Goal: Task Accomplishment & Management: Manage account settings

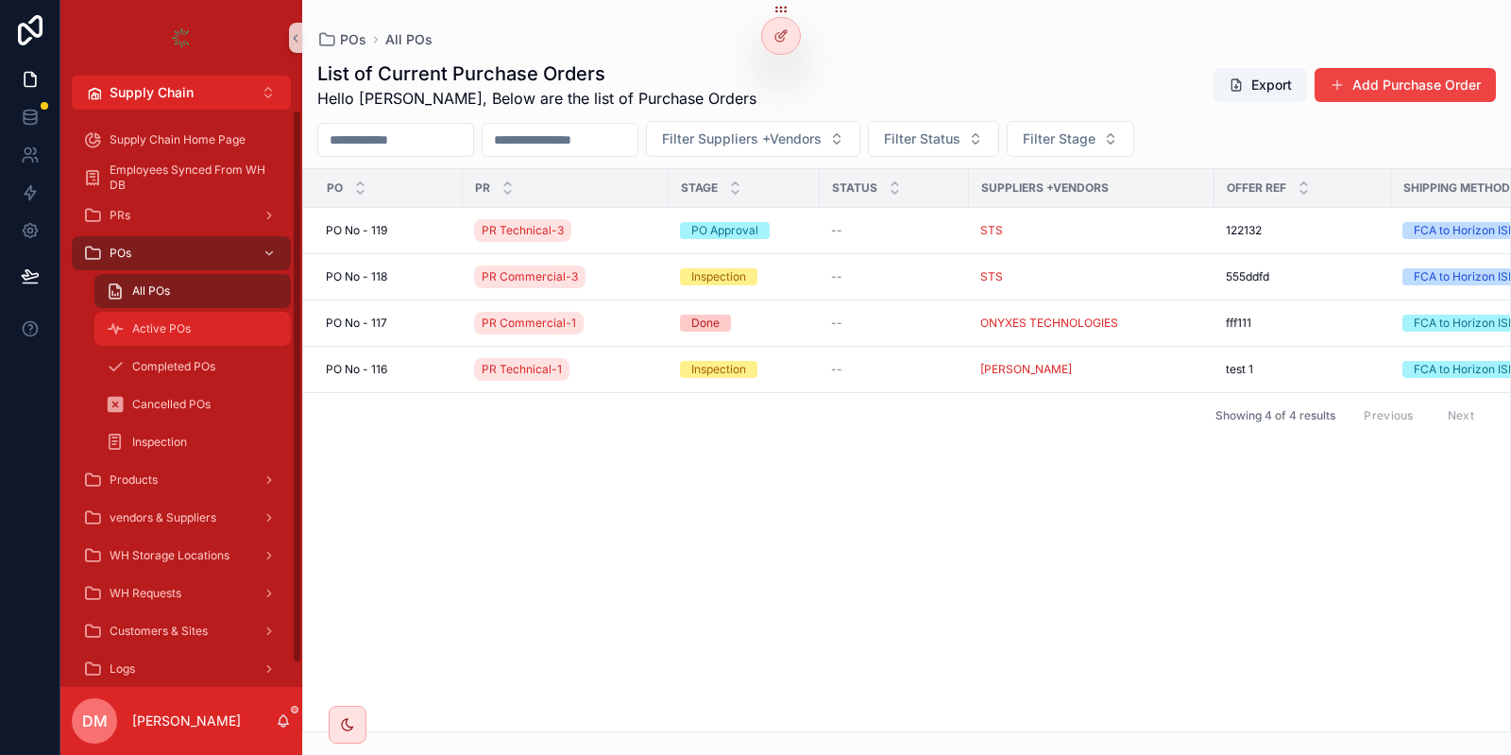
click at [212, 328] on div "Active POs" at bounding box center [193, 329] width 174 height 30
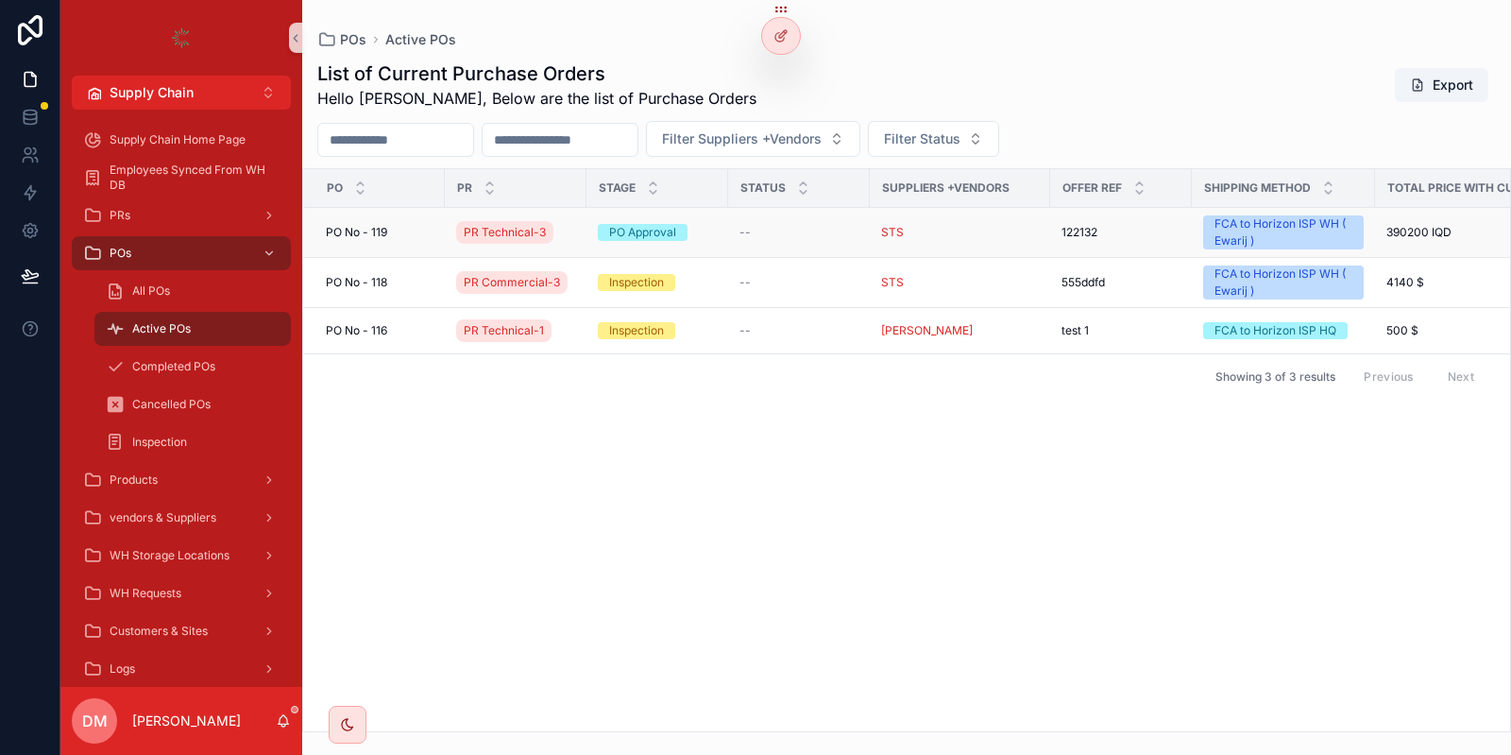
click at [414, 234] on div "[STREET_ADDRESS]" at bounding box center [380, 232] width 108 height 15
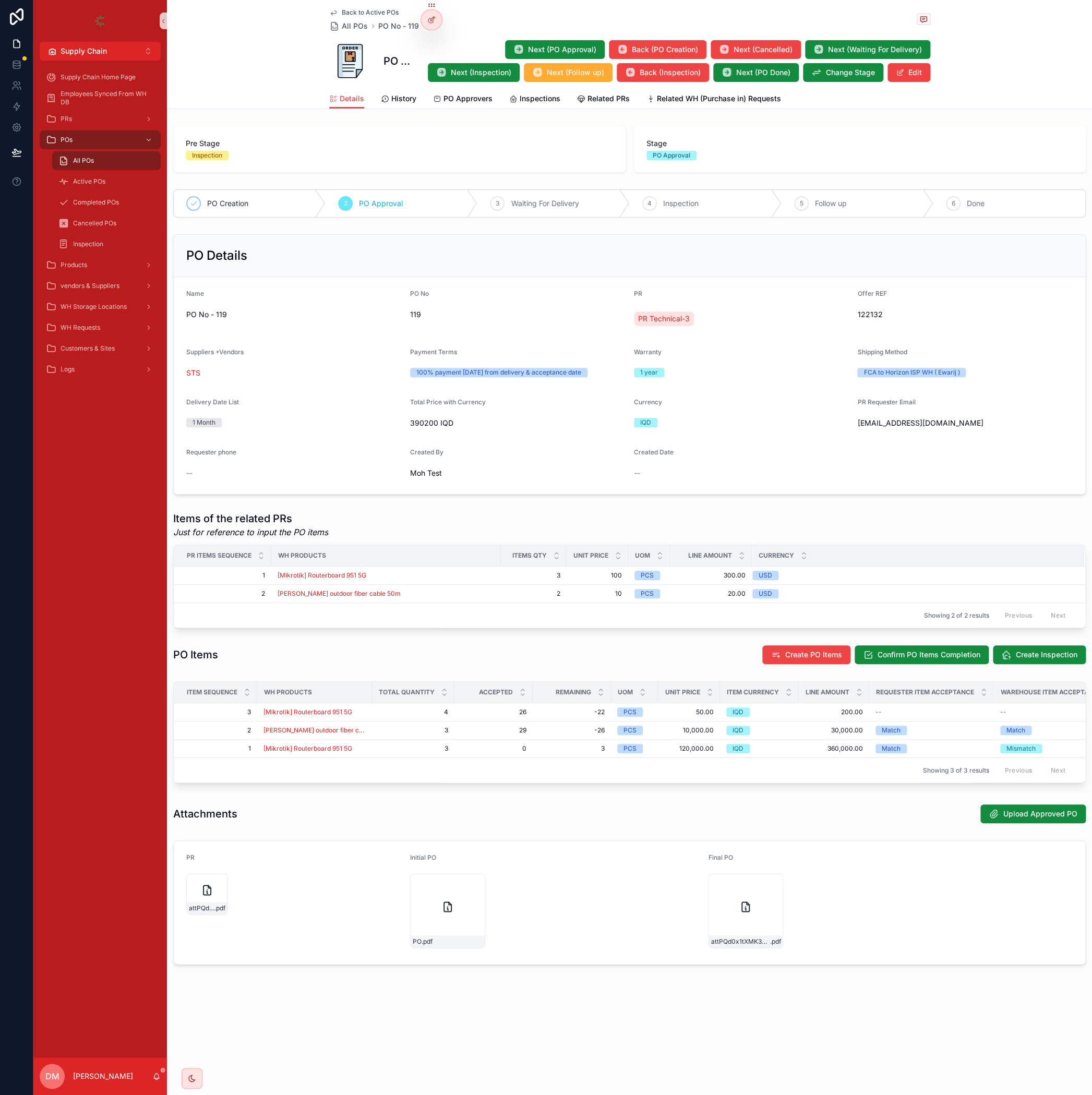
click at [503, 96] on div "Details History PO Approvers Inspections Related PRs Related WH (Purchase in) R…" at bounding box center [630, 99] width 601 height 20
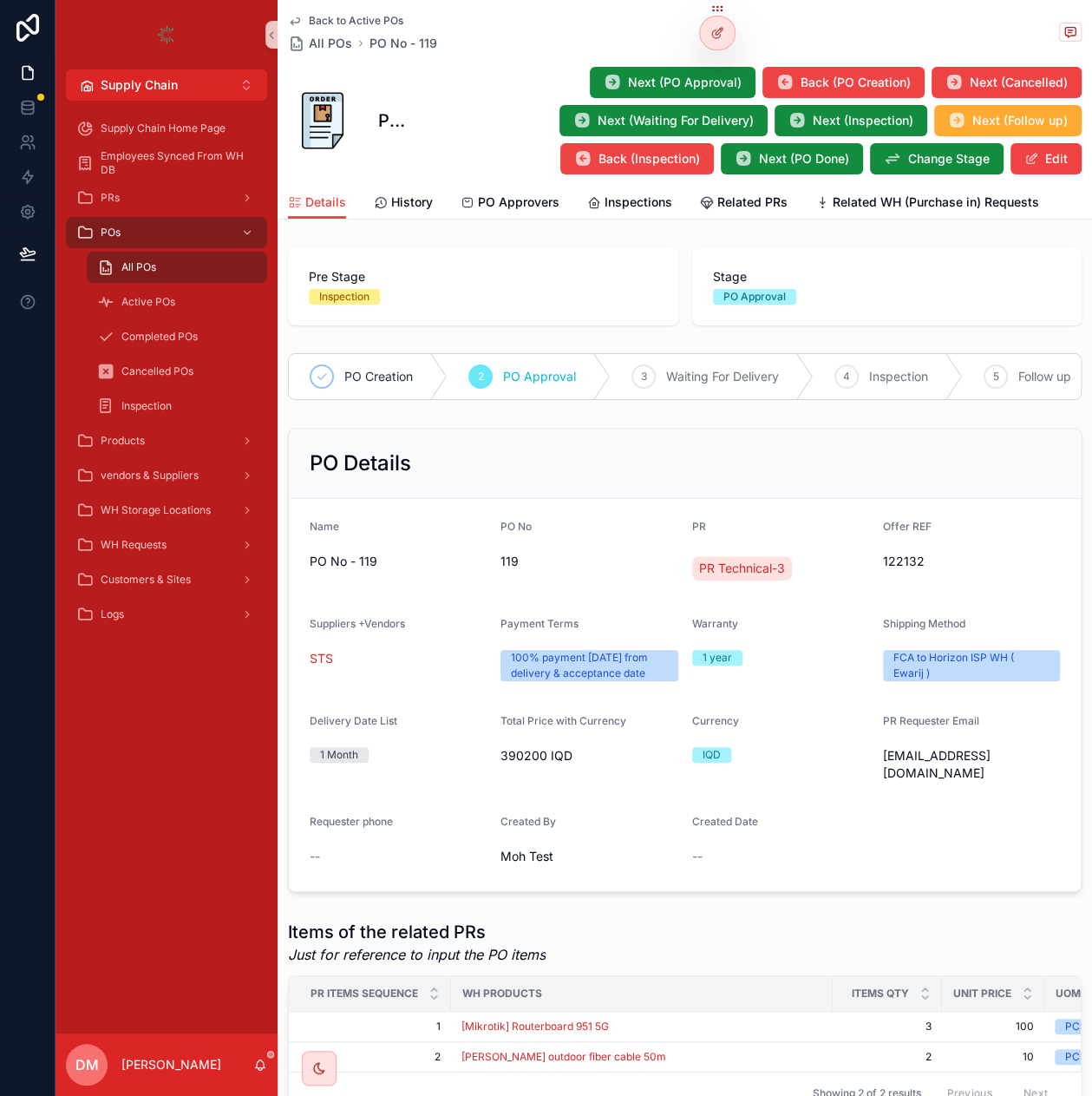
click at [492, 91] on div "Next (PO Approval) Back (PO Creation) Next (Cancelled) Next (Waiting For Delive…" at bounding box center [749, 120] width 664 height 109
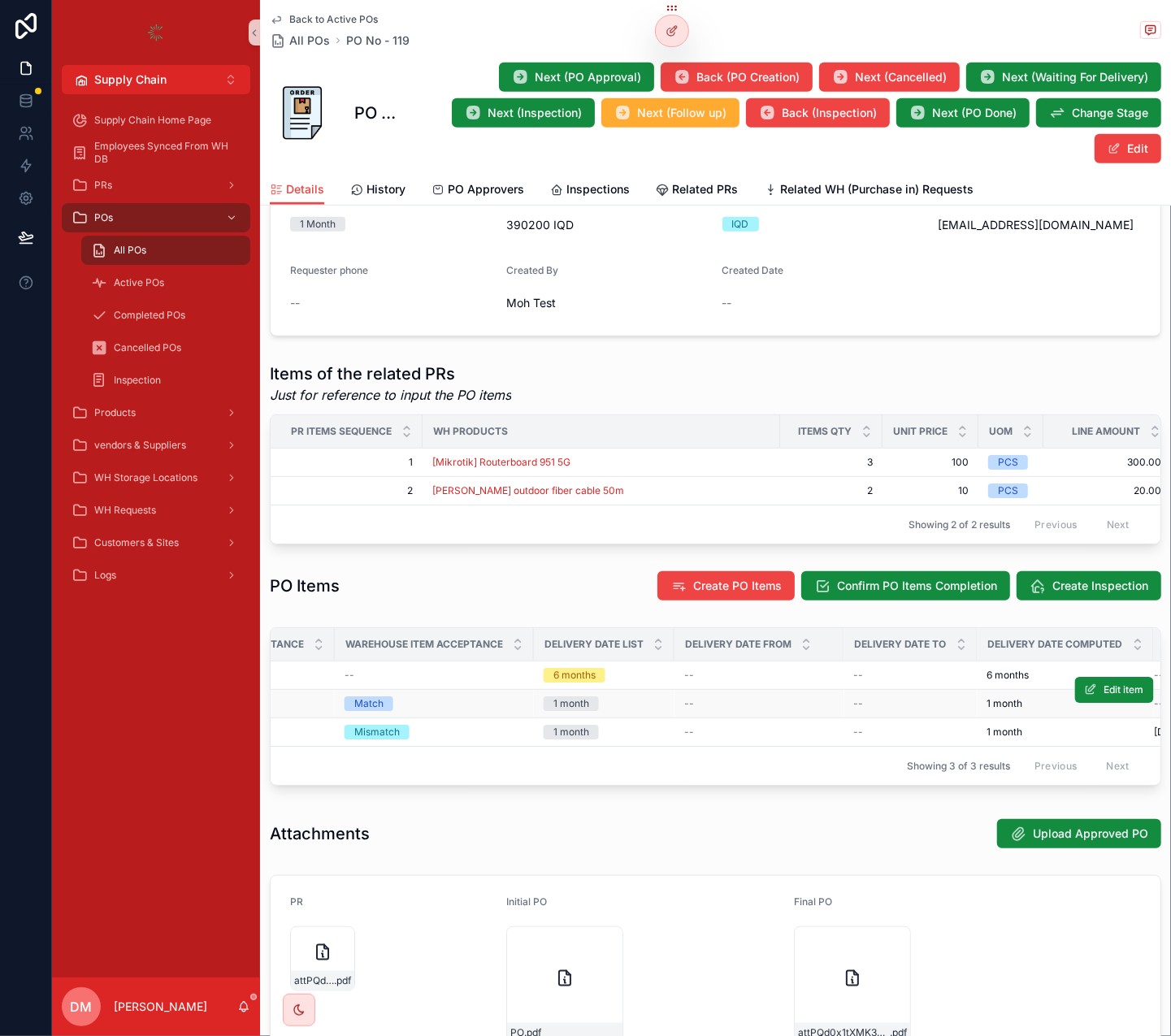
scroll to position [0, 1321]
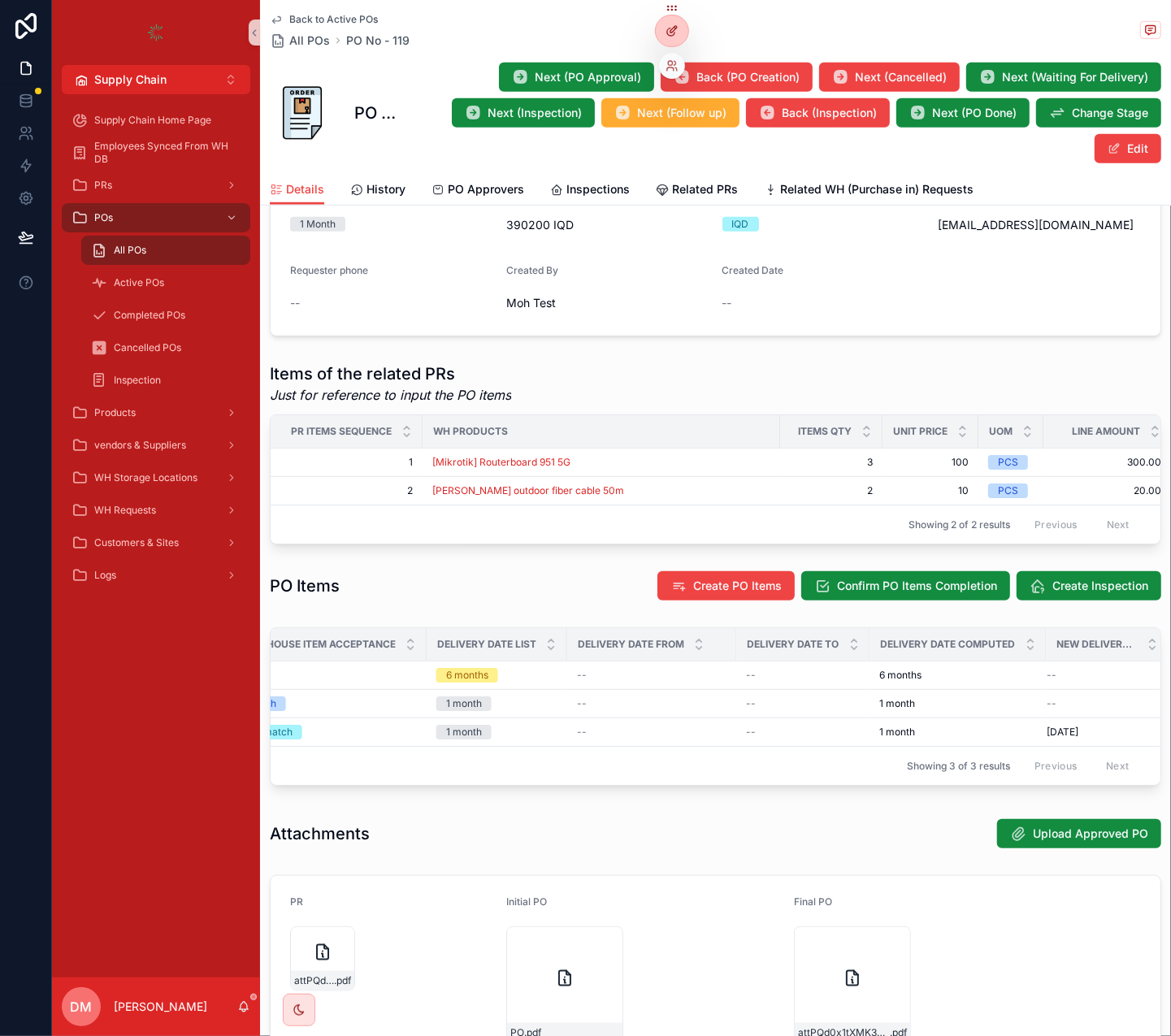
click at [672, 34] on icon at bounding box center [671, 30] width 13 height 13
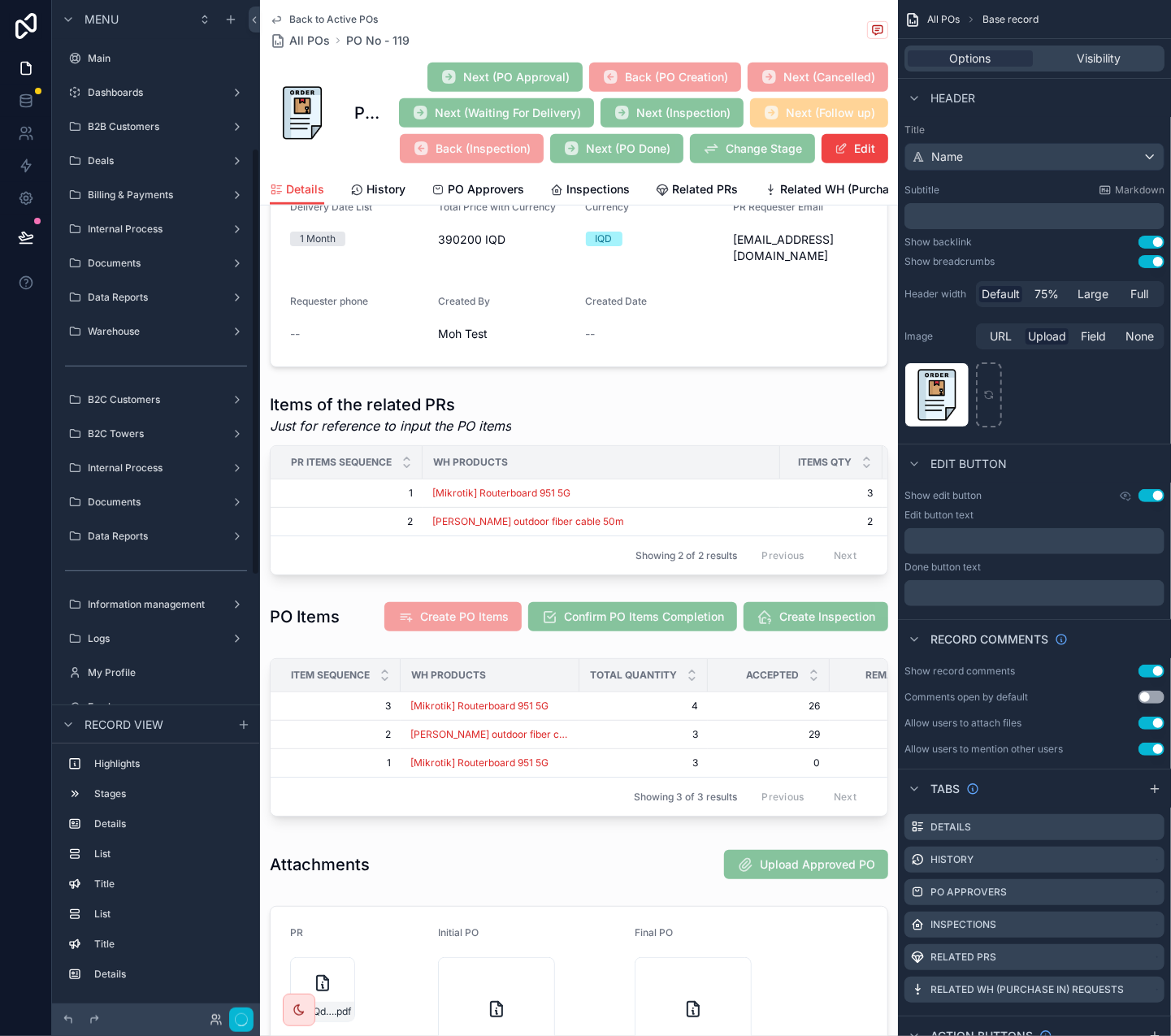
scroll to position [352, 0]
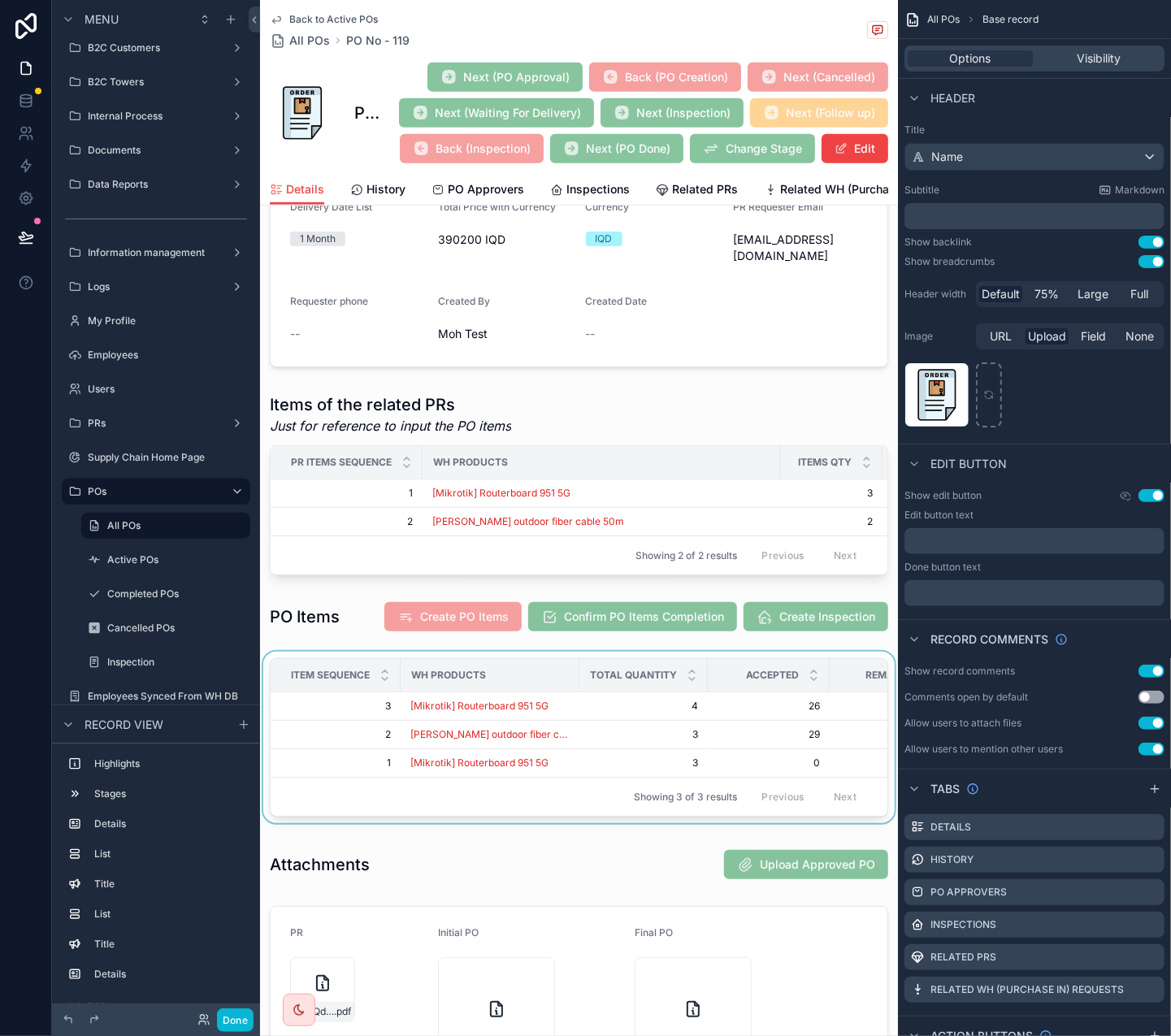
click at [484, 649] on div "scrollable content" at bounding box center [578, 740] width 638 height 178
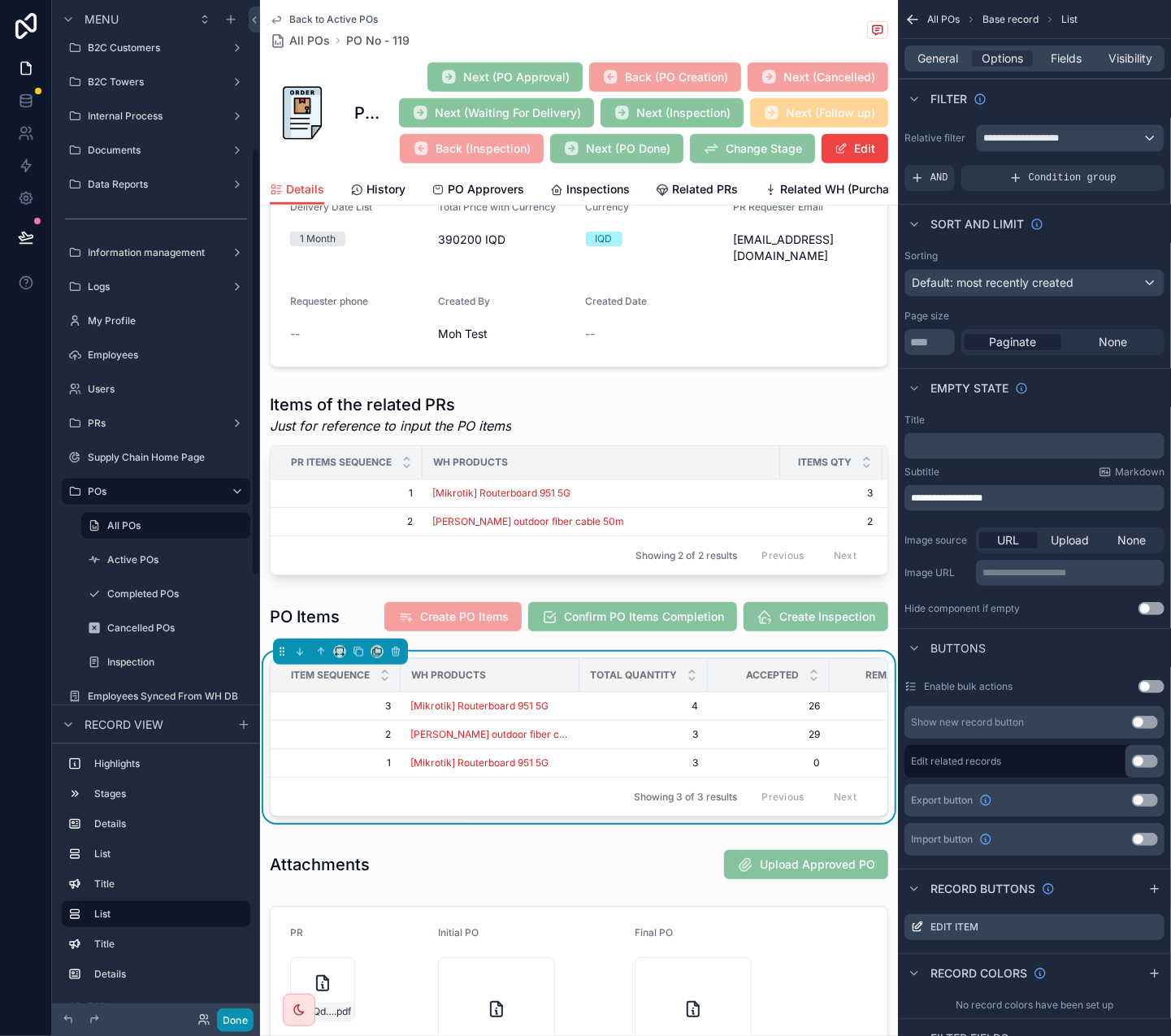
click at [243, 649] on button "Done" at bounding box center [235, 1020] width 36 height 23
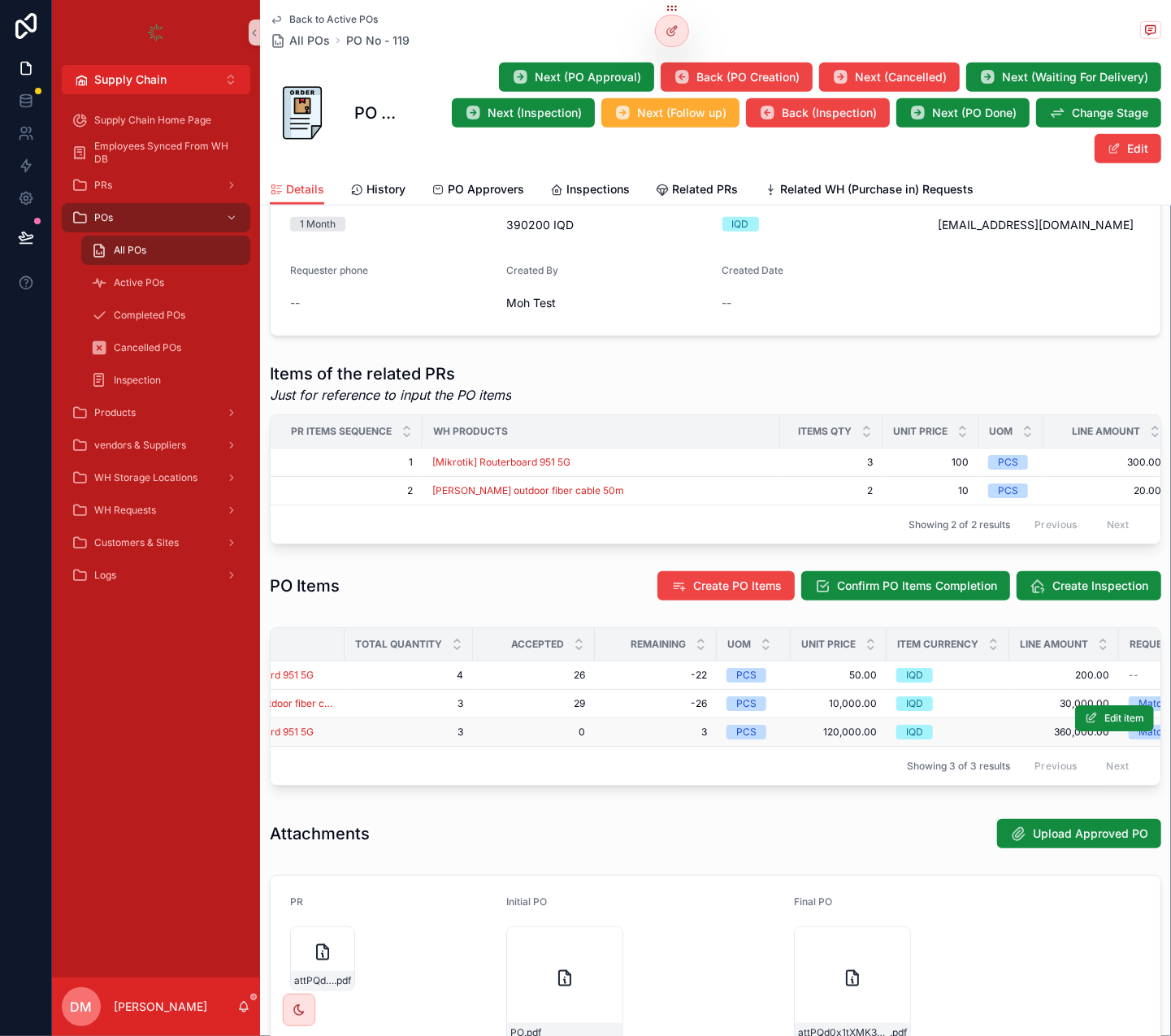
scroll to position [0, 600]
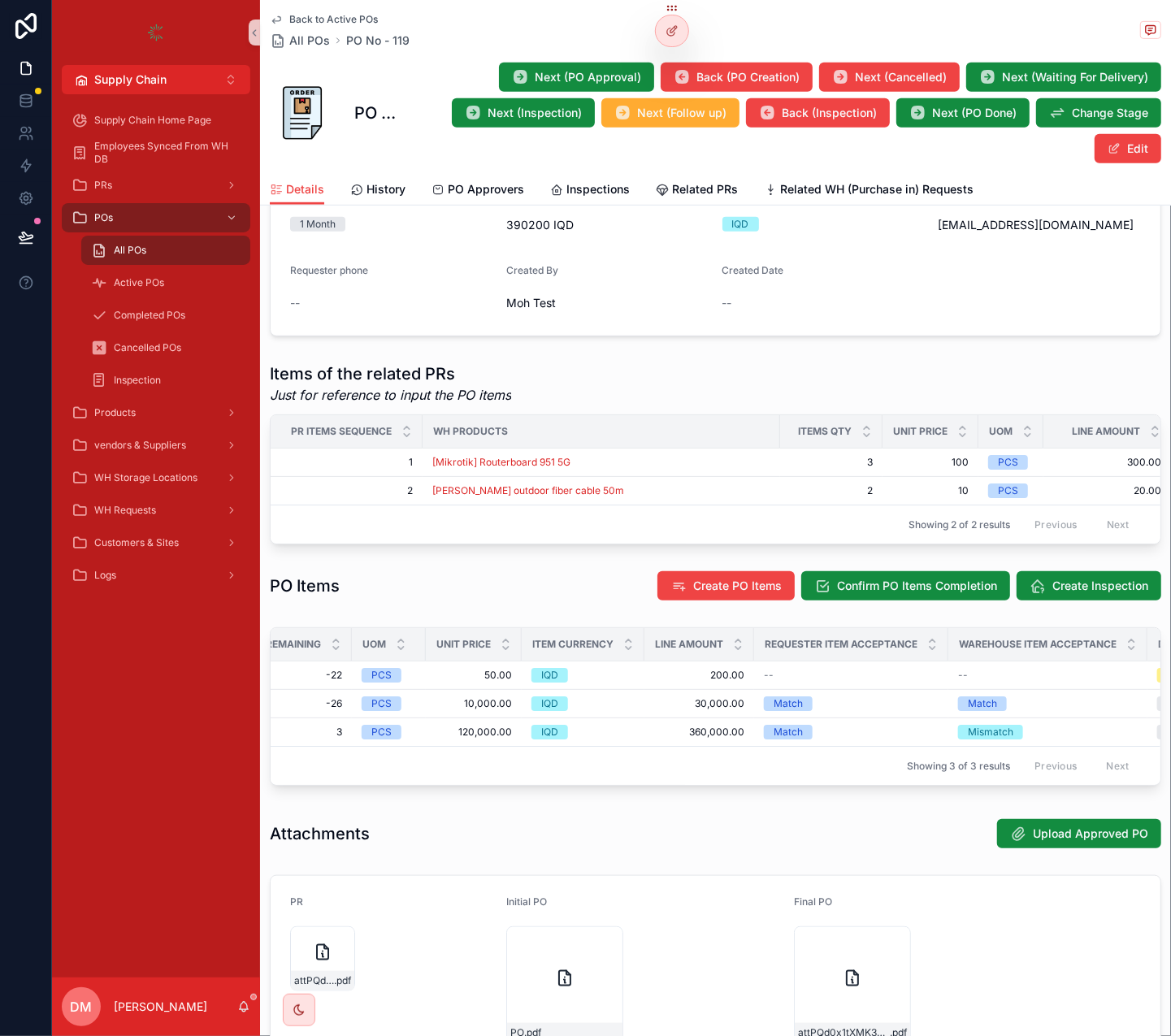
click at [604, 175] on div "Details History PO Approvers Inspections Related PRs Related WH (Purchase in) R…" at bounding box center [716, 189] width 891 height 31
click at [595, 181] on link "Inspections" at bounding box center [589, 191] width 80 height 33
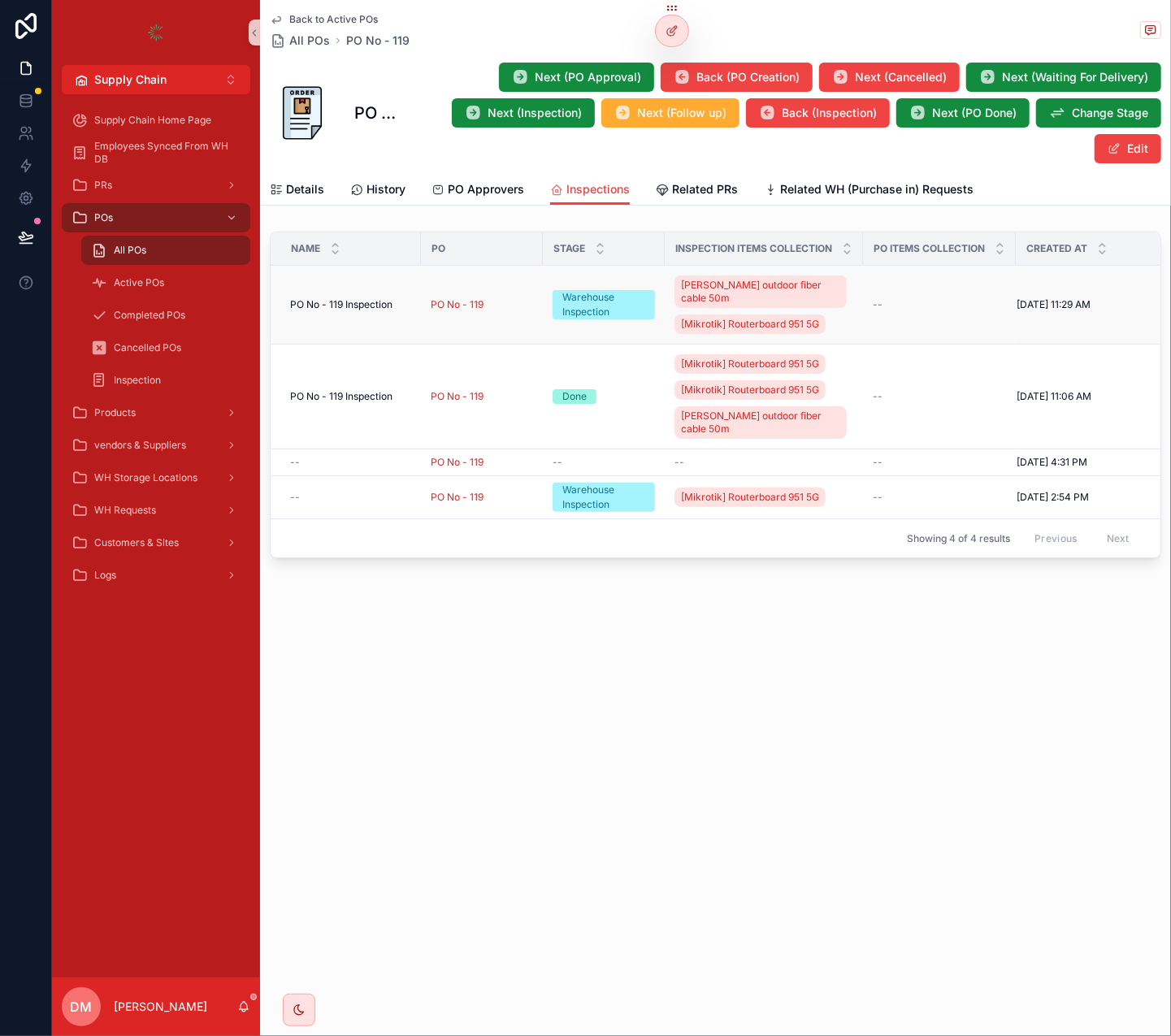
click at [380, 299] on span "PO No - 119 Inspection" at bounding box center [341, 305] width 102 height 13
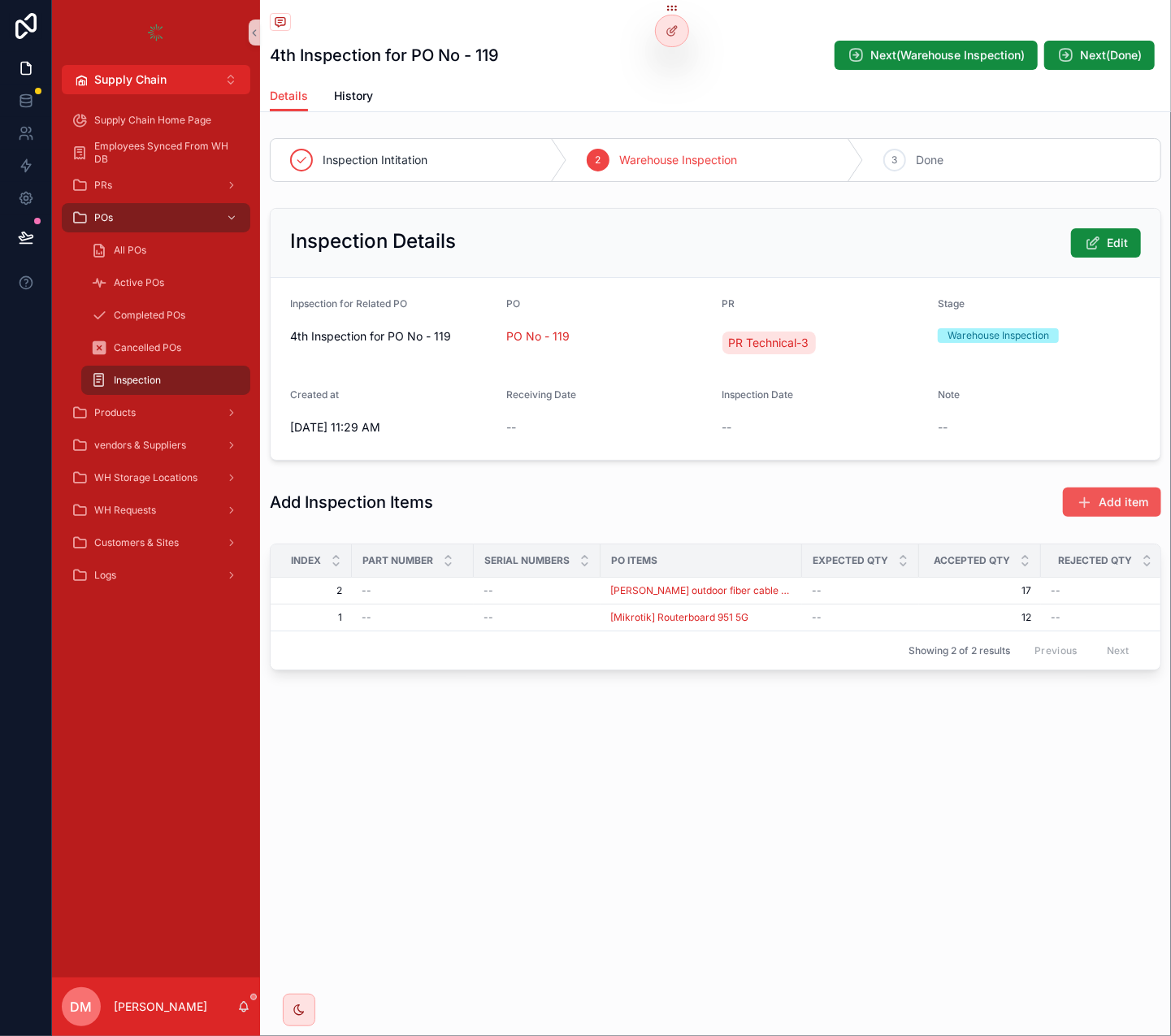
click at [1102, 506] on span "Add item" at bounding box center [1124, 502] width 50 height 16
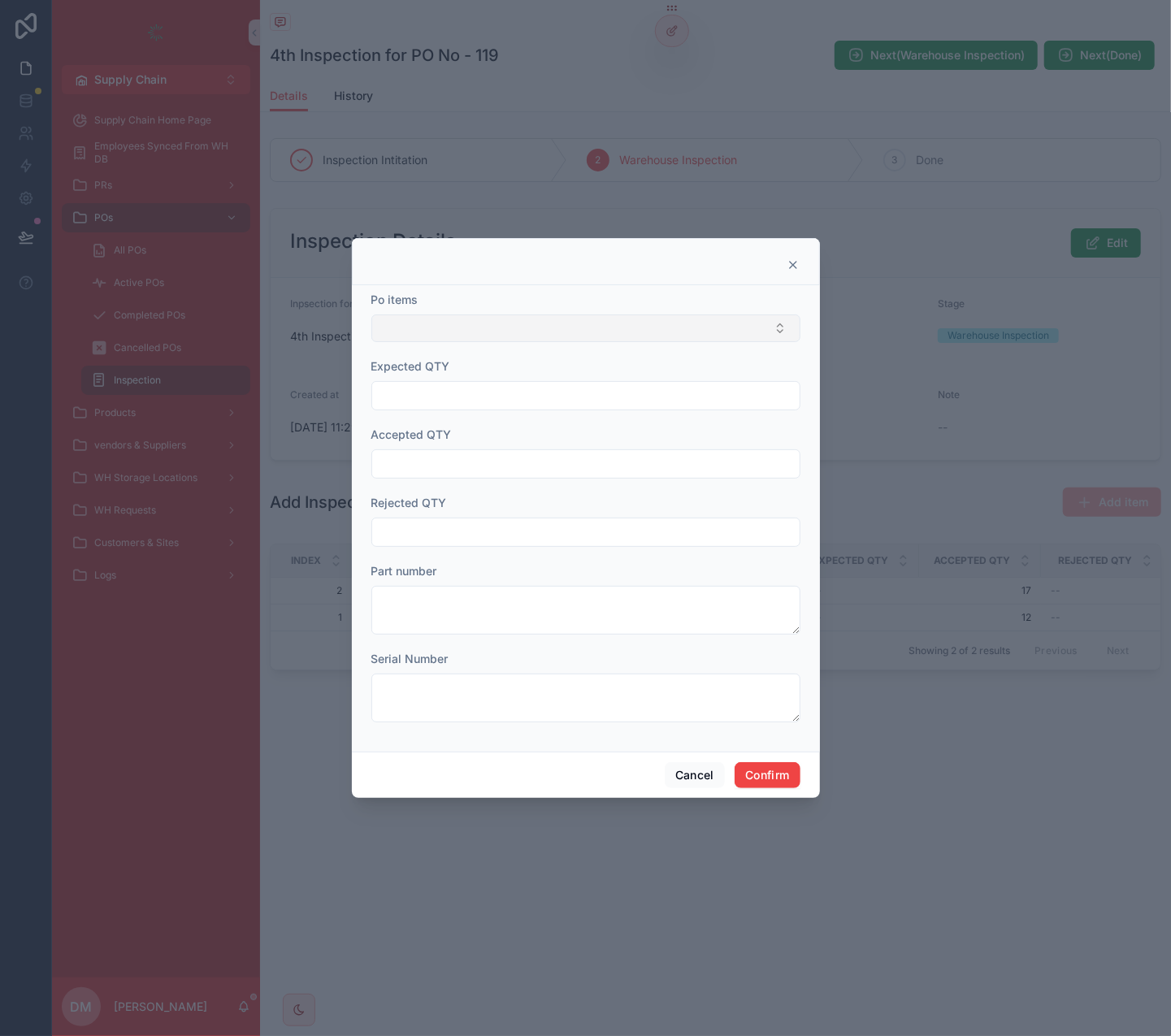
click at [635, 319] on button "Select Button" at bounding box center [586, 328] width 429 height 28
click at [681, 649] on button "Cancel" at bounding box center [694, 775] width 60 height 26
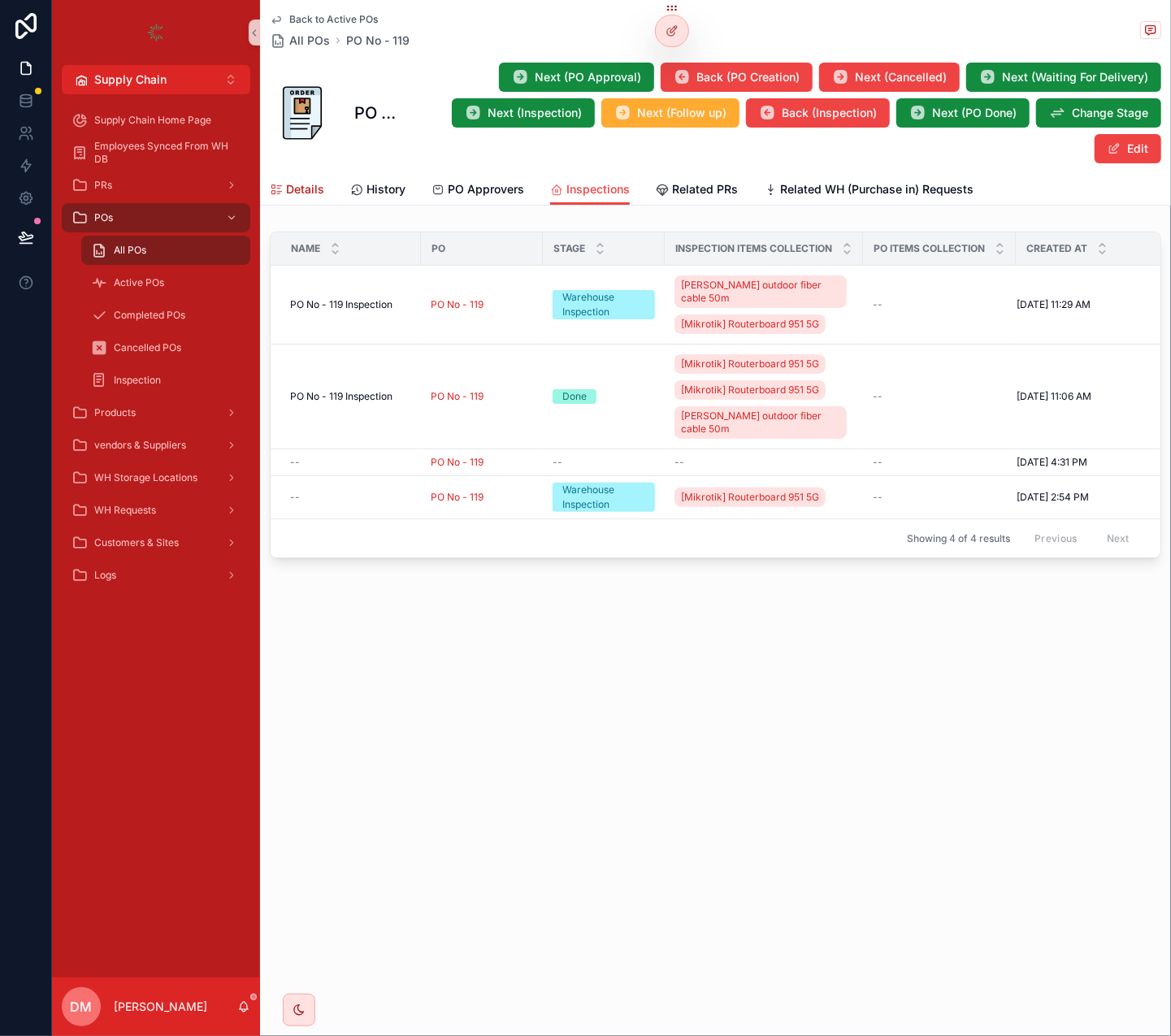
click at [308, 198] on link "Details" at bounding box center [297, 191] width 54 height 33
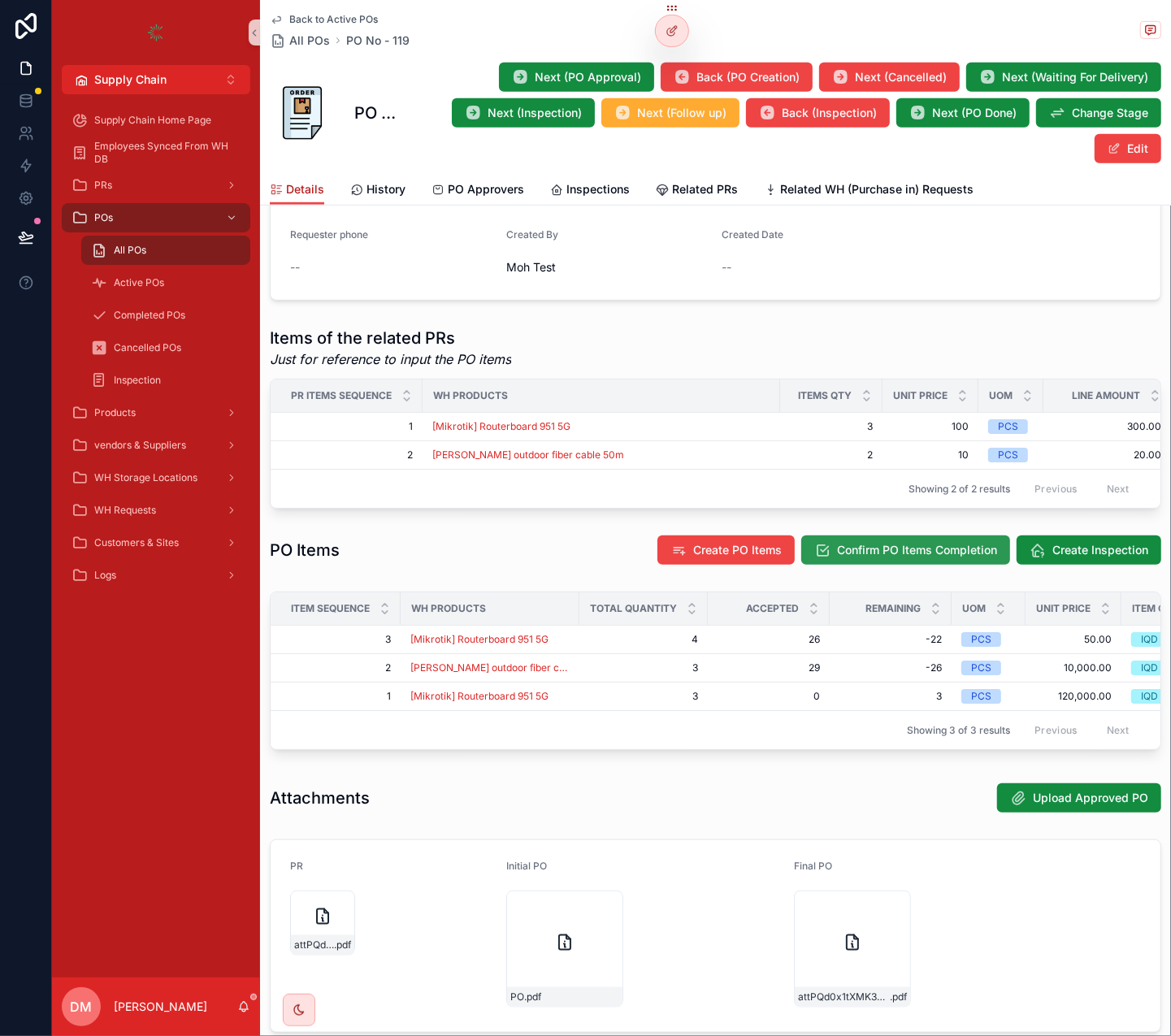
scroll to position [518, 0]
click at [679, 22] on div at bounding box center [672, 31] width 33 height 31
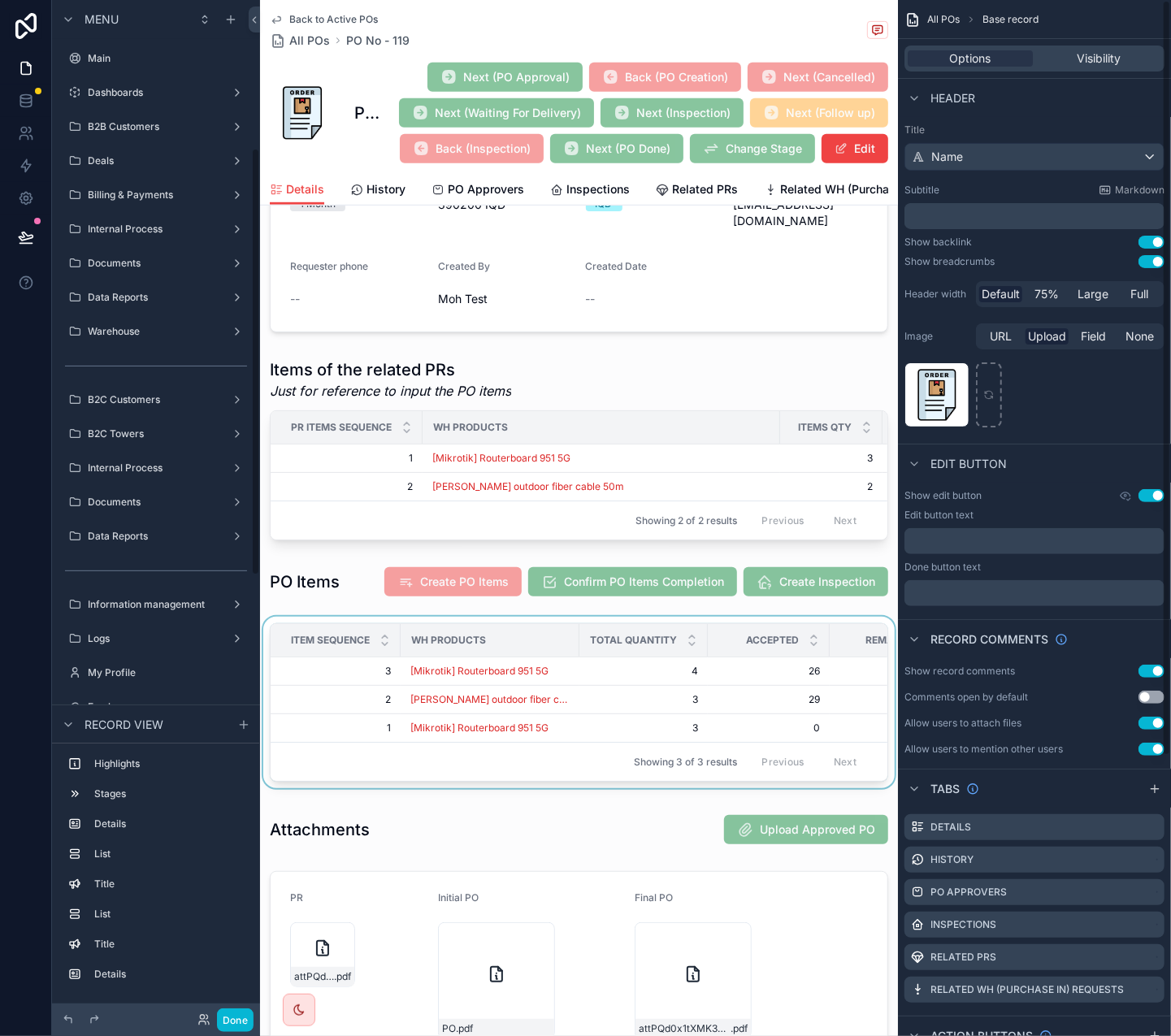
scroll to position [352, 0]
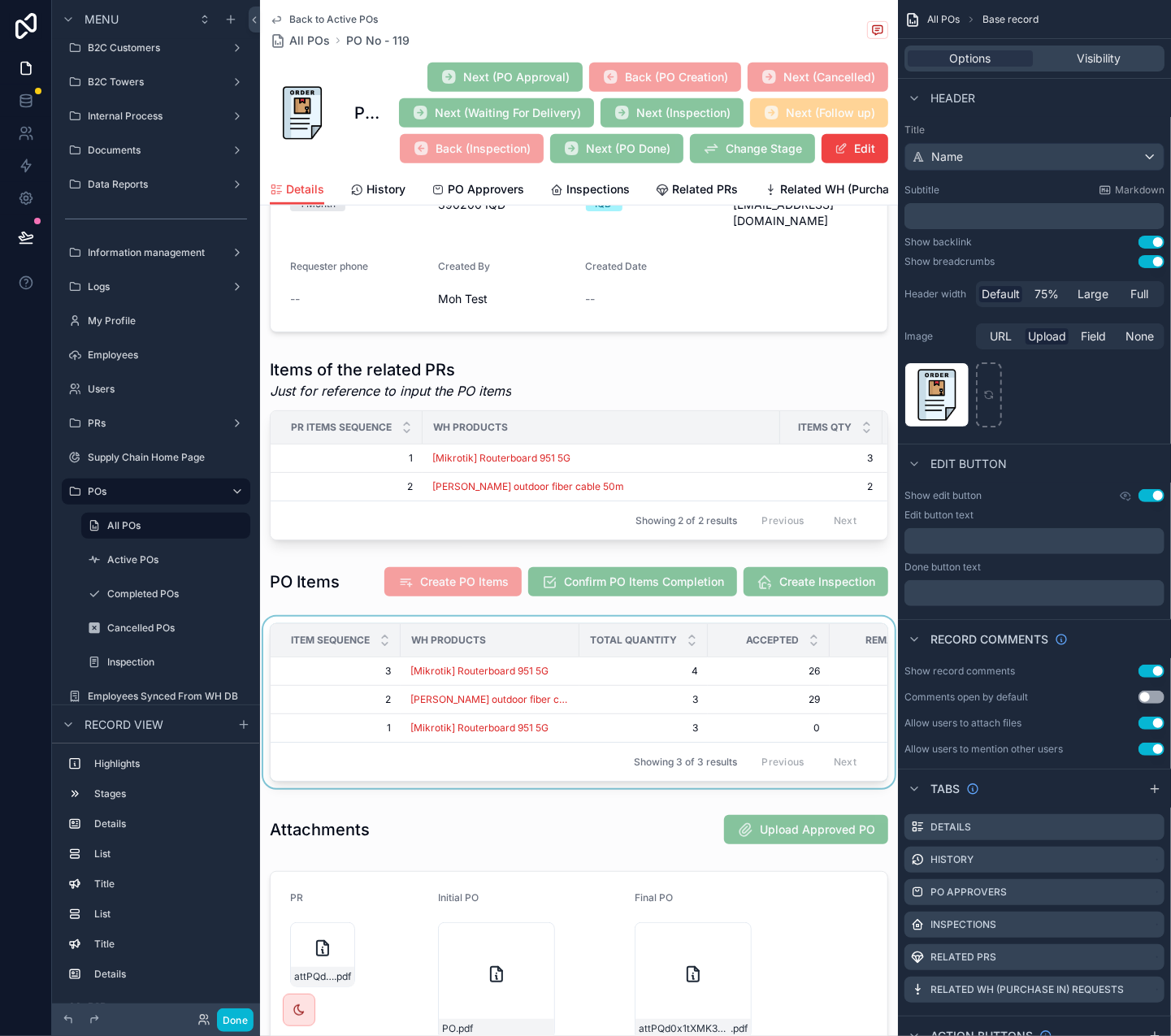
click at [690, 649] on div "scrollable content" at bounding box center [578, 706] width 638 height 178
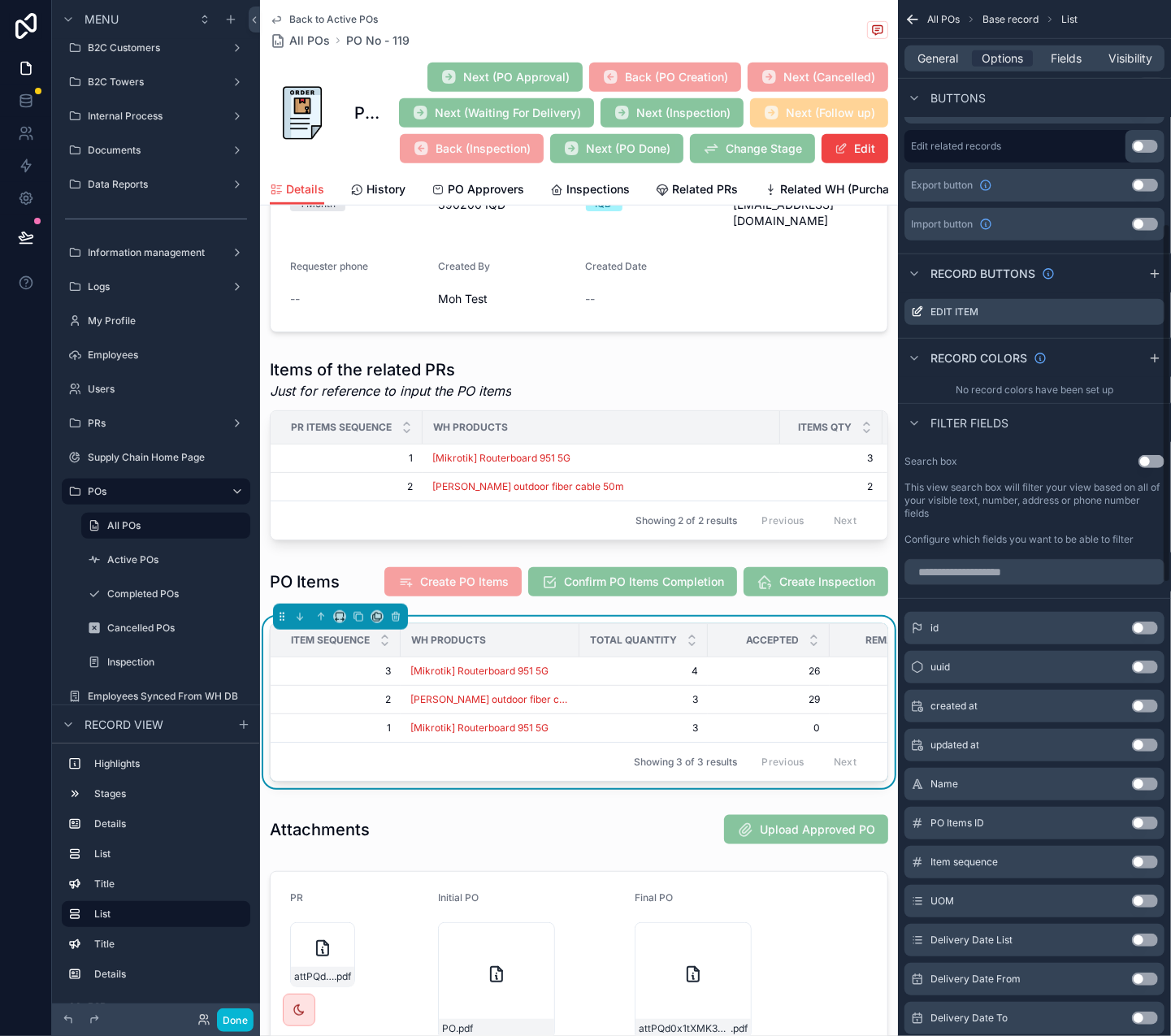
scroll to position [644, 0]
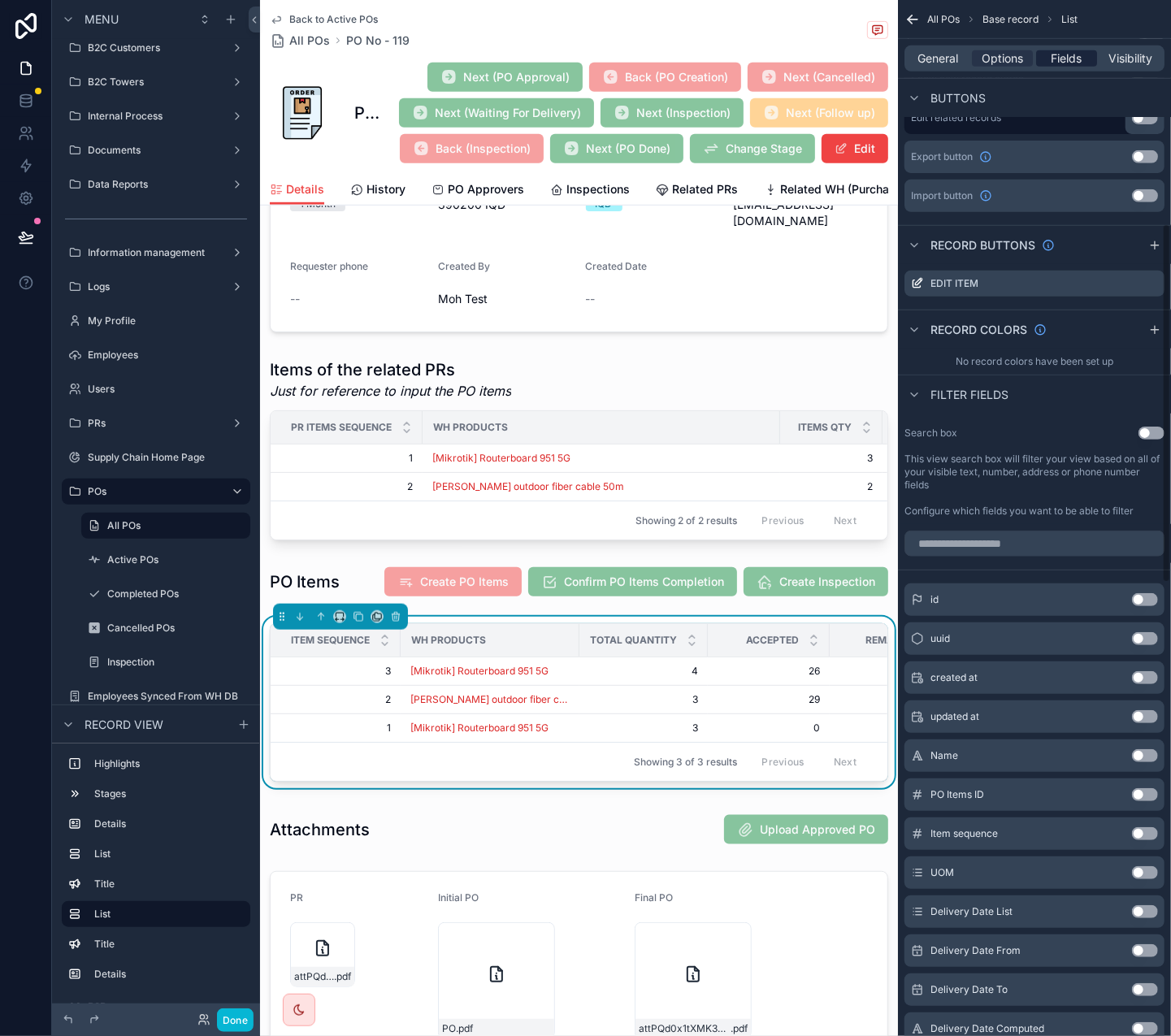
click at [1057, 56] on span "Fields" at bounding box center [1067, 59] width 31 height 16
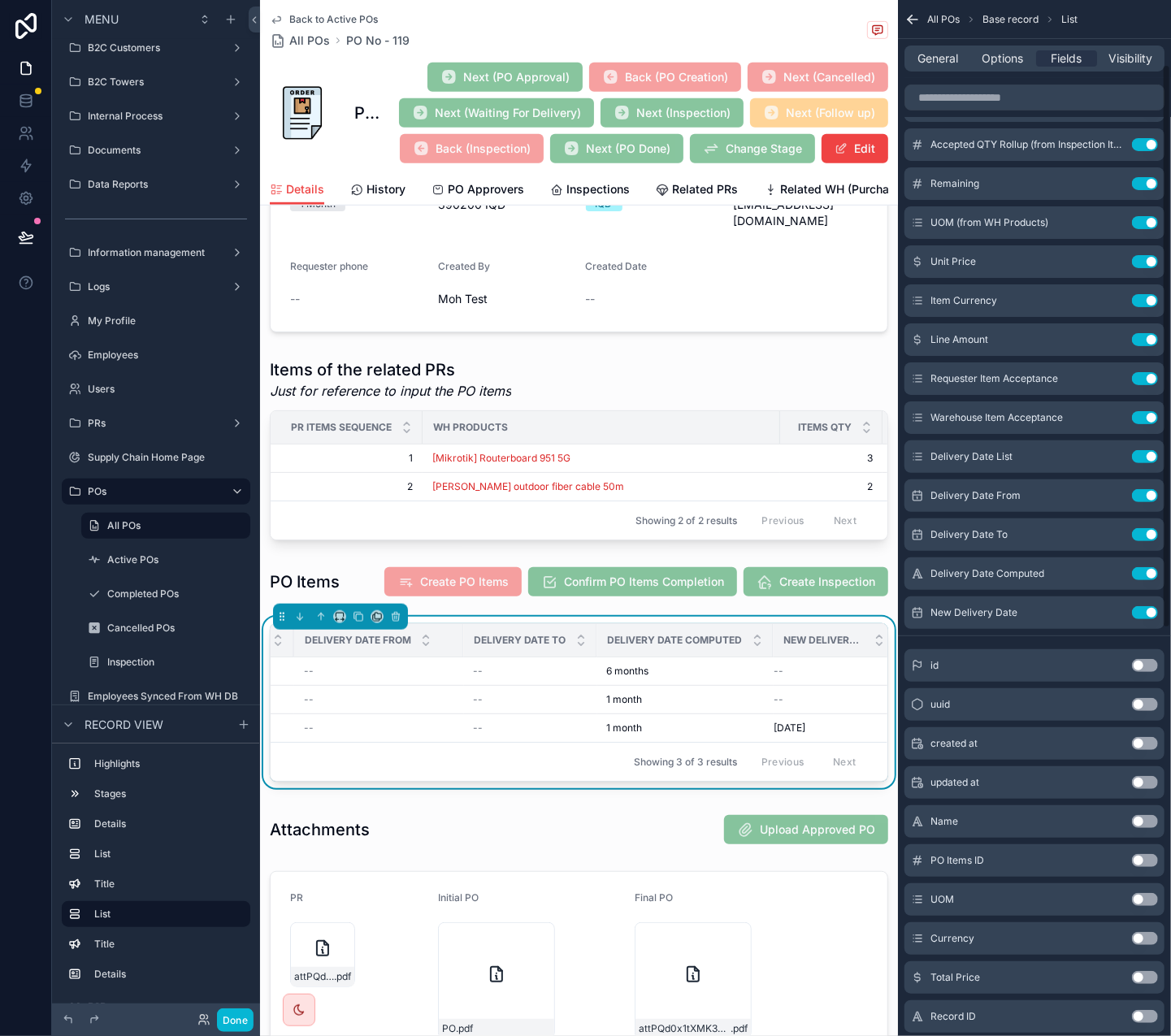
scroll to position [119, 0]
click at [1115, 607] on div "New Delivery Date Use setting" at bounding box center [1034, 614] width 260 height 33
click at [1104, 617] on button "scrollable content" at bounding box center [1112, 614] width 26 height 13
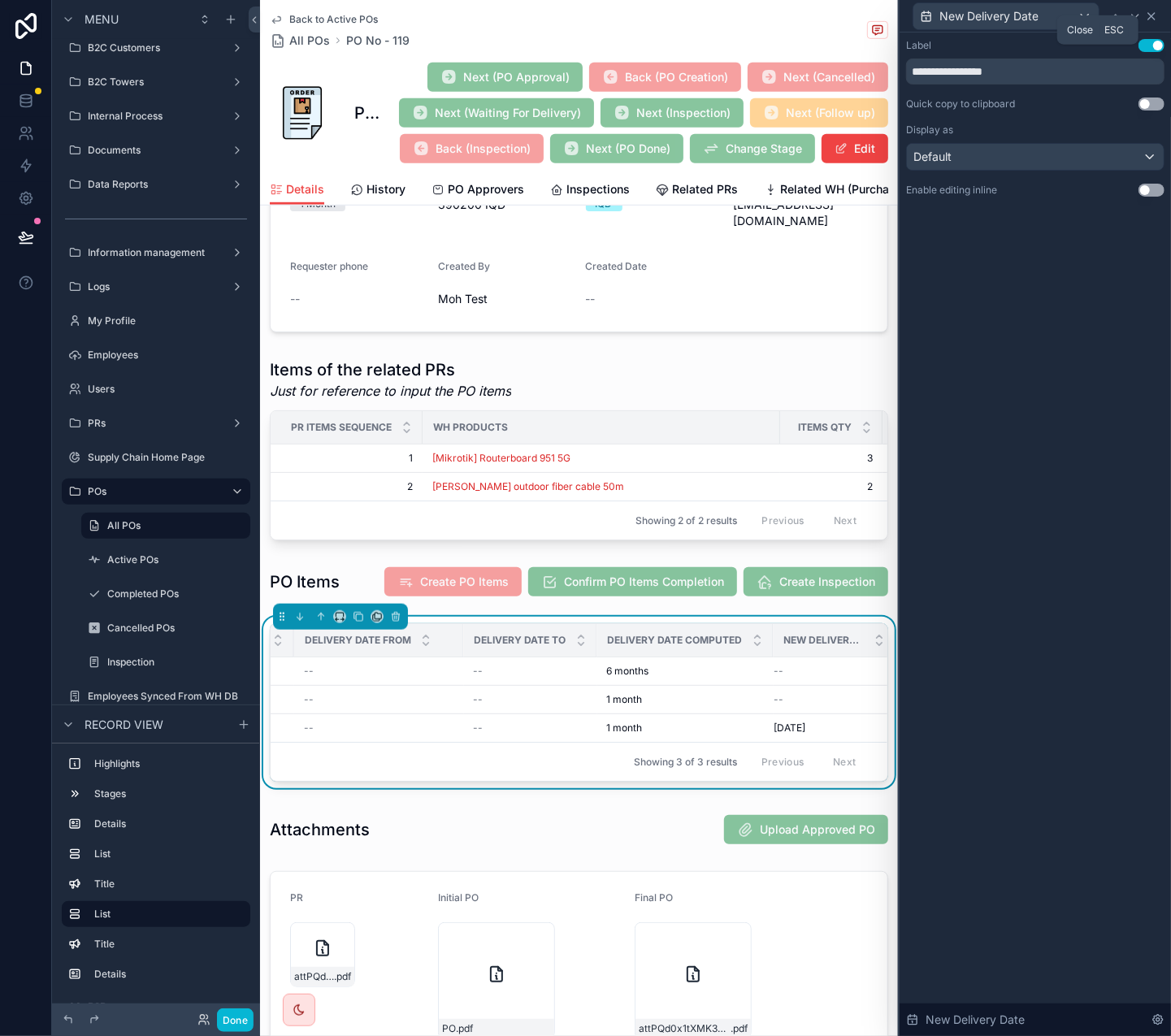
click at [1155, 21] on icon at bounding box center [1151, 15] width 13 height 13
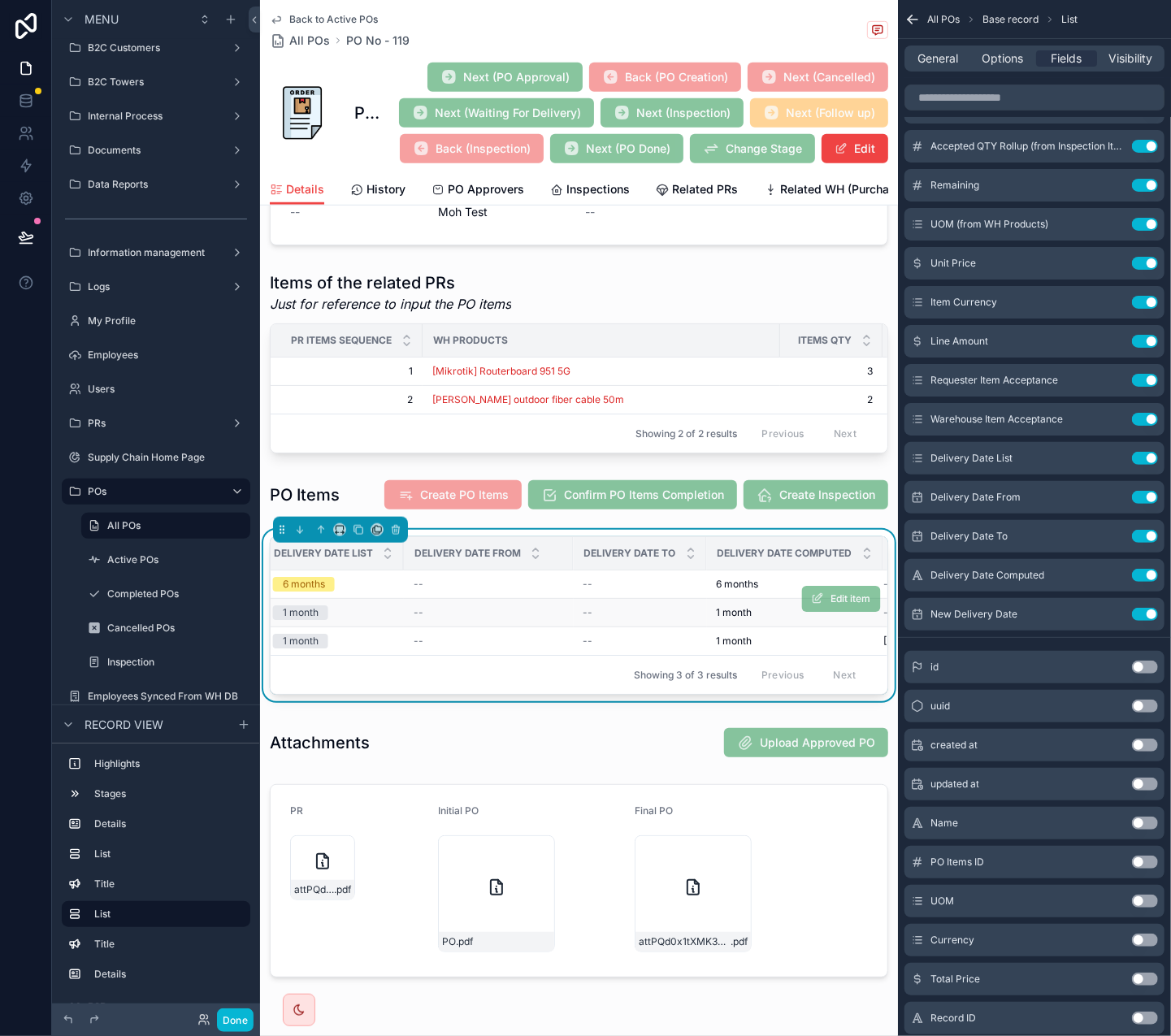
scroll to position [0, 1593]
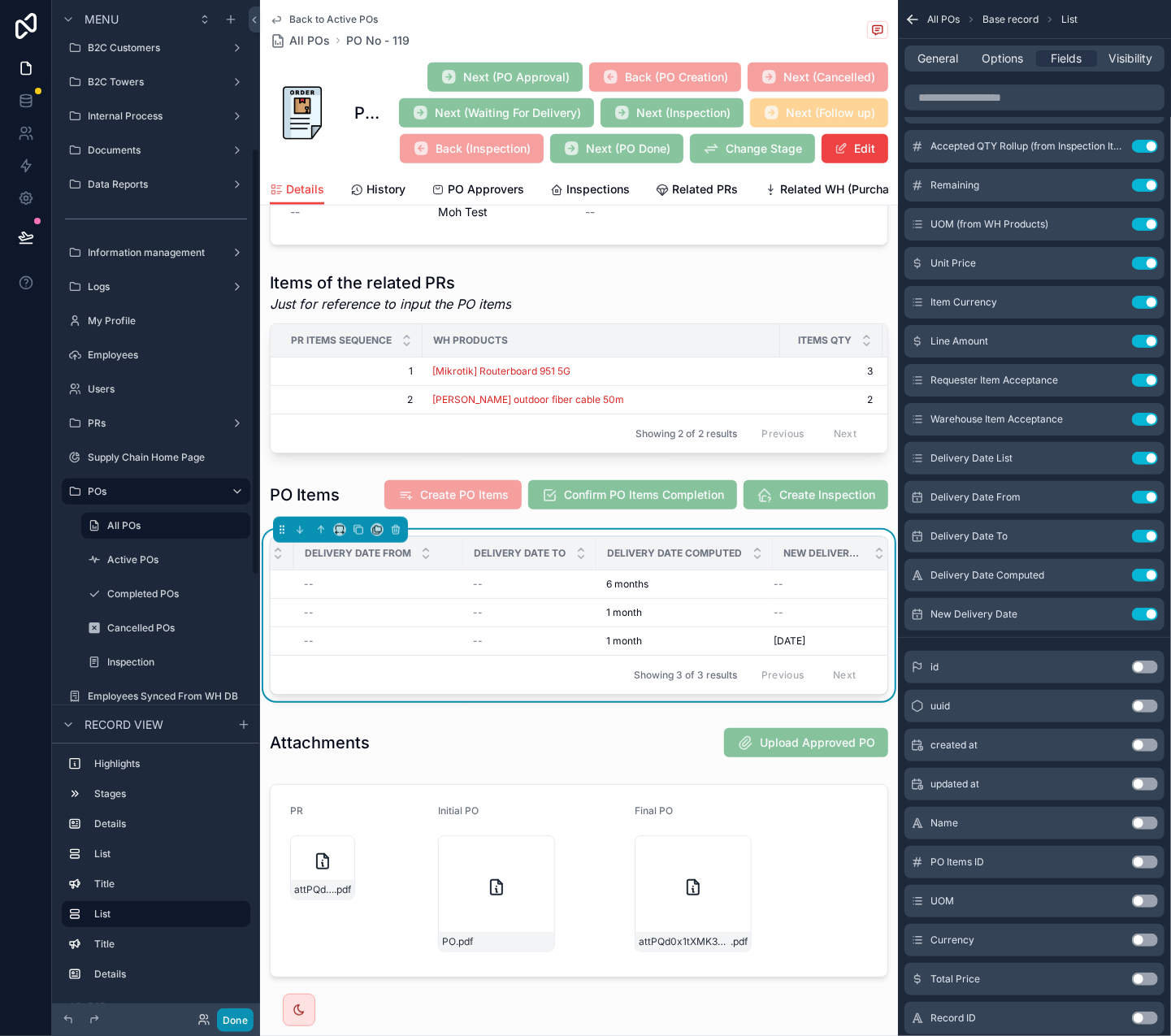
click at [234, 649] on button "Done" at bounding box center [235, 1020] width 36 height 23
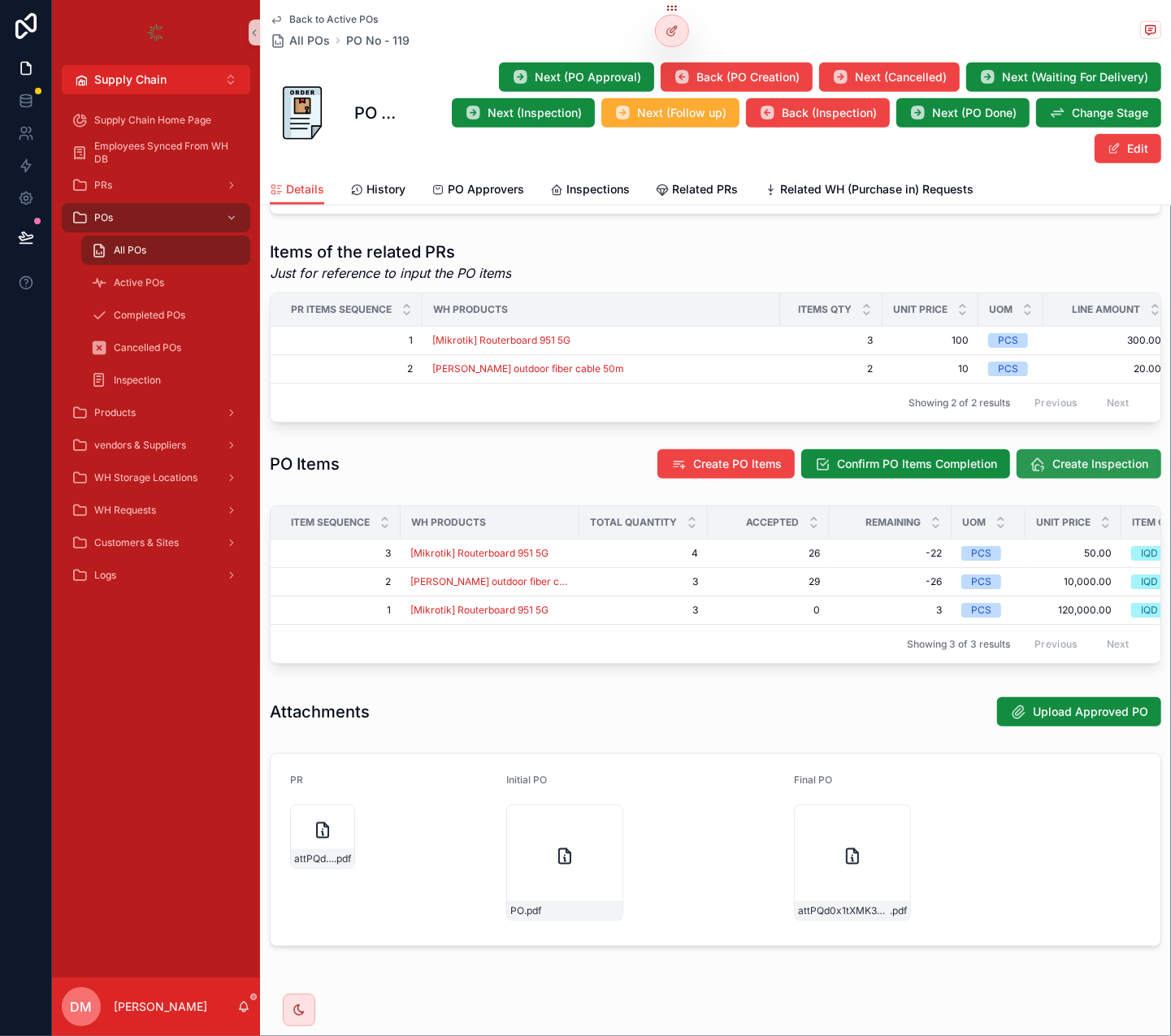
click at [1063, 466] on span "Create Inspection" at bounding box center [1100, 464] width 96 height 16
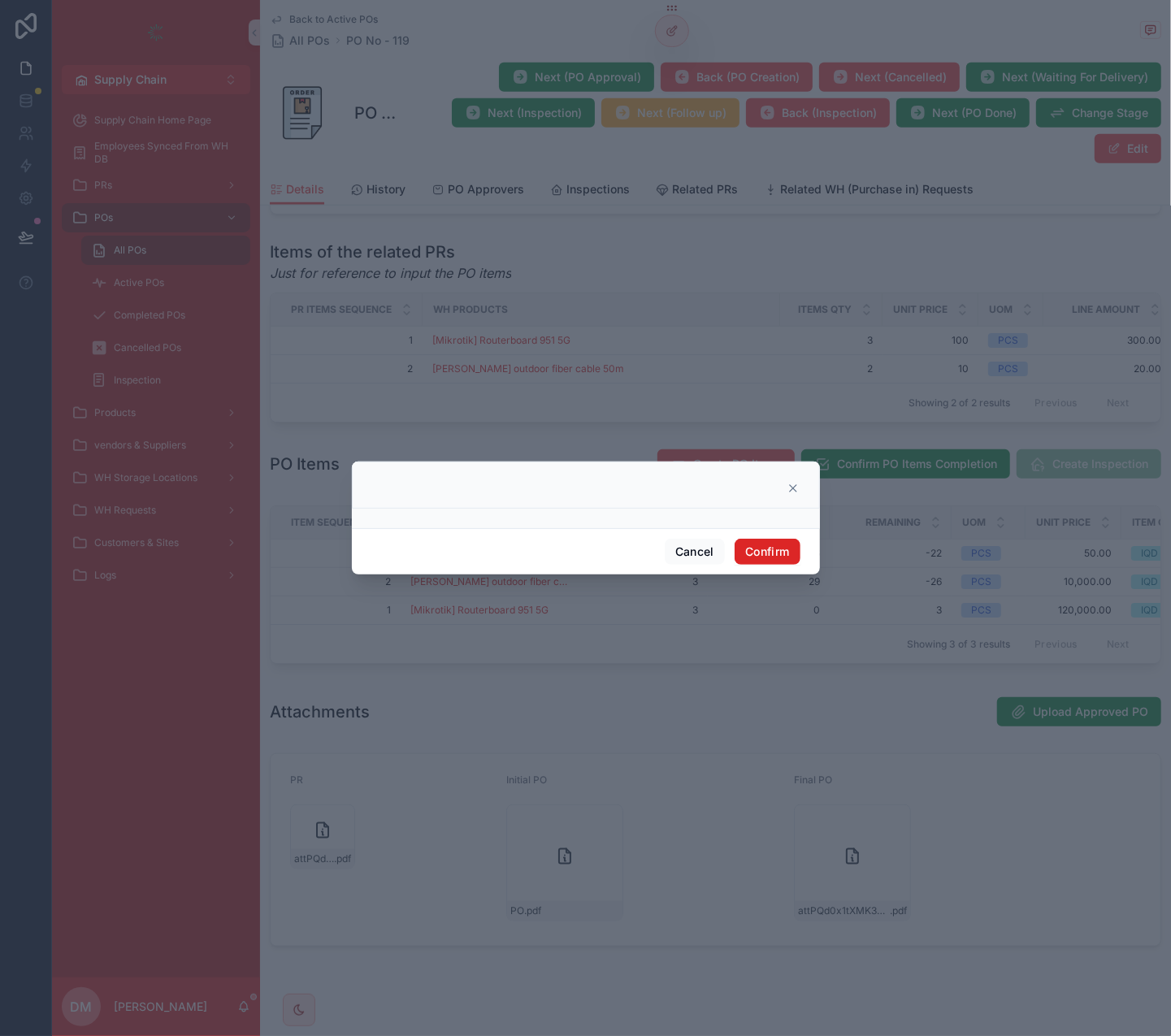
click at [767, 562] on button "Confirm" at bounding box center [767, 552] width 65 height 26
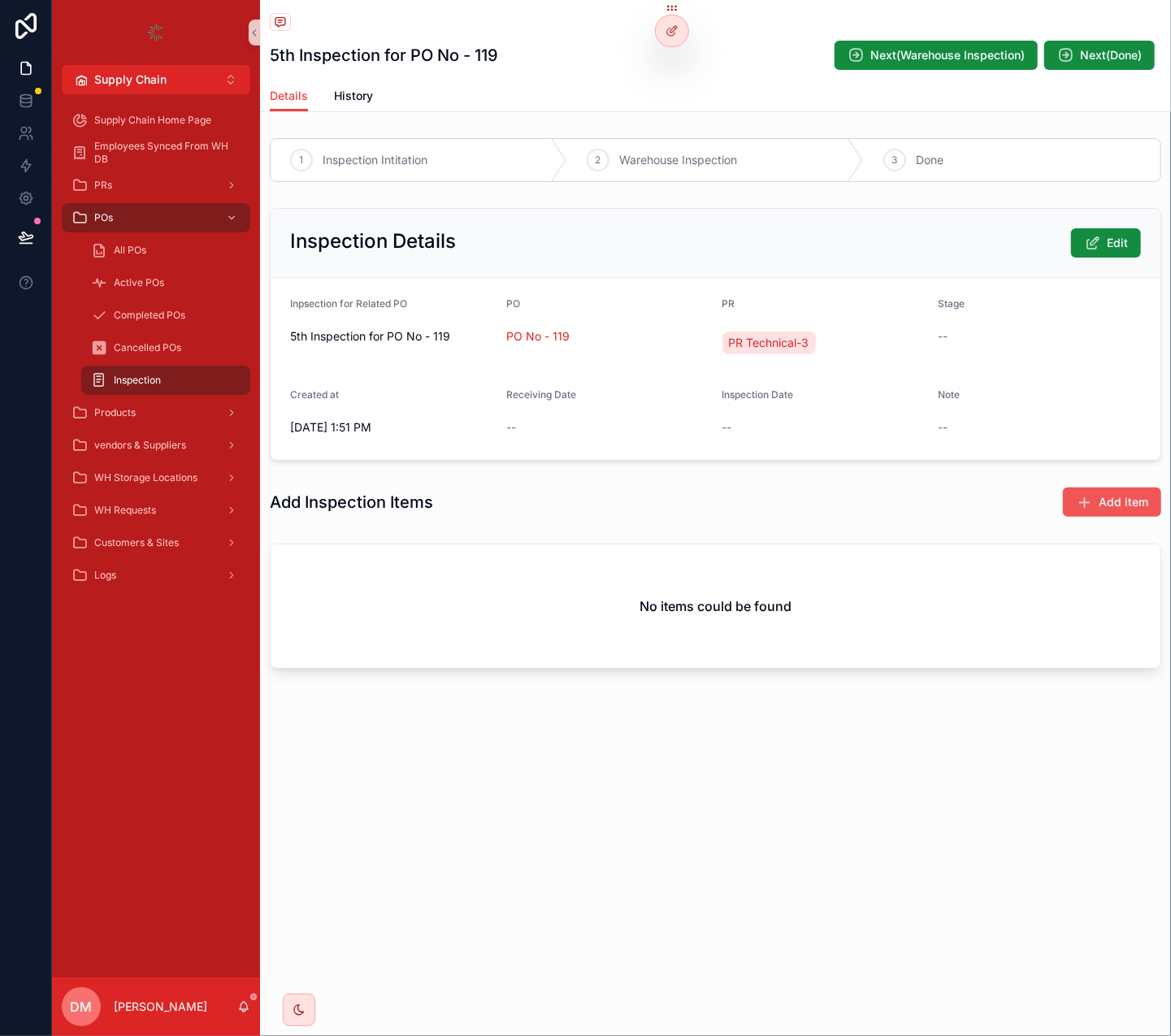
click at [1129, 498] on span "Add item" at bounding box center [1124, 502] width 50 height 16
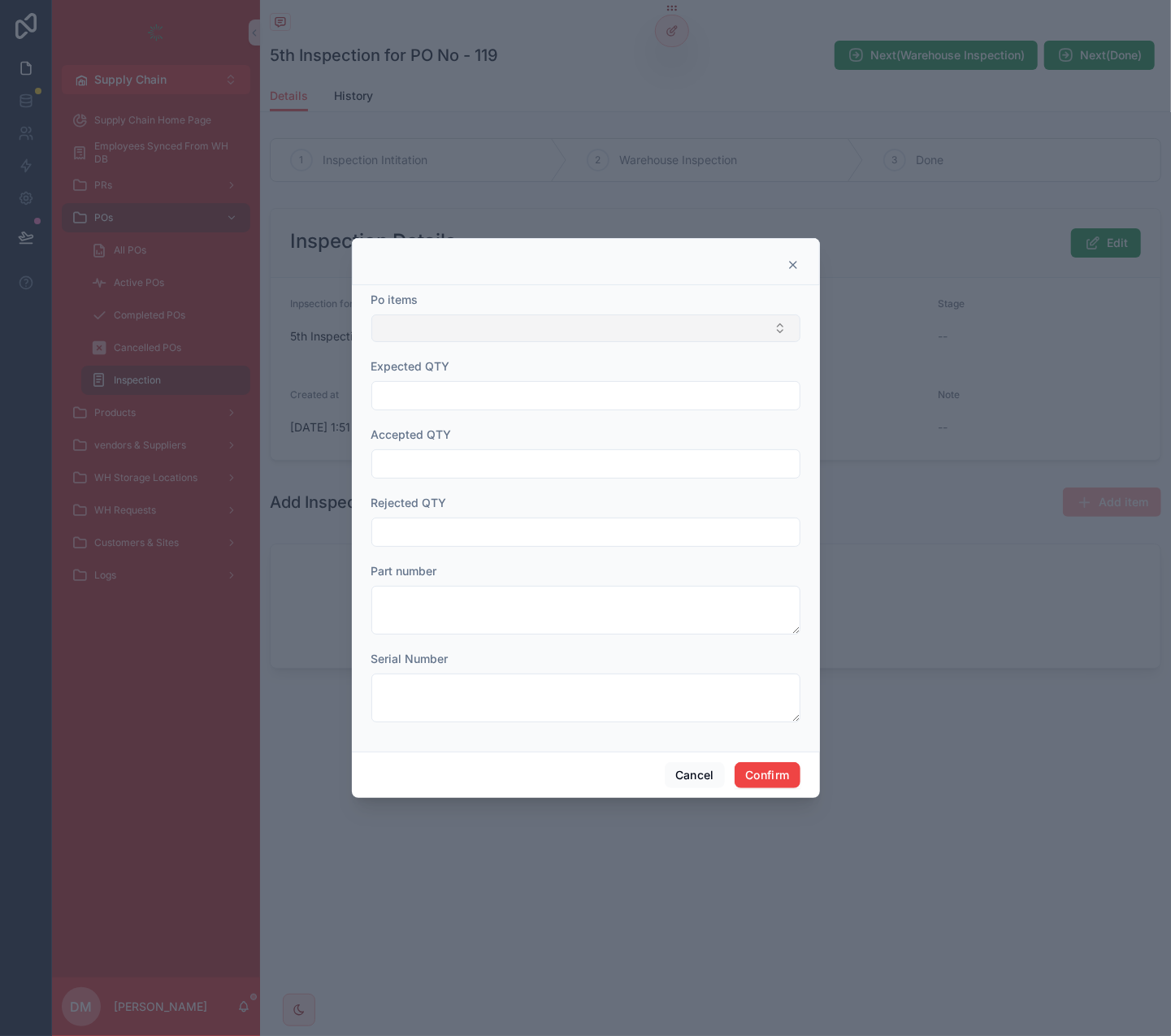
click at [602, 335] on button "Select Button" at bounding box center [586, 328] width 429 height 28
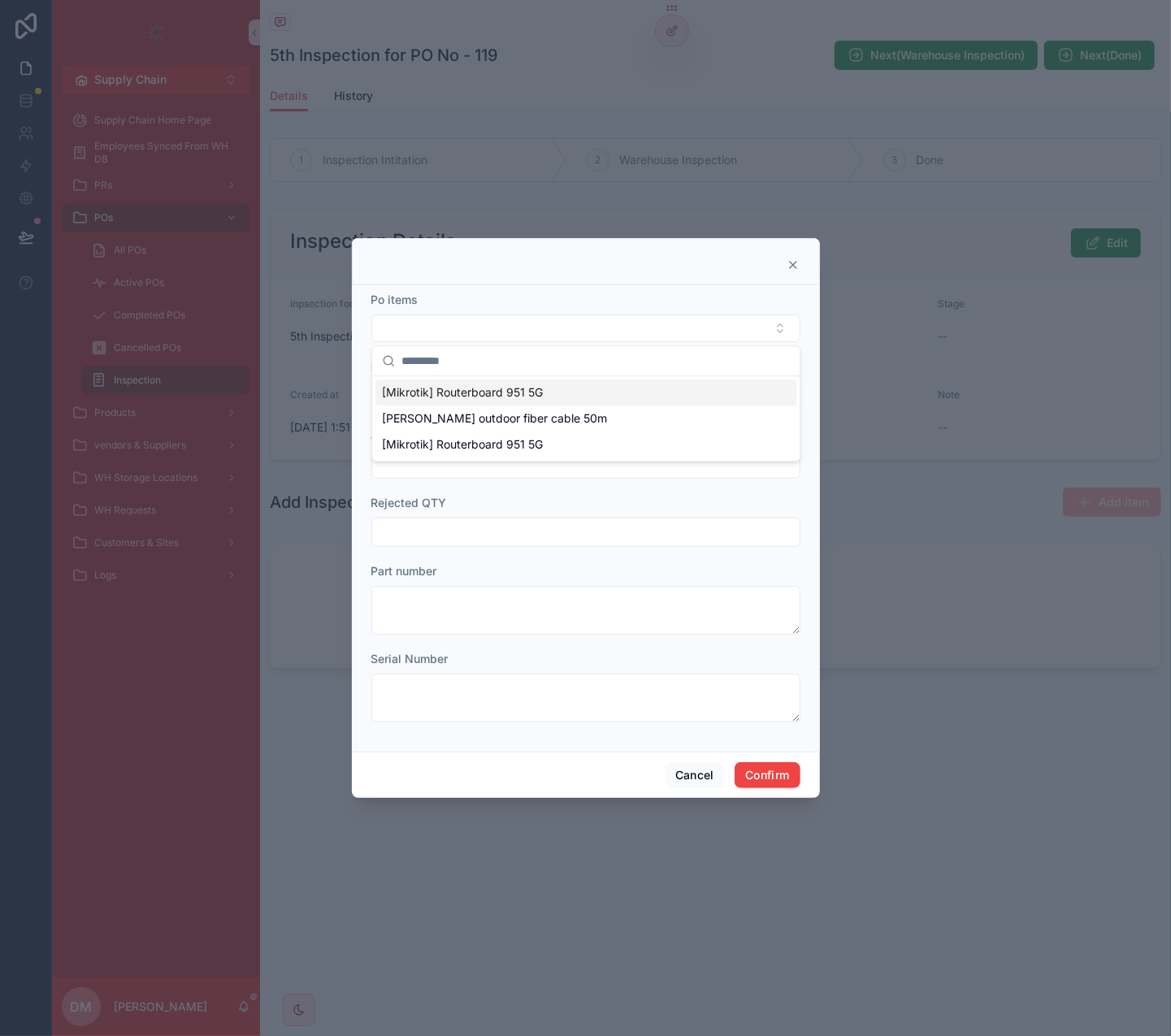
click at [465, 392] on span "[Mikrotik] Routerboard 951 5G" at bounding box center [462, 392] width 161 height 16
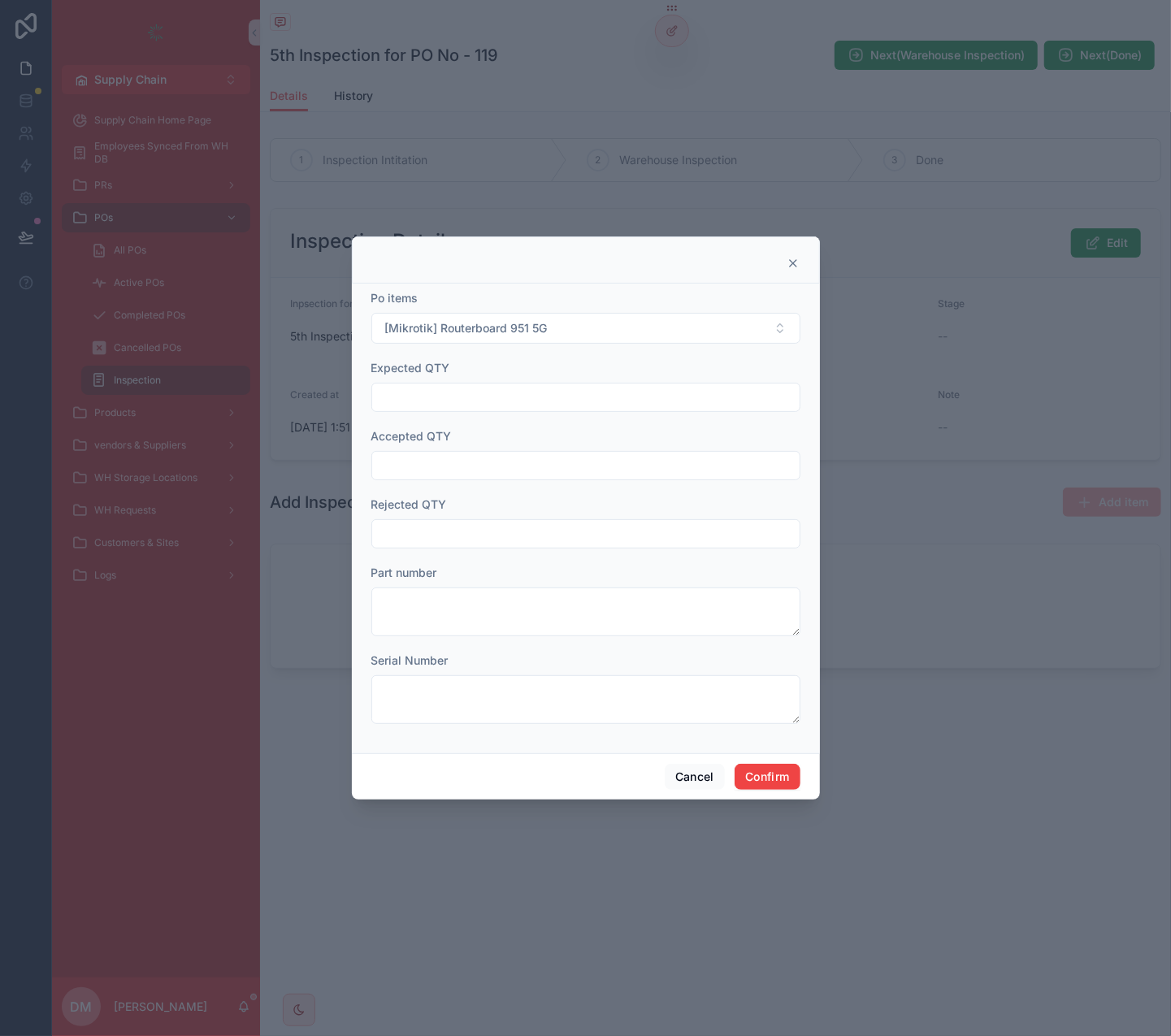
drag, startPoint x: 442, startPoint y: 418, endPoint x: 443, endPoint y: 410, distance: 8.1
click at [443, 412] on form "Po items [Mikrotik] Routerboard 951 5G Expected QTY Accepted QTY Rejected QTY P…" at bounding box center [586, 515] width 429 height 450
click at [447, 387] on input "text" at bounding box center [586, 398] width 428 height 22
type input "**"
click at [446, 456] on input "*" at bounding box center [586, 466] width 428 height 22
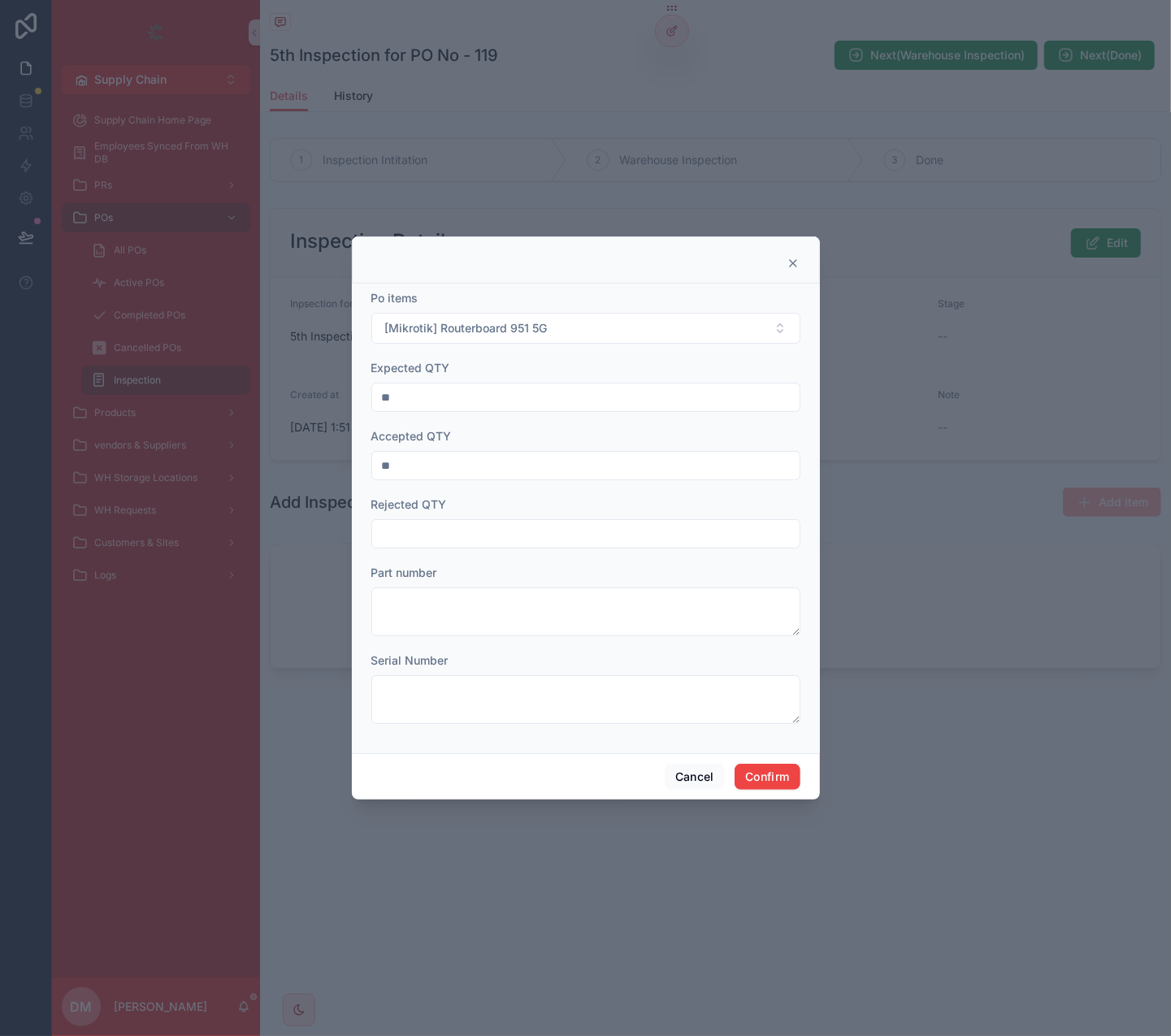
type input "**"
click at [422, 540] on input "text" at bounding box center [586, 533] width 428 height 22
type input "**"
click at [777, 649] on button "Confirm" at bounding box center [767, 777] width 65 height 26
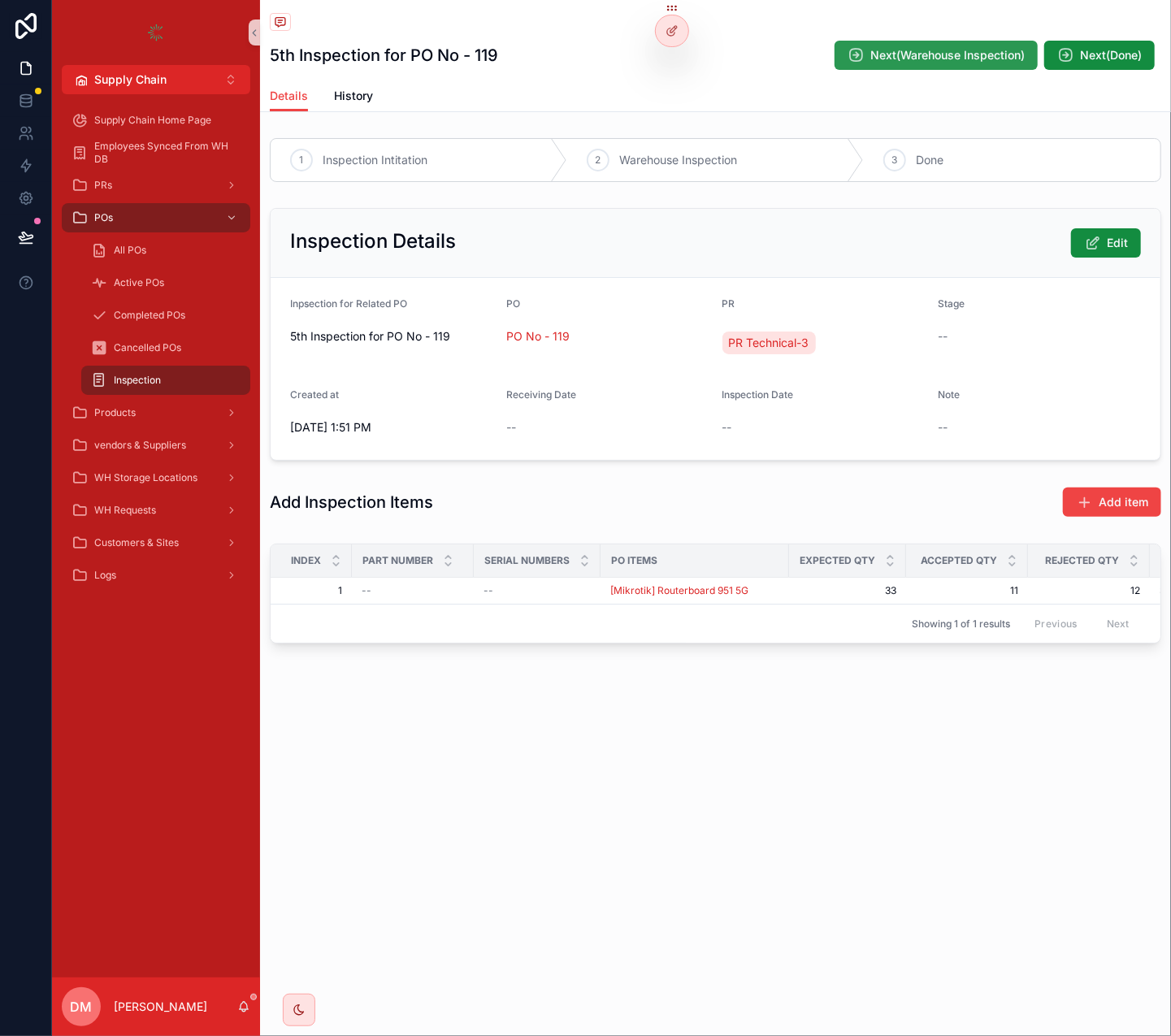
click at [953, 55] on span "Next(Warehouse Inspection)" at bounding box center [946, 55] width 154 height 16
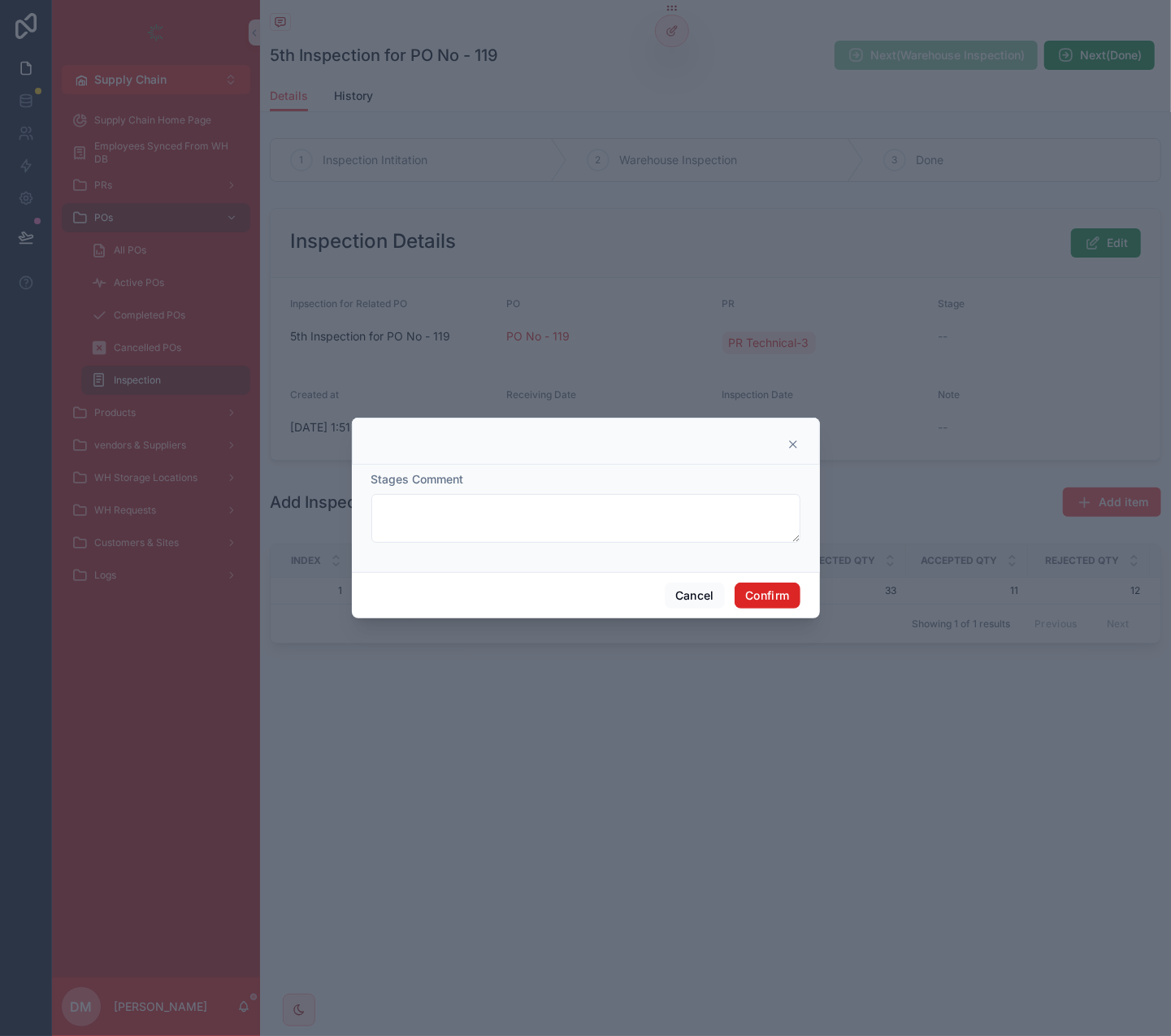
click at [781, 591] on button "Confirm" at bounding box center [767, 595] width 65 height 26
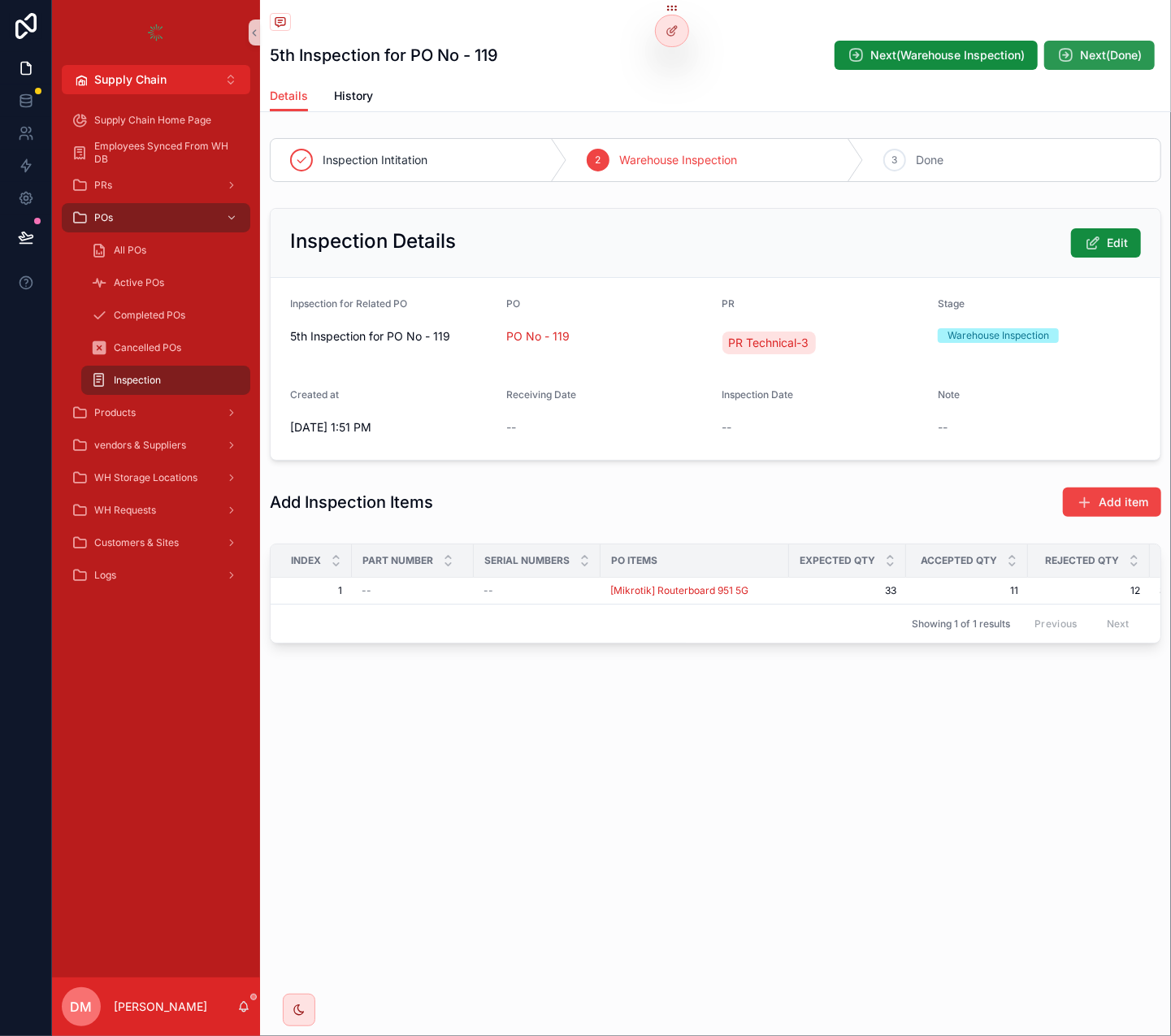
click at [1082, 65] on button "Next(Done)" at bounding box center [1100, 55] width 110 height 29
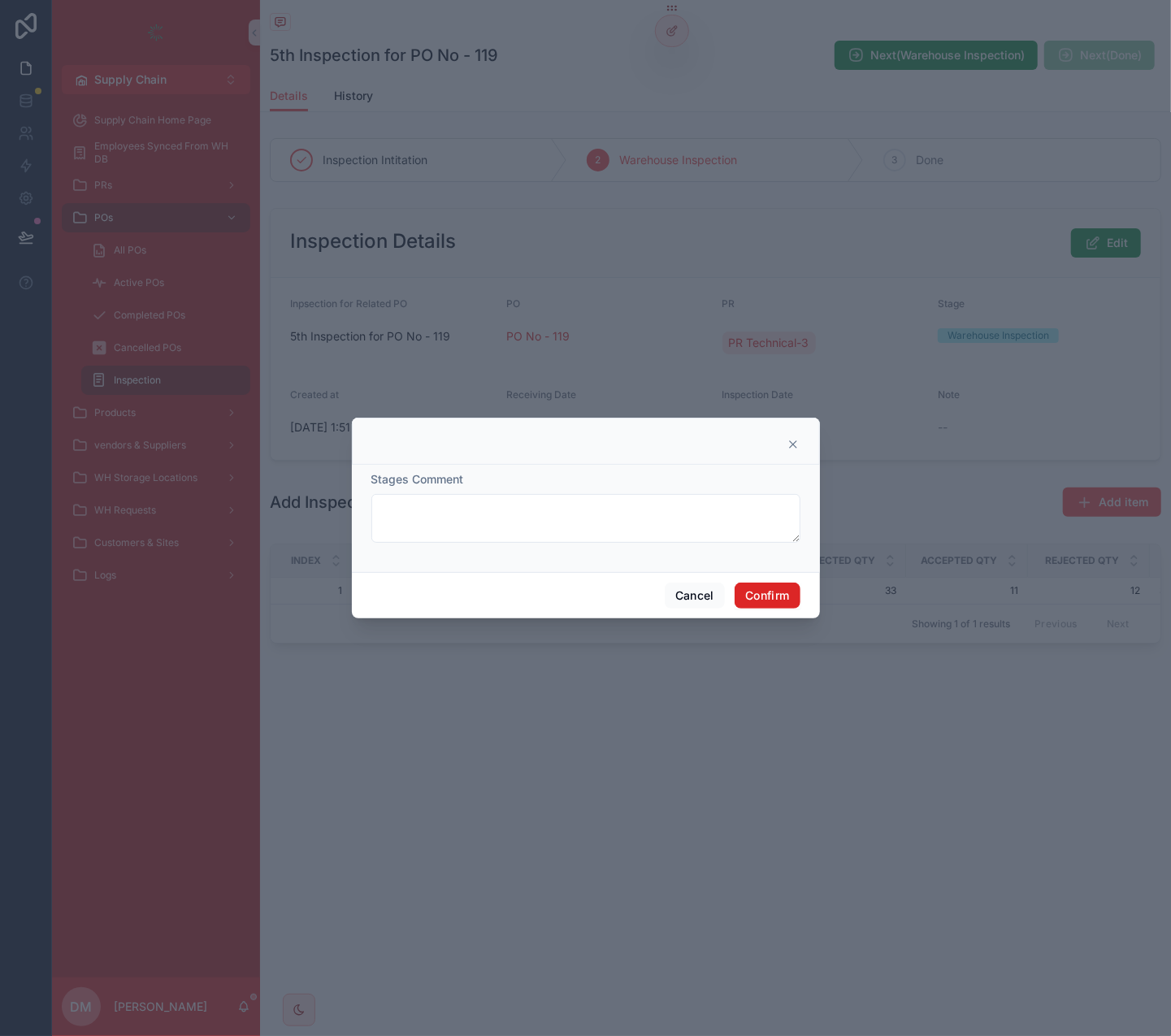
click at [756, 592] on button "Confirm" at bounding box center [767, 595] width 65 height 26
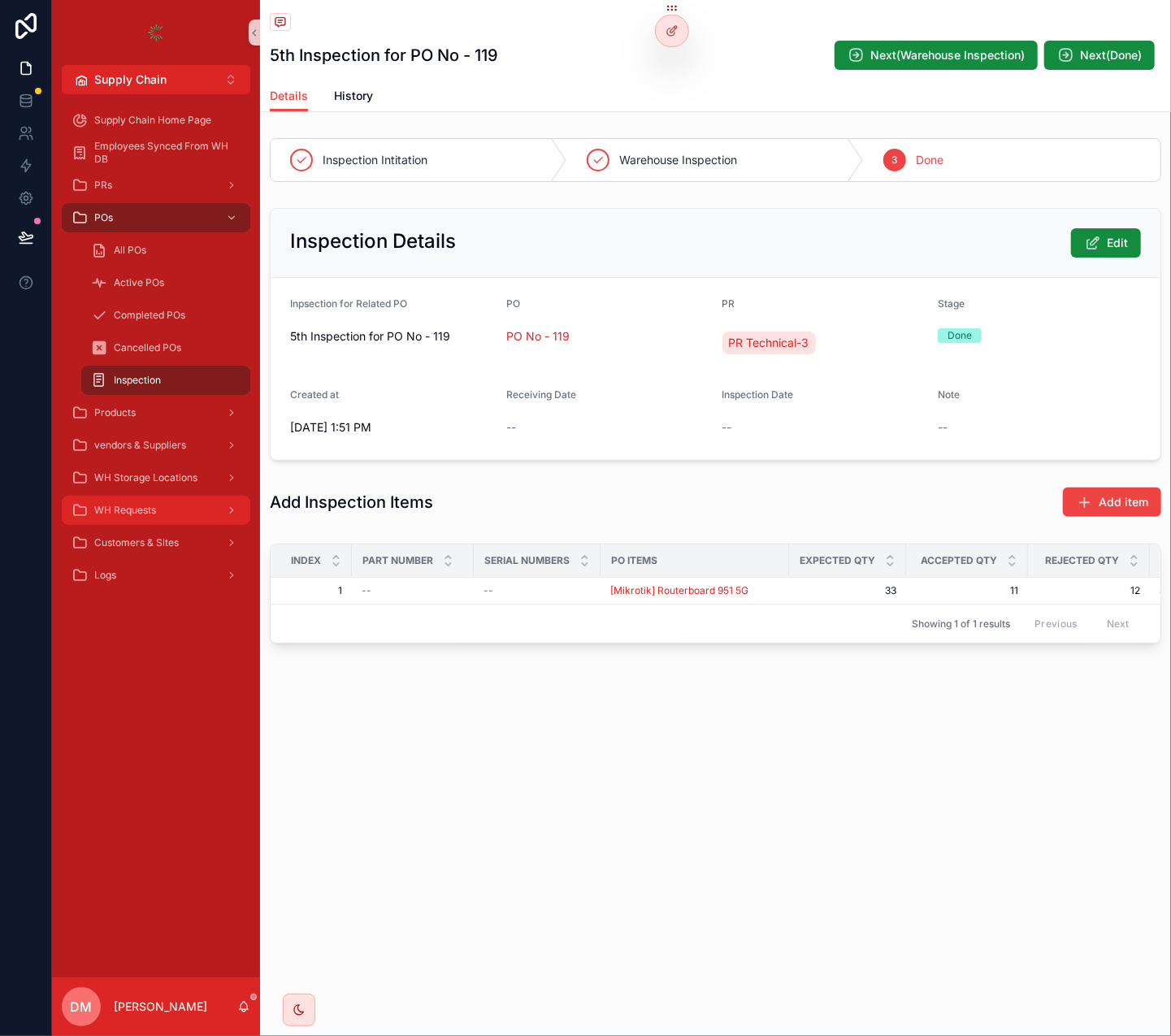
click at [144, 510] on span "WH Requests" at bounding box center [126, 510] width 62 height 13
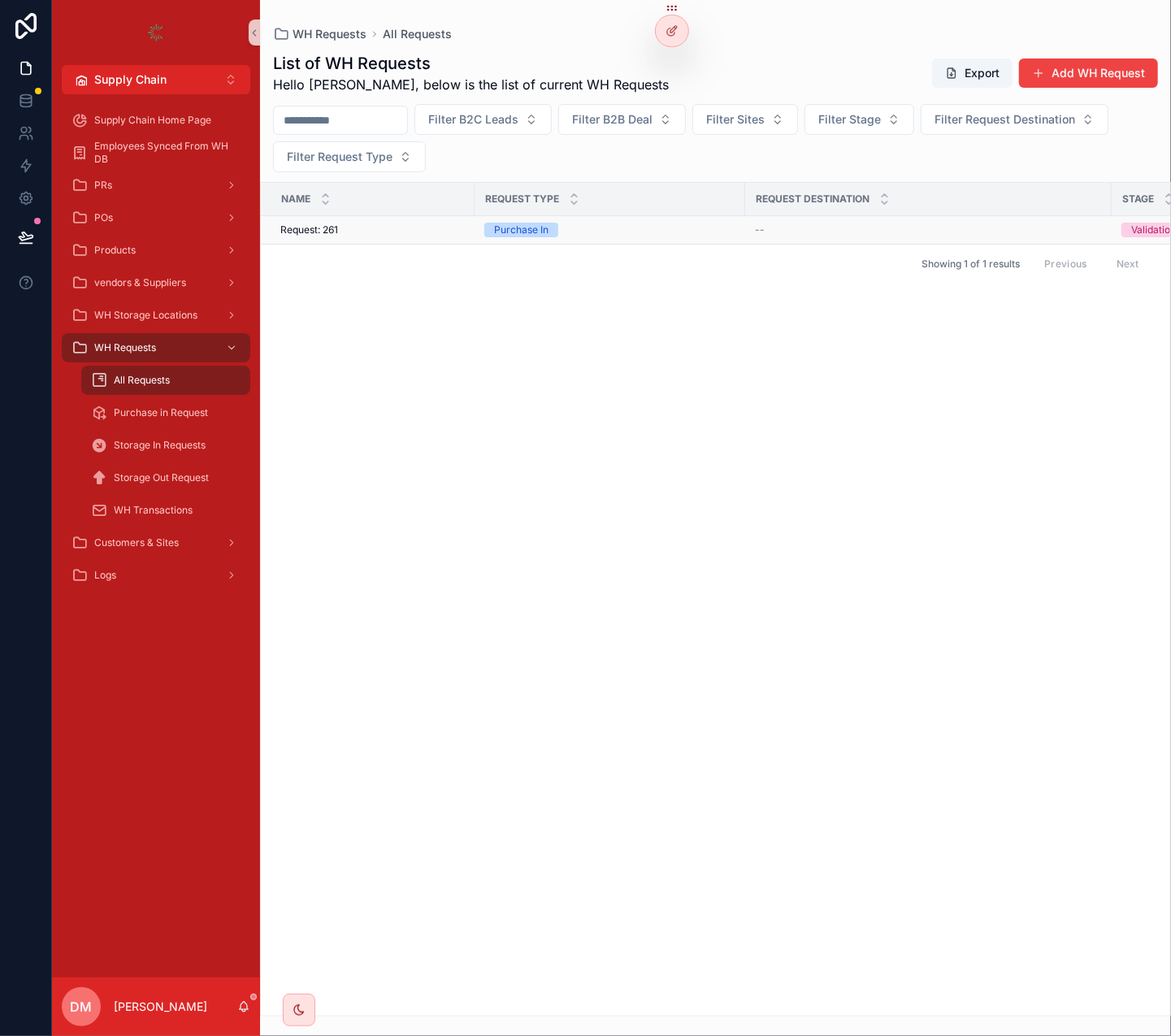
click at [400, 231] on div "Request: 261 Request: 261" at bounding box center [373, 230] width 184 height 13
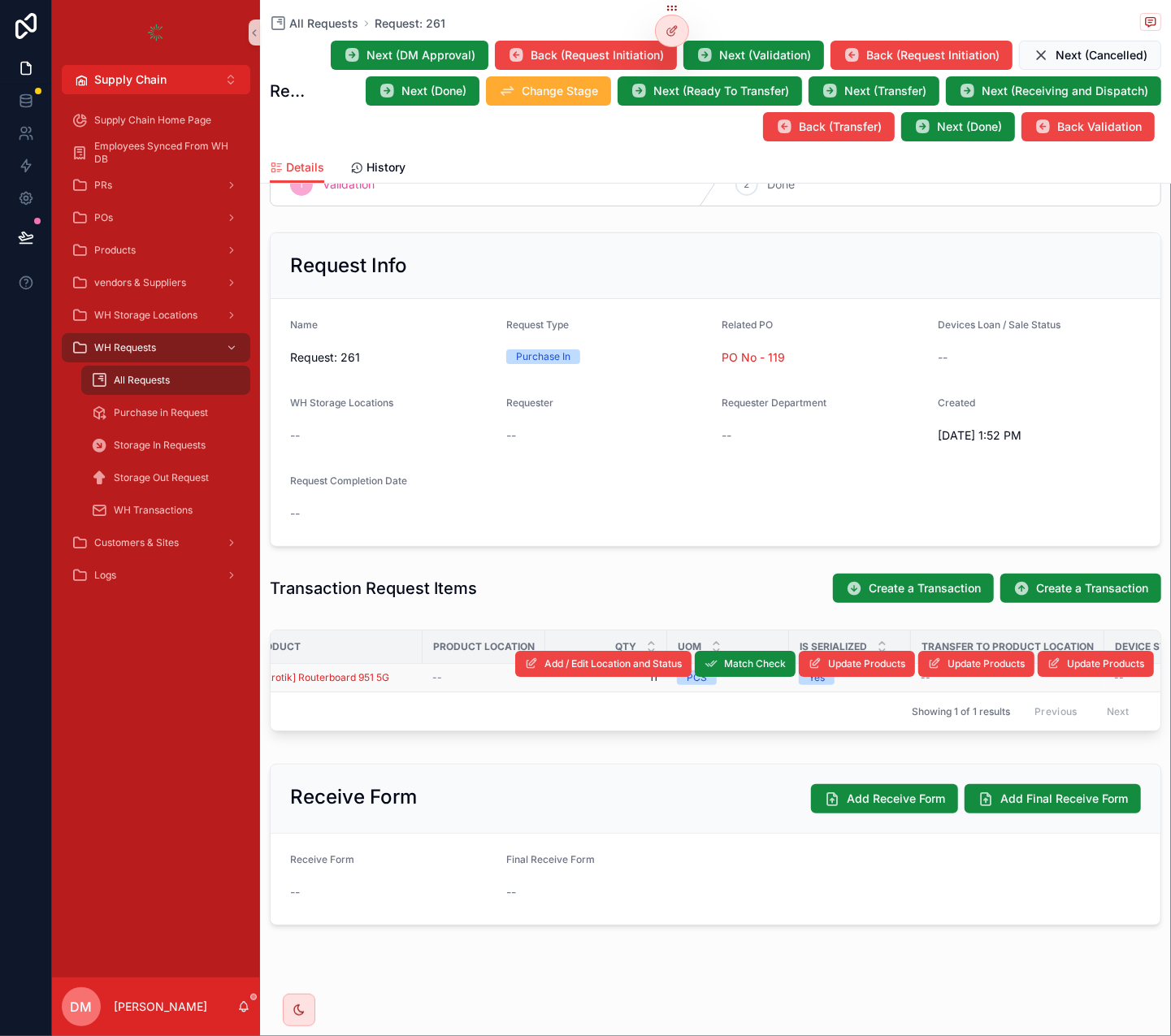
scroll to position [0, 36]
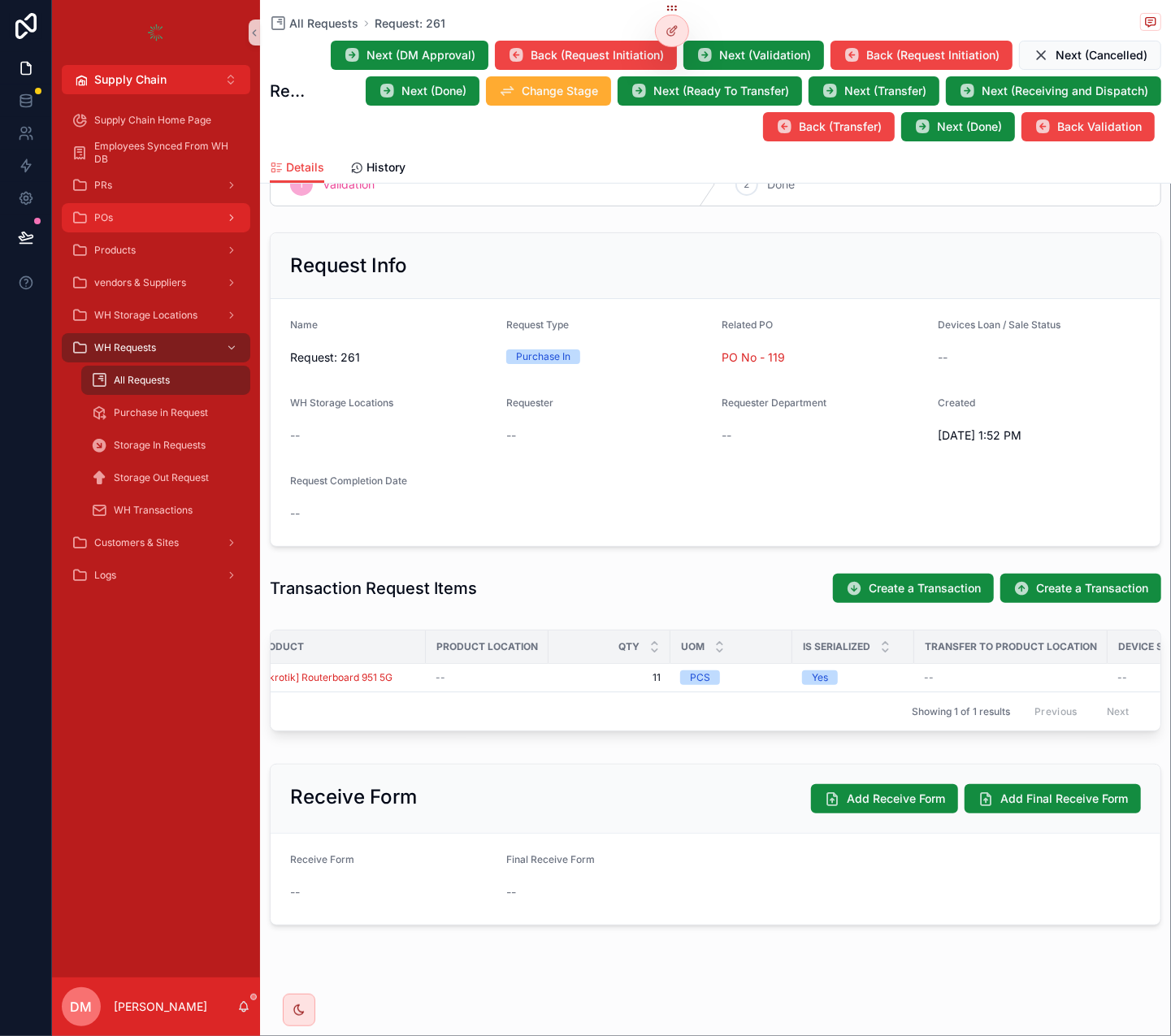
click at [140, 211] on div "POs" at bounding box center [156, 218] width 169 height 26
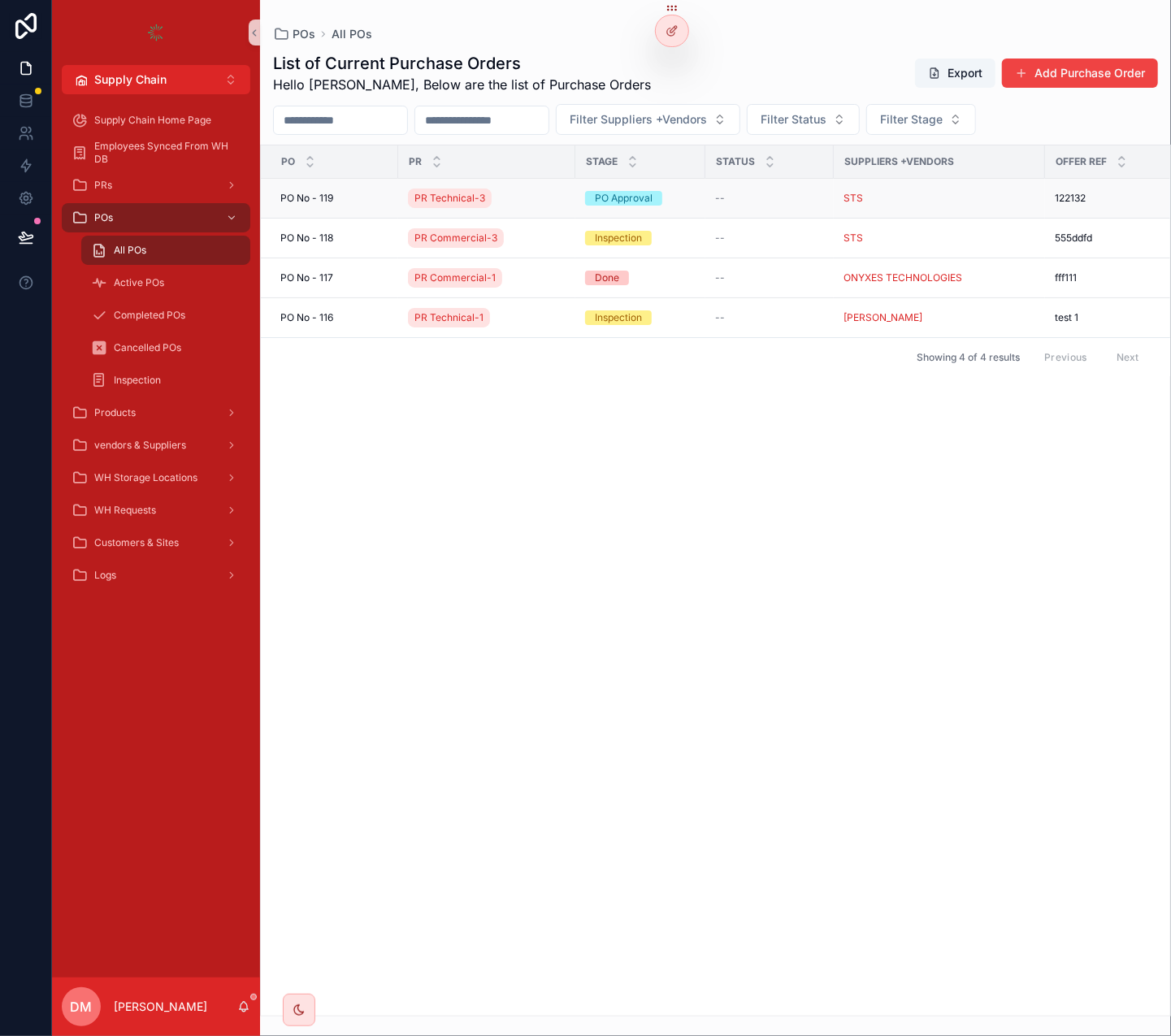
click at [342, 201] on div "[STREET_ADDRESS]" at bounding box center [335, 198] width 108 height 13
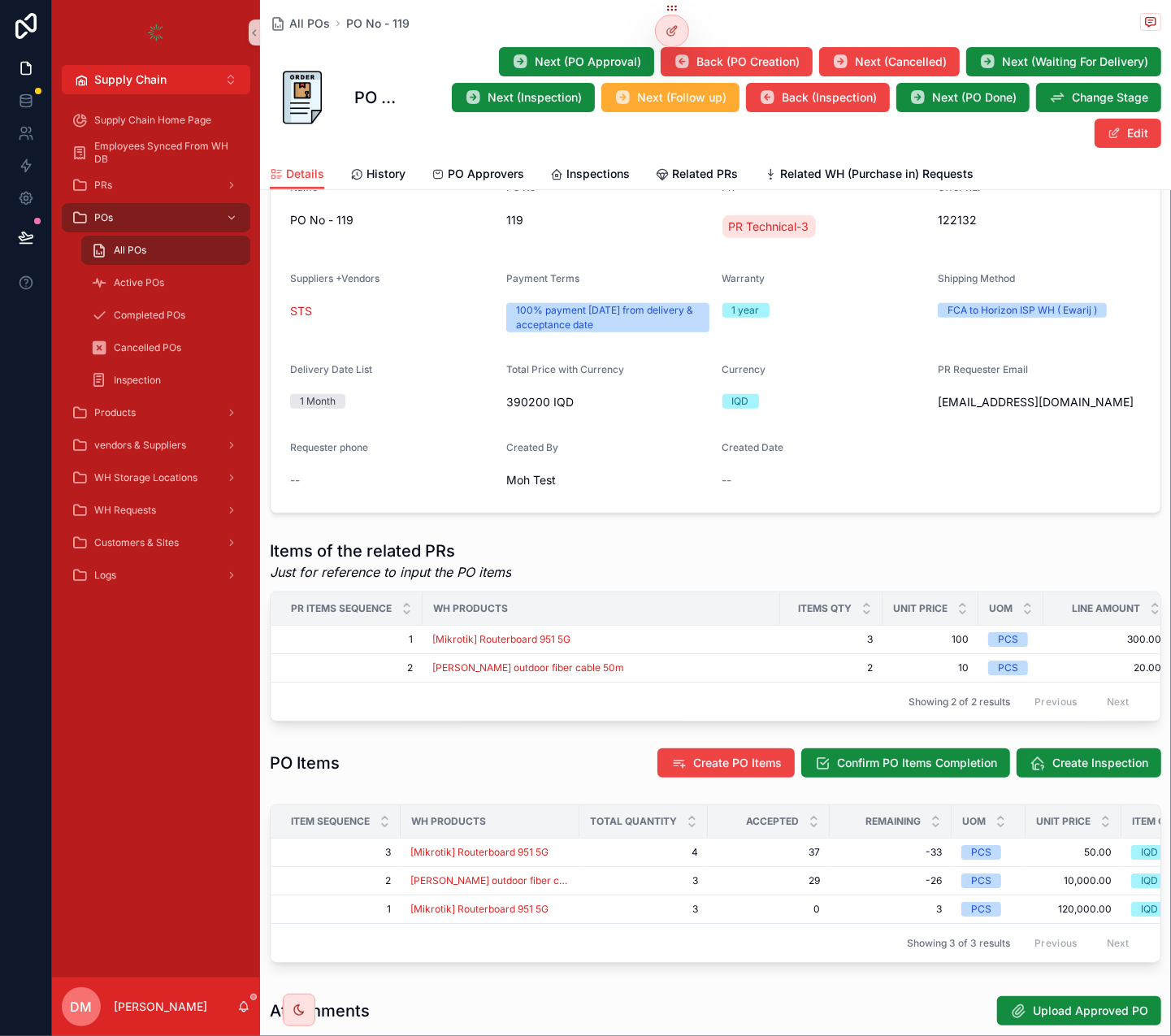
scroll to position [640, 0]
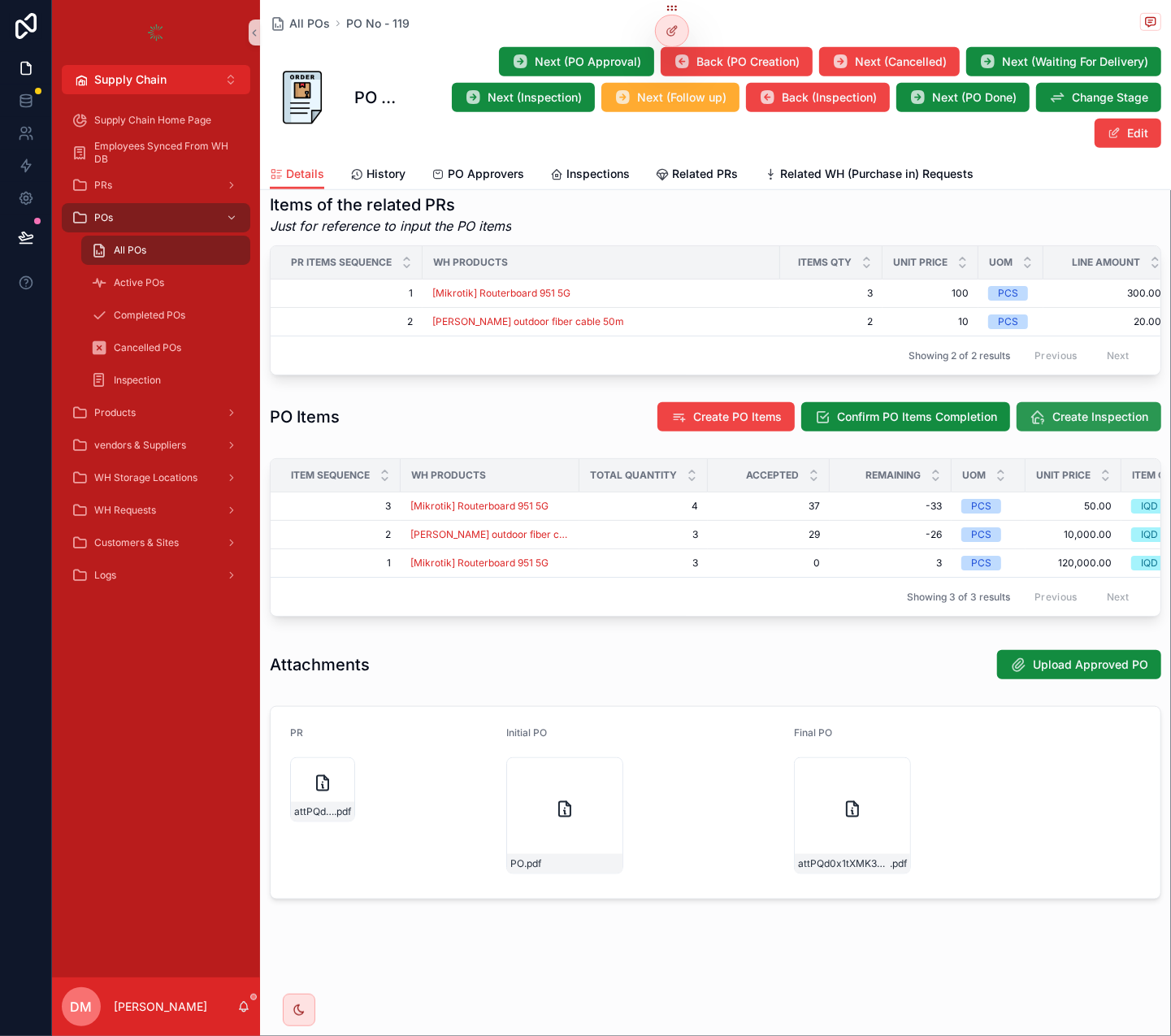
click at [1093, 402] on button "Create Inspection" at bounding box center [1088, 416] width 145 height 29
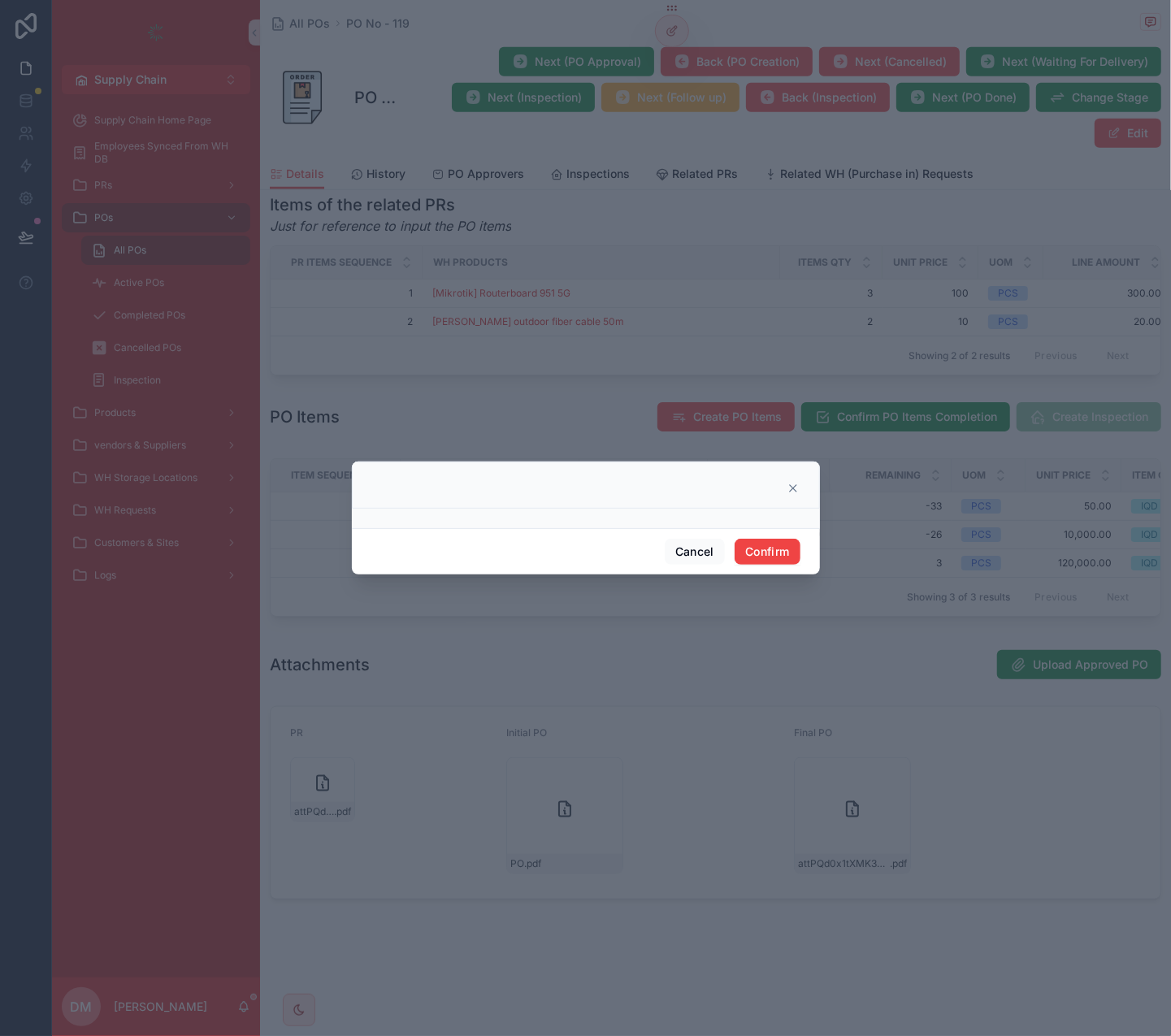
click at [695, 496] on div at bounding box center [586, 484] width 468 height 47
click at [792, 562] on button "Confirm" at bounding box center [767, 552] width 65 height 26
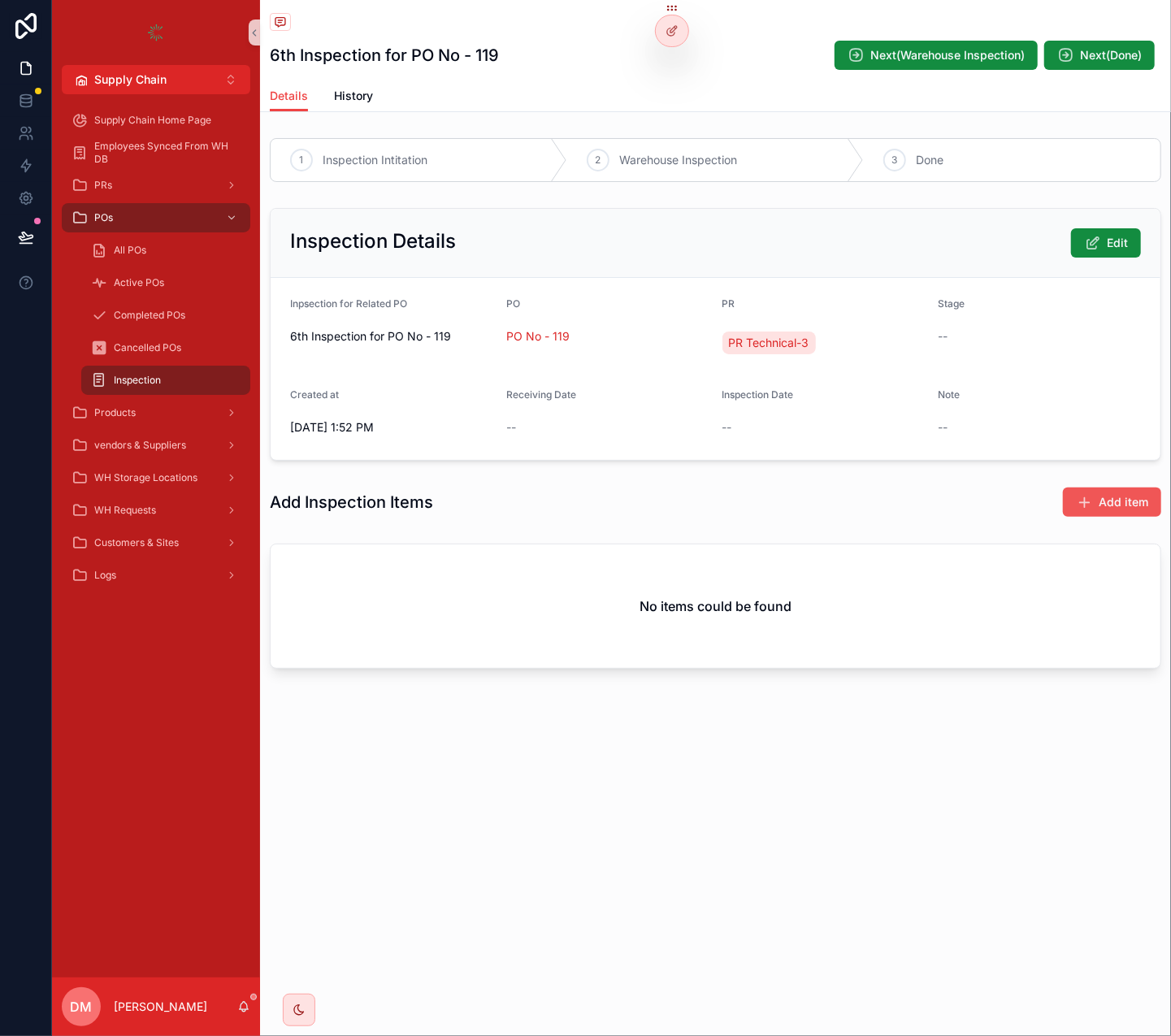
click at [1083, 496] on icon "scrollable content" at bounding box center [1083, 502] width 16 height 16
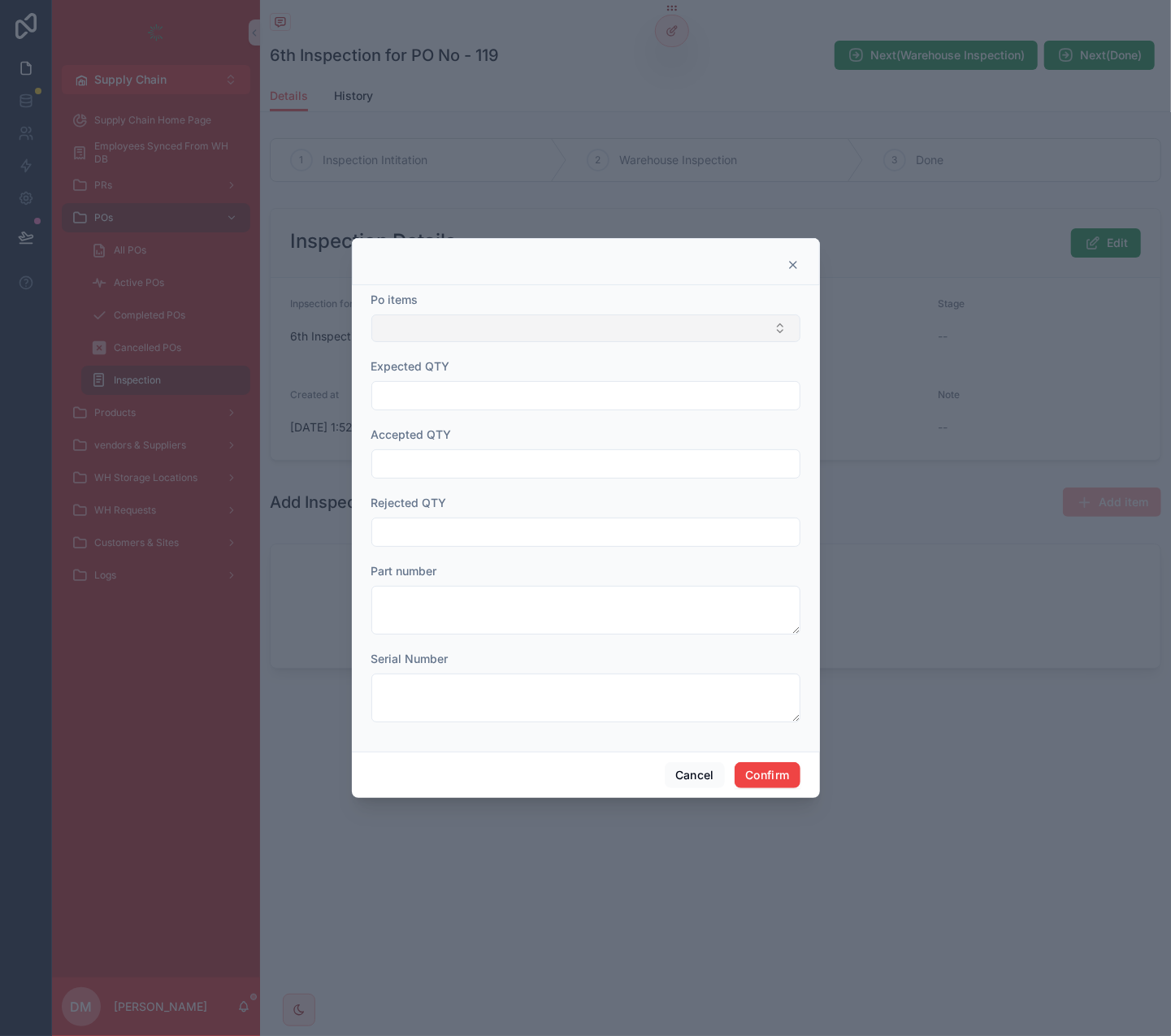
click at [643, 336] on button "Select Button" at bounding box center [586, 328] width 429 height 28
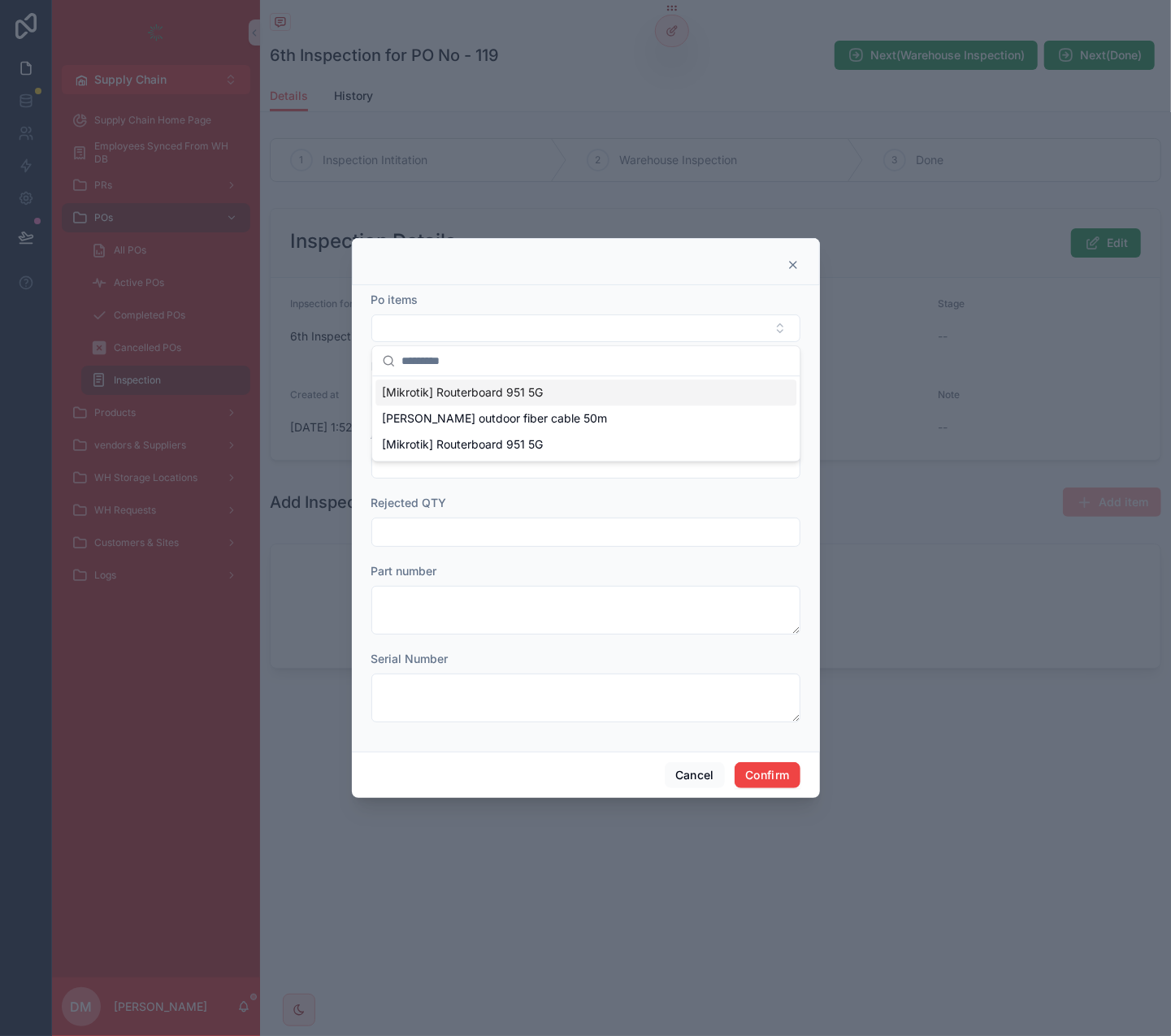
click at [570, 394] on div "[Mikrotik] Routerboard 951 5G" at bounding box center [585, 392] width 421 height 26
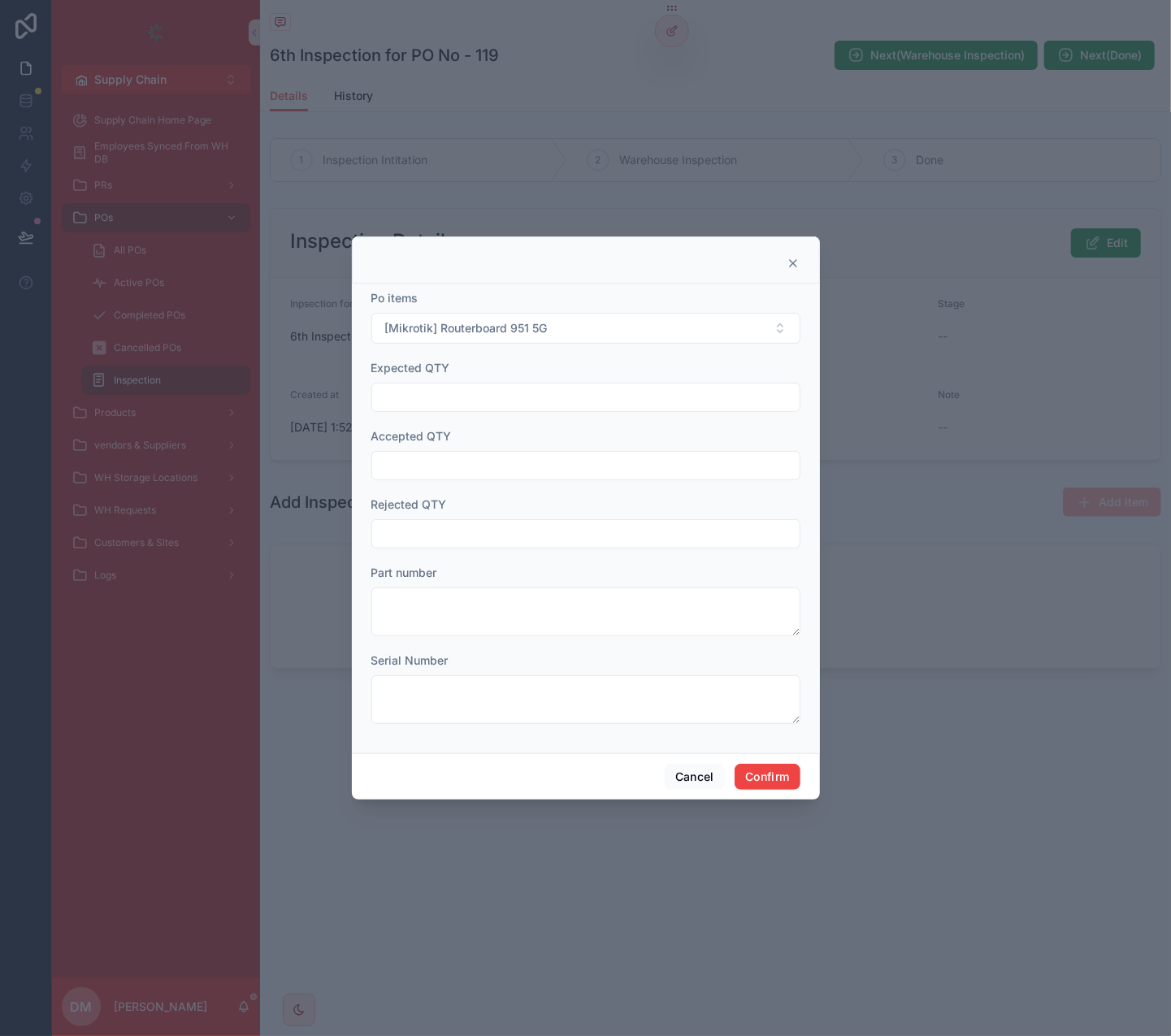
click at [510, 404] on input "text" at bounding box center [586, 398] width 428 height 22
type input "**"
click at [439, 461] on input "text" at bounding box center [586, 466] width 428 height 22
click at [386, 533] on input "text" at bounding box center [586, 533] width 428 height 22
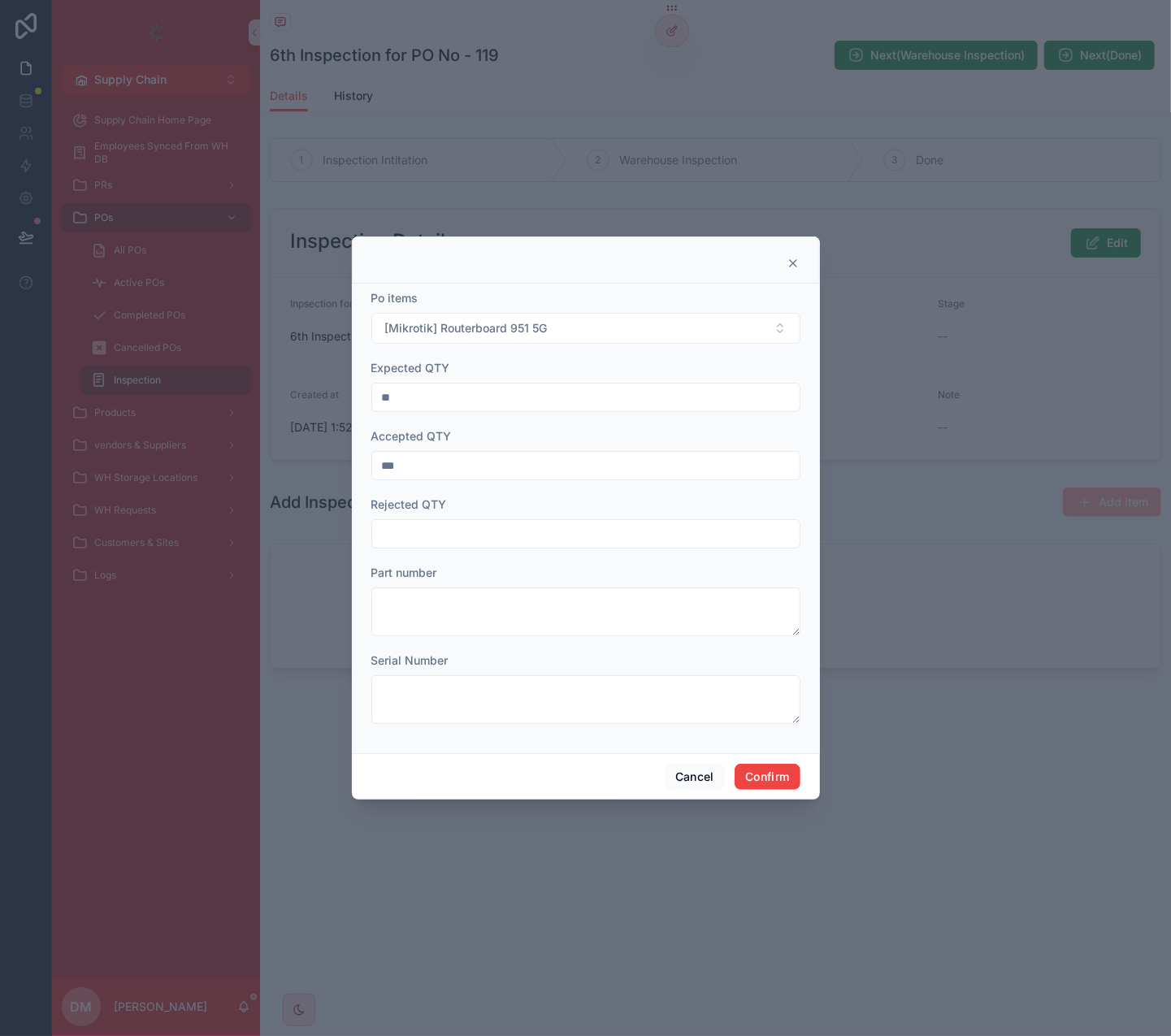
click at [427, 468] on input "***" at bounding box center [586, 466] width 428 height 22
type input "**"
click at [430, 546] on form "Po items [Mikrotik] Routerboard 951 5G Expected QTY ** Accepted QTY ** Rejected…" at bounding box center [586, 515] width 429 height 450
click at [430, 546] on div at bounding box center [586, 533] width 429 height 29
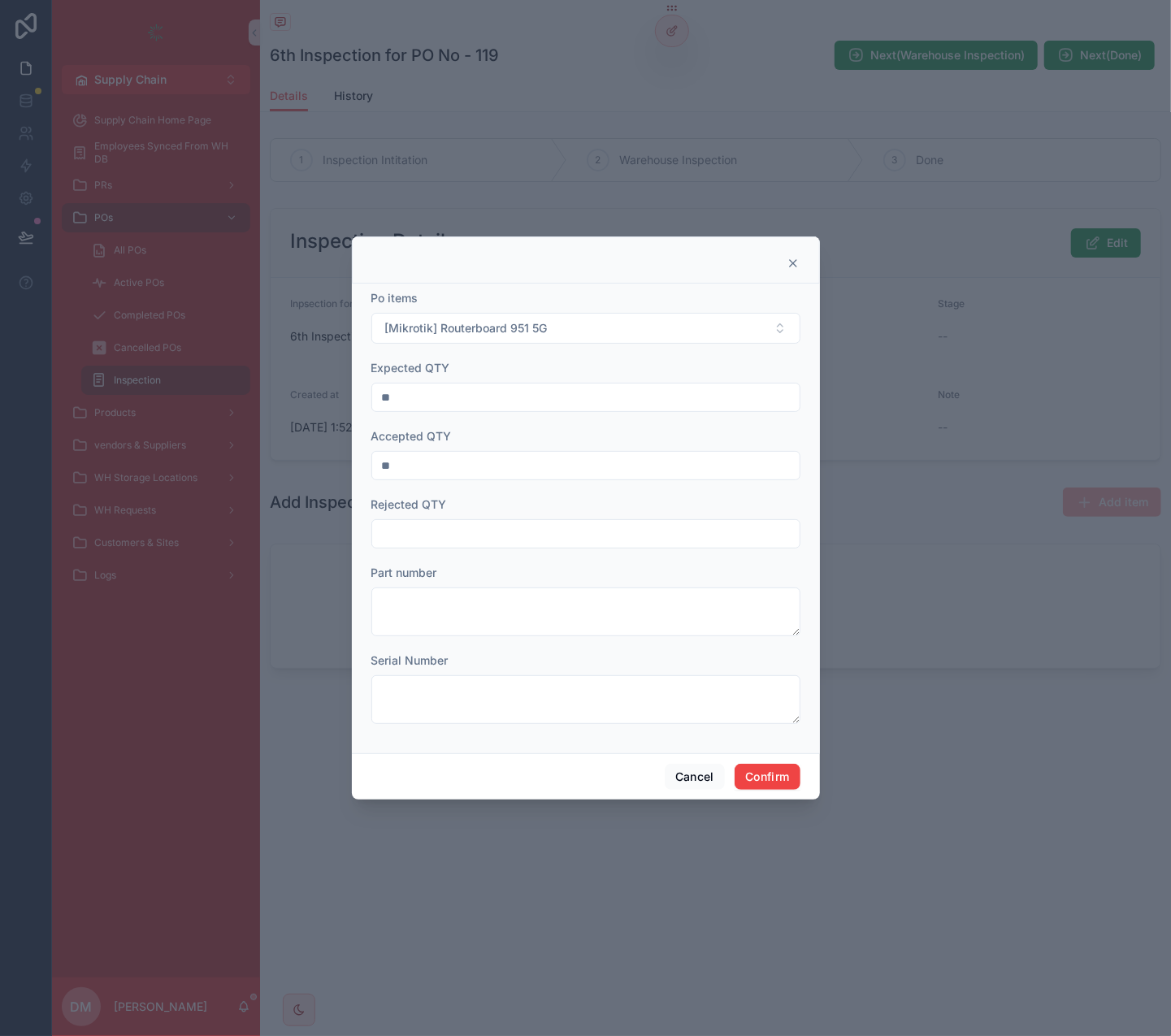
click at [416, 533] on input "text" at bounding box center [586, 533] width 428 height 22
type input "*"
click at [767, 649] on button "Confirm" at bounding box center [767, 777] width 65 height 26
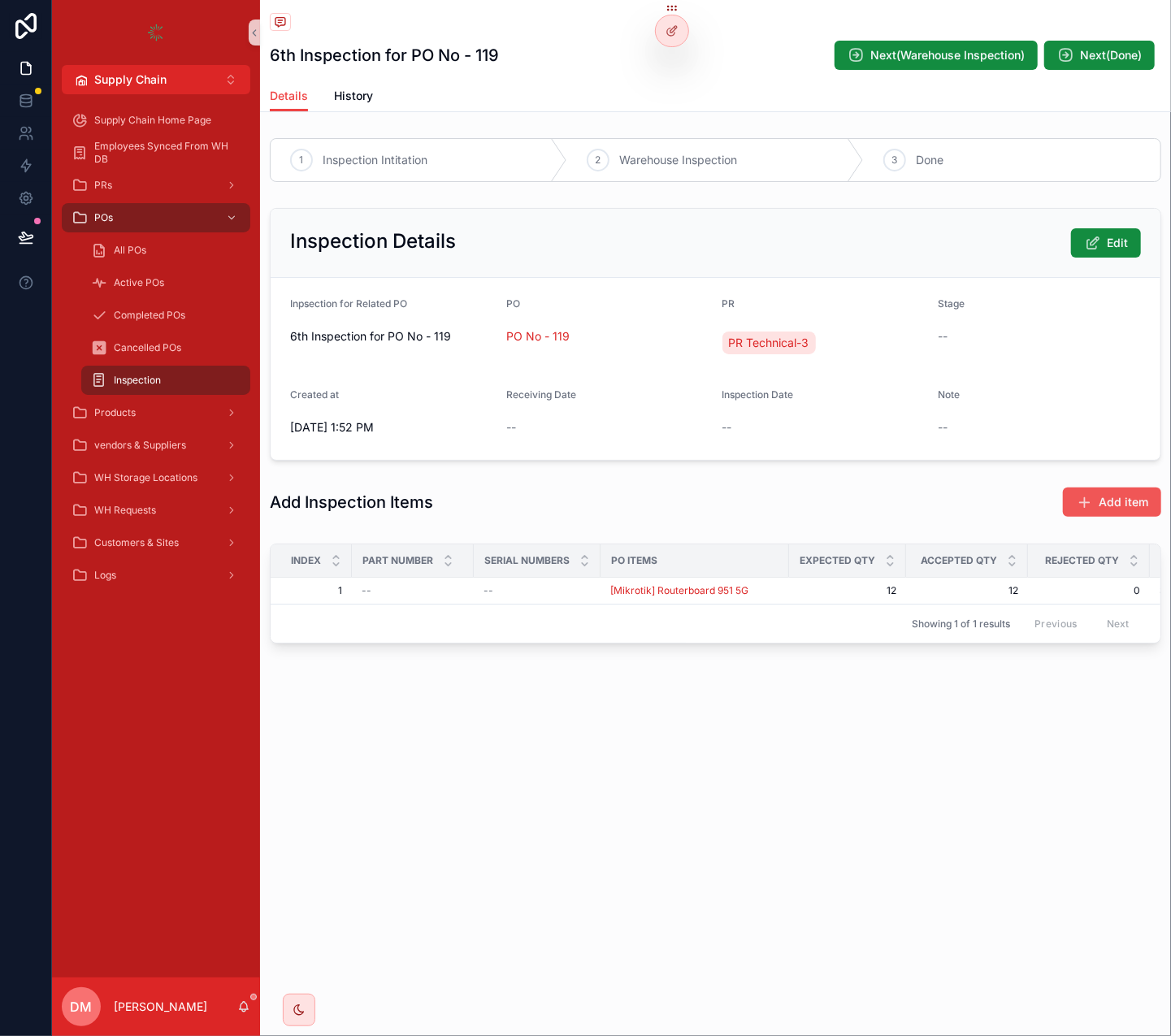
click at [1101, 504] on span "Add item" at bounding box center [1124, 502] width 50 height 16
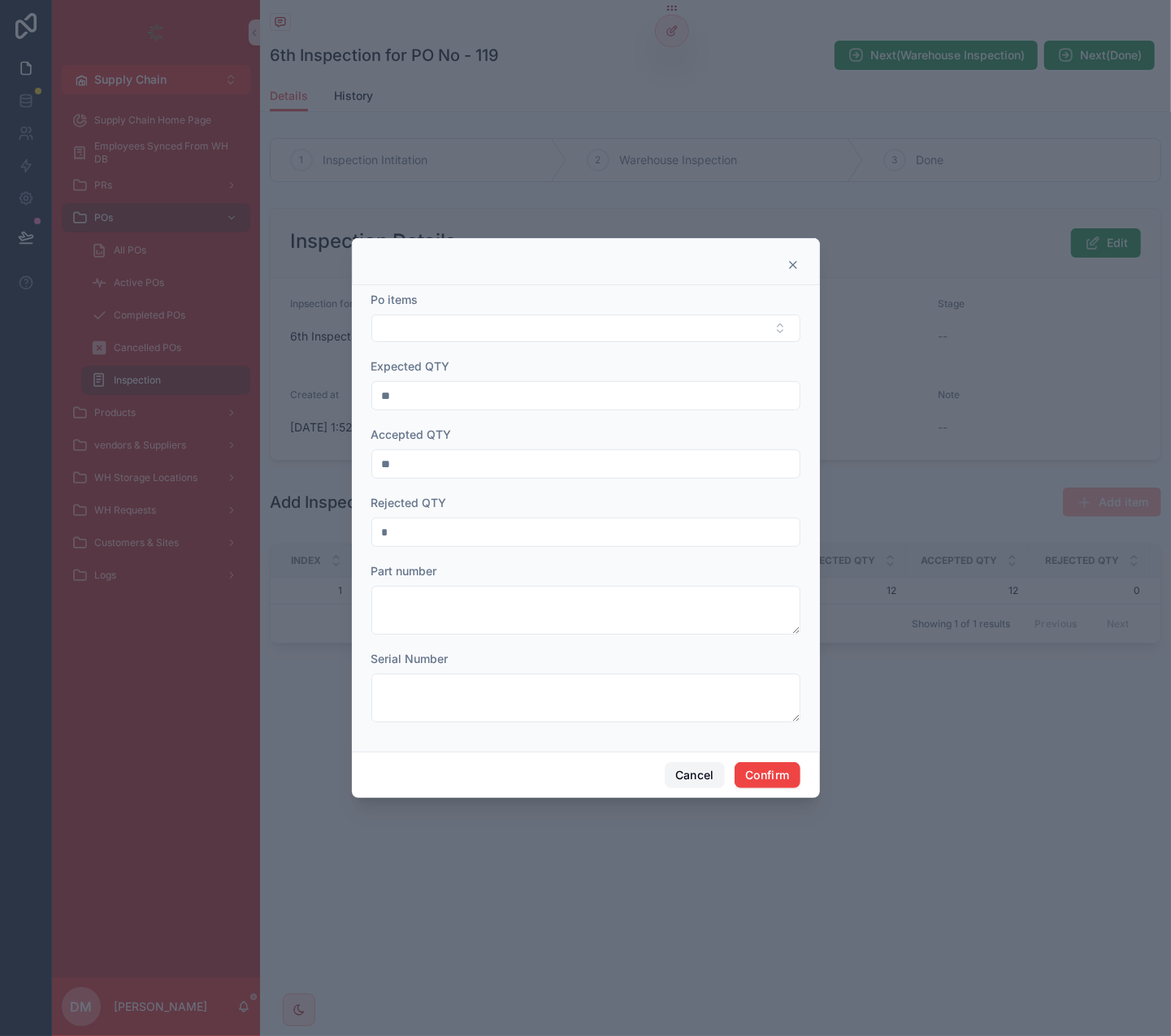
click at [688, 649] on button "Cancel" at bounding box center [694, 775] width 60 height 26
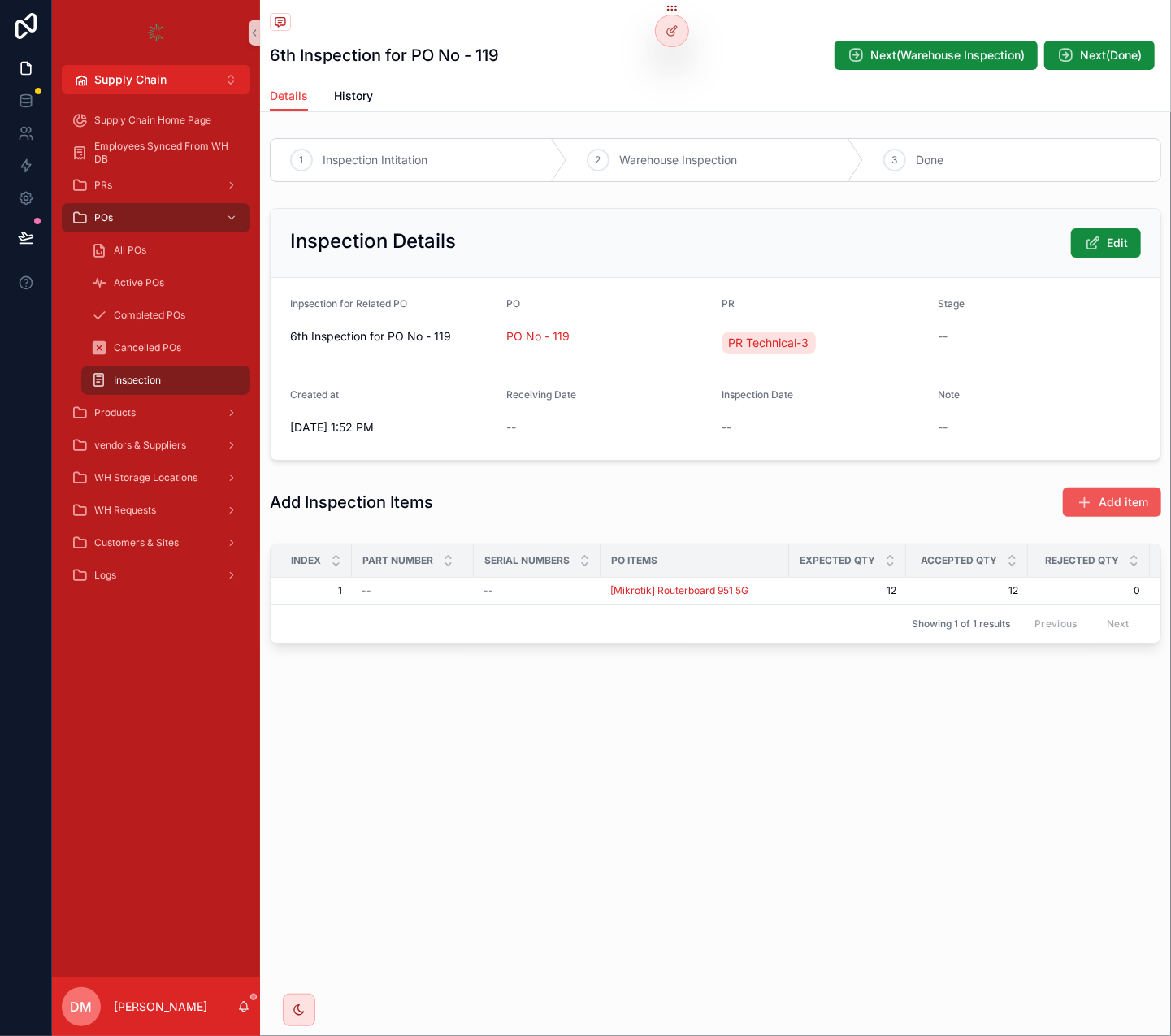
click at [1131, 495] on button "Add item" at bounding box center [1112, 503] width 98 height 29
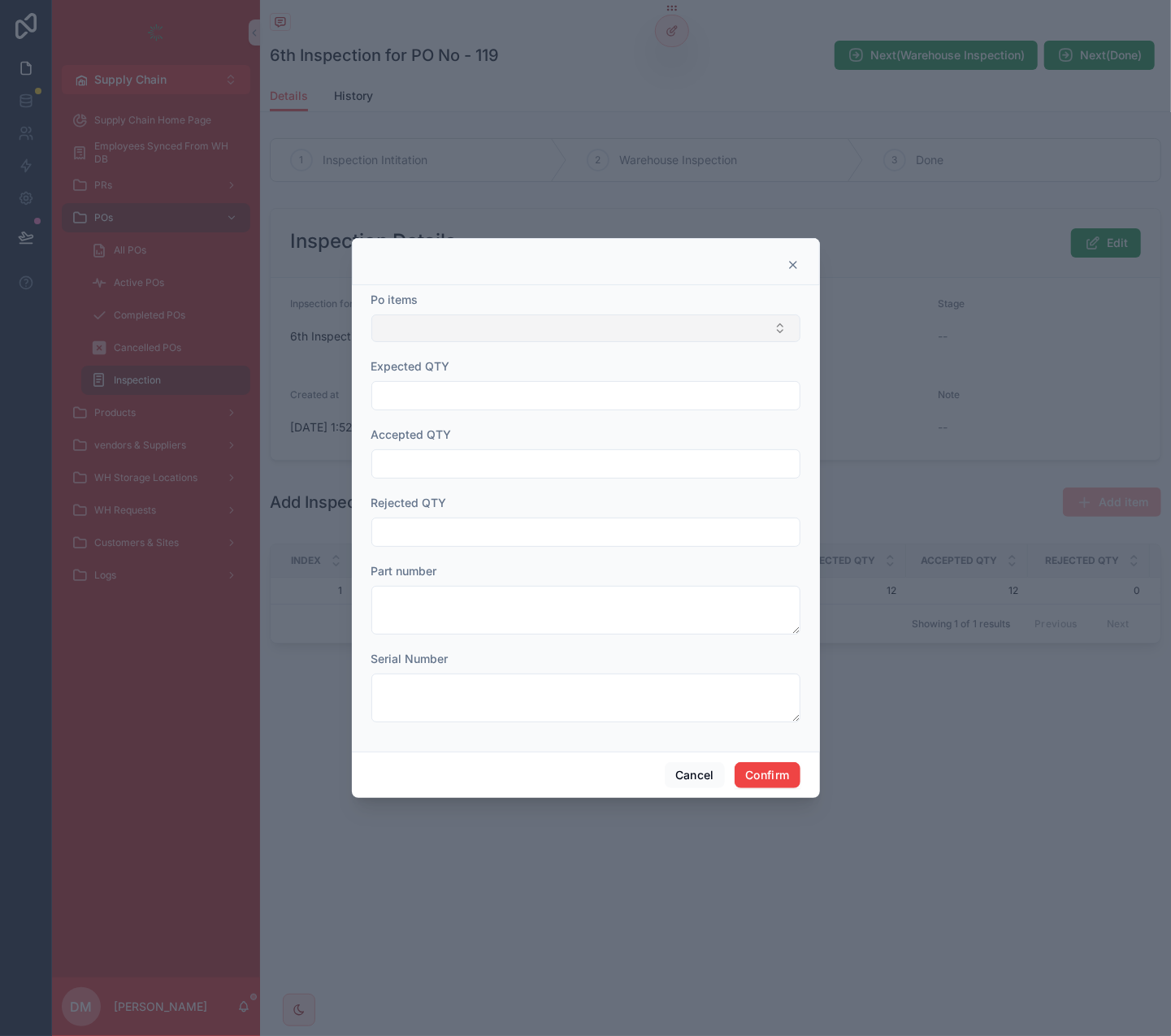
drag, startPoint x: 665, startPoint y: 311, endPoint x: 672, endPoint y: 330, distance: 20.2
click at [669, 309] on div "Po items" at bounding box center [586, 317] width 429 height 51
click at [672, 330] on button "Select Button" at bounding box center [586, 328] width 429 height 28
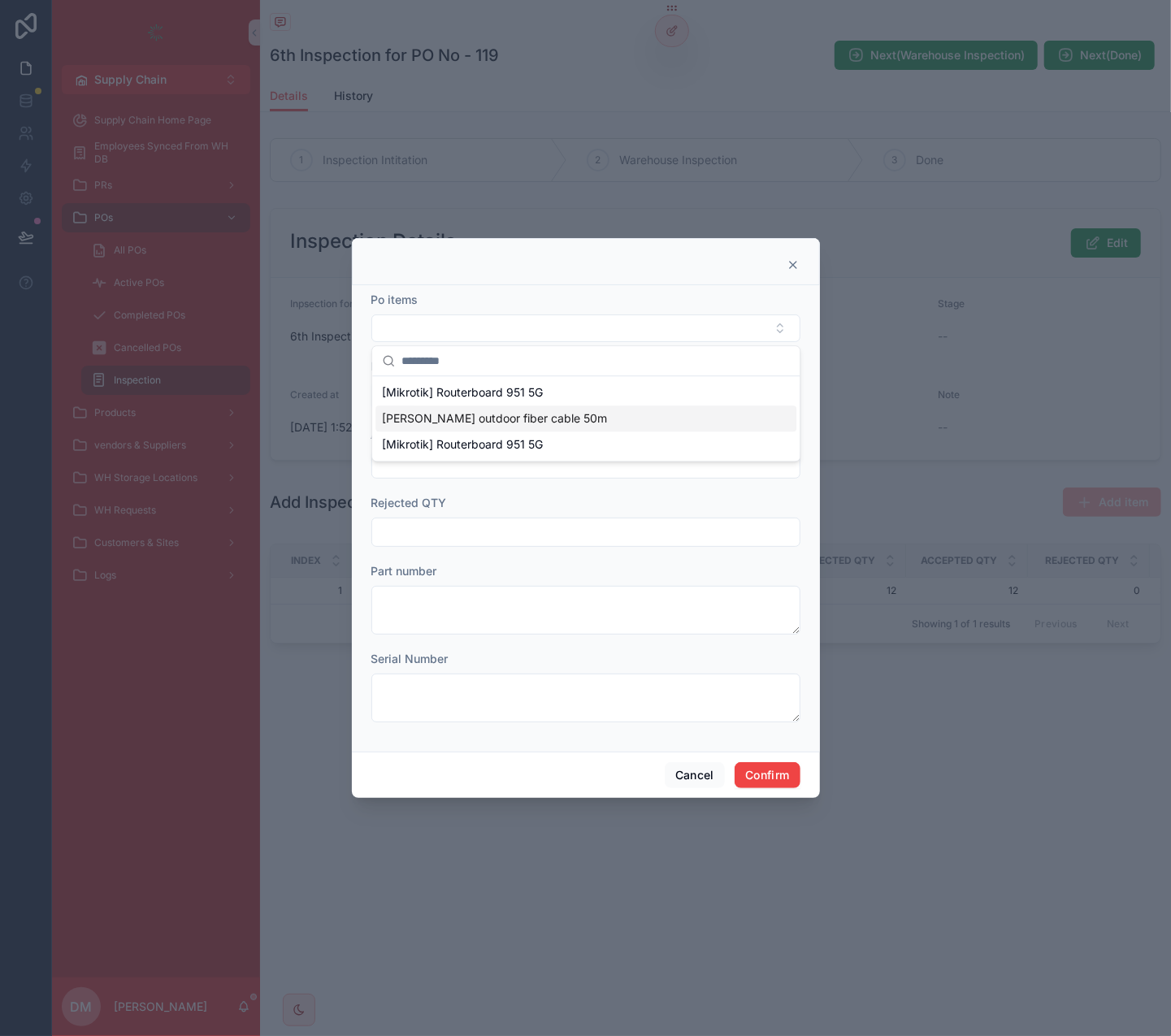
click at [556, 409] on div "[PERSON_NAME] outdoor fiber cable 50m" at bounding box center [585, 418] width 421 height 26
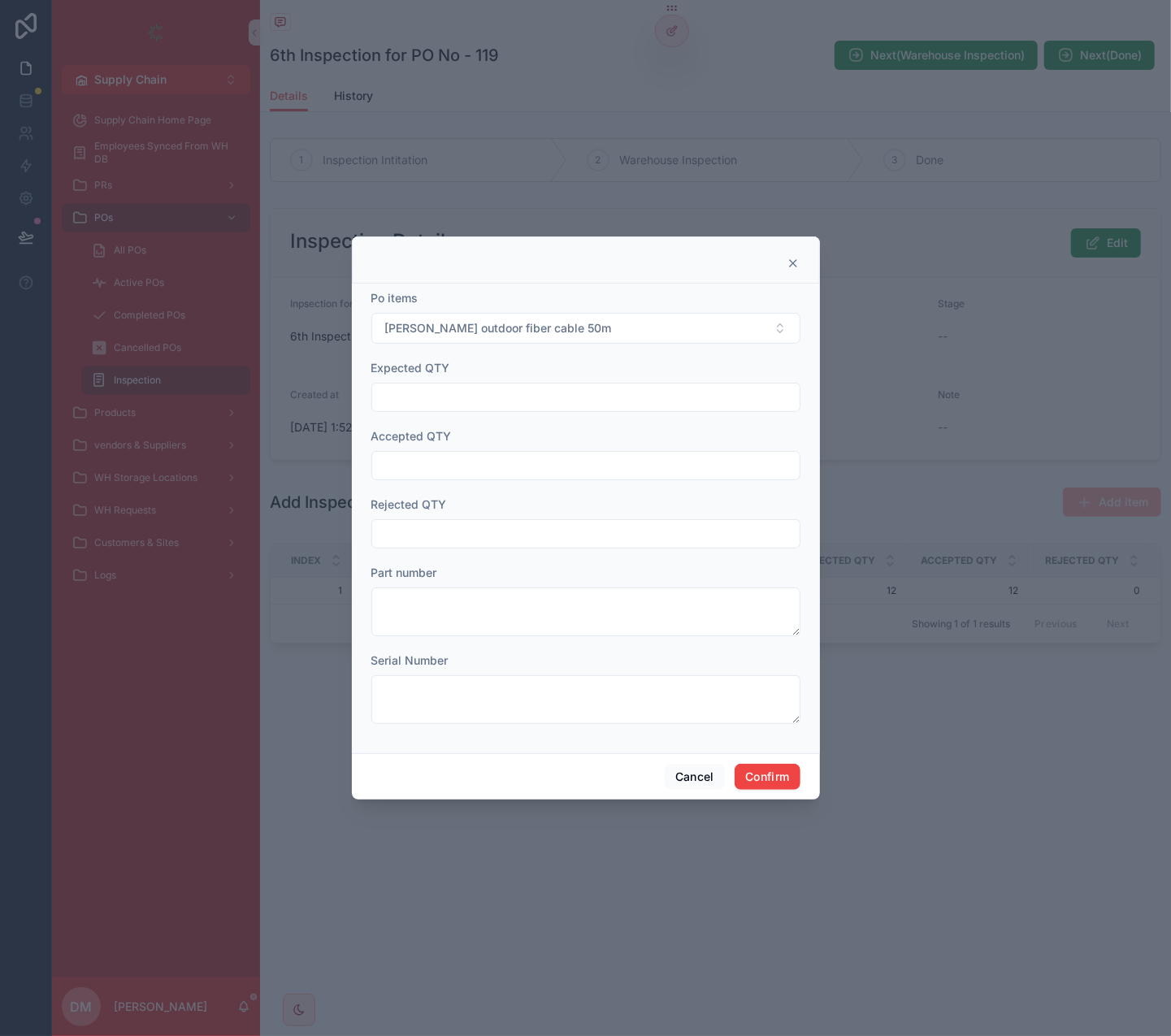
click at [490, 385] on div at bounding box center [586, 398] width 429 height 29
click at [485, 401] on input "text" at bounding box center [586, 398] width 428 height 22
type input "**"
click at [414, 466] on input "text" at bounding box center [586, 466] width 428 height 22
type input "**"
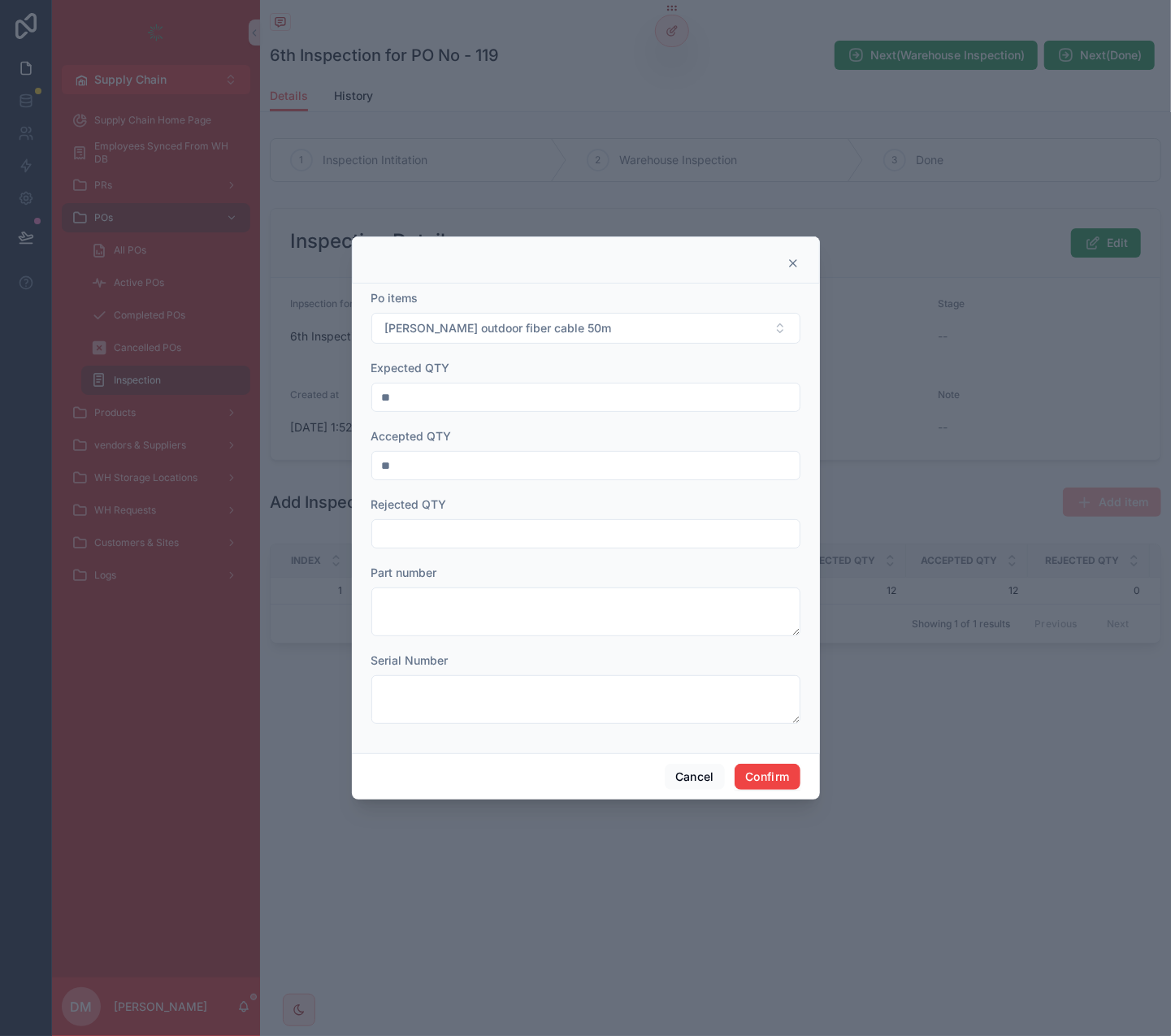
click at [460, 533] on input "text" at bounding box center [586, 533] width 428 height 22
type input "*"
click at [751, 649] on button "Confirm" at bounding box center [767, 777] width 65 height 26
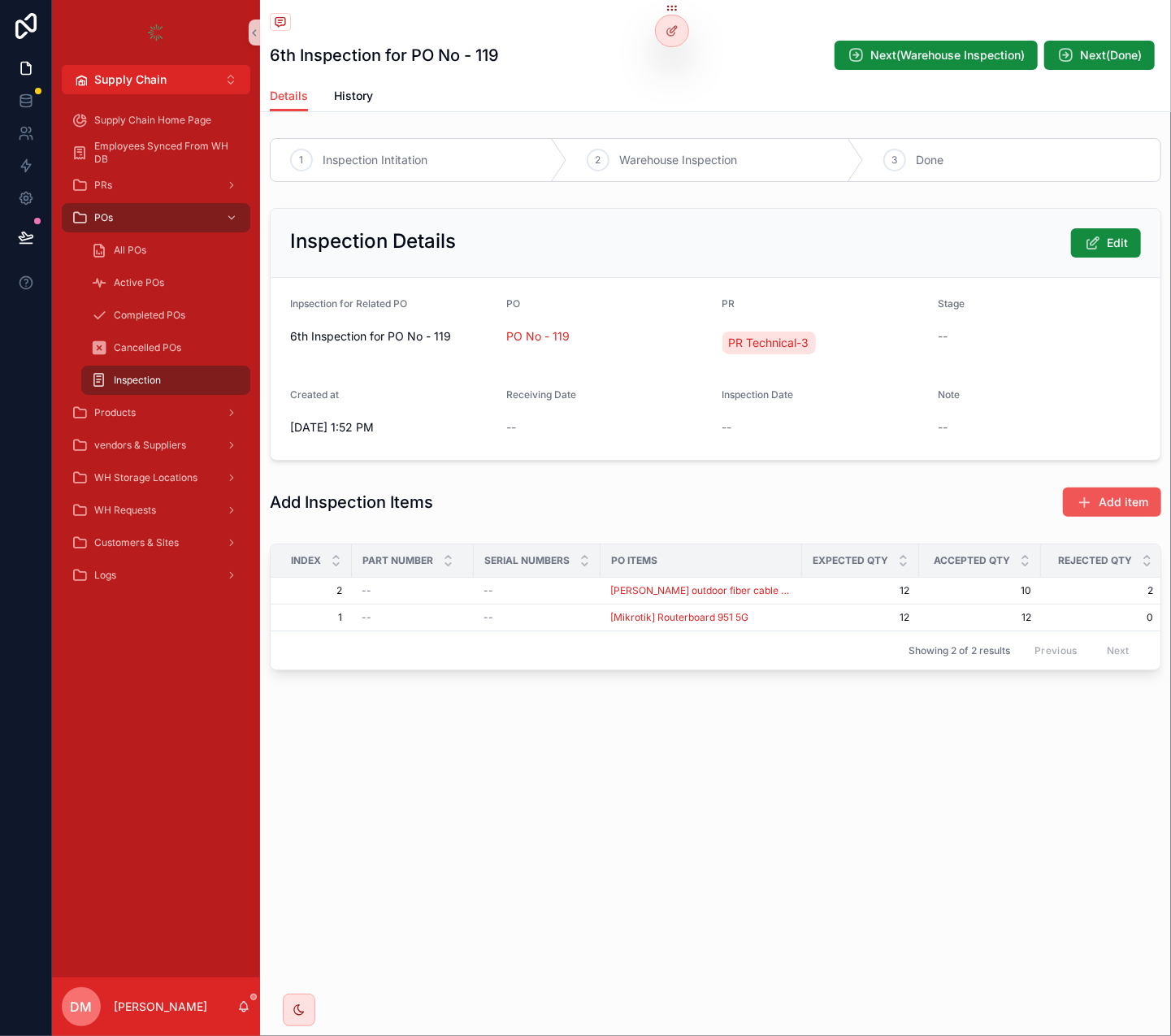
click at [1083, 504] on icon "scrollable content" at bounding box center [1083, 502] width 16 height 16
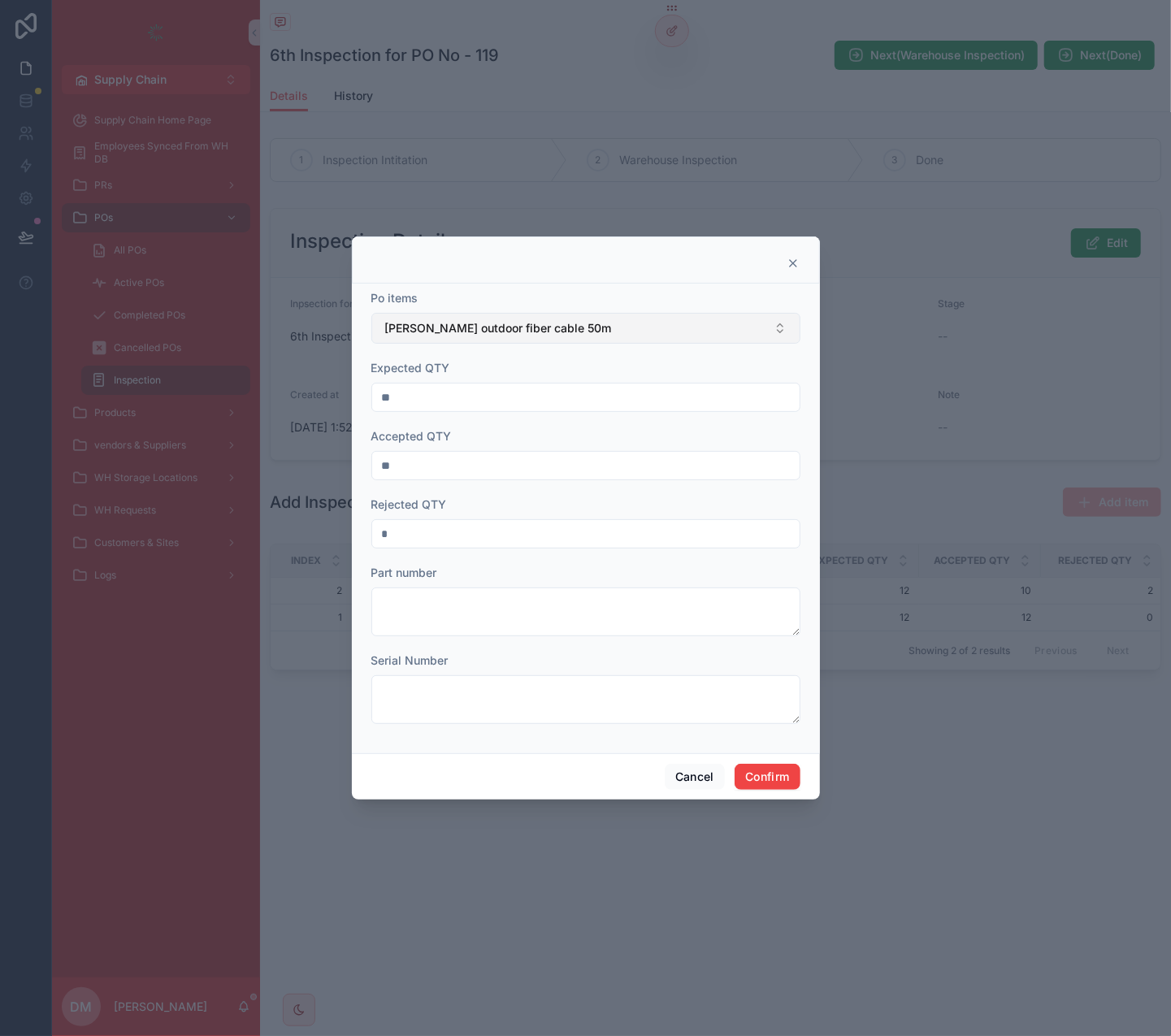
click at [462, 331] on span "[PERSON_NAME] outdoor fiber cable 50m" at bounding box center [498, 328] width 226 height 16
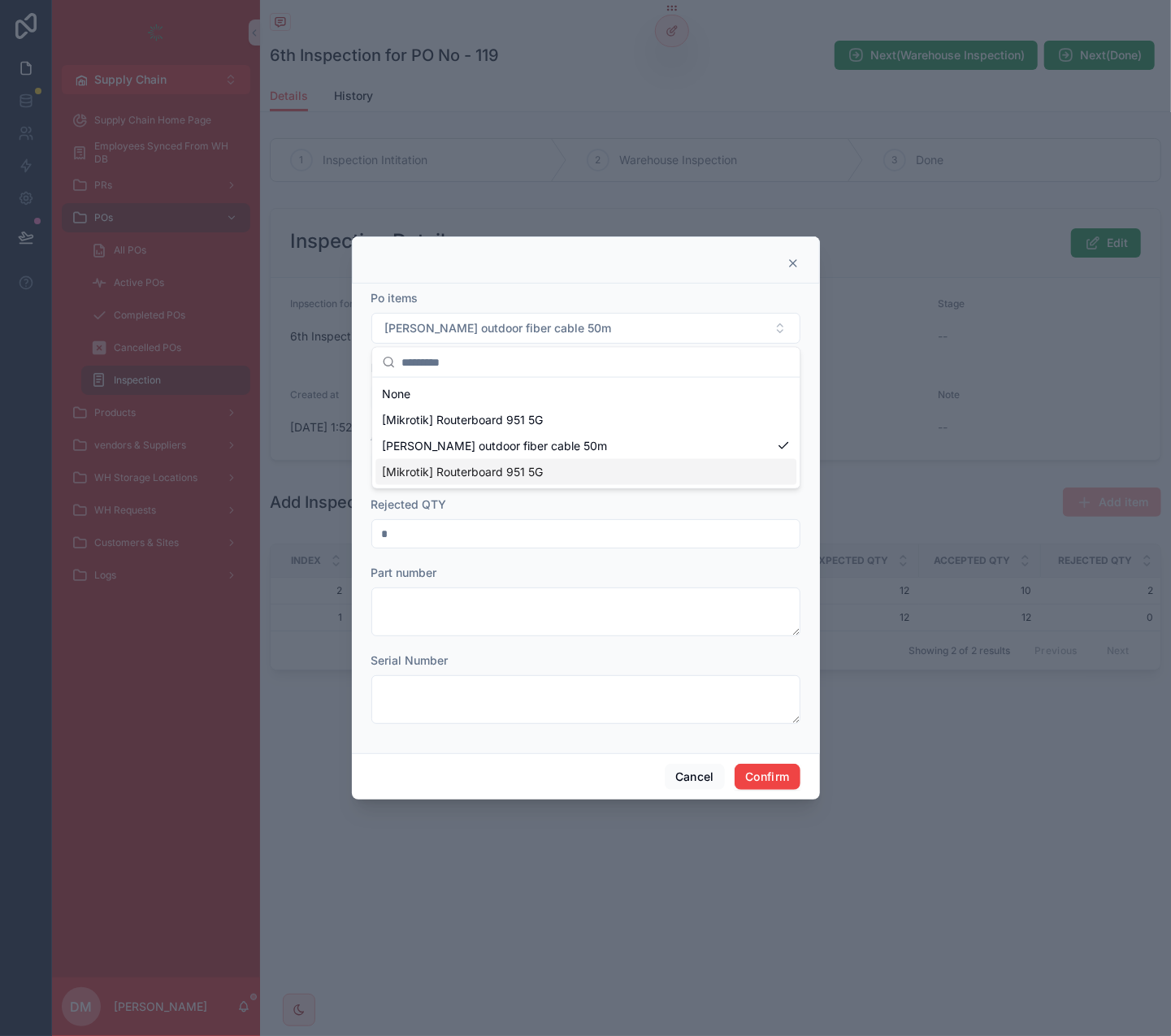
click at [449, 472] on span "[Mikrotik] Routerboard 951 5G" at bounding box center [462, 472] width 161 height 16
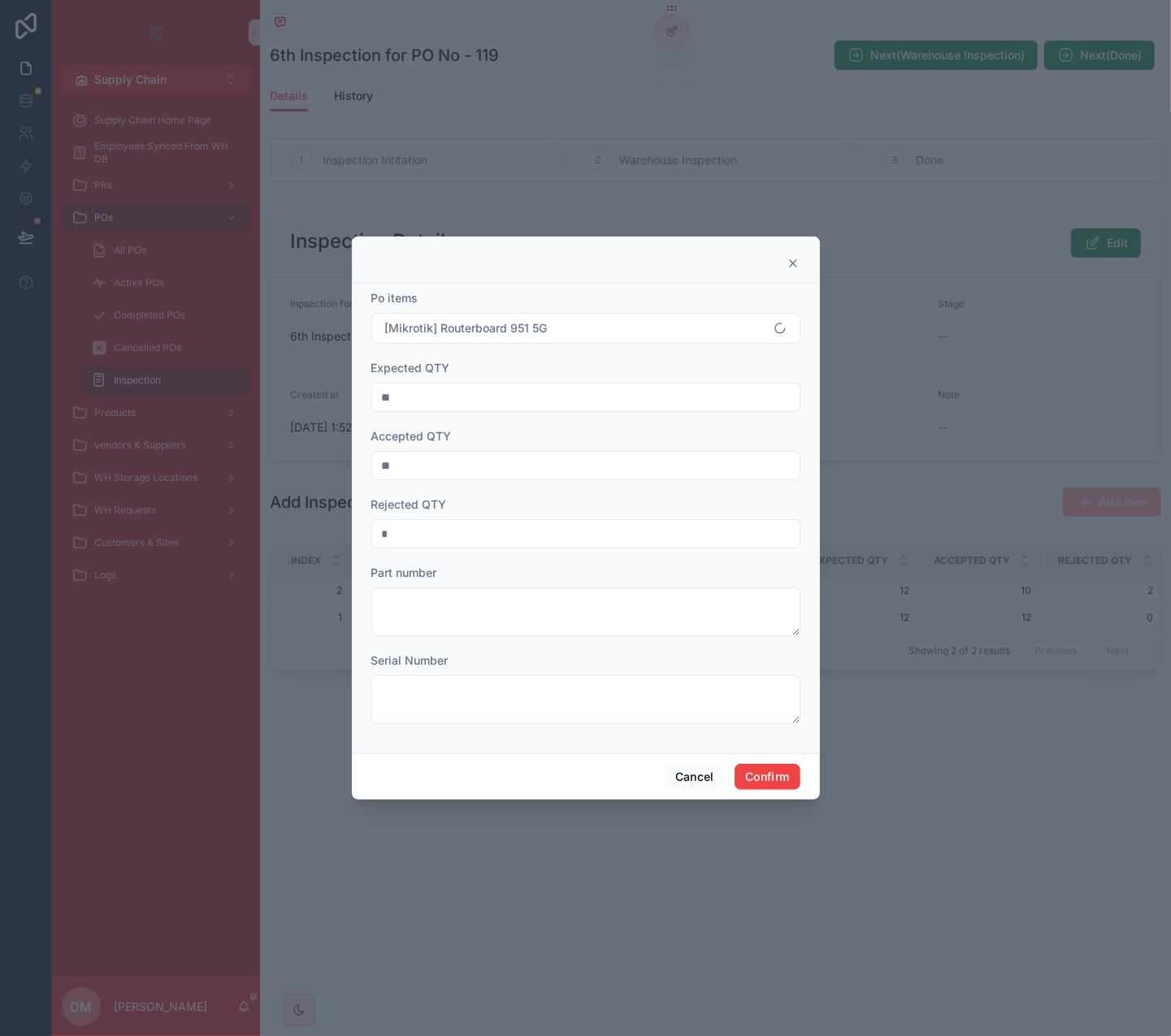
click at [516, 390] on input "**" at bounding box center [586, 398] width 428 height 22
type input "*"
click at [498, 487] on form "Po items [Mikrotik] Routerboard 951 5G Expected QTY * Accepted QTY ** Rejected …" at bounding box center [586, 515] width 429 height 450
click at [495, 460] on input "**" at bounding box center [586, 466] width 428 height 22
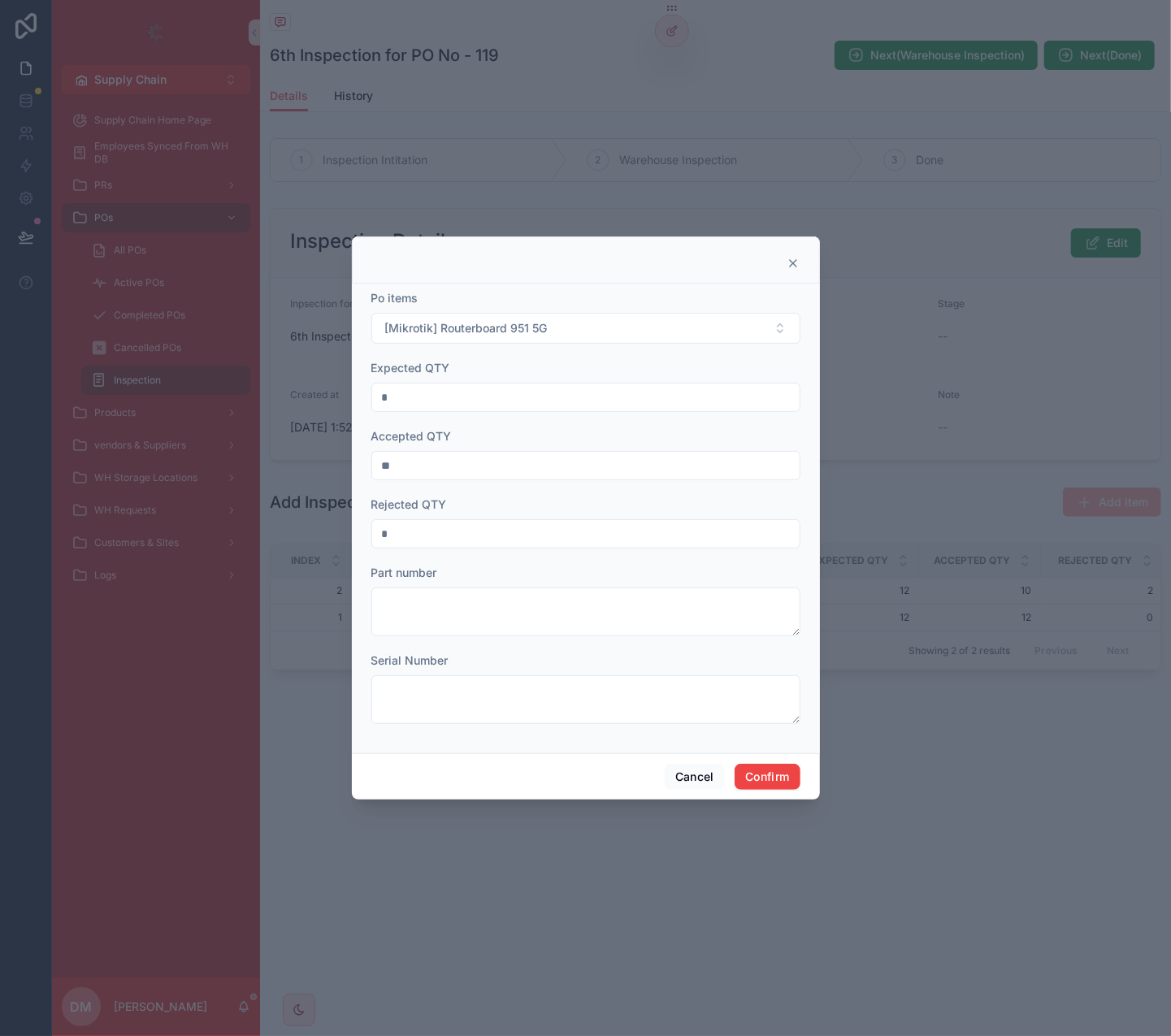
click at [495, 460] on input "**" at bounding box center [586, 466] width 428 height 22
type input "*"
click at [475, 533] on input "*" at bounding box center [586, 533] width 428 height 22
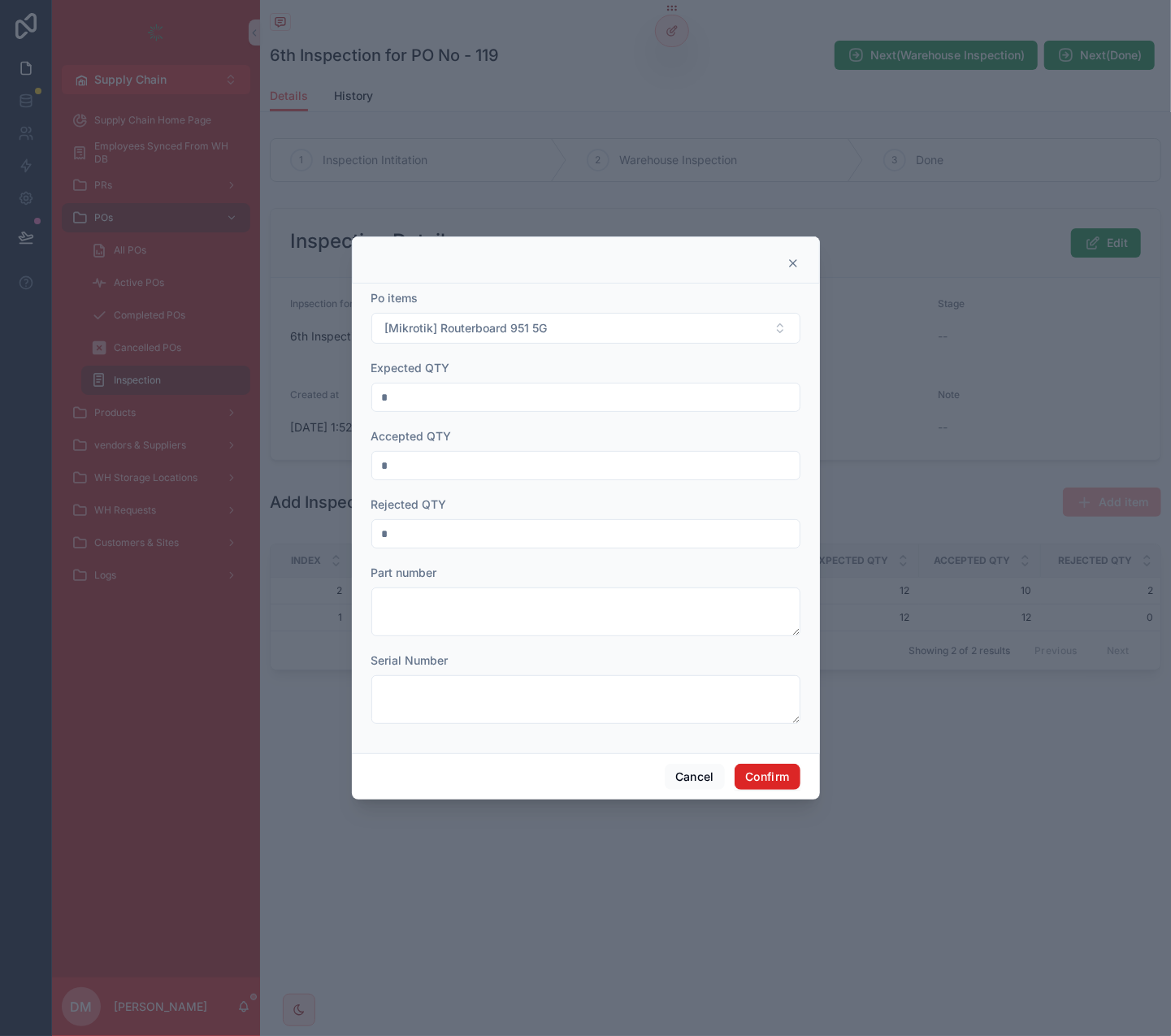
type input "*"
click at [744, 649] on button "Confirm" at bounding box center [767, 777] width 65 height 26
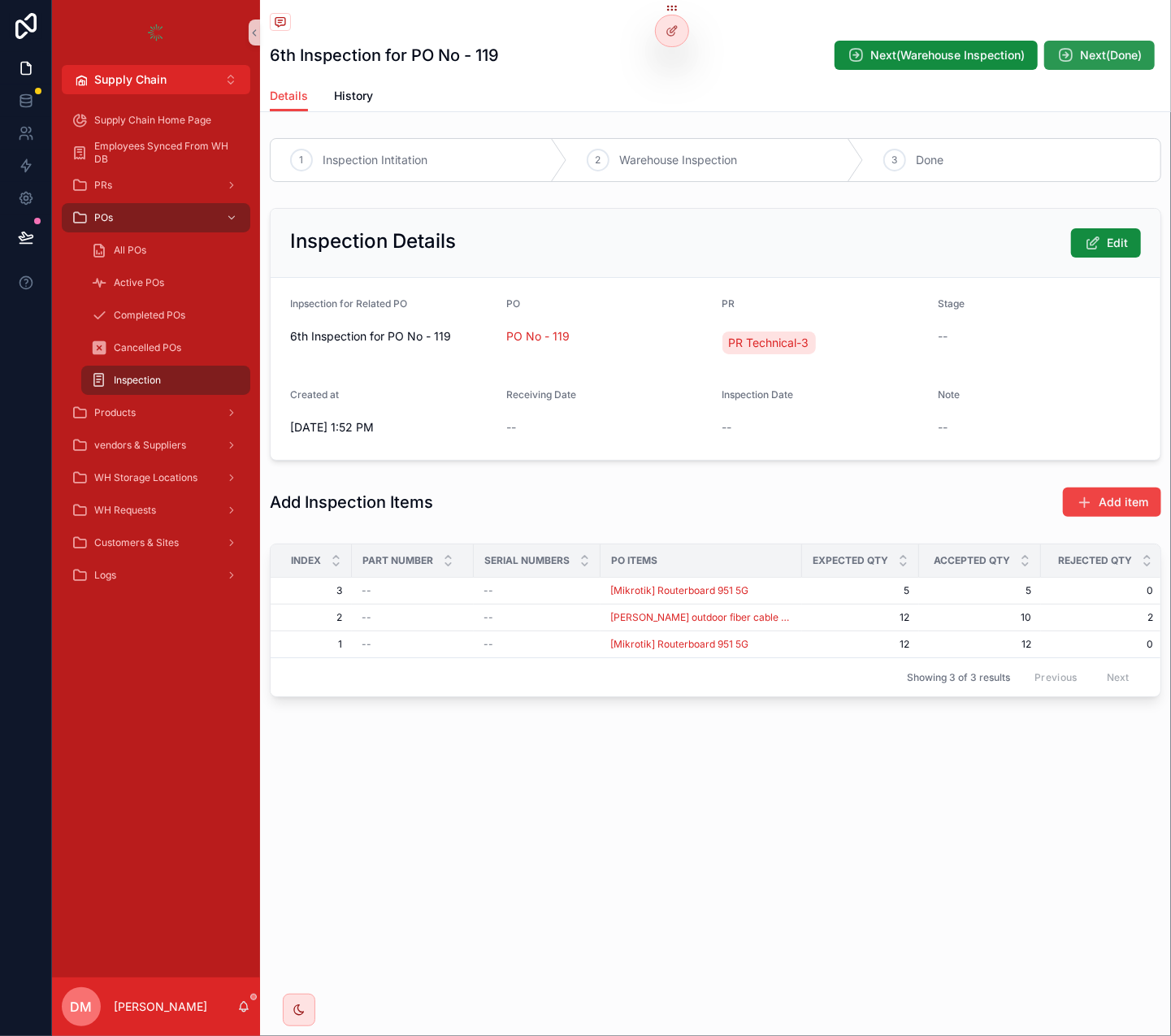
click at [1120, 61] on span "Next(Done)" at bounding box center [1111, 55] width 62 height 16
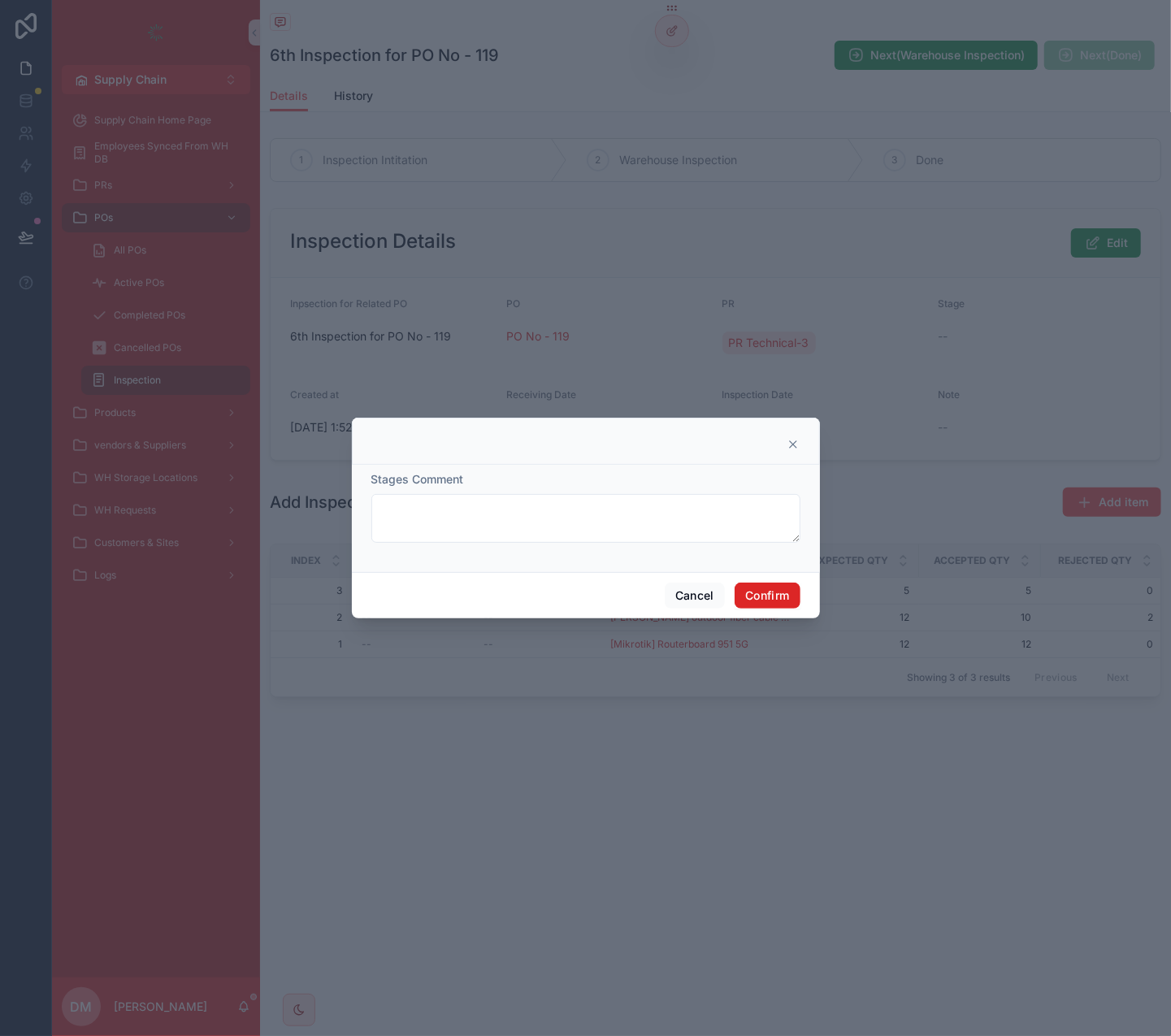
click at [791, 595] on button "Confirm" at bounding box center [767, 595] width 65 height 26
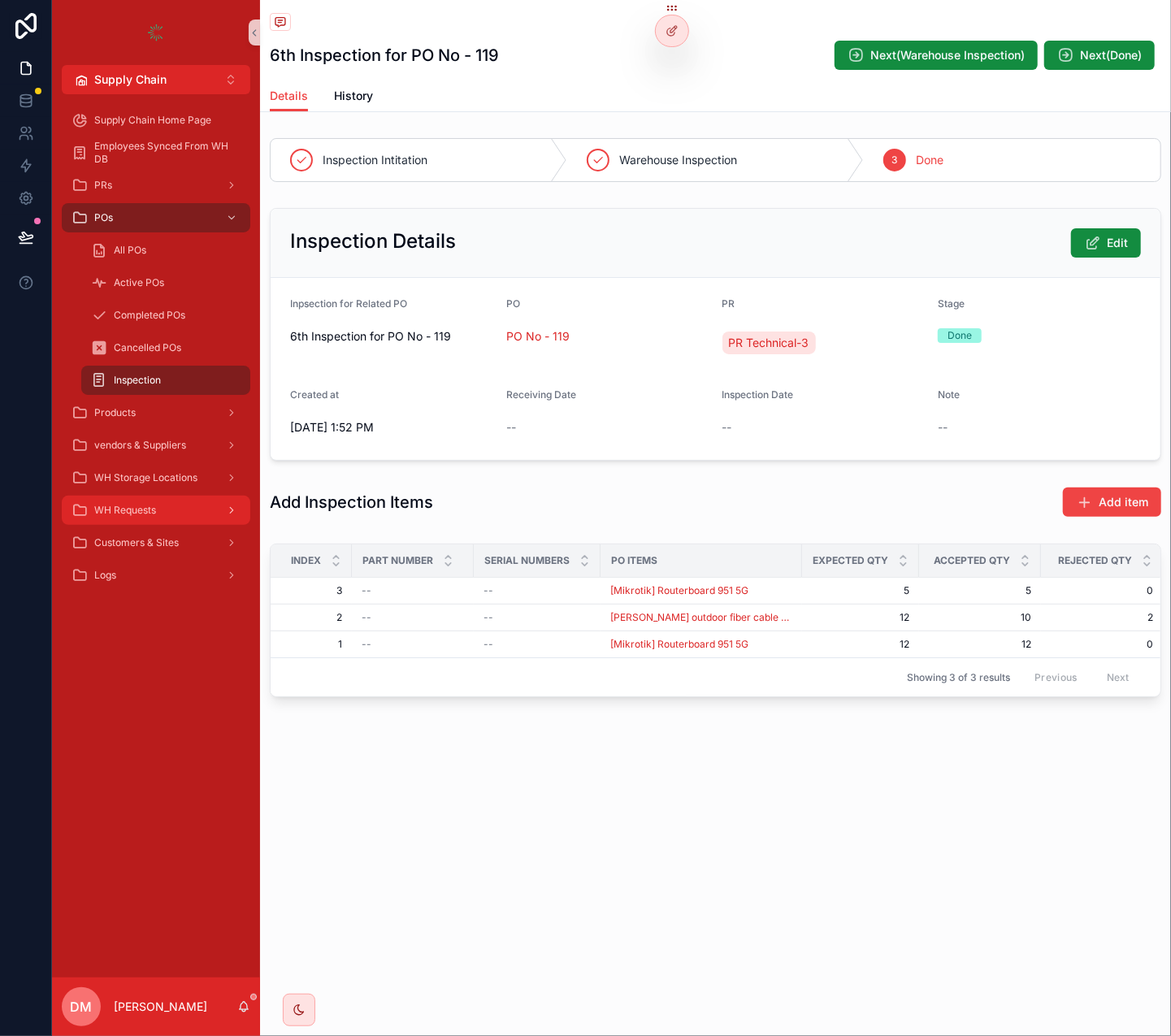
click at [176, 514] on div "WH Requests" at bounding box center [156, 510] width 169 height 26
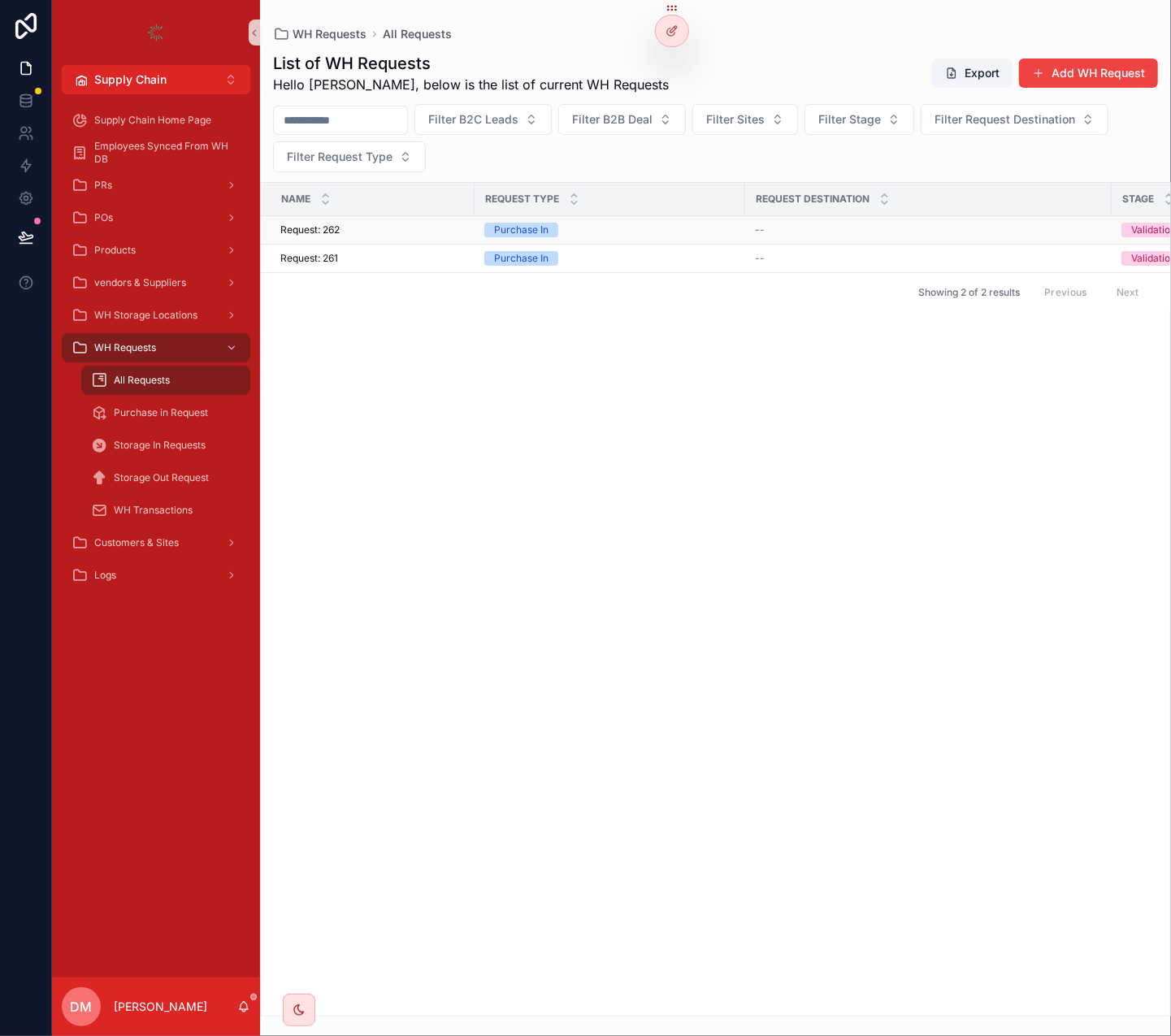
click at [435, 231] on div "Request: 262 Request: 262" at bounding box center [373, 230] width 184 height 13
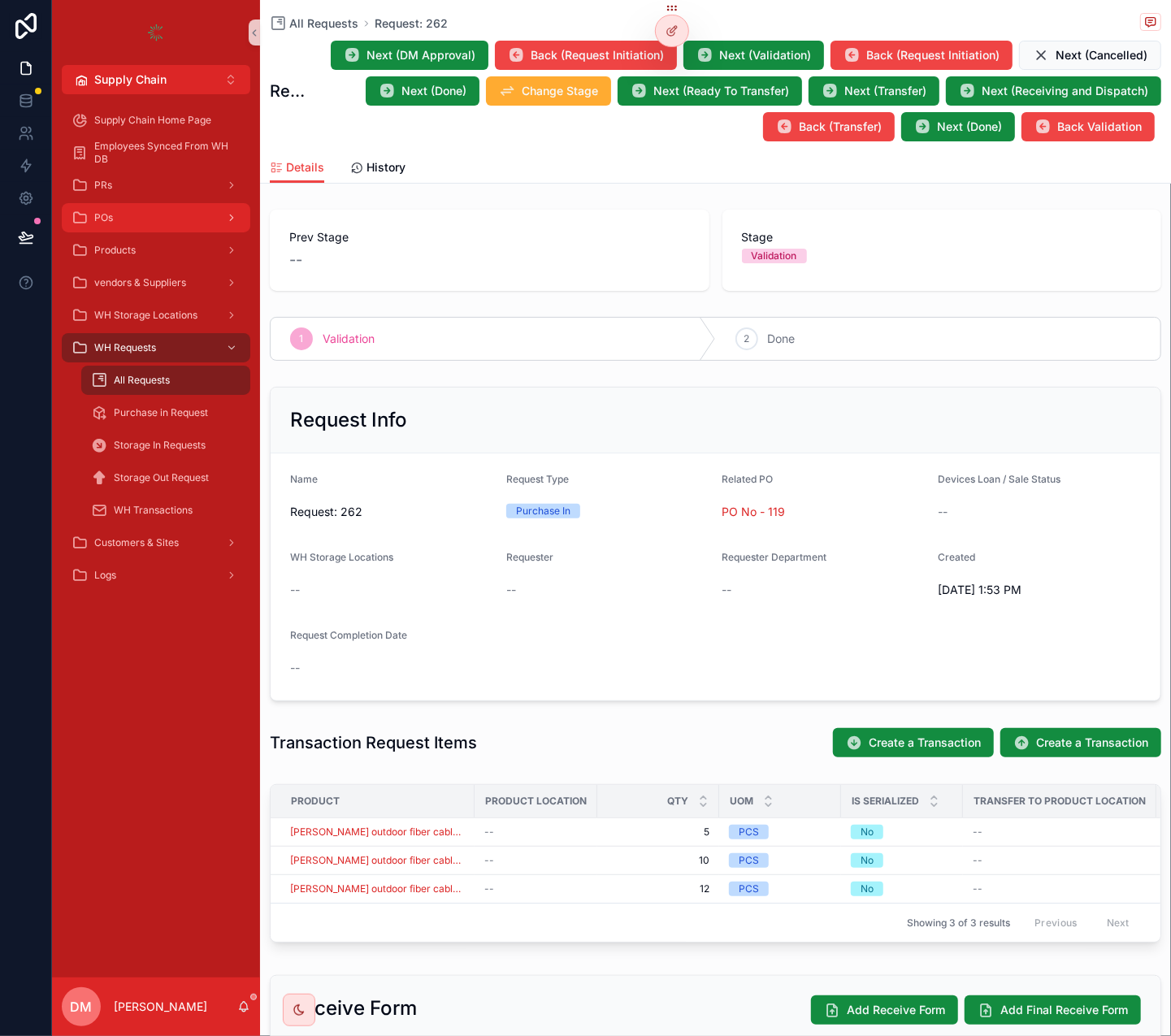
click at [191, 211] on div "POs" at bounding box center [156, 218] width 169 height 26
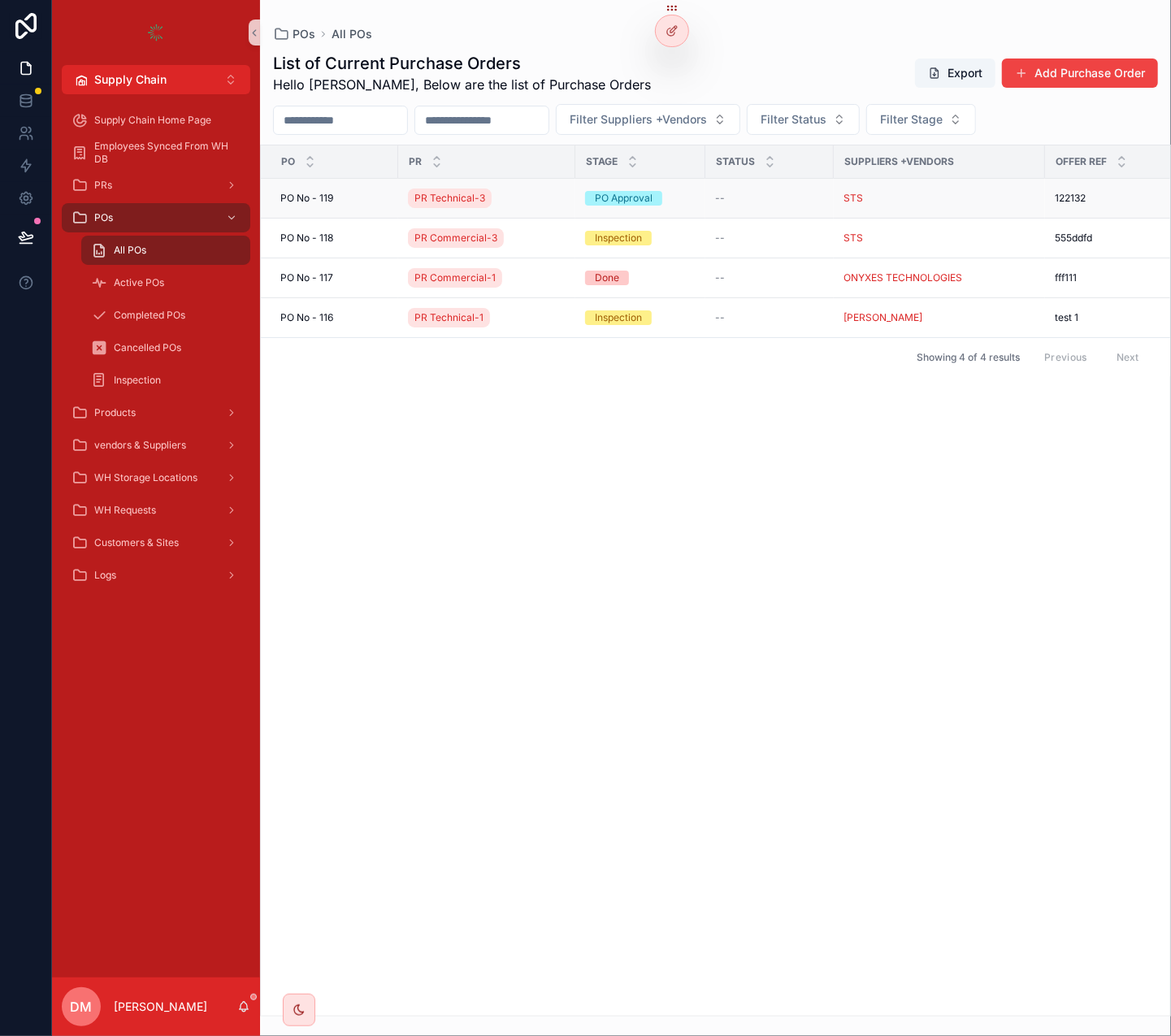
click at [352, 195] on div "[STREET_ADDRESS]" at bounding box center [335, 198] width 108 height 13
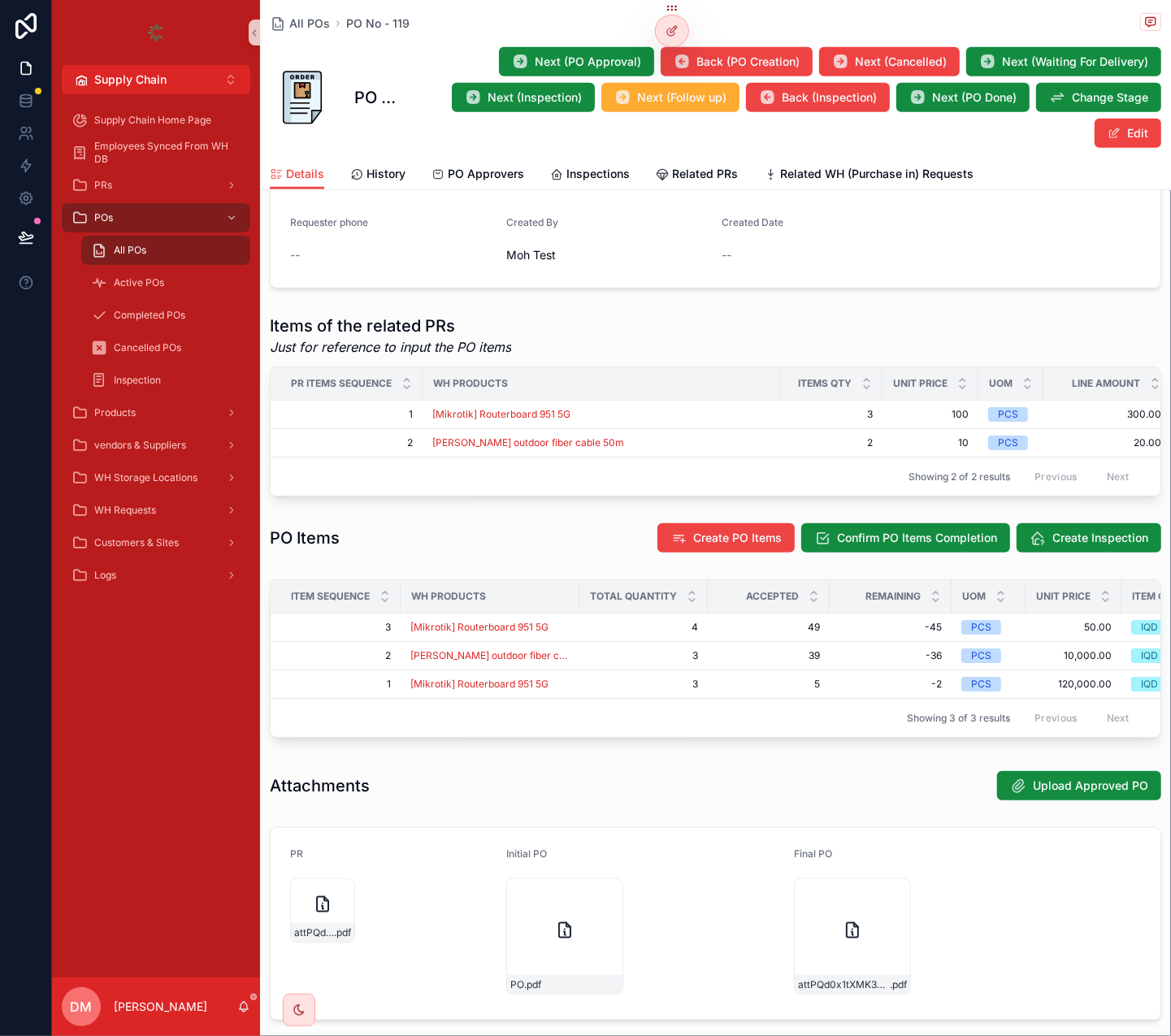
scroll to position [585, 0]
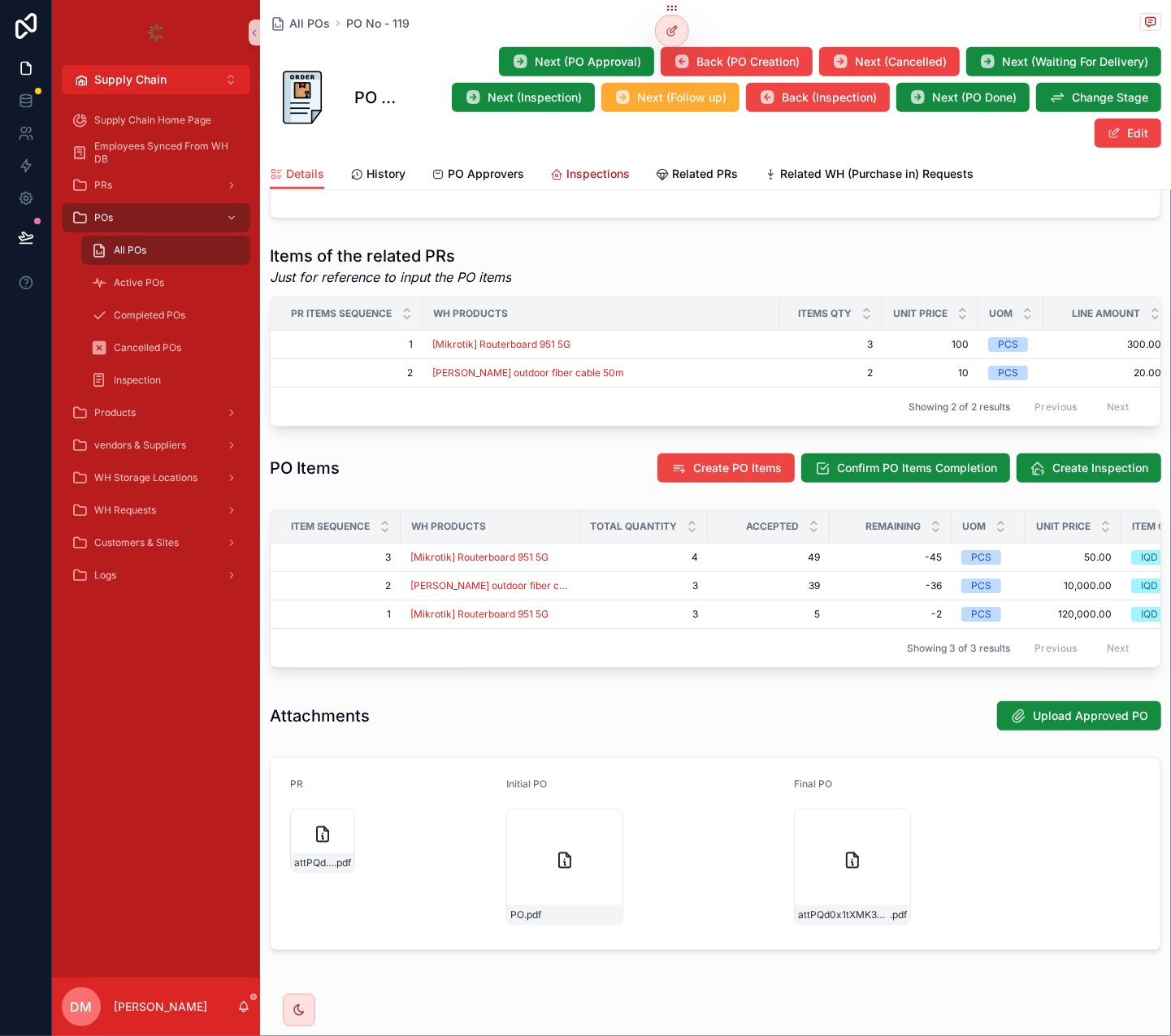
click at [591, 172] on span "Inspections" at bounding box center [598, 174] width 64 height 16
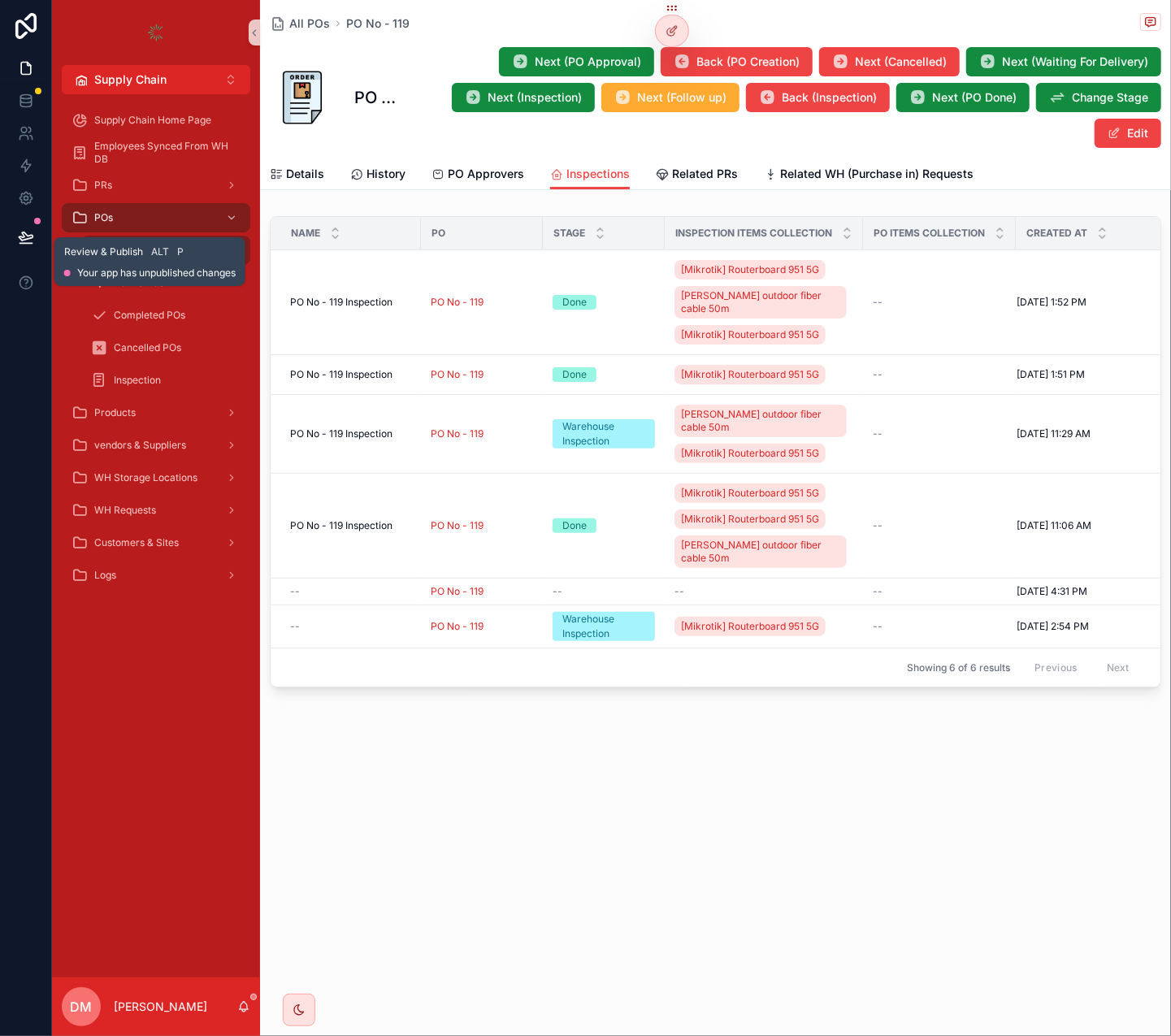
click at [21, 246] on button at bounding box center [26, 237] width 36 height 46
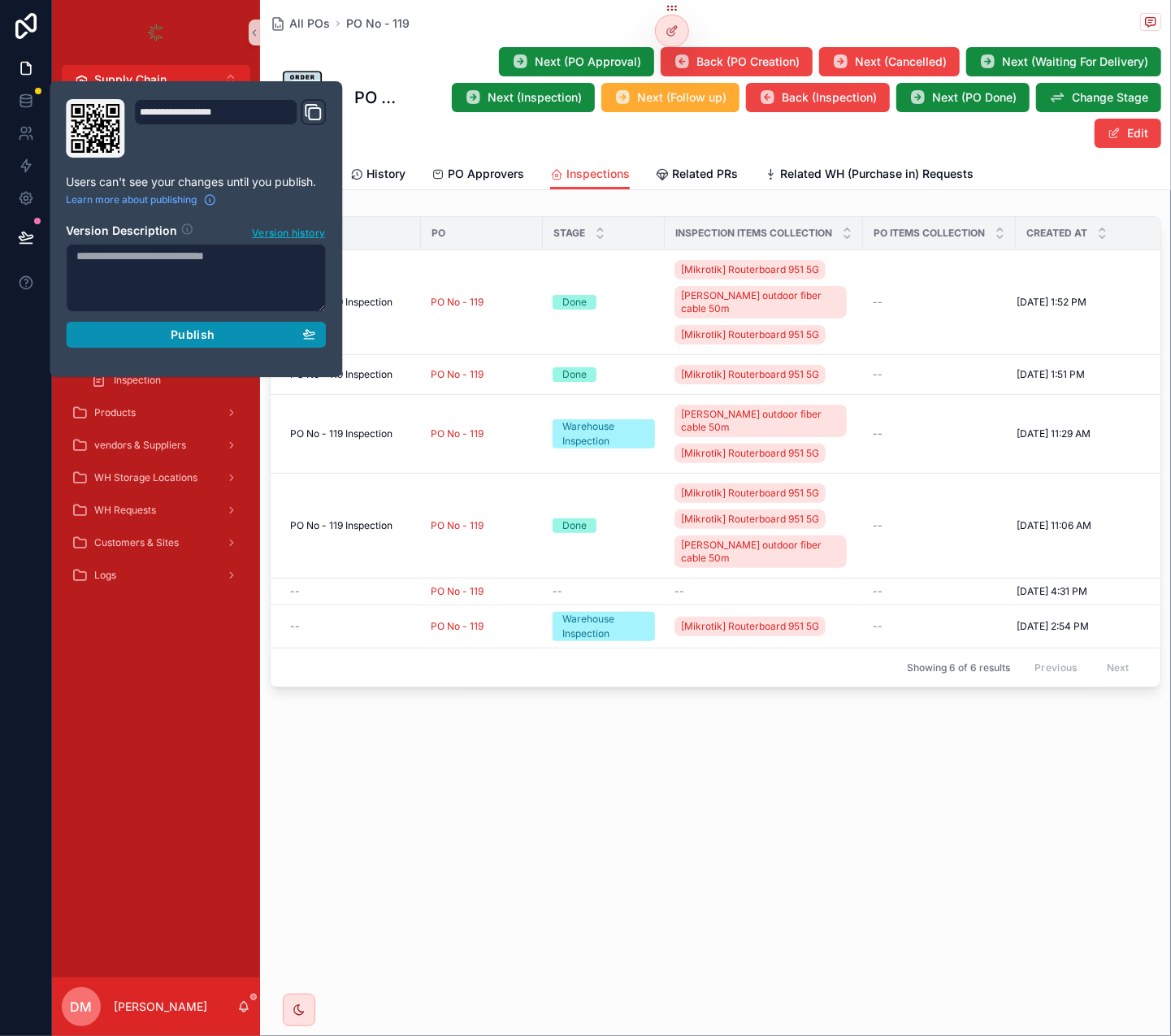
click at [197, 337] on span "Publish" at bounding box center [192, 335] width 44 height 15
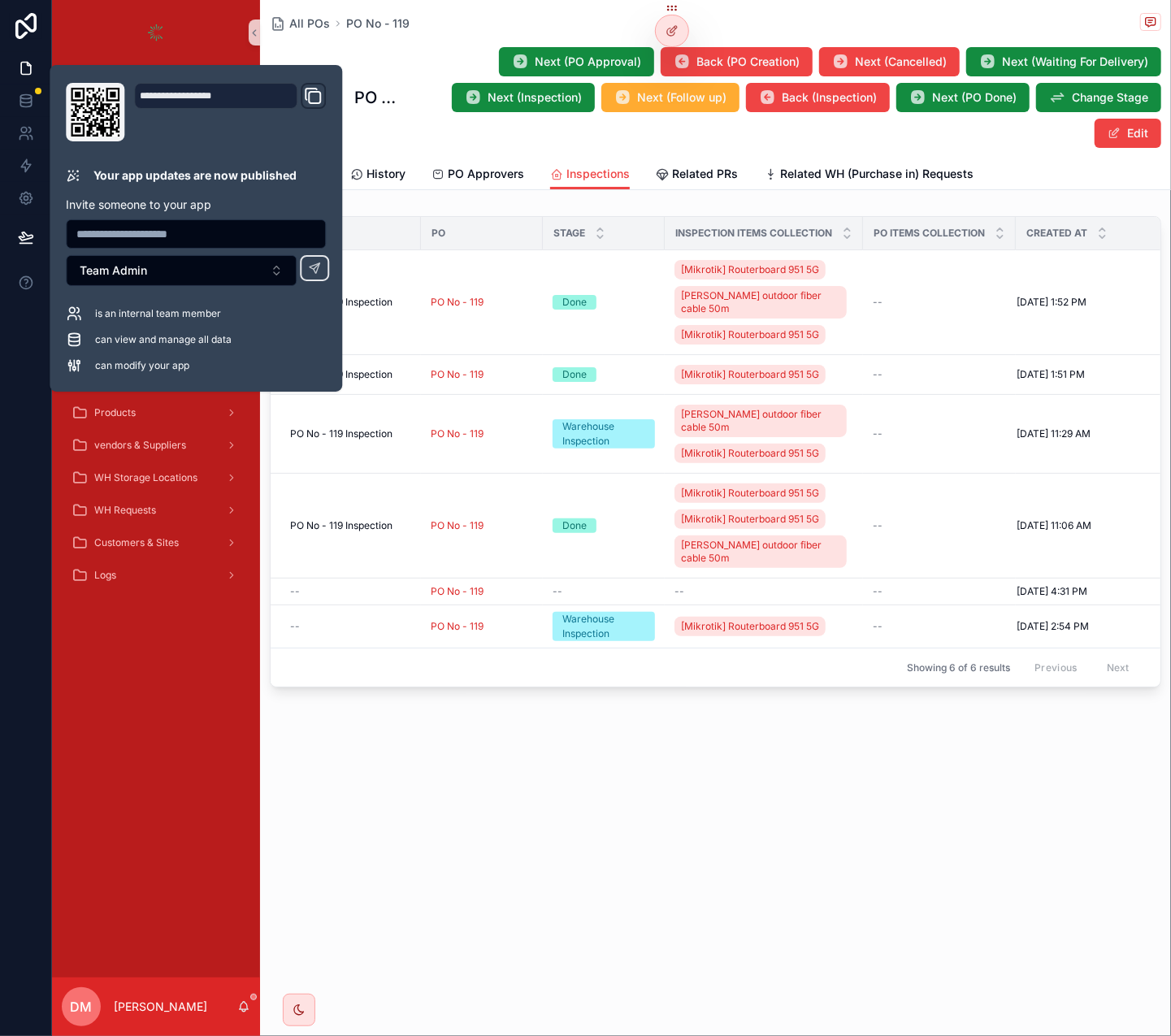
click at [426, 196] on div "All POs PO No - 119 PO No - 119 Next (PO Approval) Back (PO Creation) Next (Can…" at bounding box center [715, 402] width 911 height 805
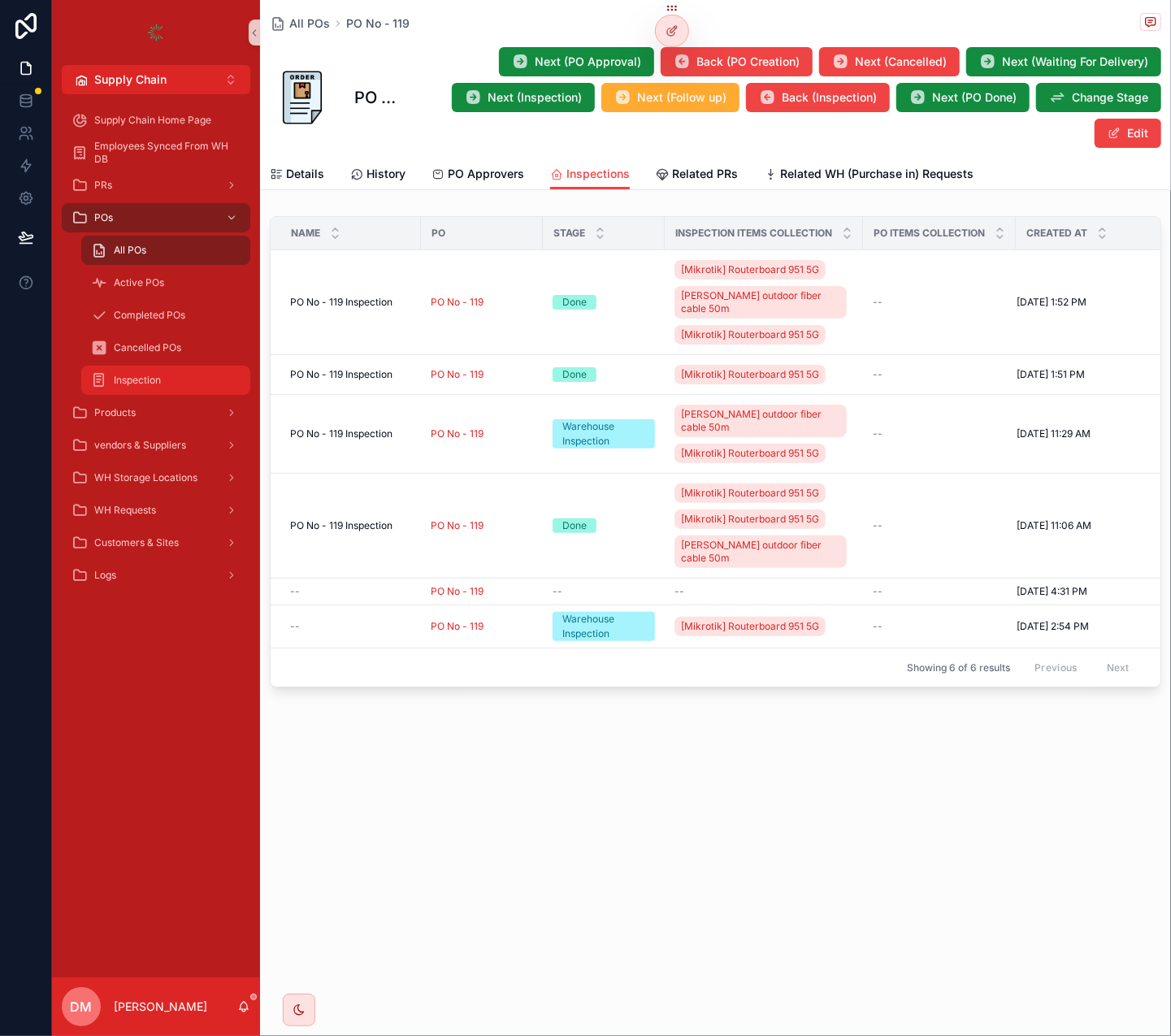
click at [184, 379] on div "Inspection" at bounding box center [166, 380] width 150 height 26
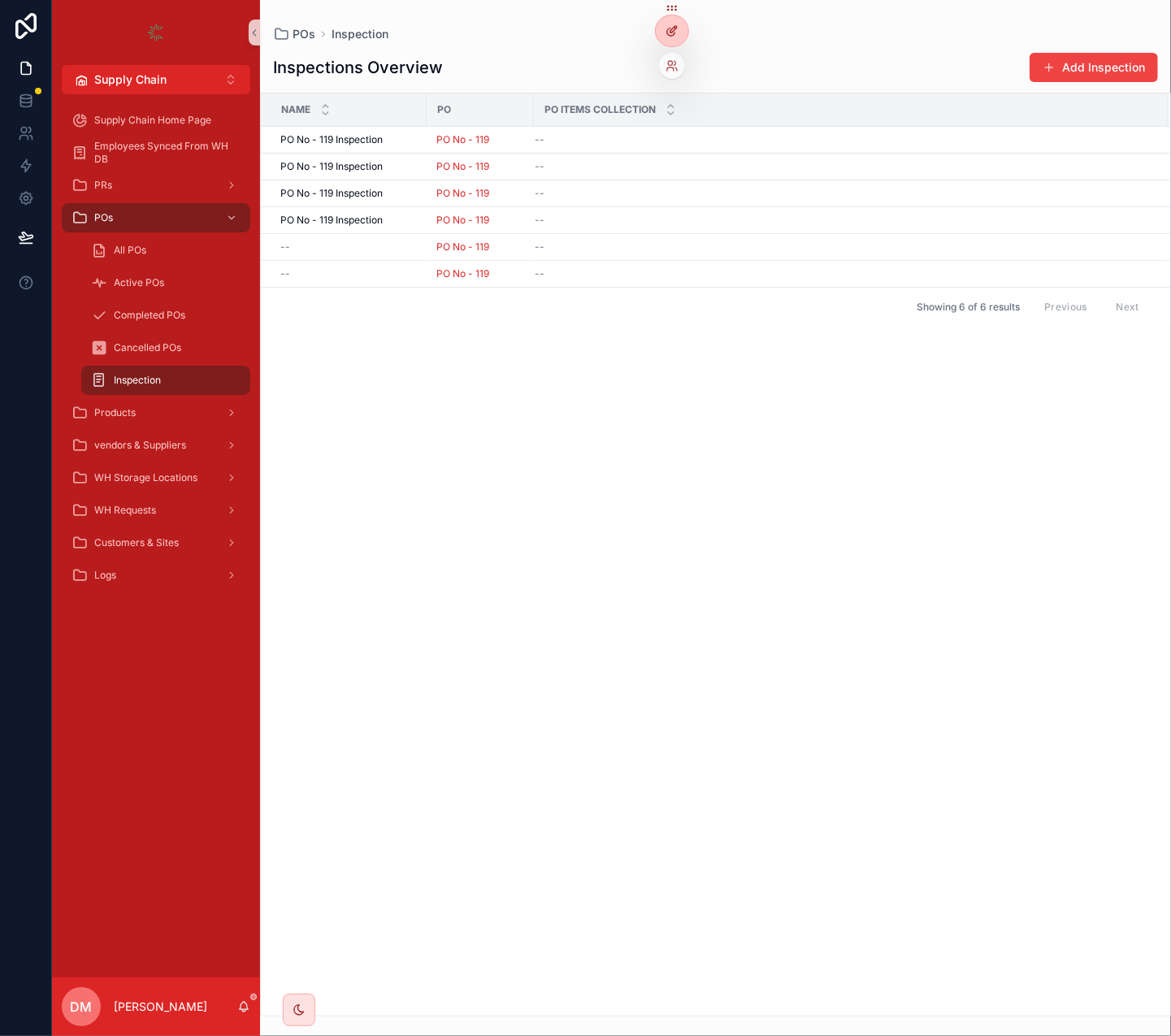
click at [661, 35] on div at bounding box center [672, 31] width 33 height 31
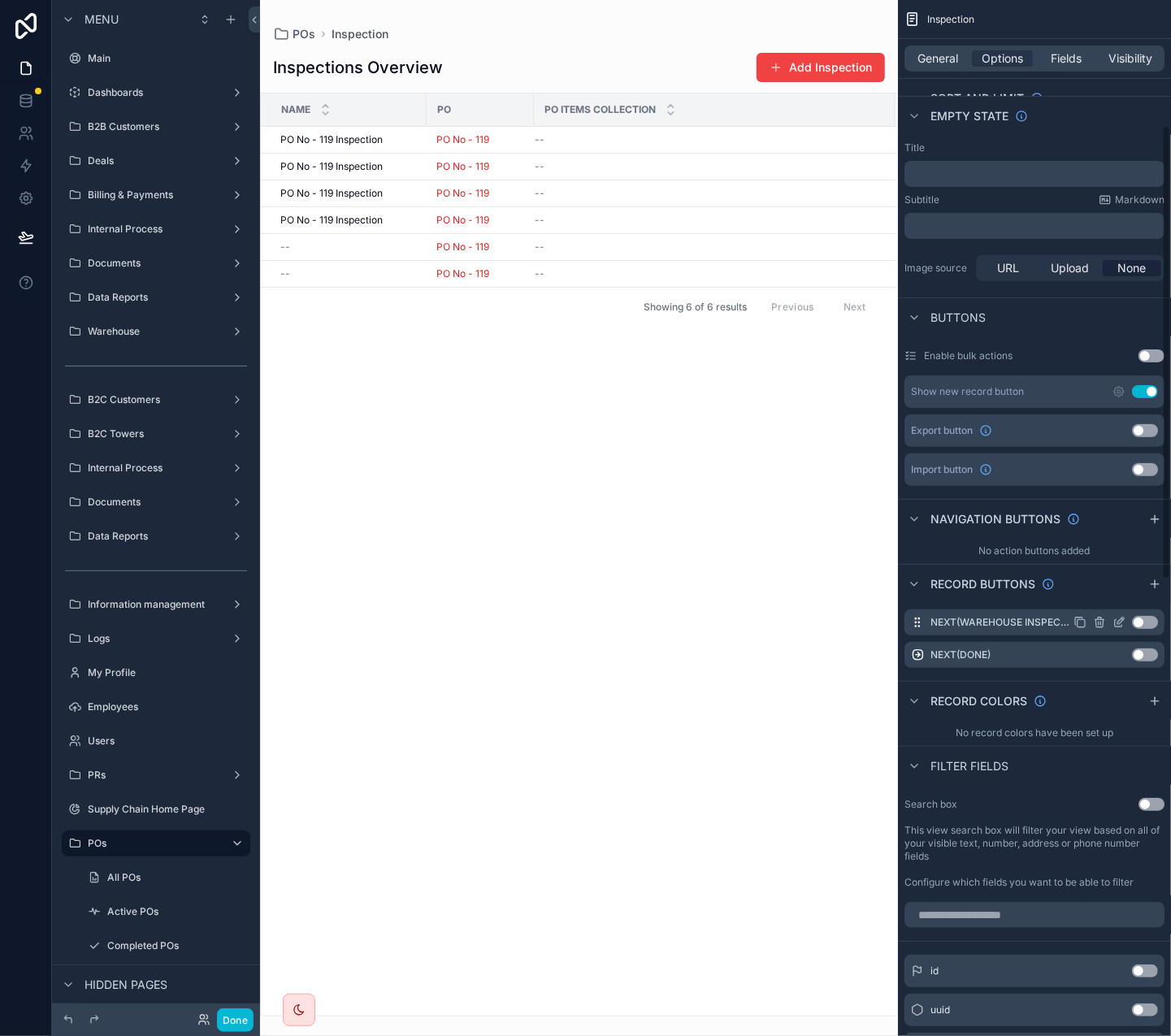
scroll to position [286, 0]
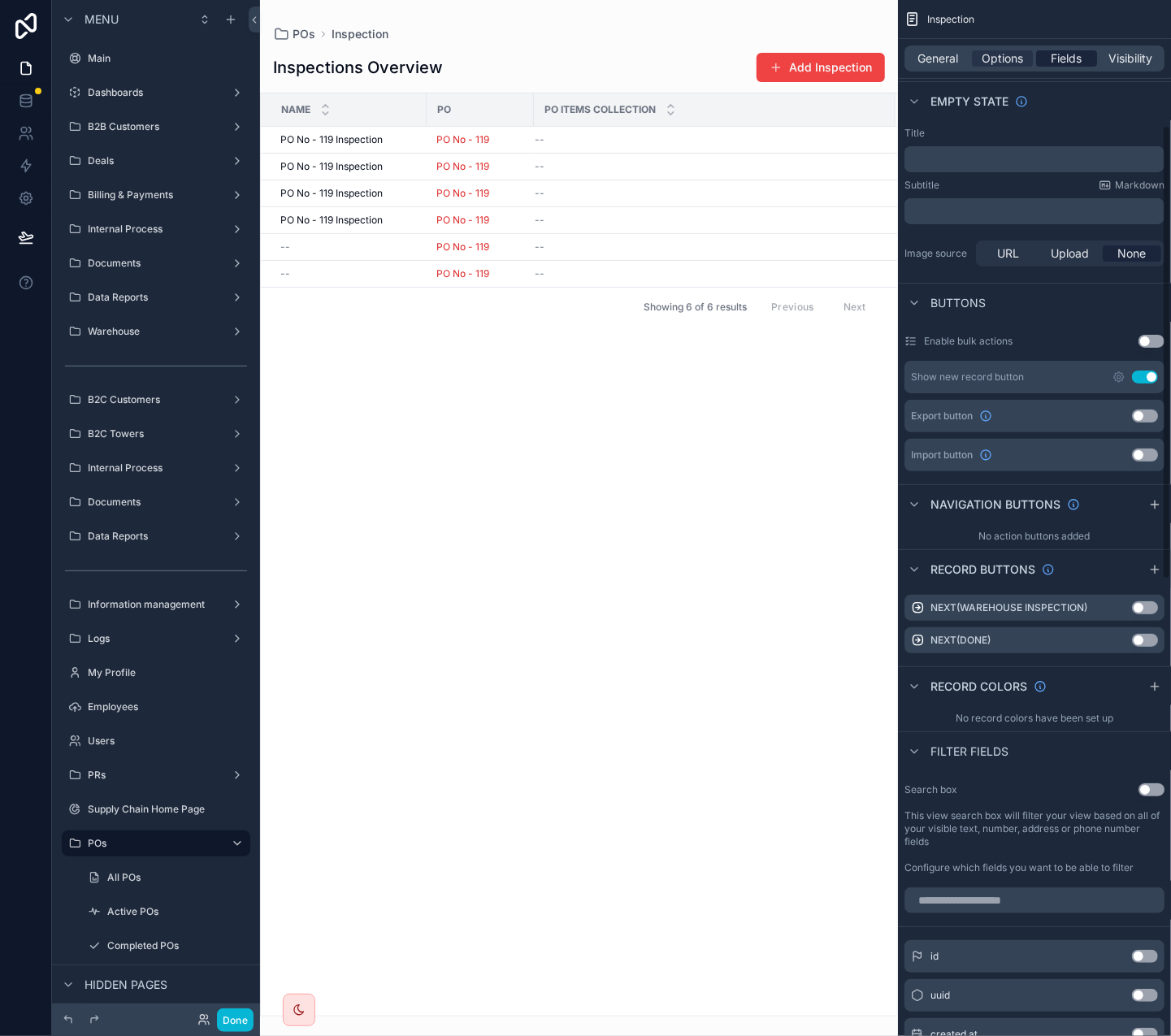
click at [1066, 65] on span "Fields" at bounding box center [1067, 59] width 31 height 16
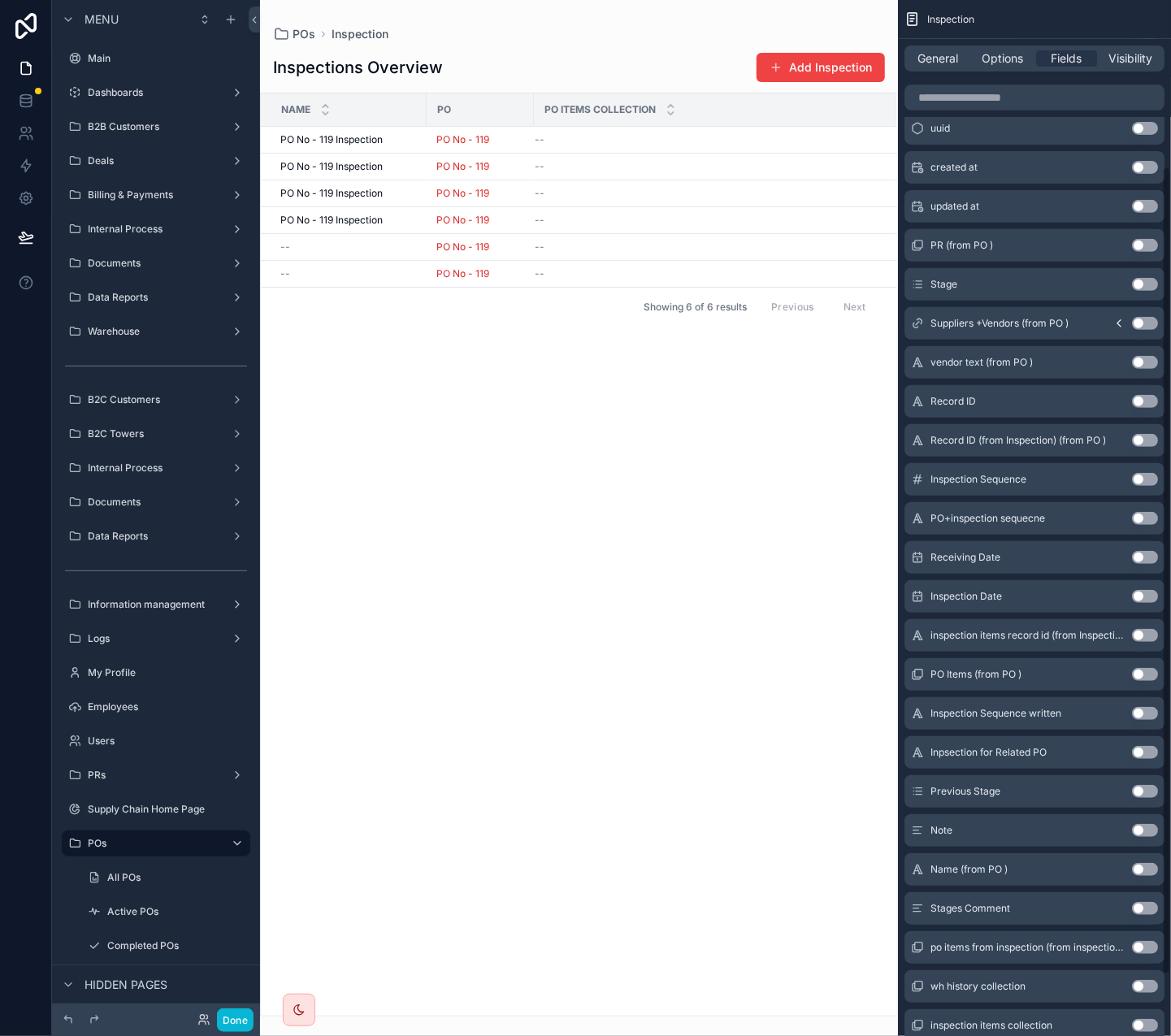
scroll to position [214, 0]
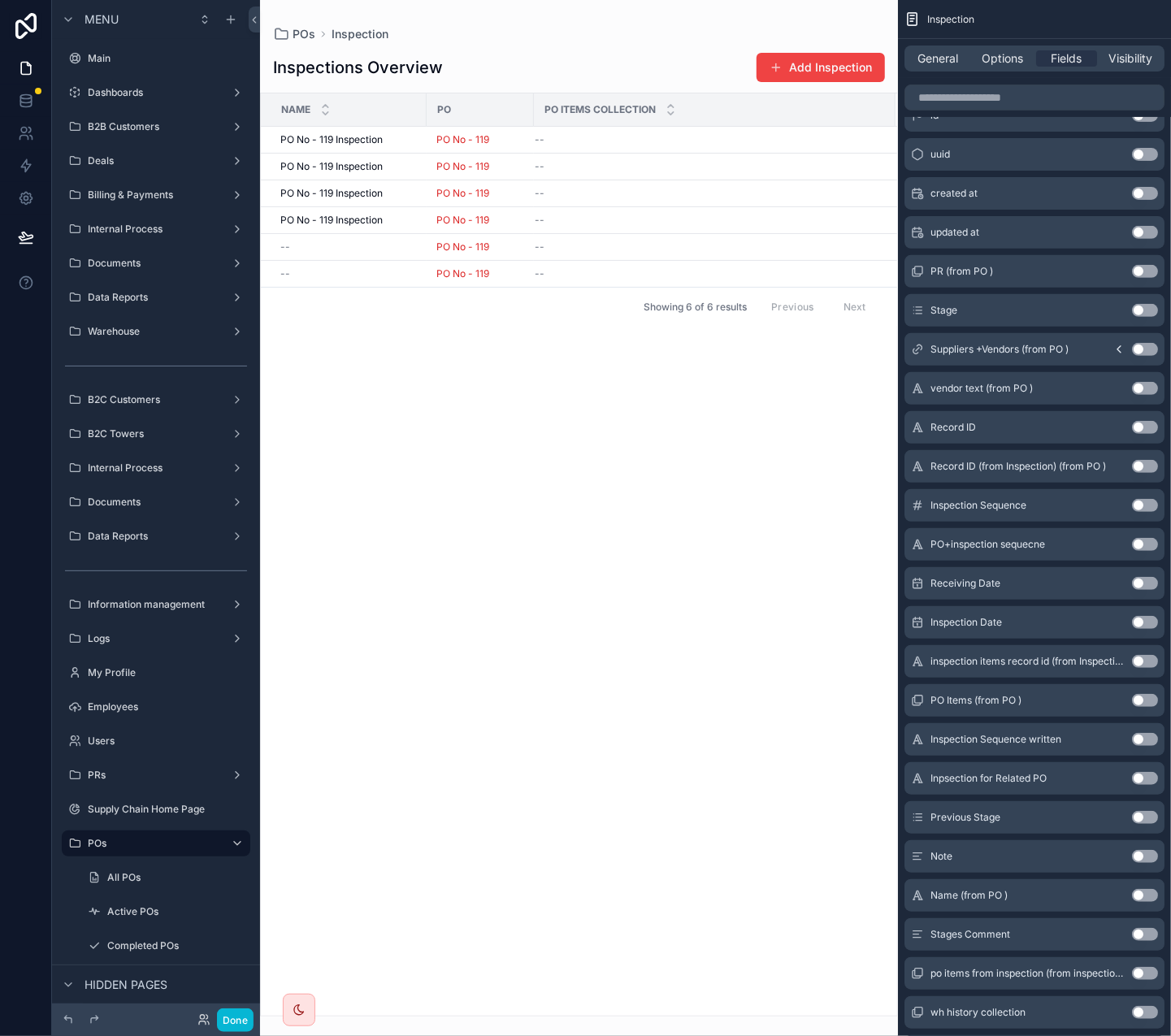
click at [1144, 544] on button "Use setting" at bounding box center [1144, 544] width 26 height 13
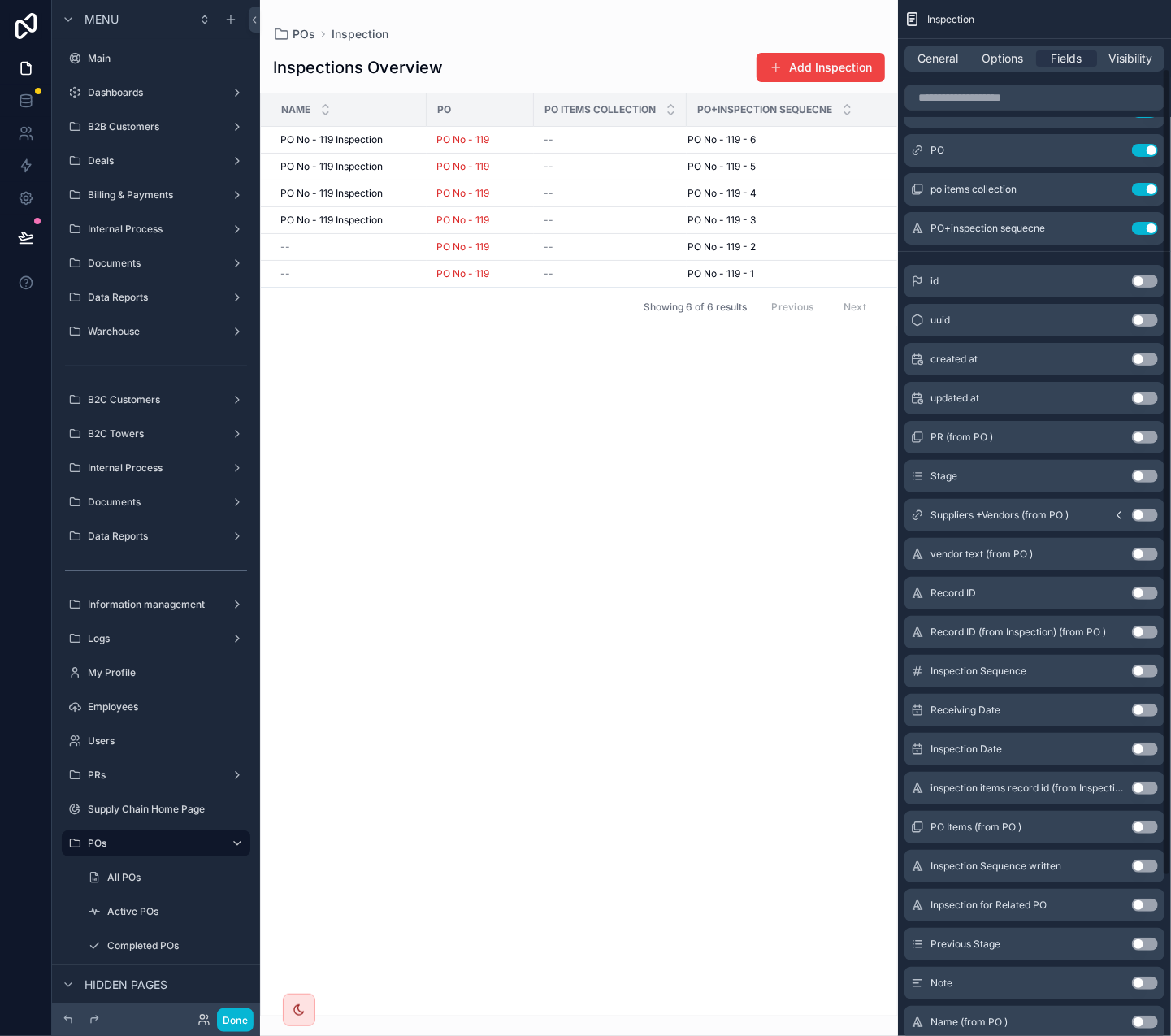
scroll to position [0, 0]
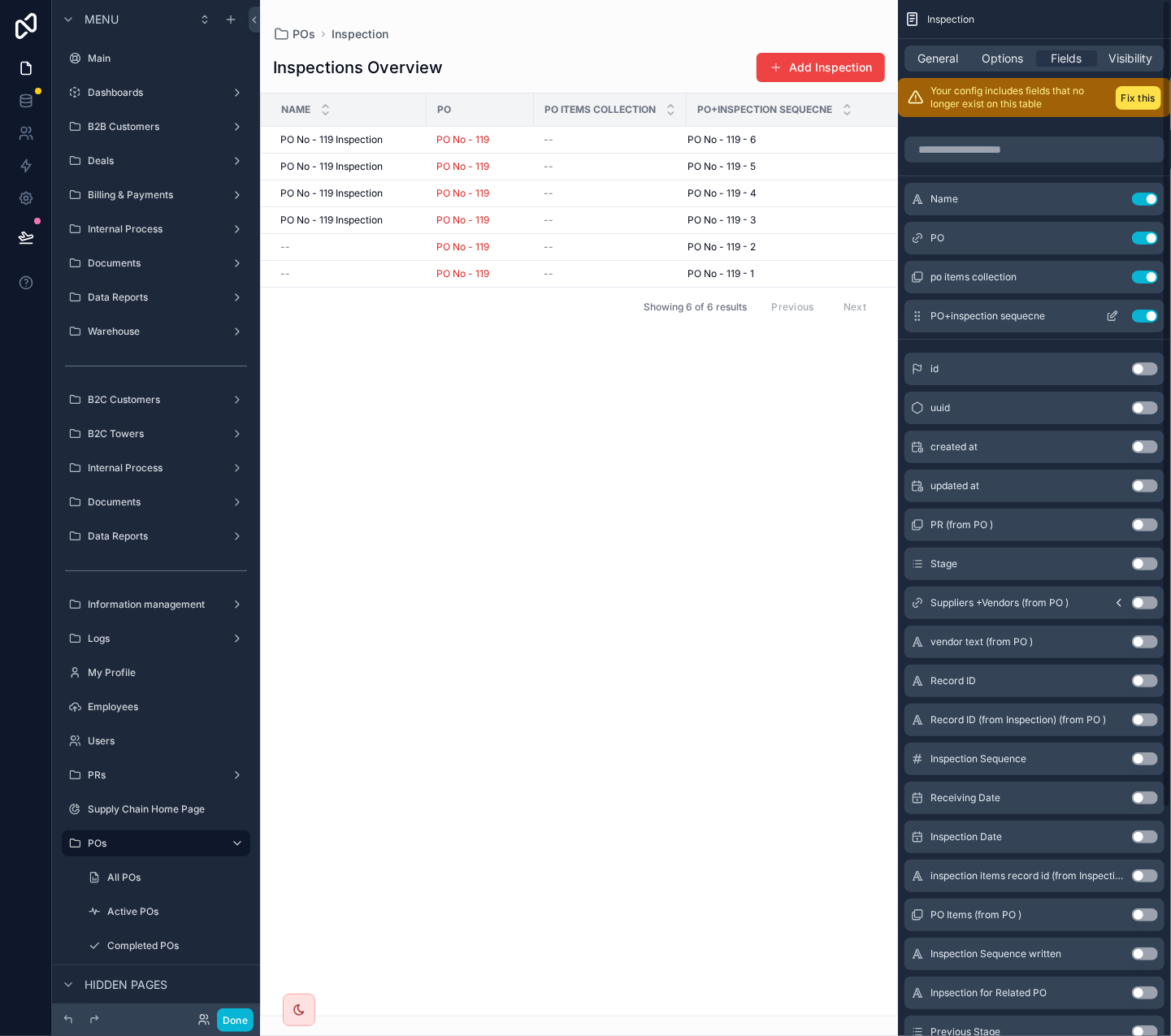
click at [1150, 316] on button "Use setting" at bounding box center [1144, 316] width 26 height 13
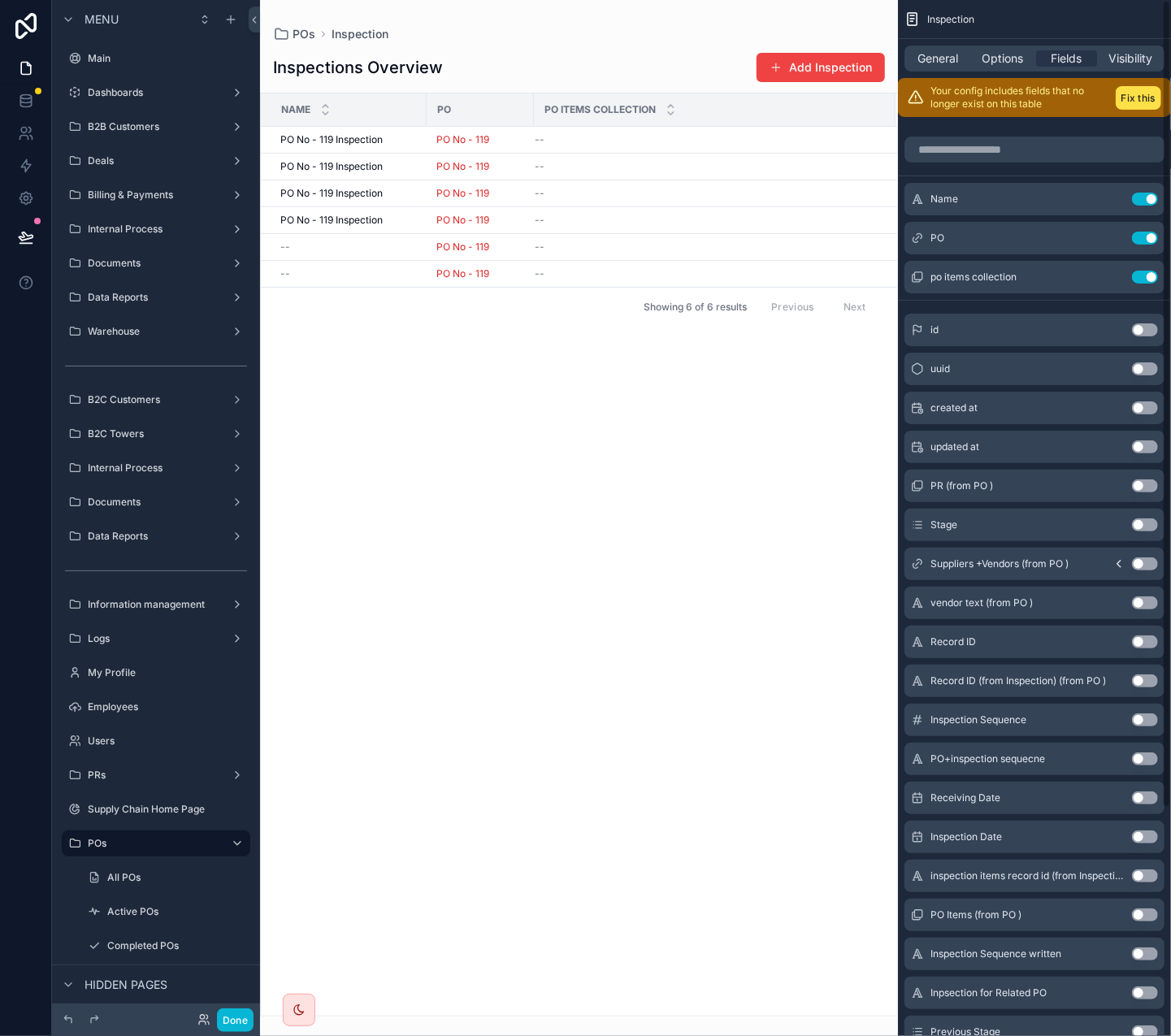
click at [1163, 104] on div "Inspection General Options Fields Visibility Your config includes fields that n…" at bounding box center [1034, 518] width 273 height 1036
click at [1143, 95] on button "Fix this" at bounding box center [1138, 97] width 46 height 23
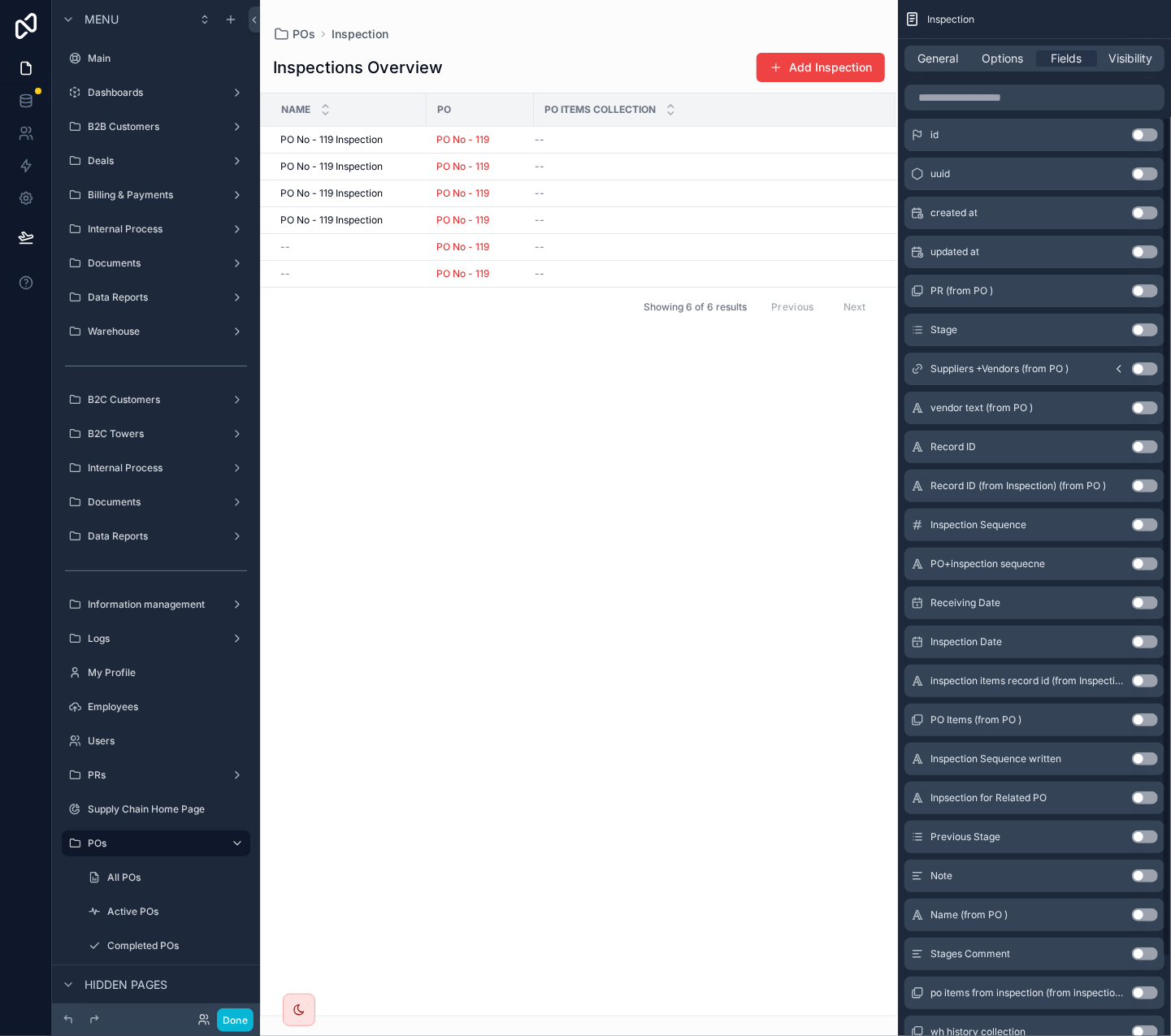
scroll to position [214, 0]
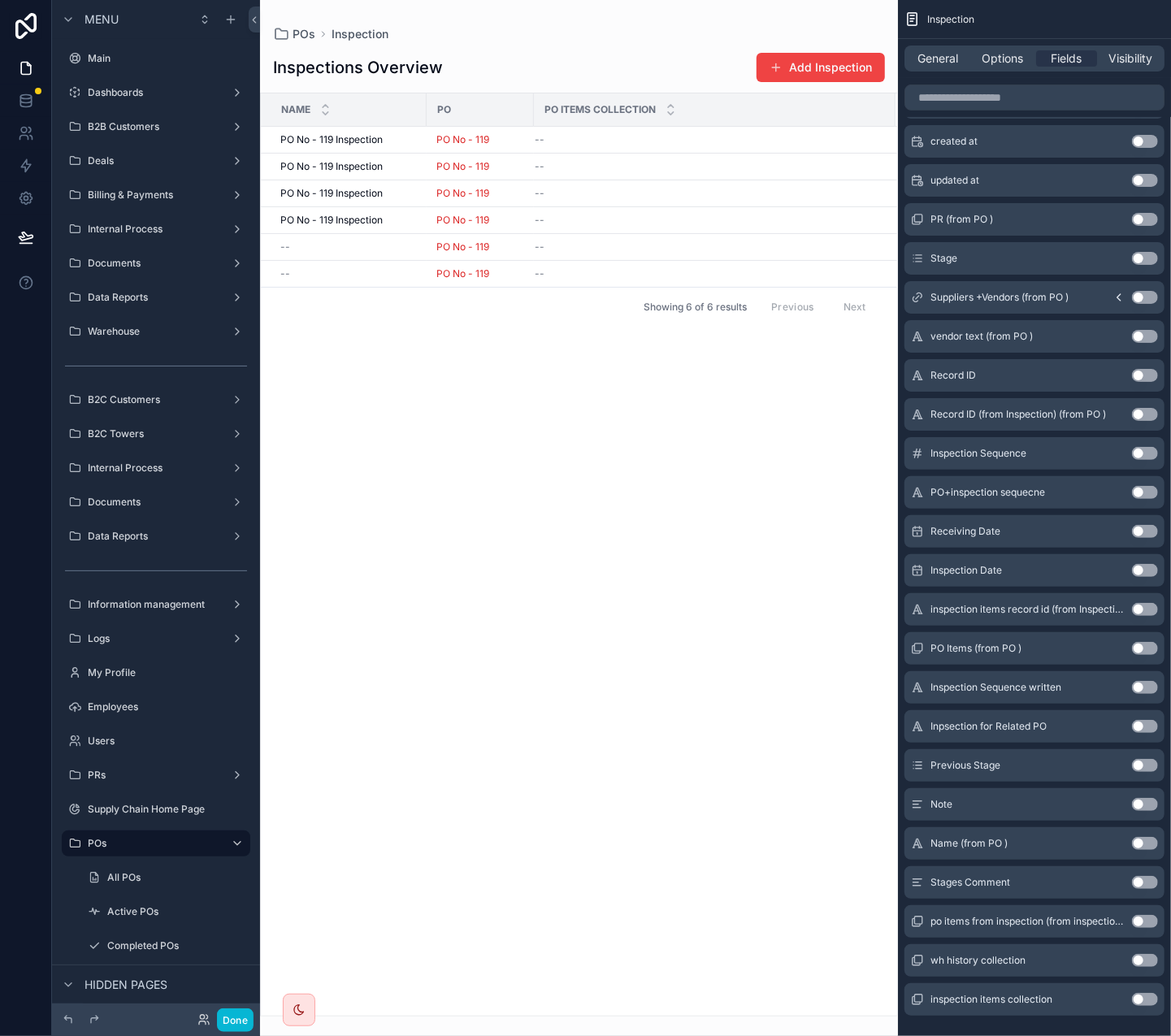
click at [1140, 649] on button "Use setting" at bounding box center [1144, 726] width 26 height 13
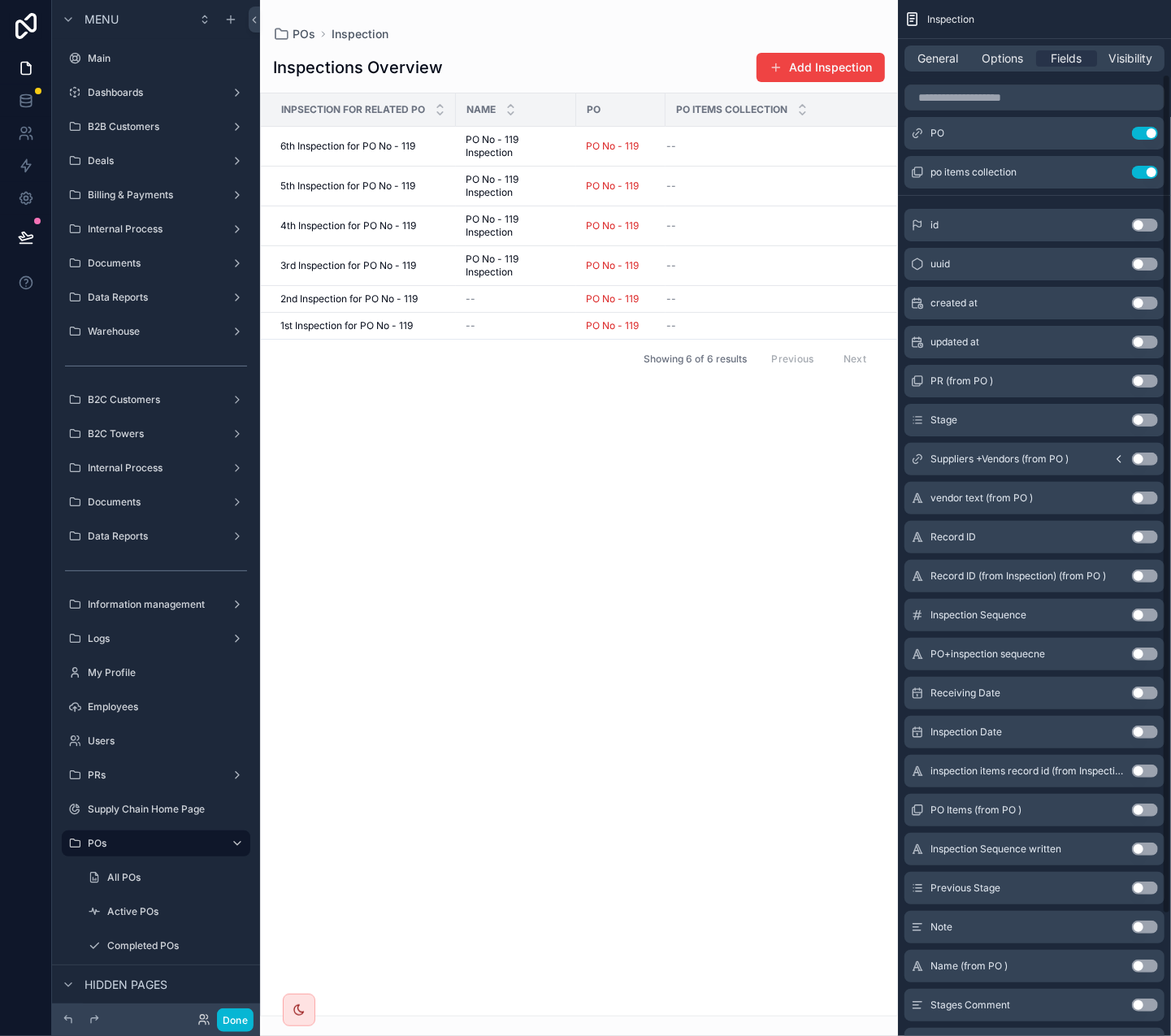
scroll to position [71, 0]
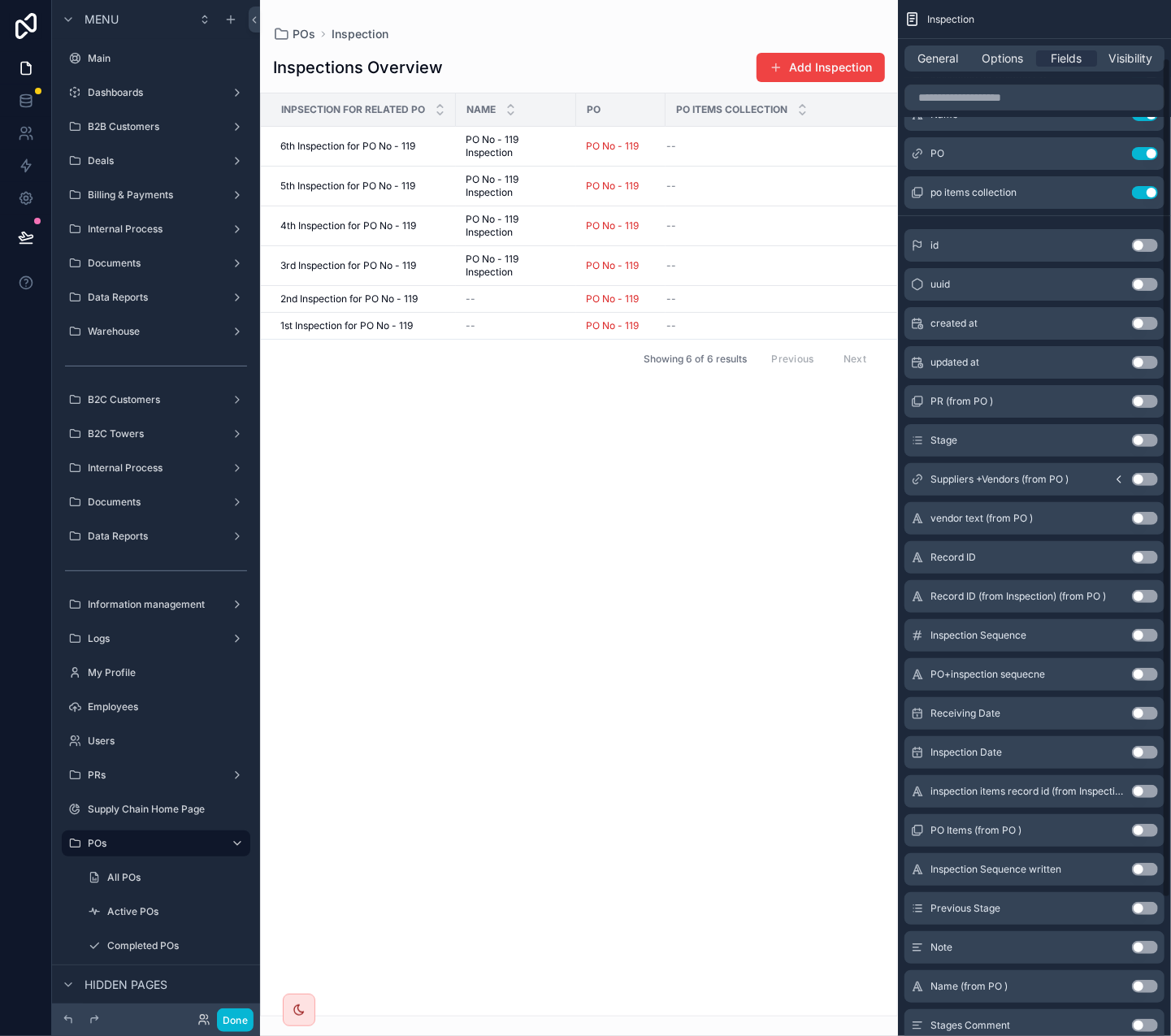
click at [1145, 318] on div "created at Use setting" at bounding box center [1034, 324] width 260 height 33
click at [1145, 324] on button "Use setting" at bounding box center [1144, 323] width 26 height 13
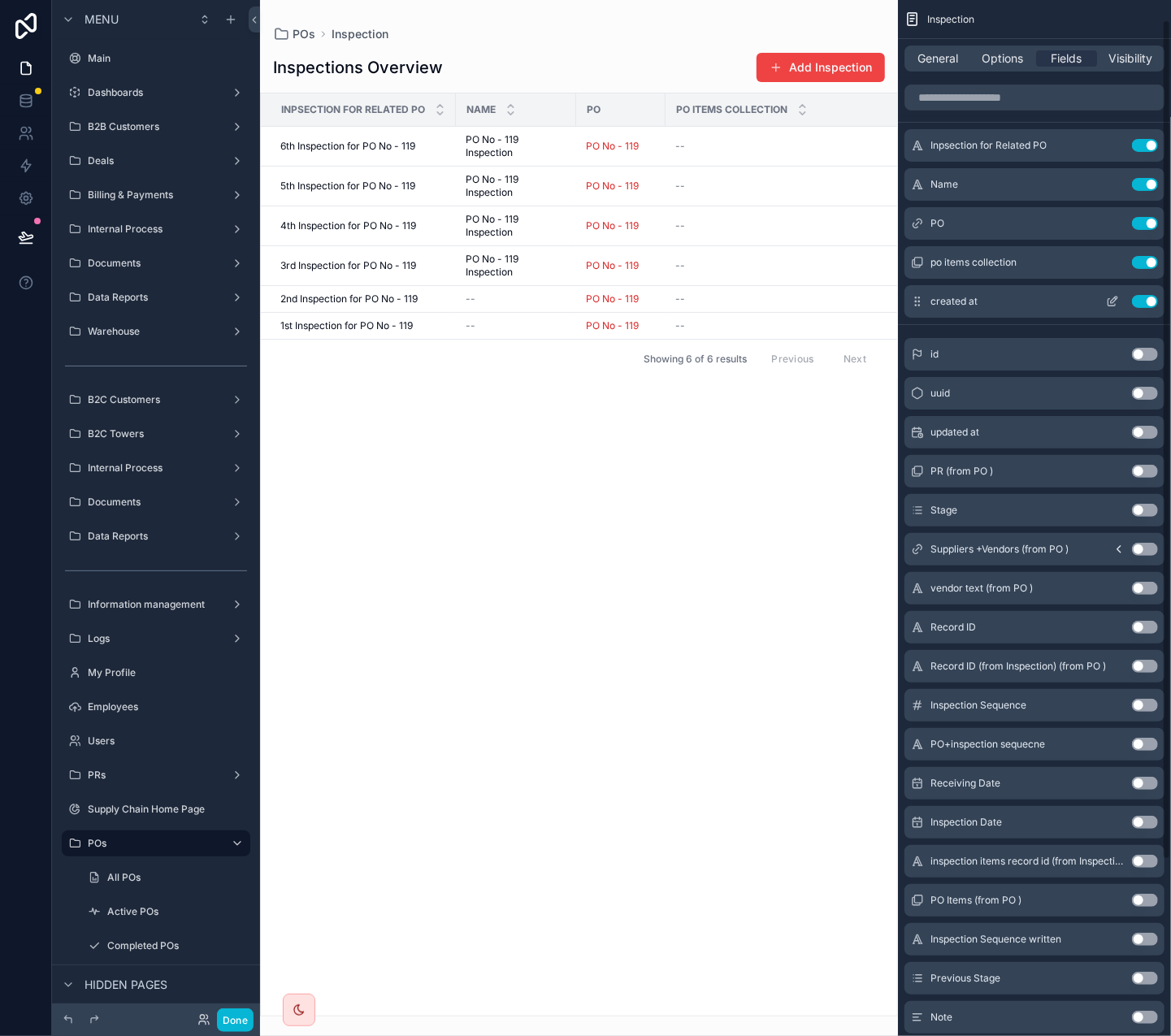
scroll to position [0, 0]
click at [1143, 176] on div "Name Use setting" at bounding box center [1034, 186] width 260 height 33
click at [1147, 188] on button "Use setting" at bounding box center [1144, 186] width 26 height 13
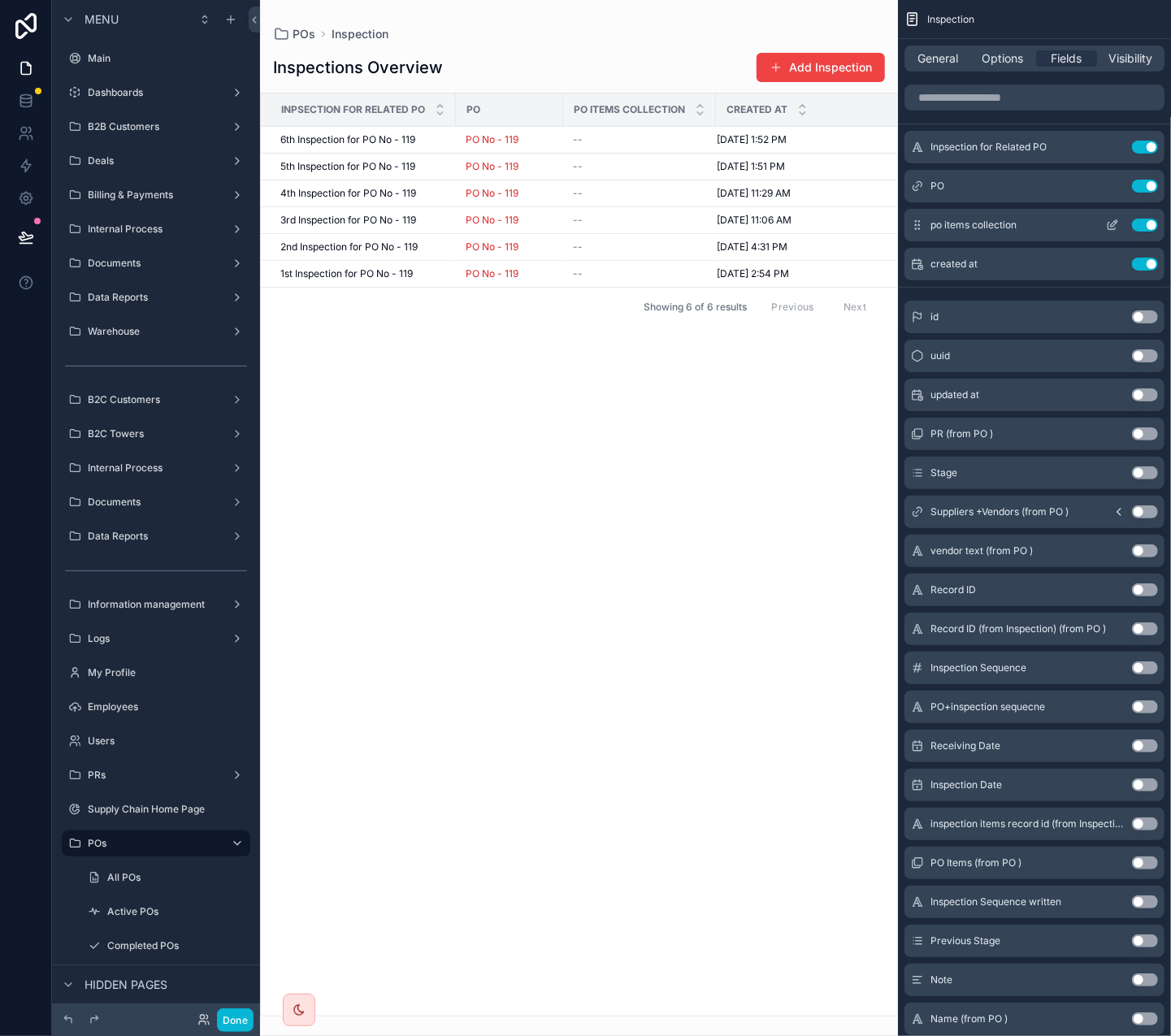
click at [1149, 230] on button "Use setting" at bounding box center [1144, 225] width 26 height 13
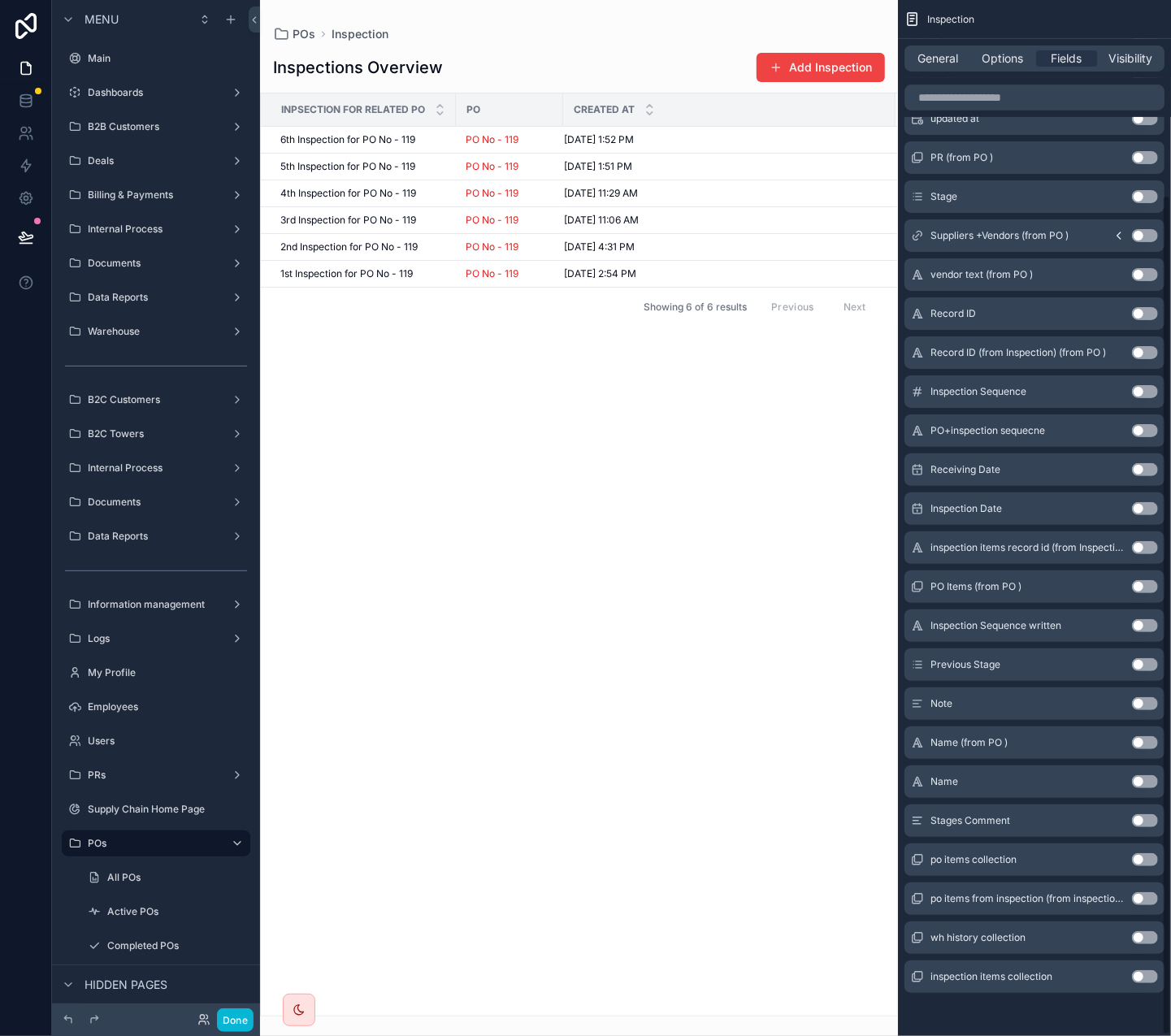
scroll to position [241, 0]
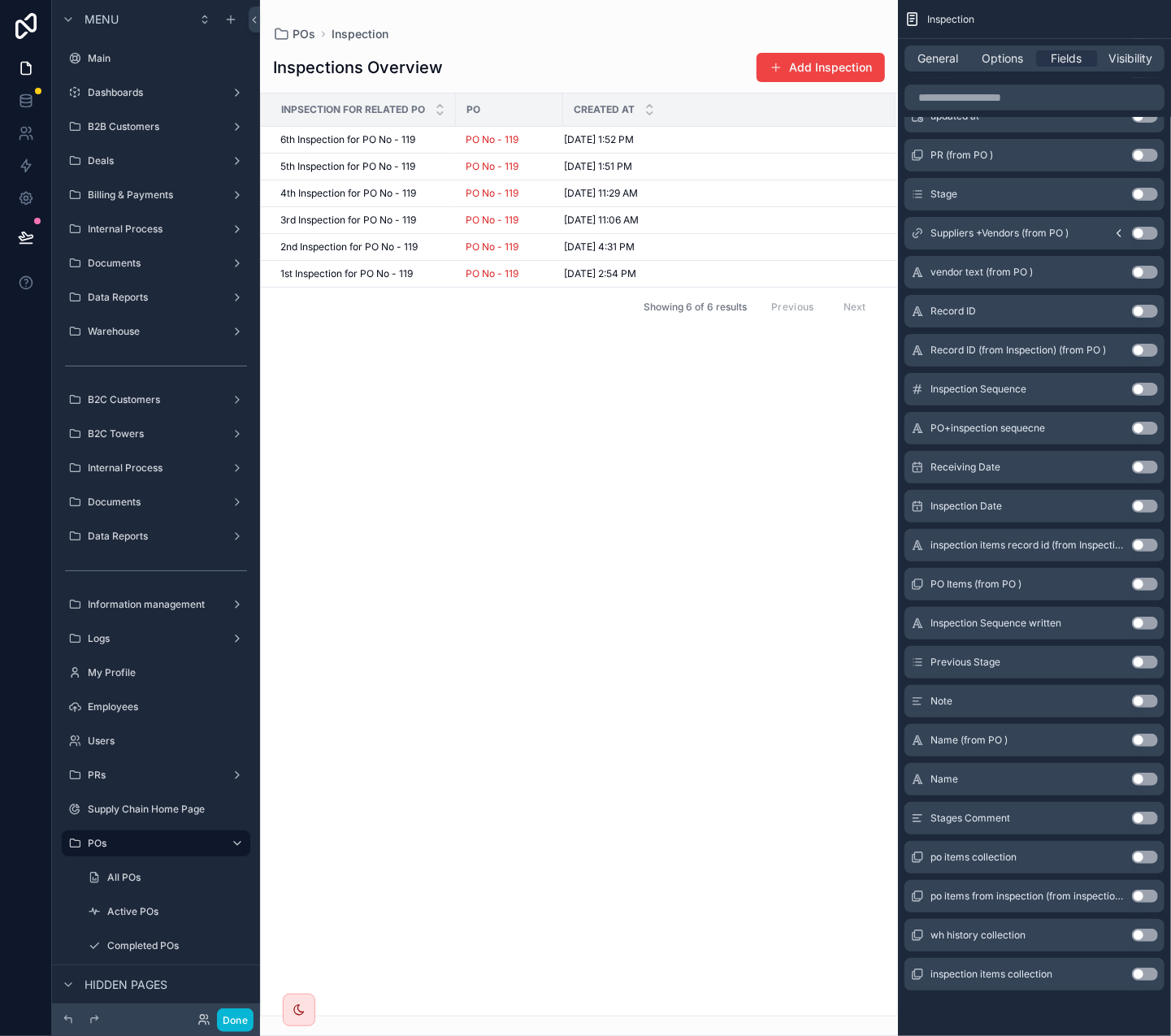
click at [1142, 649] on button "Use setting" at bounding box center [1144, 857] width 26 height 13
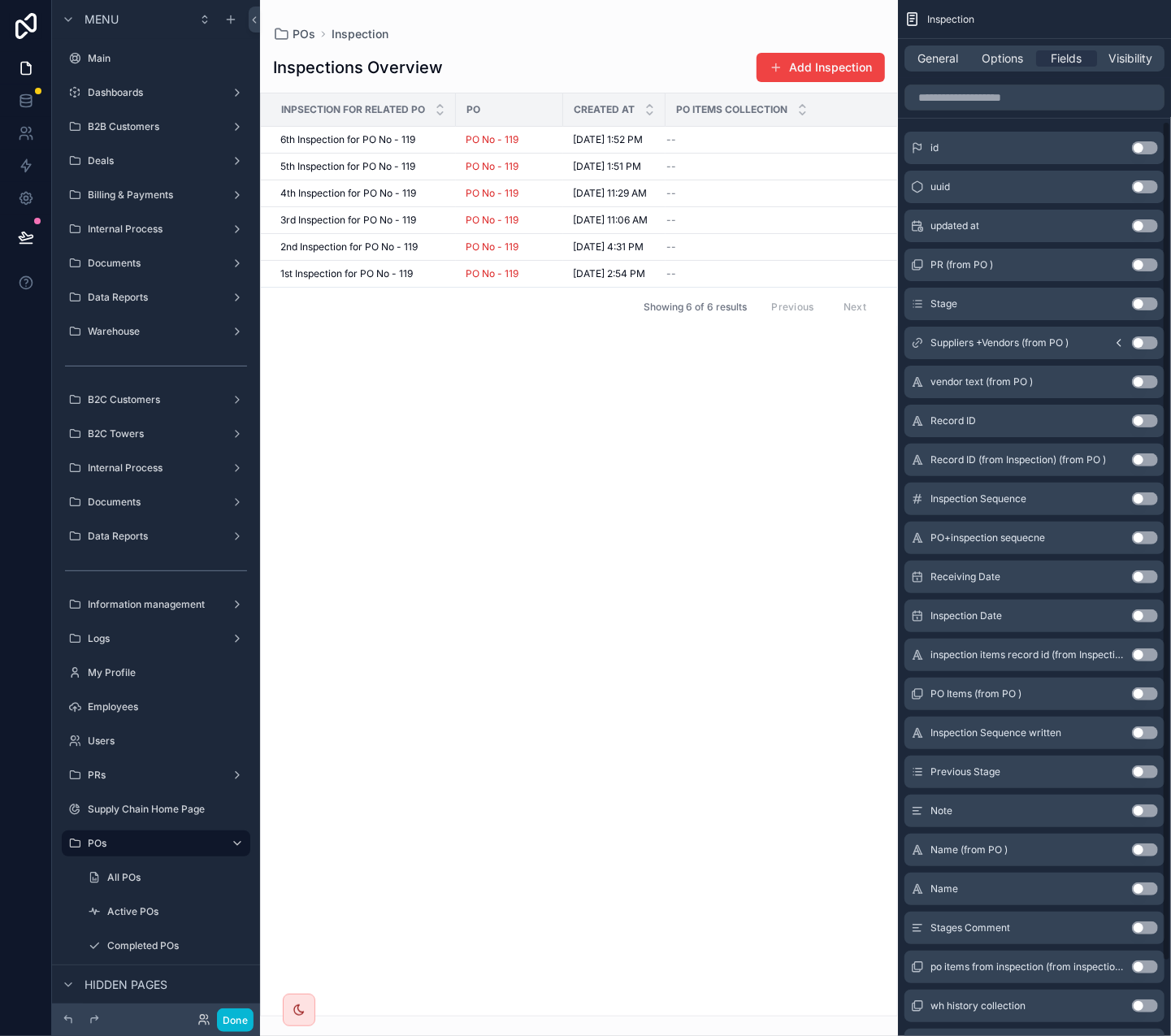
scroll to position [97, 0]
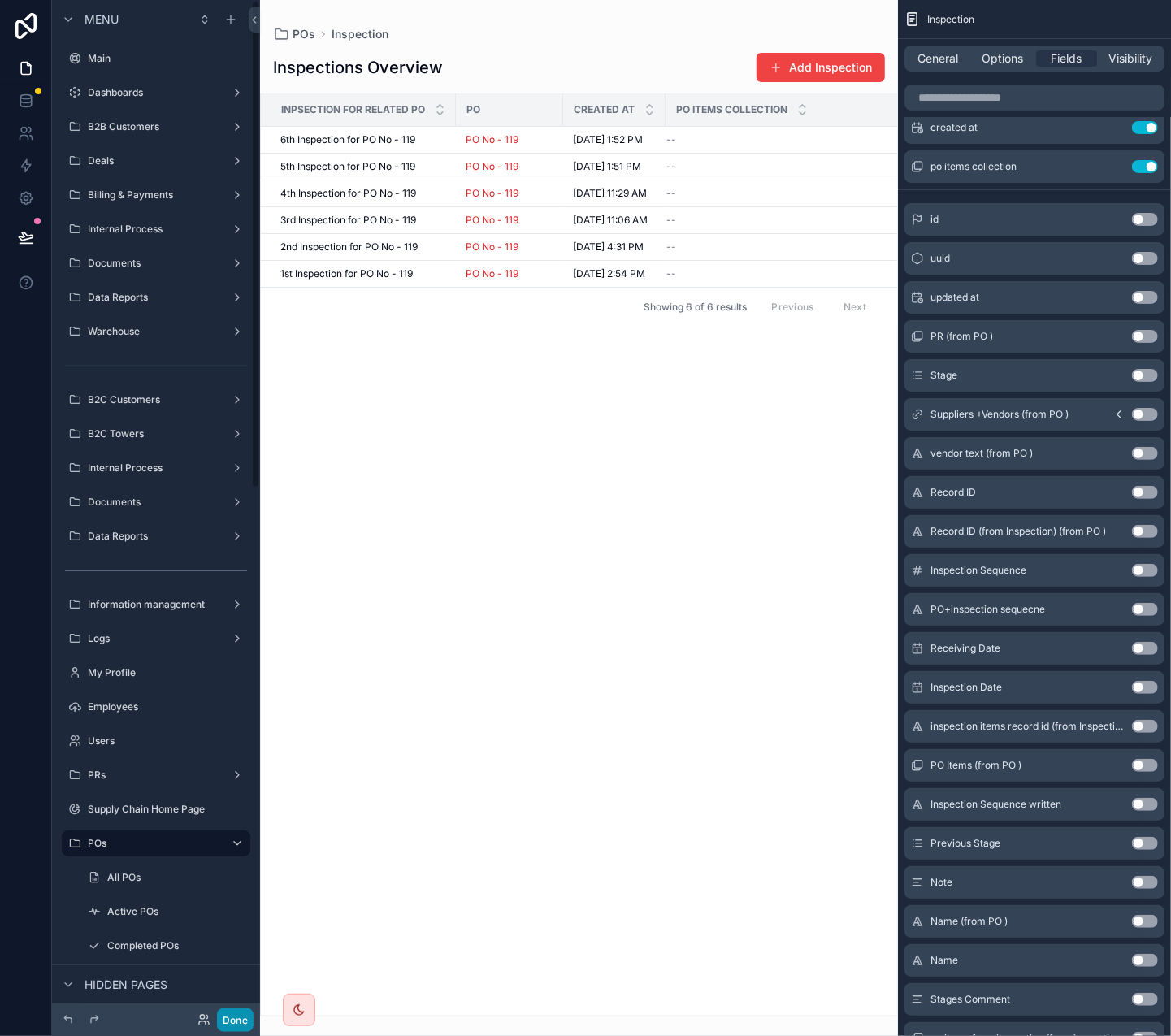
click at [233, 649] on button "Done" at bounding box center [235, 1020] width 36 height 23
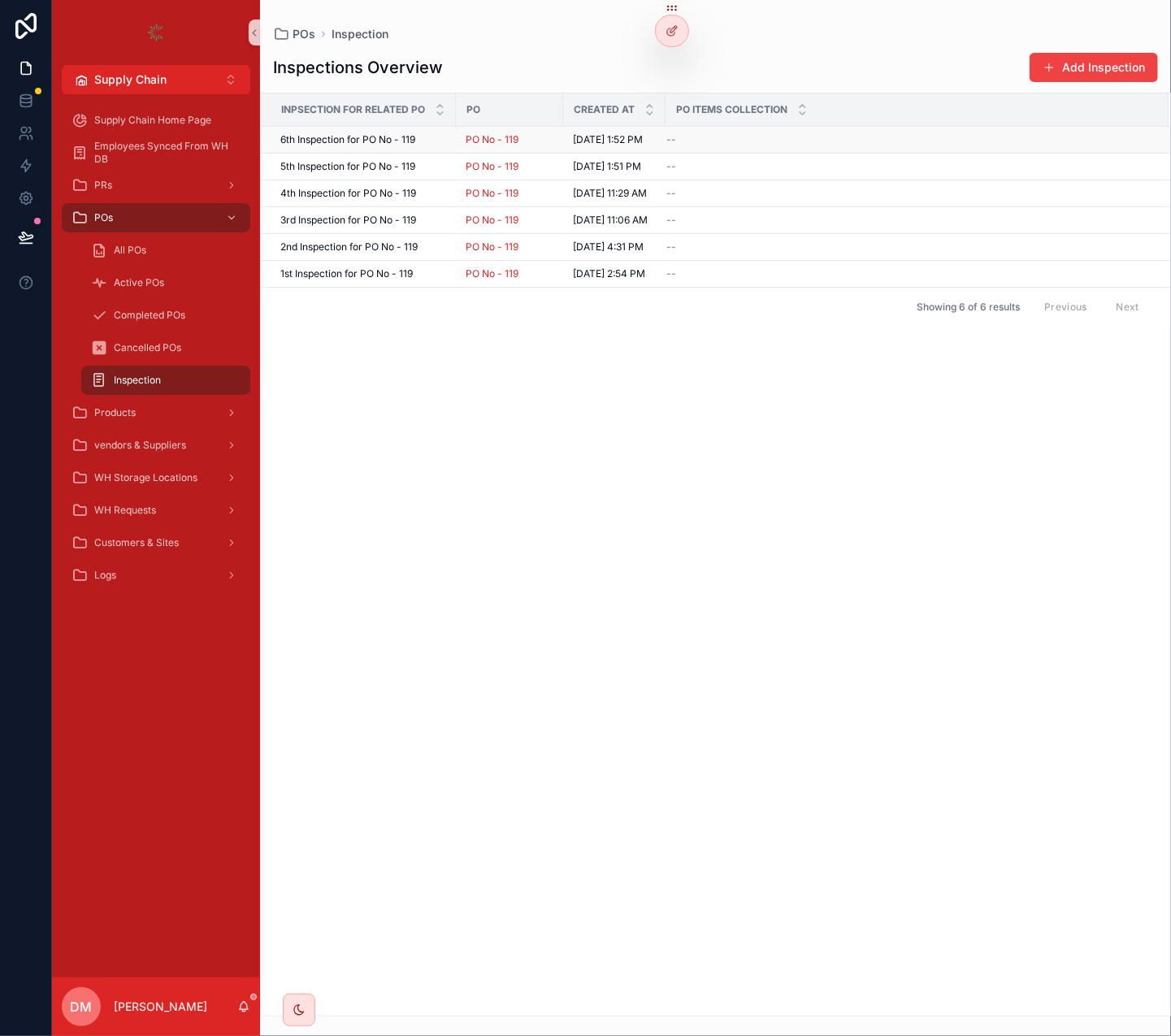
click at [422, 142] on div "6th Inspection for PO No - 119 6th Inspection for PO No - 119" at bounding box center [363, 139] width 166 height 13
click at [371, 69] on h1 "Inspections Overview" at bounding box center [357, 67] width 169 height 22
click at [667, 29] on icon at bounding box center [671, 30] width 13 height 13
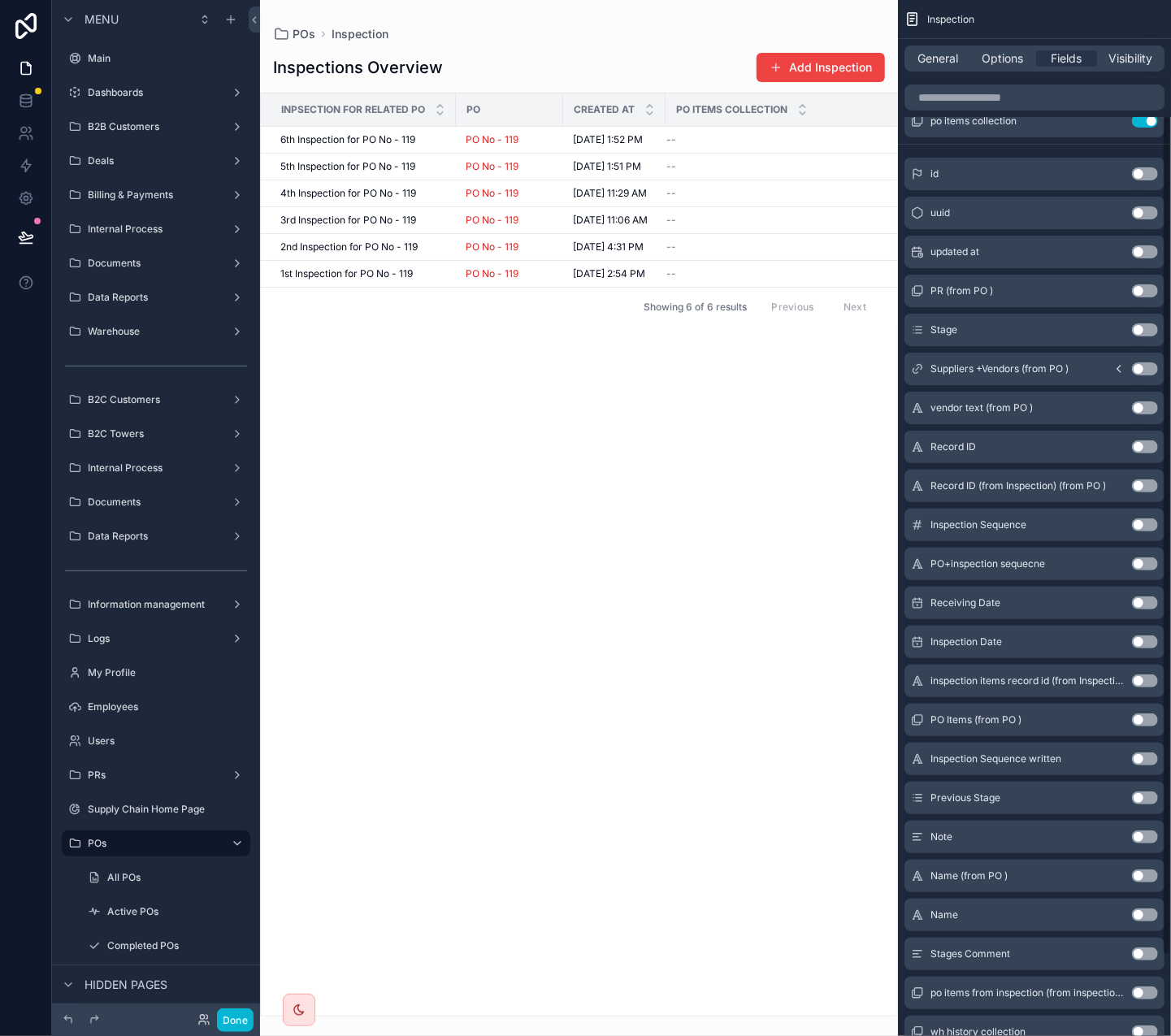
scroll to position [214, 0]
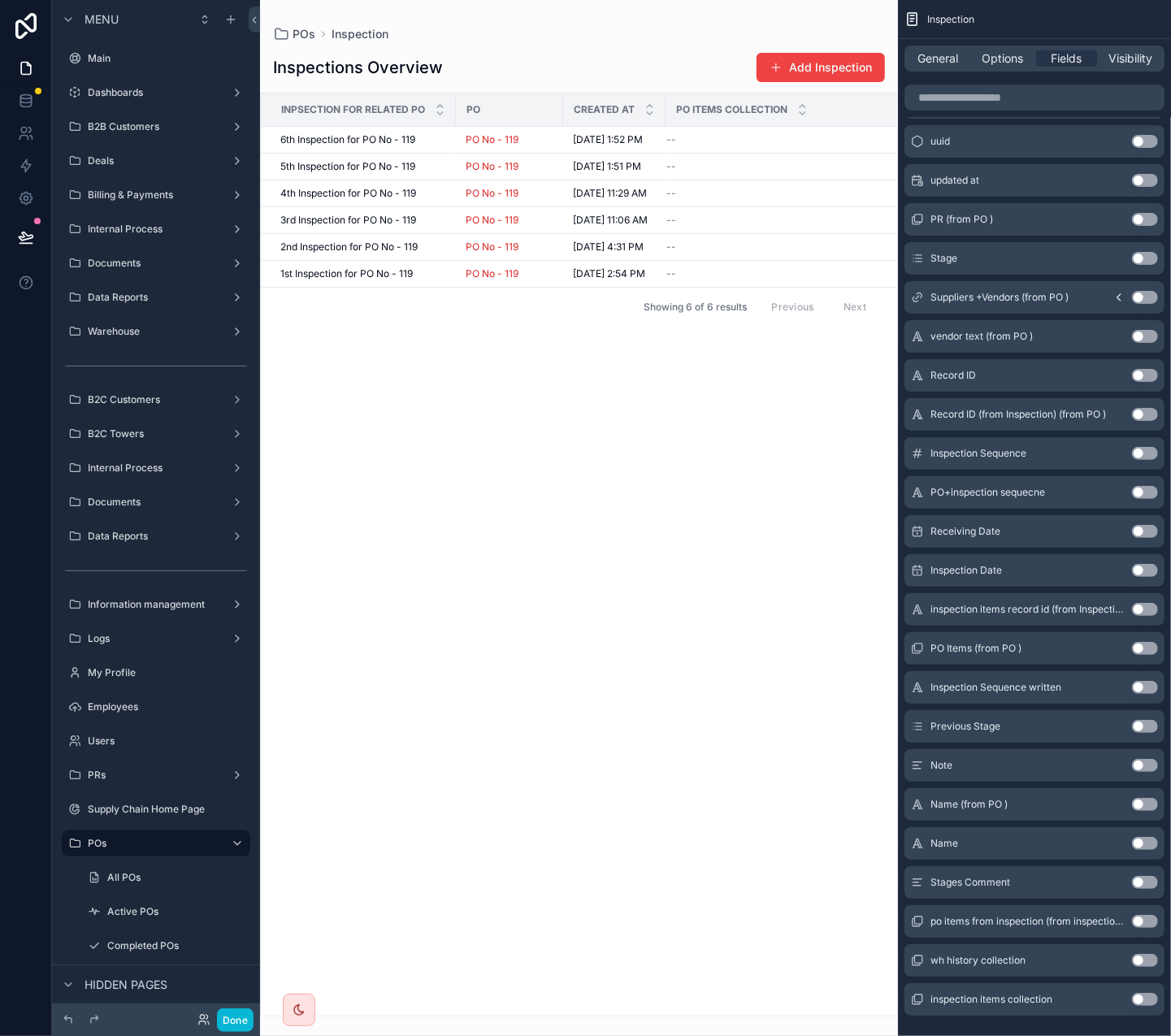
click at [1143, 649] on button "Use setting" at bounding box center [1144, 999] width 26 height 13
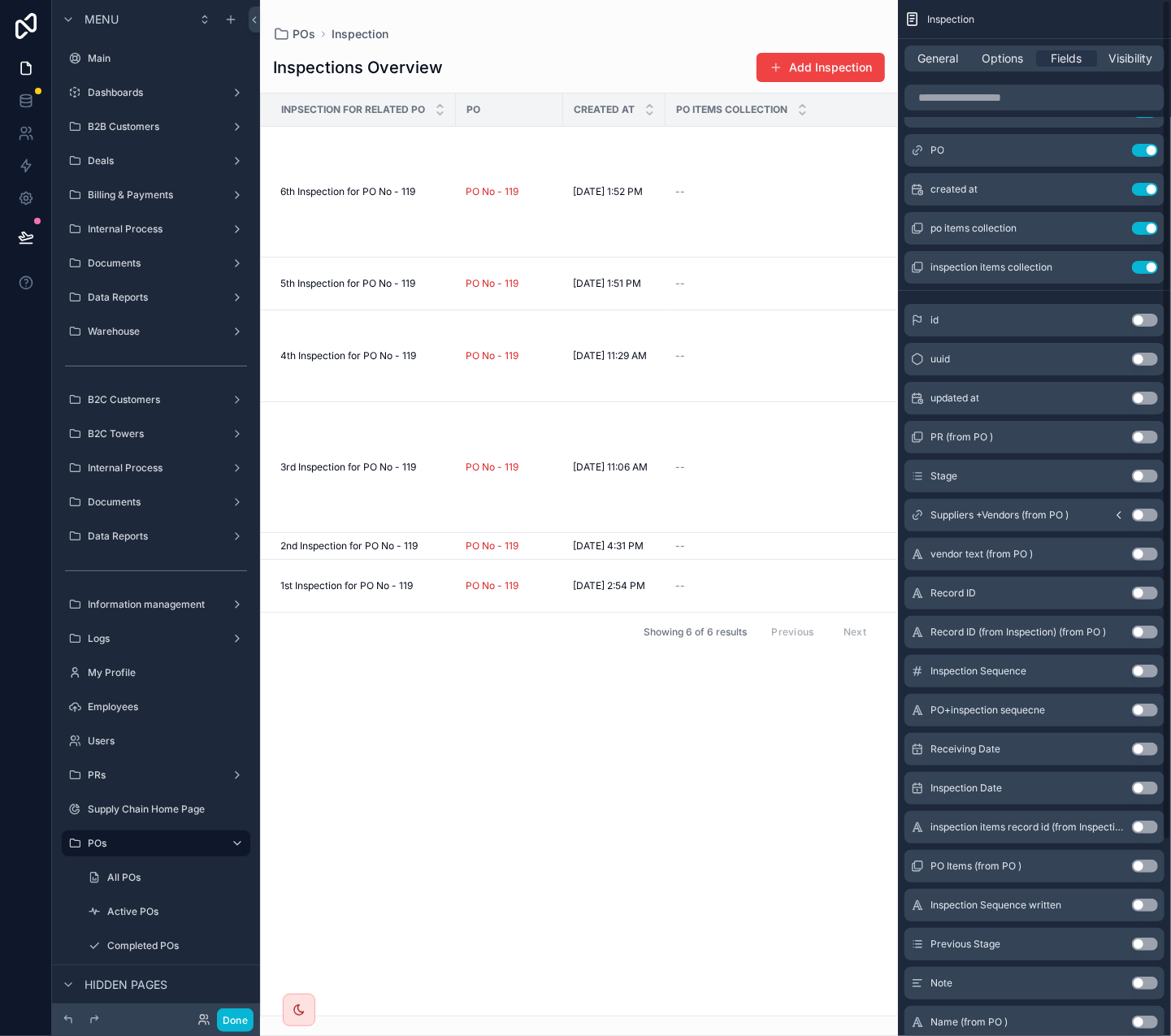
scroll to position [0, 0]
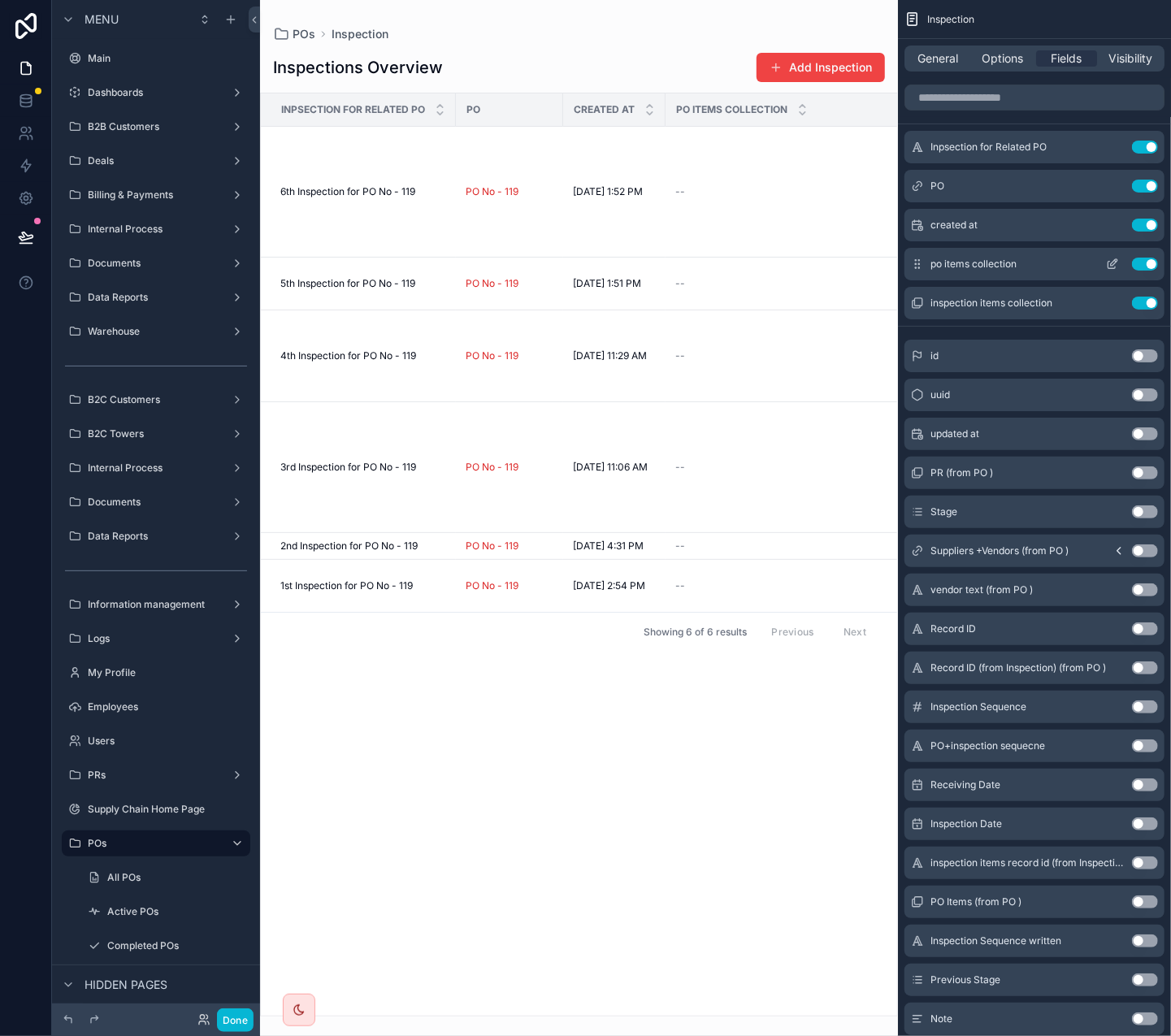
click at [1145, 256] on div "po items collection Use setting" at bounding box center [1034, 264] width 260 height 33
click at [1145, 262] on button "Use setting" at bounding box center [1144, 263] width 26 height 13
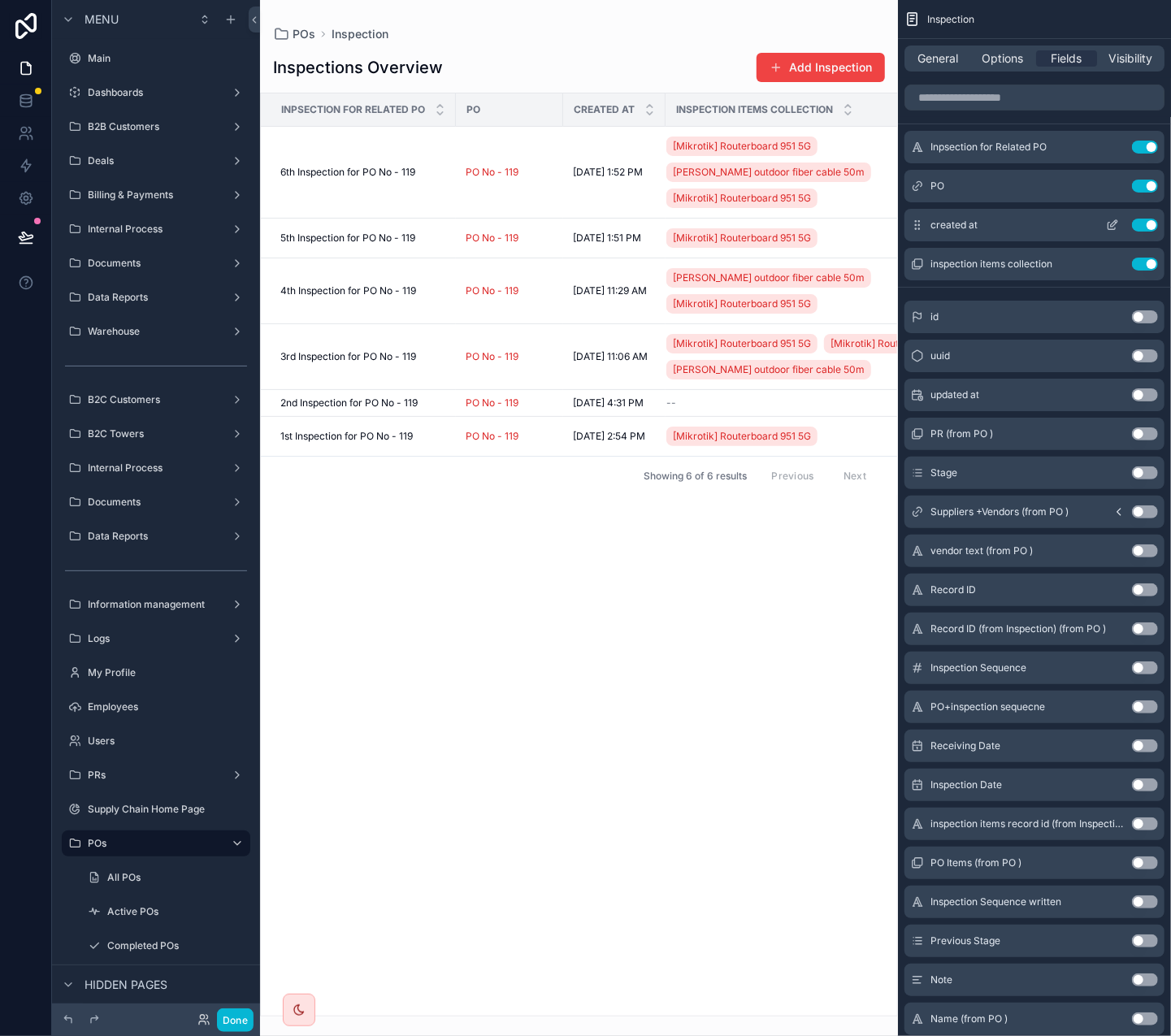
click at [911, 218] on div "created at Use setting" at bounding box center [1034, 225] width 260 height 33
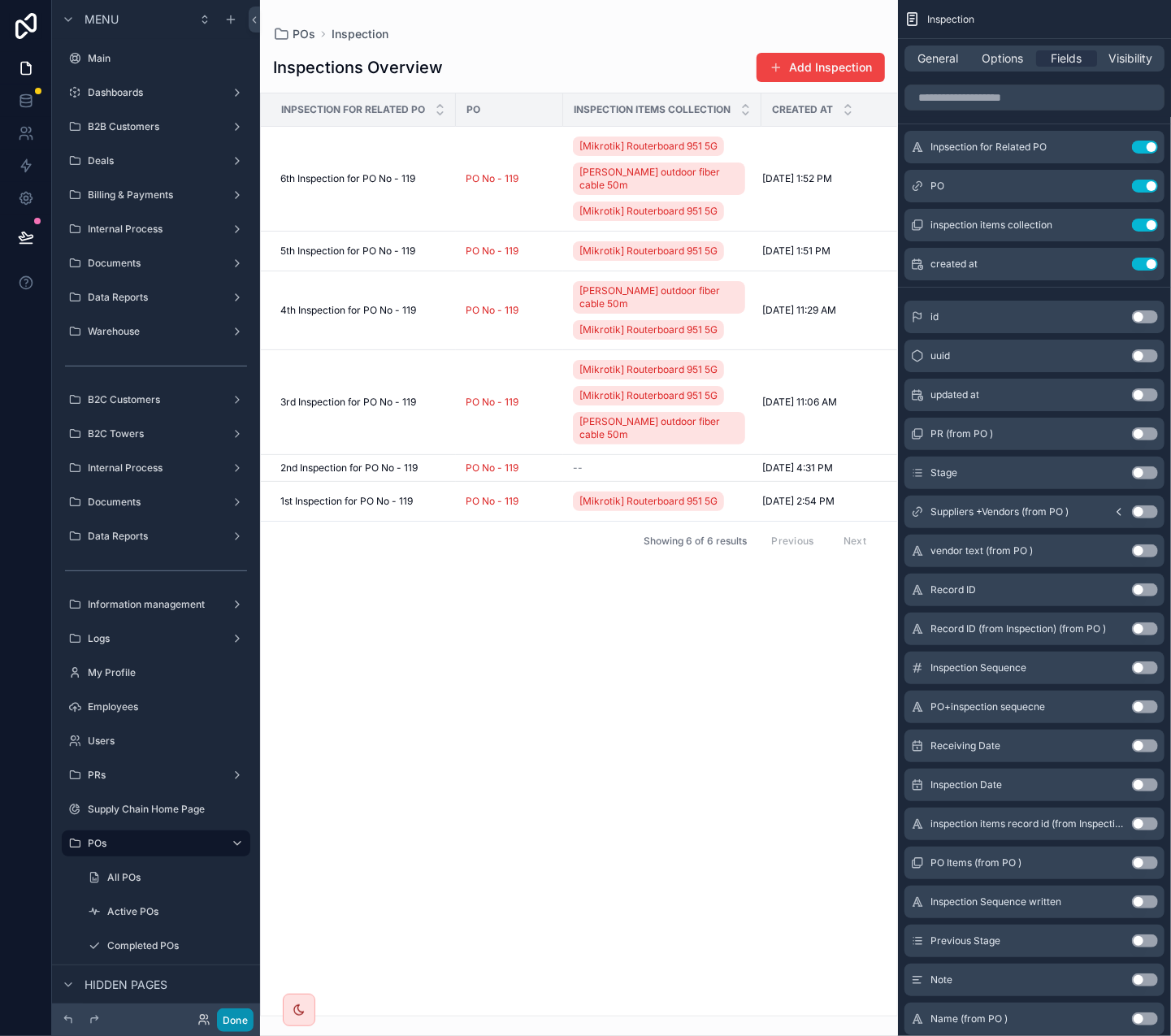
click at [231, 649] on button "Done" at bounding box center [235, 1020] width 36 height 23
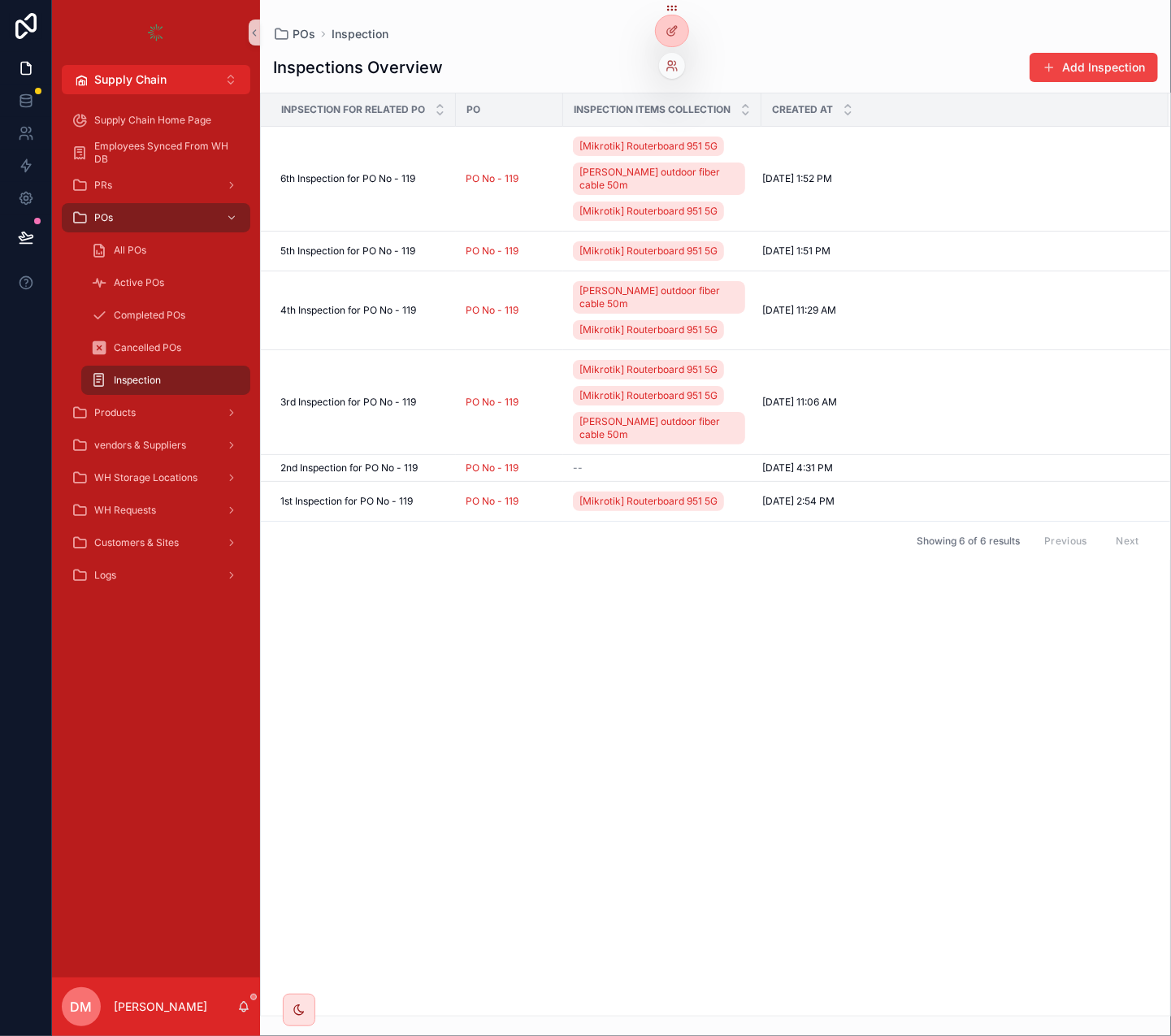
click at [659, 40] on div at bounding box center [672, 31] width 34 height 33
click at [670, 20] on div at bounding box center [672, 31] width 33 height 31
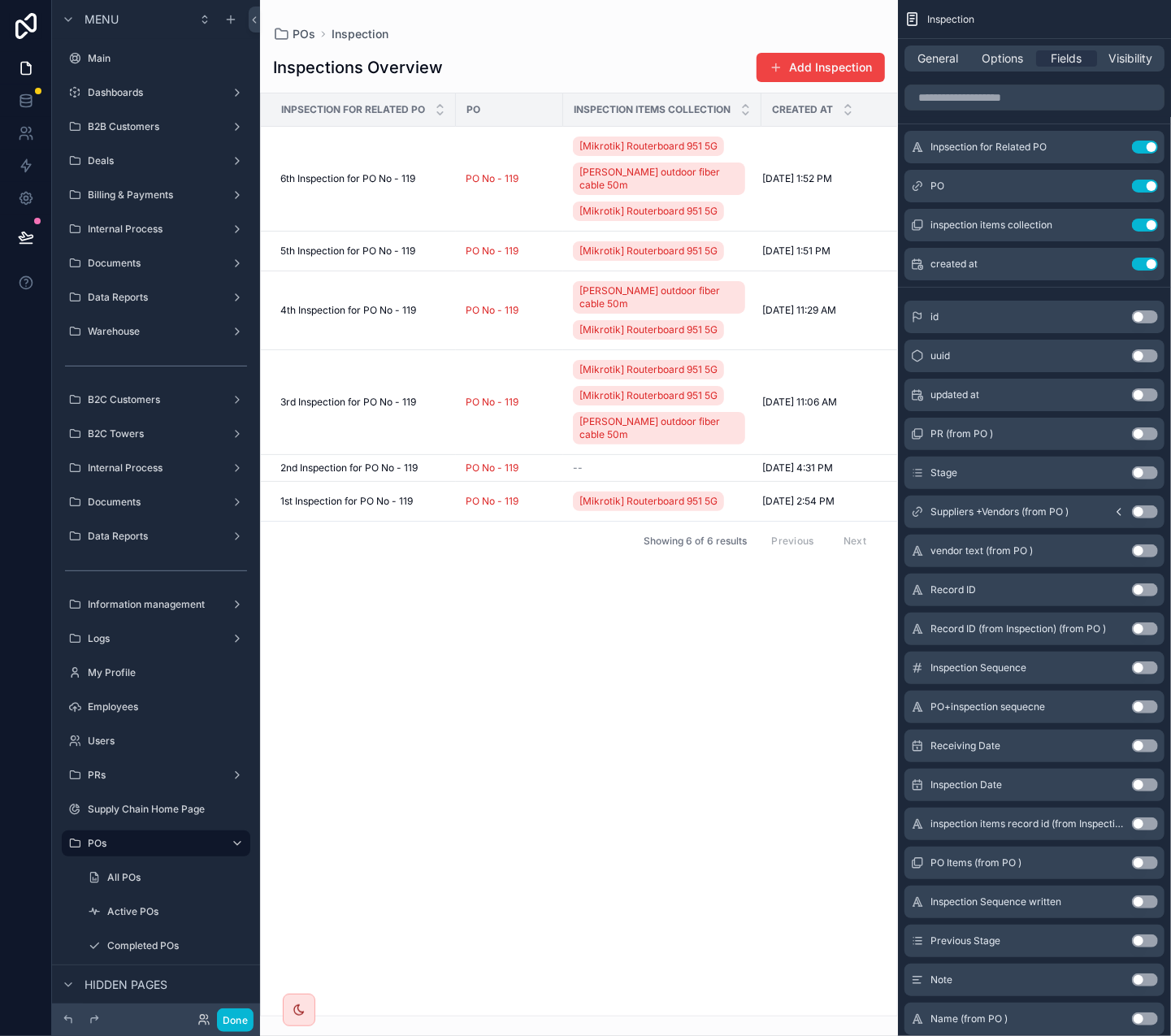
click at [1142, 475] on button "Use setting" at bounding box center [1144, 472] width 26 height 13
click at [919, 247] on div "Inpsection for Related PO Use setting PO Use setting inspection items collectio…" at bounding box center [1034, 225] width 273 height 188
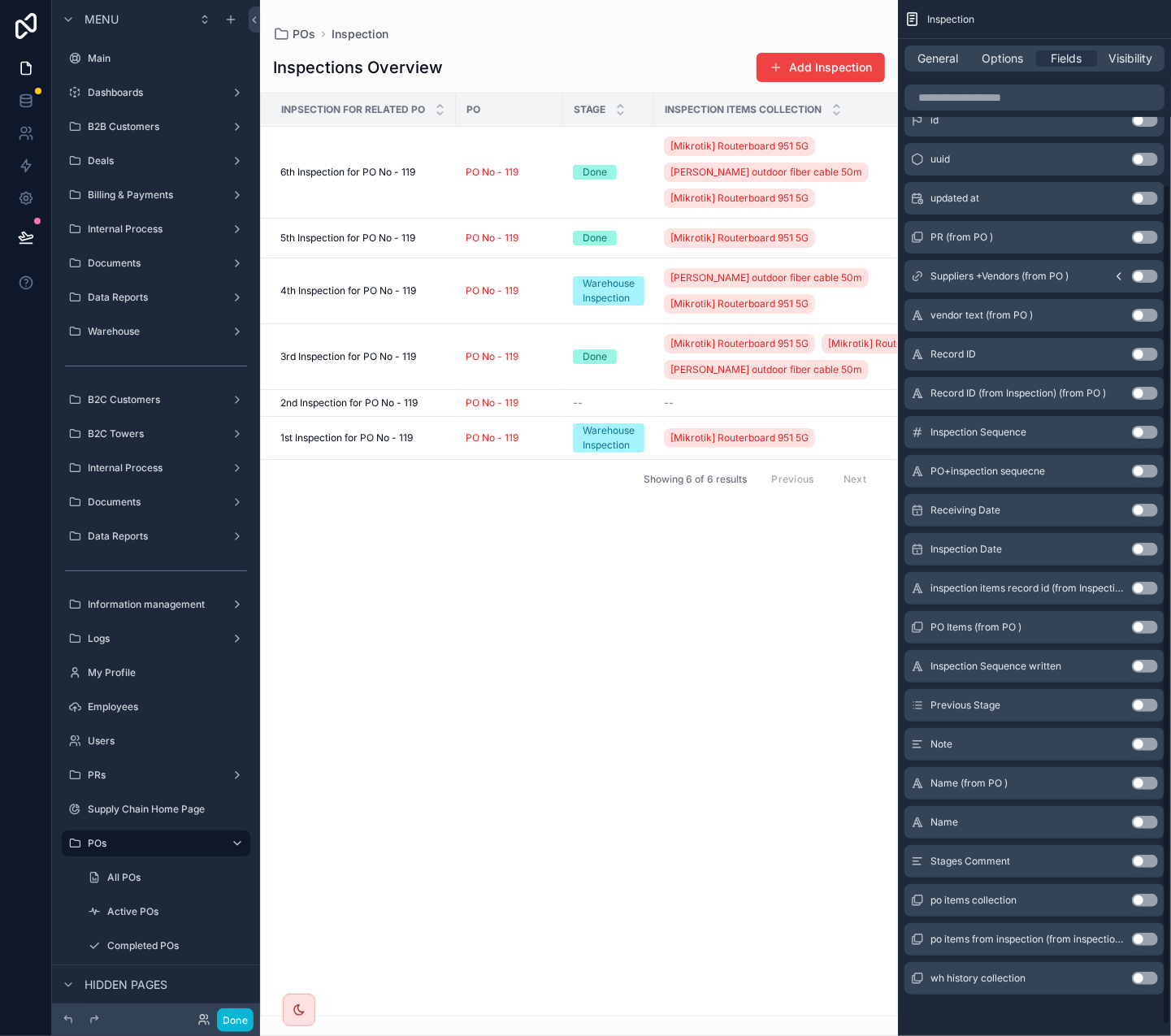
scroll to position [239, 0]
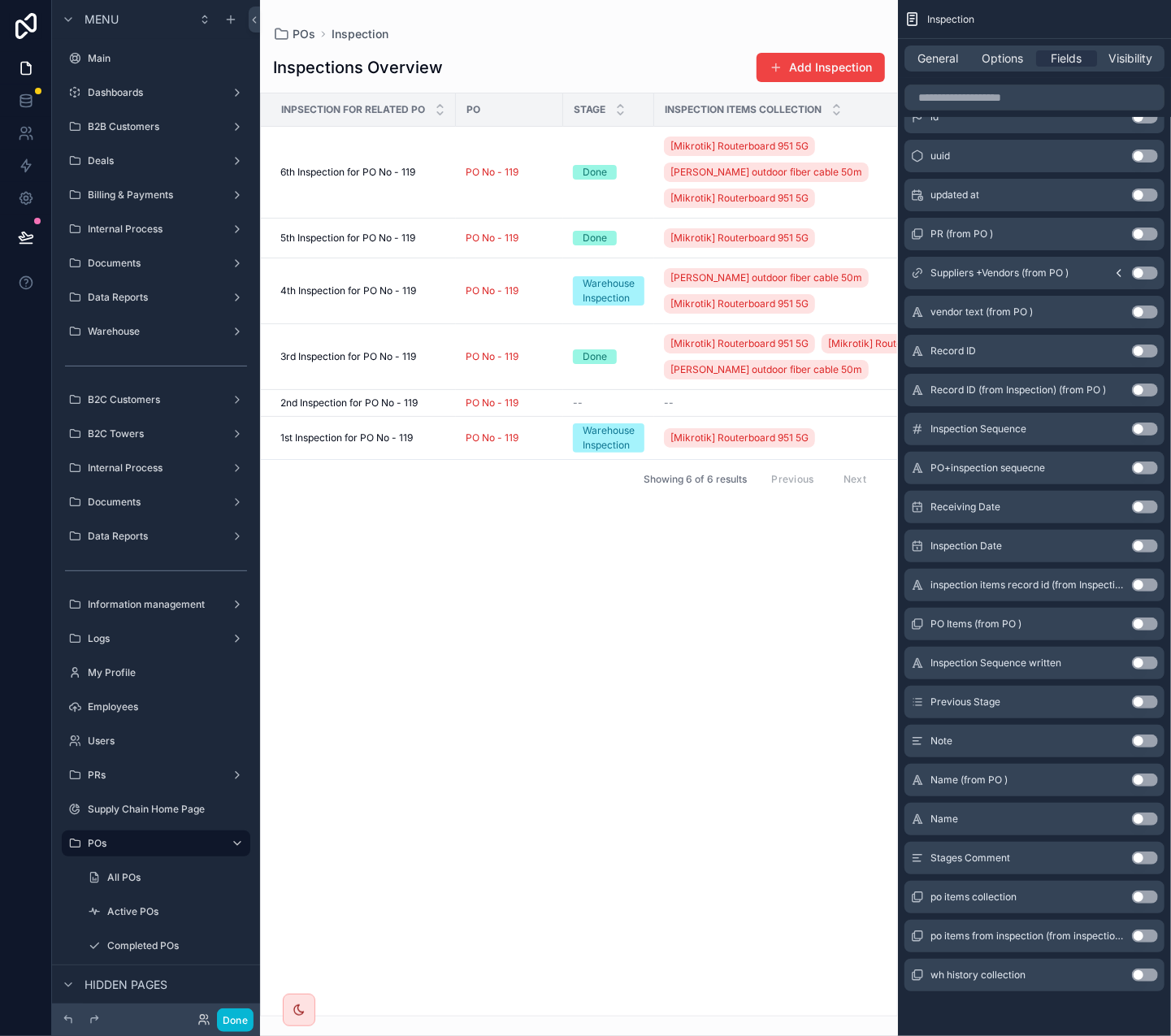
click at [1138, 508] on button "Use setting" at bounding box center [1144, 507] width 26 height 13
click at [1145, 545] on button "Use setting" at bounding box center [1144, 546] width 26 height 13
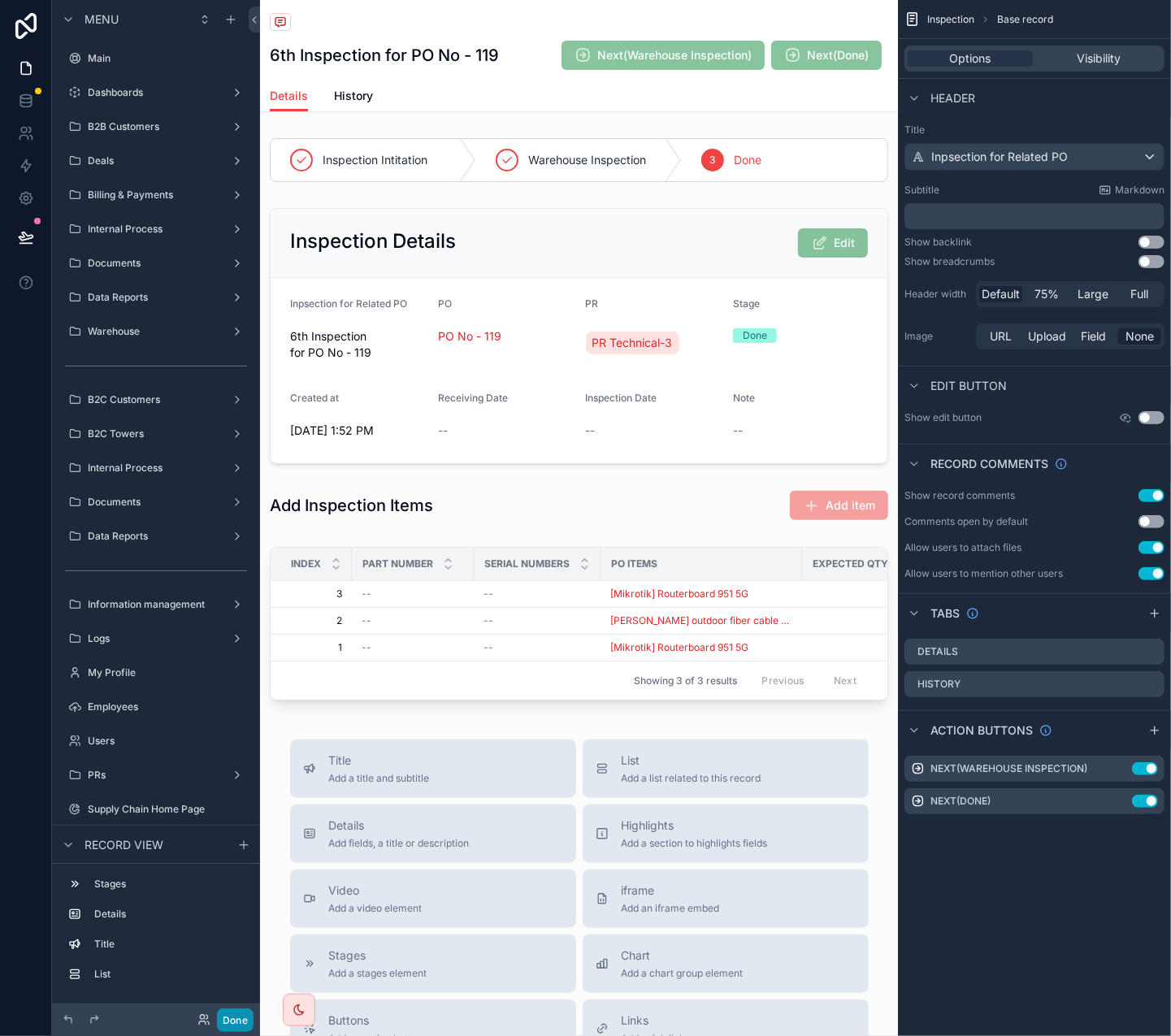
click at [243, 649] on button "Done" at bounding box center [235, 1020] width 36 height 23
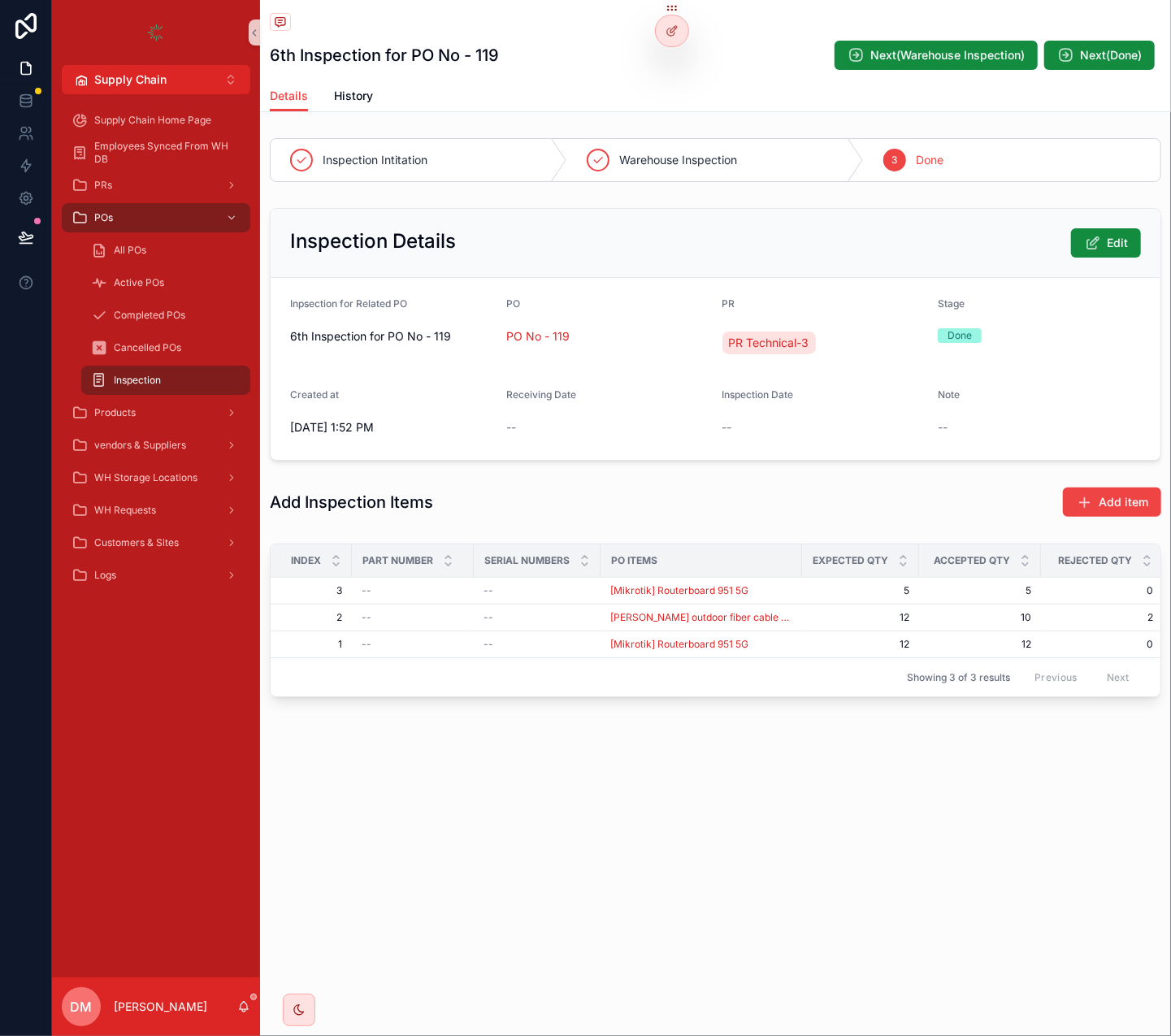
click at [188, 372] on div "Inspection" at bounding box center [166, 380] width 150 height 26
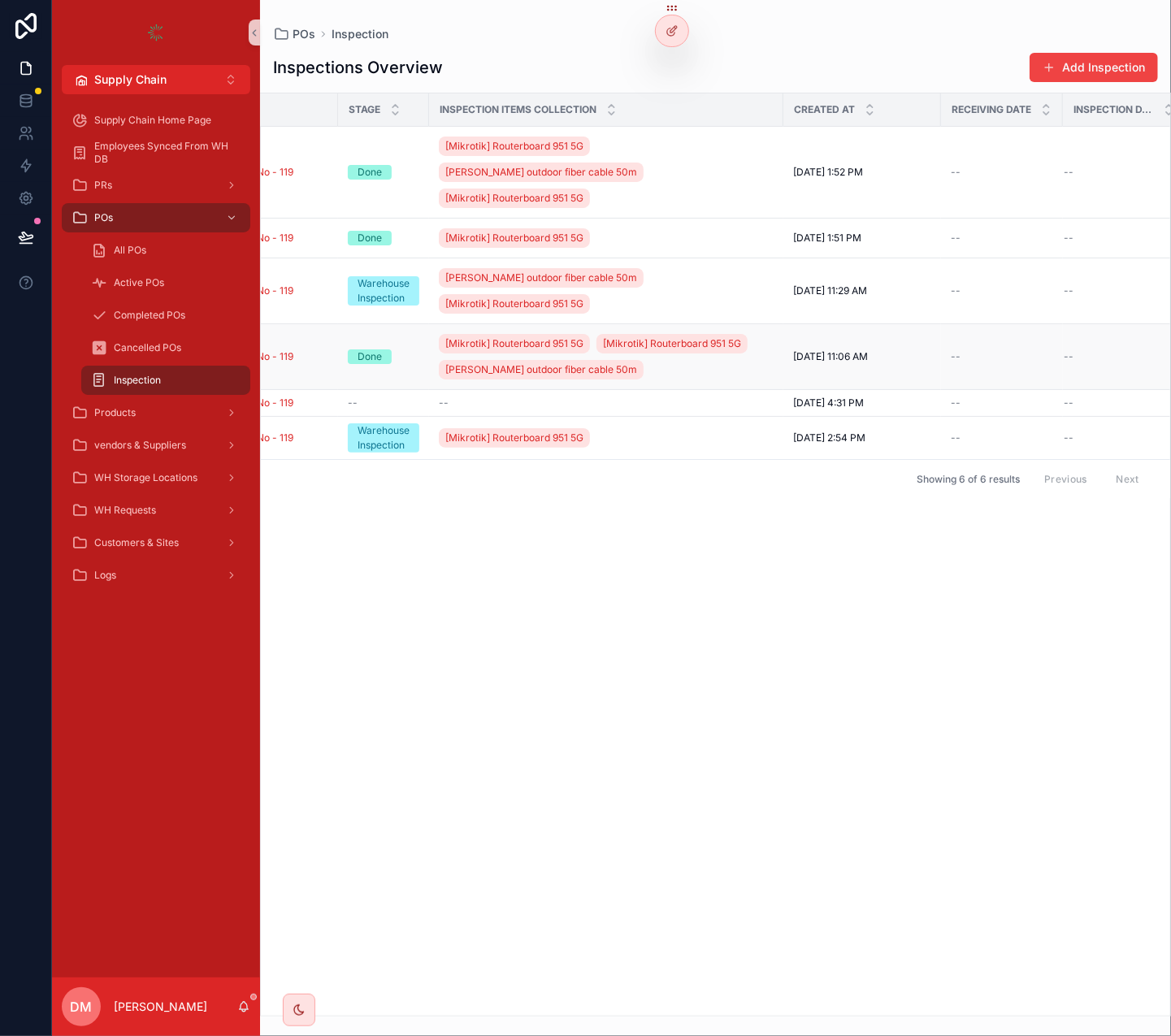
scroll to position [0, 242]
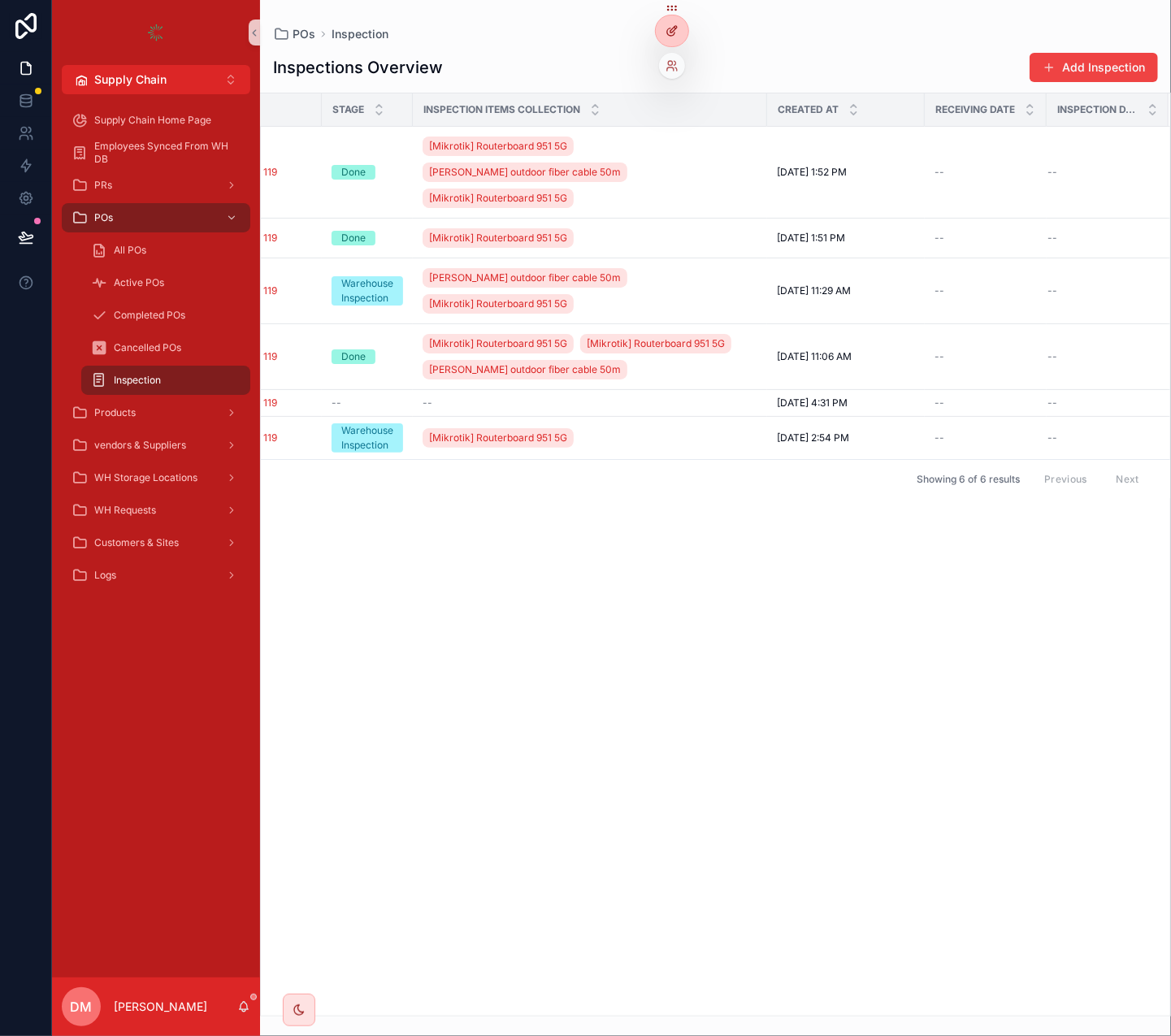
click at [669, 32] on icon at bounding box center [671, 30] width 13 height 13
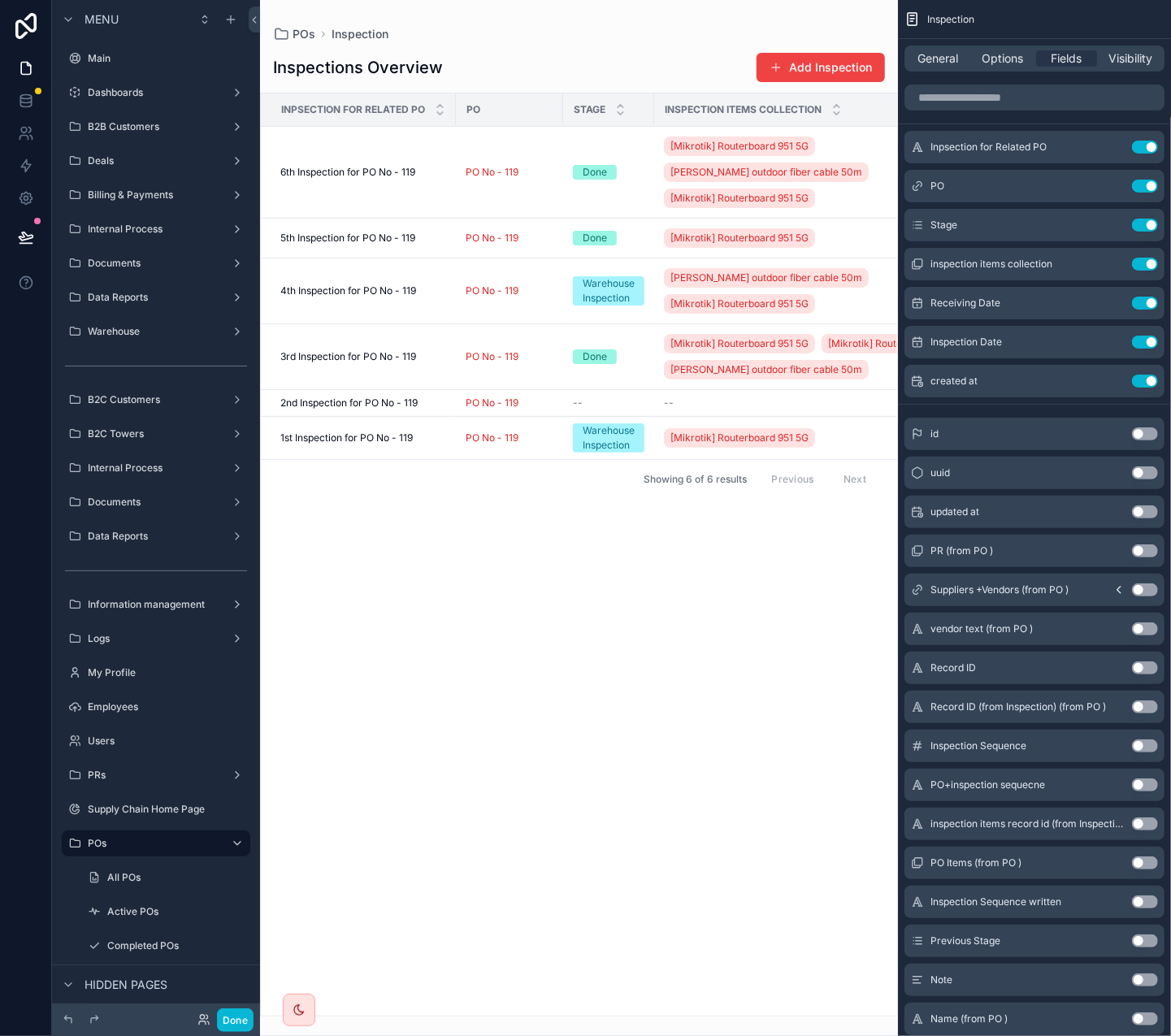
click at [539, 649] on div "scrollable content" at bounding box center [578, 518] width 638 height 1036
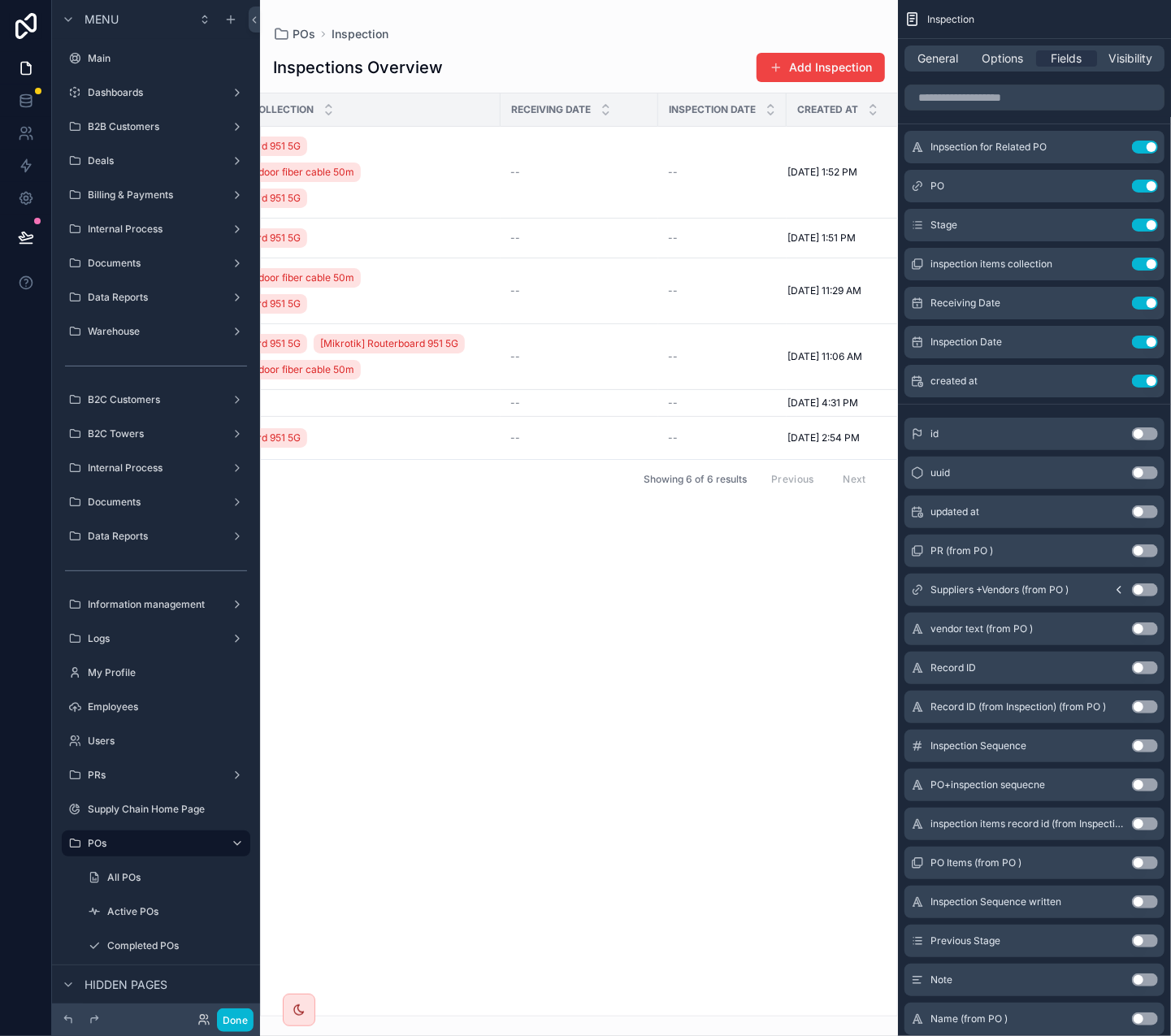
scroll to position [0, 523]
click at [222, 649] on button "Done" at bounding box center [235, 1020] width 36 height 23
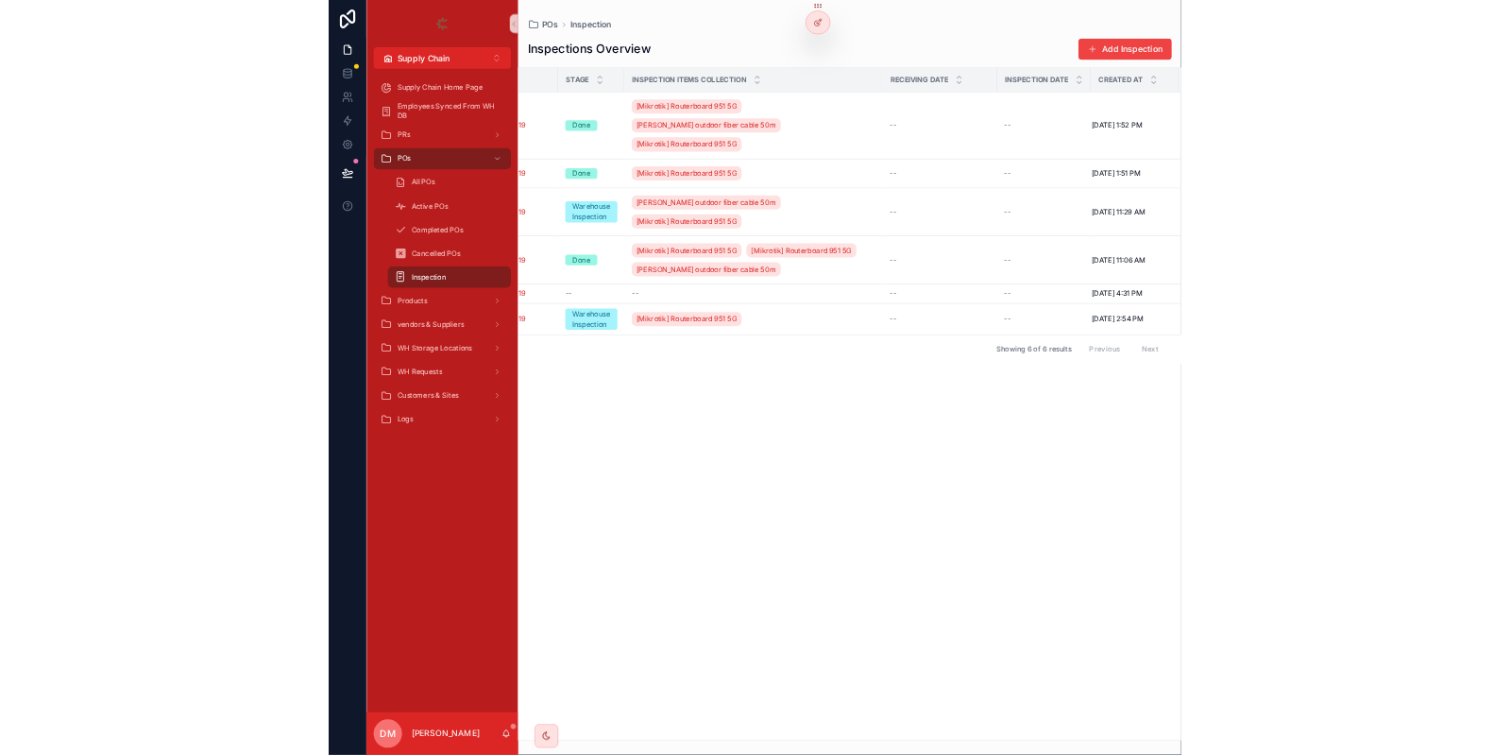
scroll to position [0, 0]
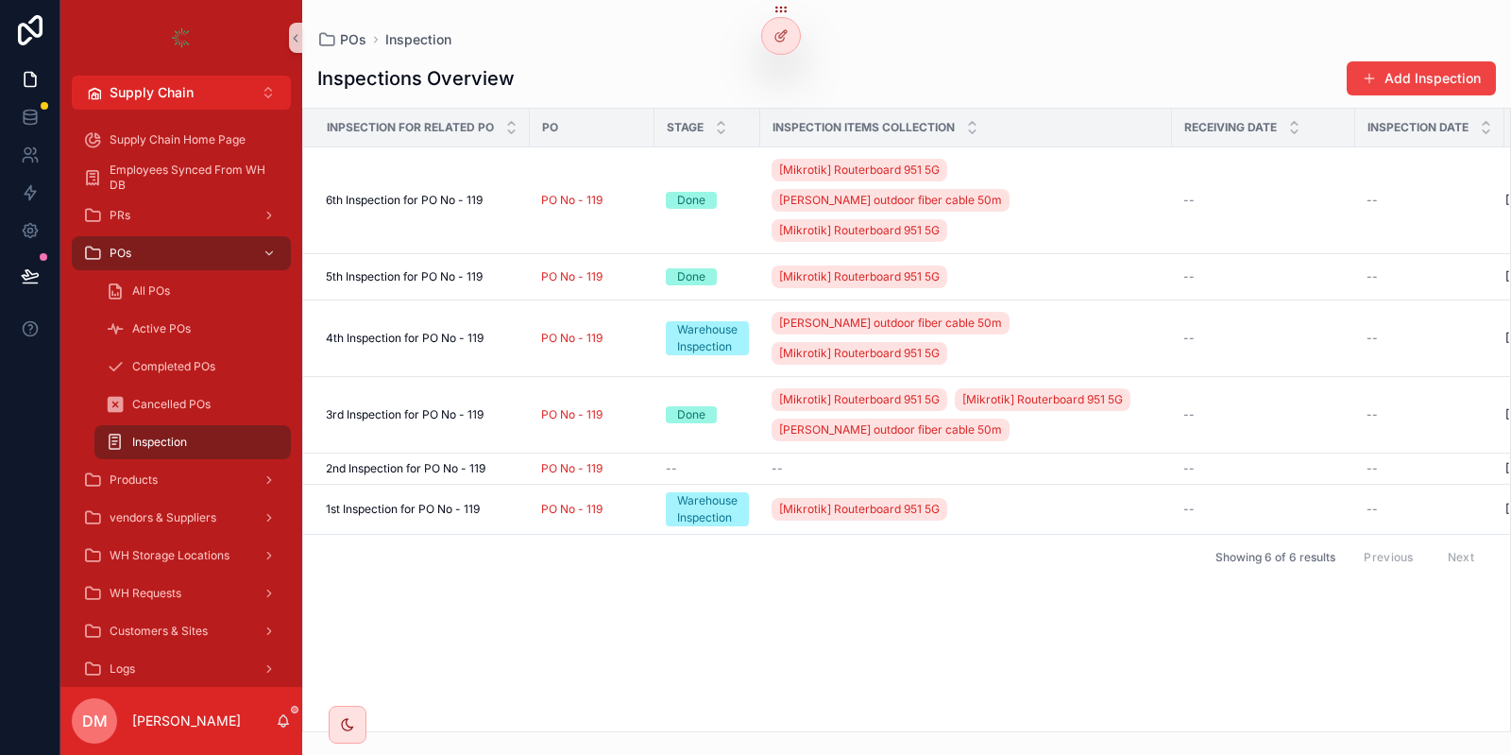
click at [938, 28] on div "POs Inspection Inspections Overview Add Inspection Inpsection for Related PO PO…" at bounding box center [906, 366] width 1209 height 732
click at [957, 534] on div "Showing 6 of 6 results Previous Next" at bounding box center [906, 556] width 1207 height 45
click at [161, 287] on span "All POs" at bounding box center [151, 290] width 38 height 15
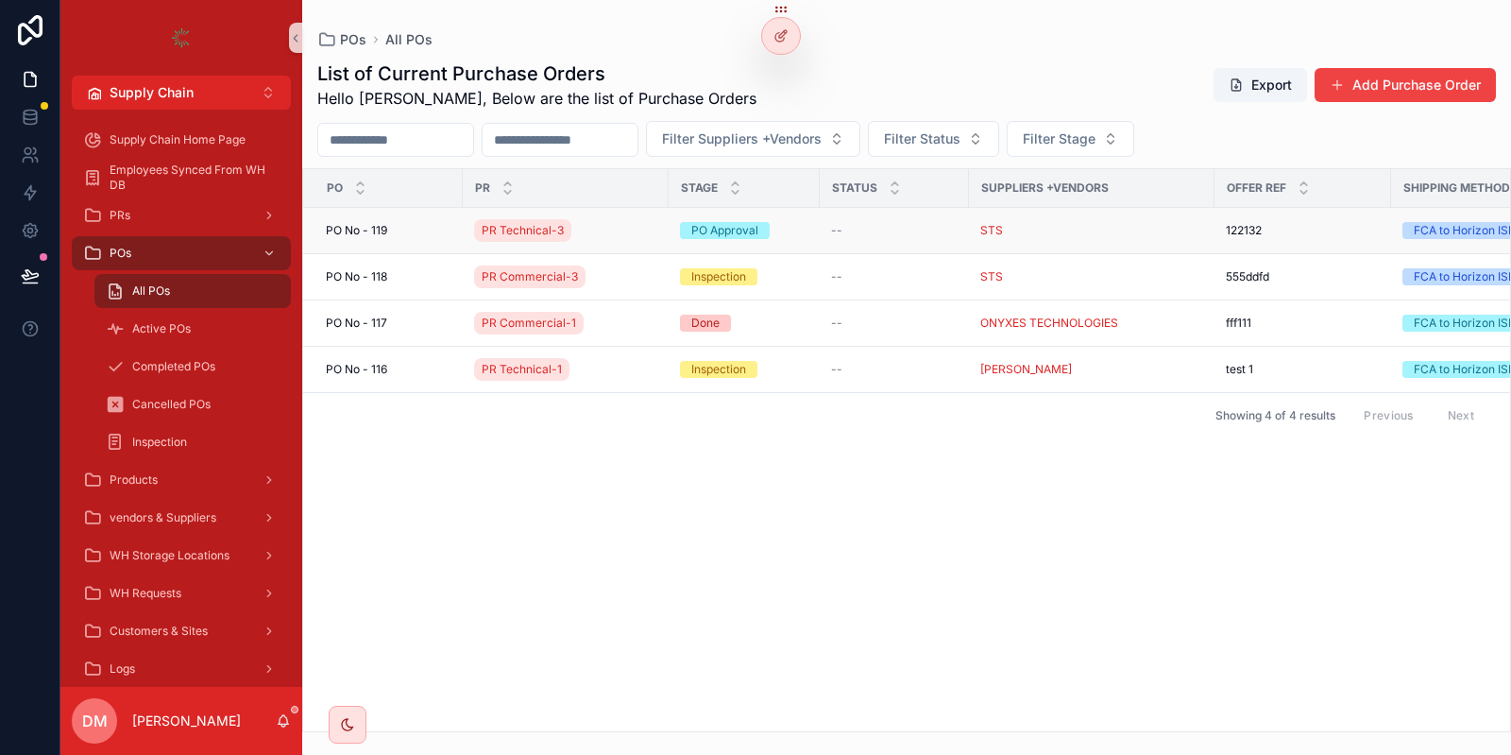
click at [456, 238] on td "[STREET_ADDRESS]" at bounding box center [383, 231] width 160 height 46
click at [444, 225] on div "[STREET_ADDRESS]" at bounding box center [389, 230] width 126 height 15
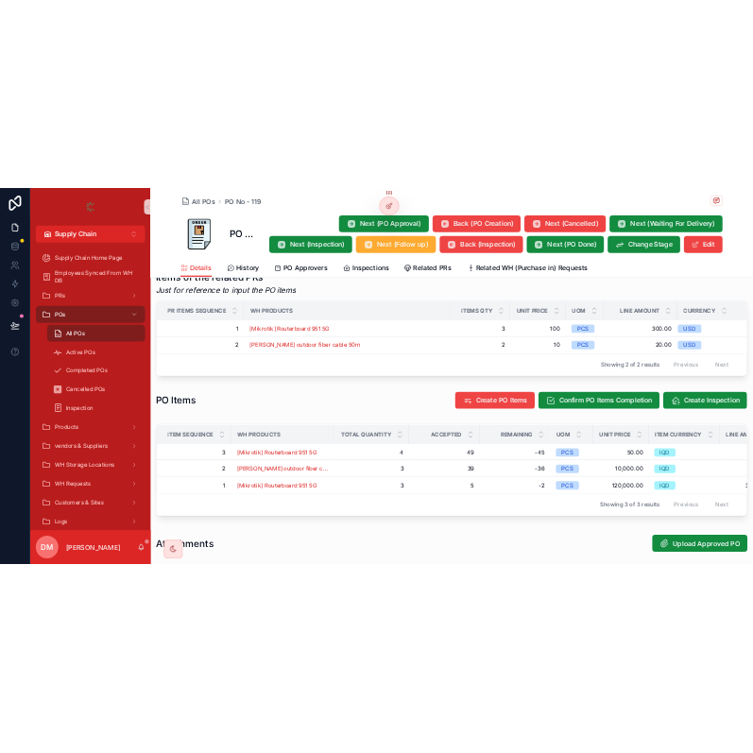
scroll to position [763, 0]
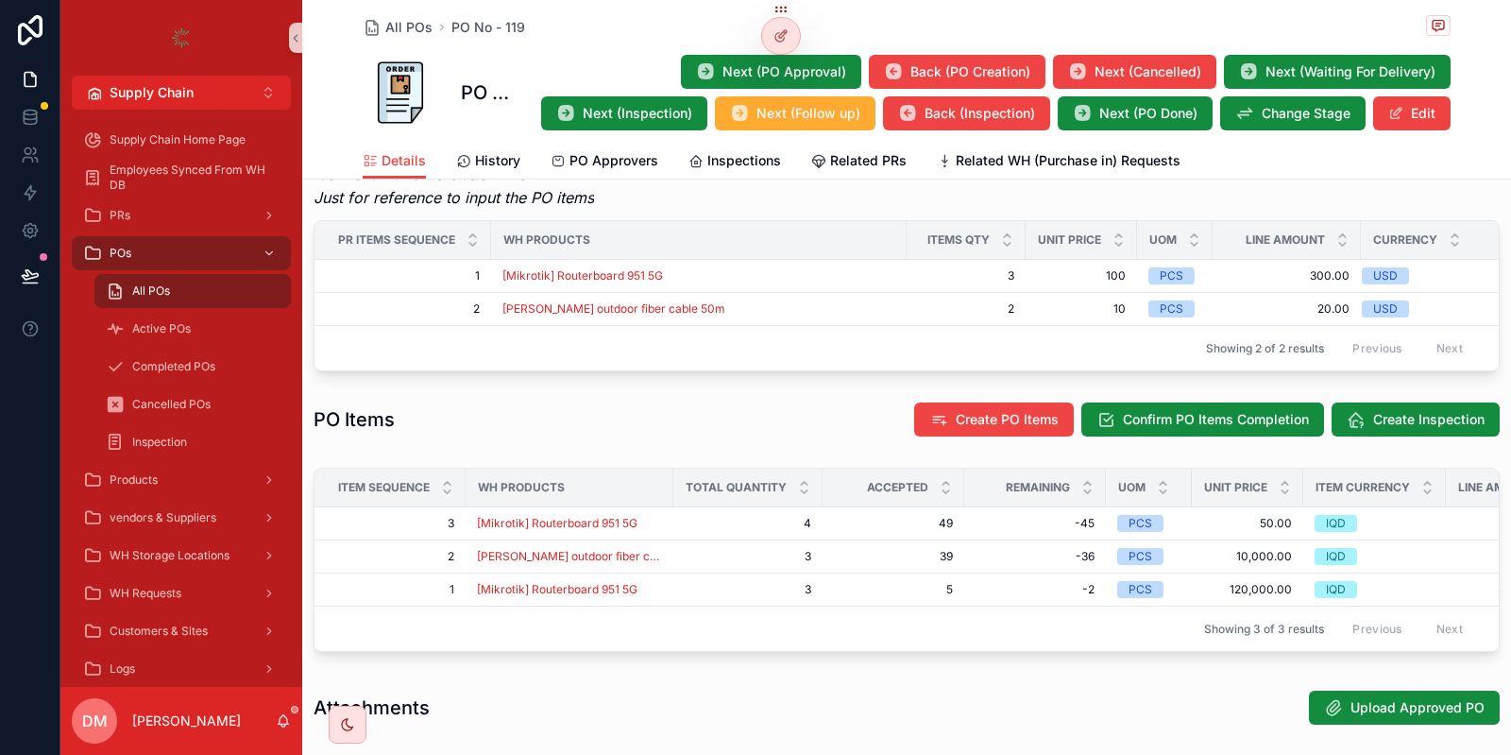
click at [782, 413] on div "PO Items Create PO Items Confirm PO Items Completion Create Inspection" at bounding box center [907, 419] width 1186 height 36
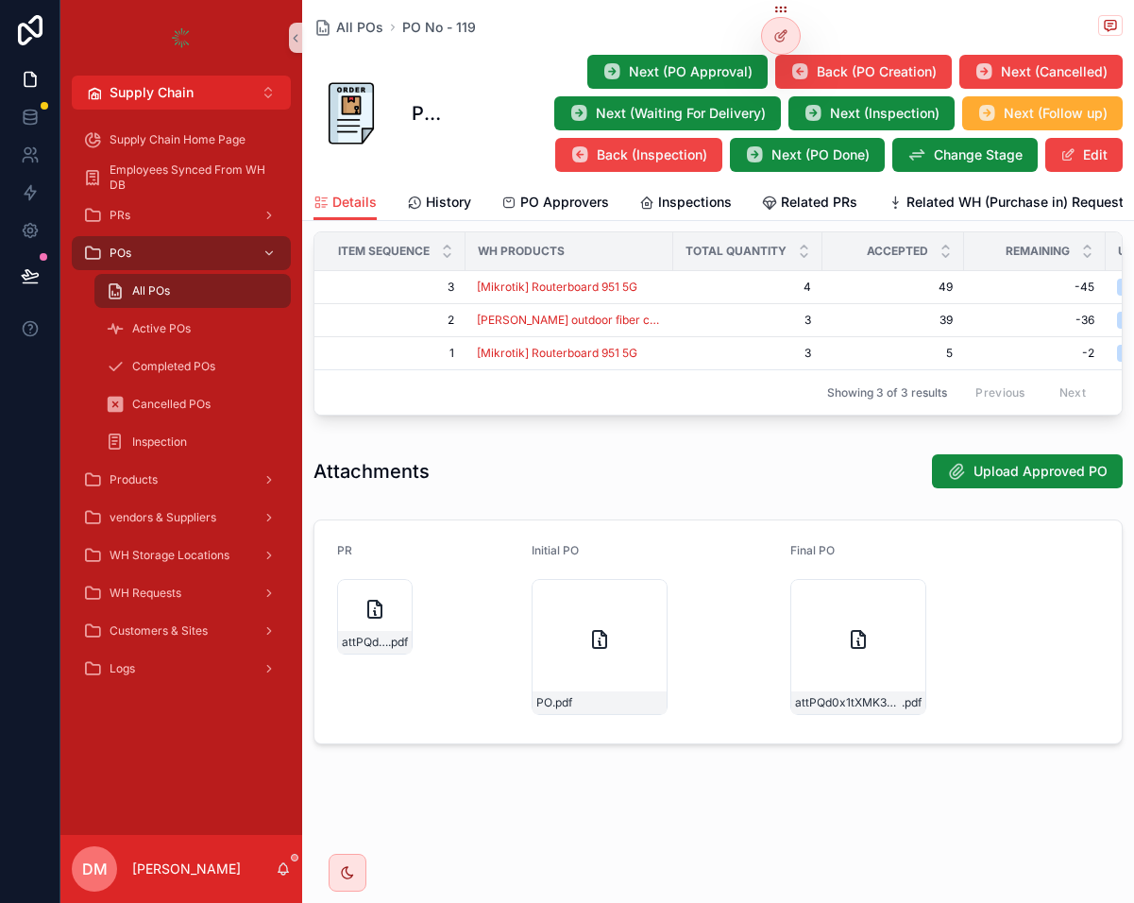
scroll to position [823, 0]
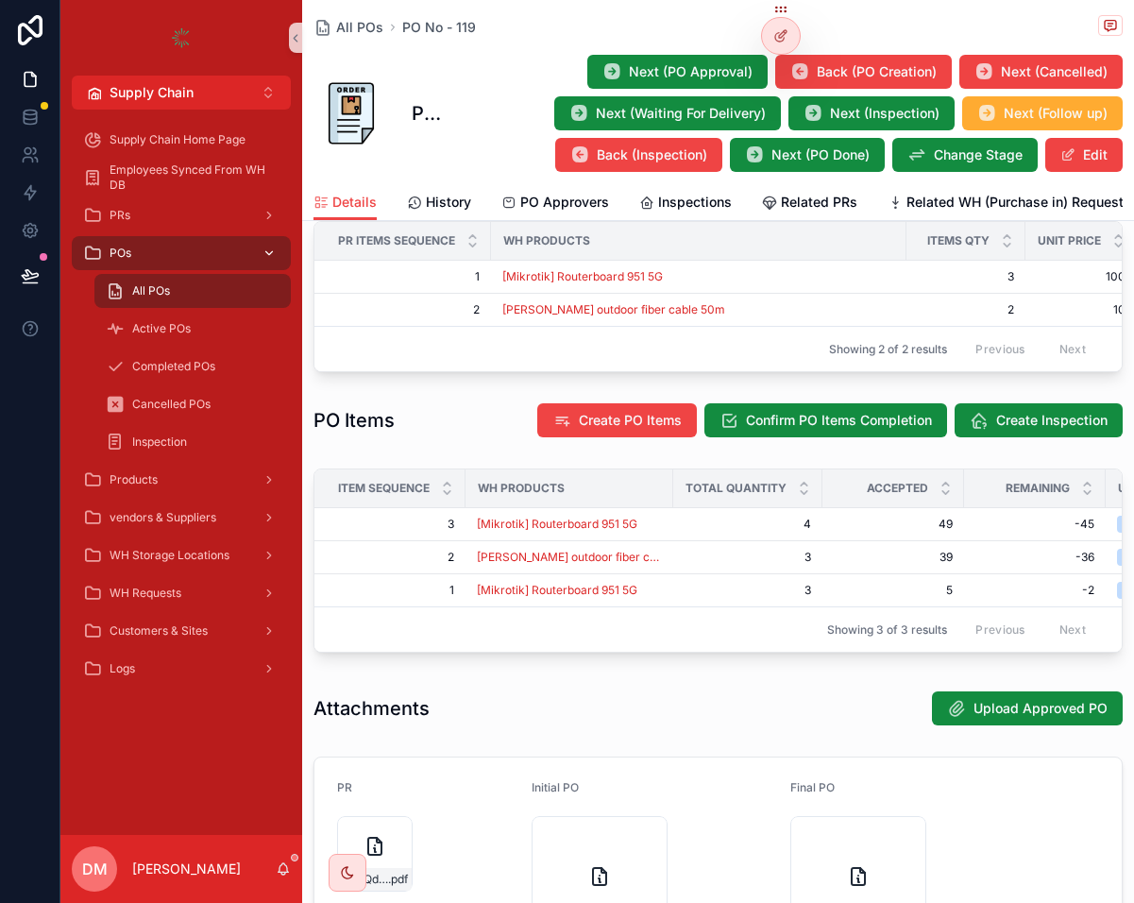
click at [161, 239] on div "POs" at bounding box center [181, 253] width 196 height 30
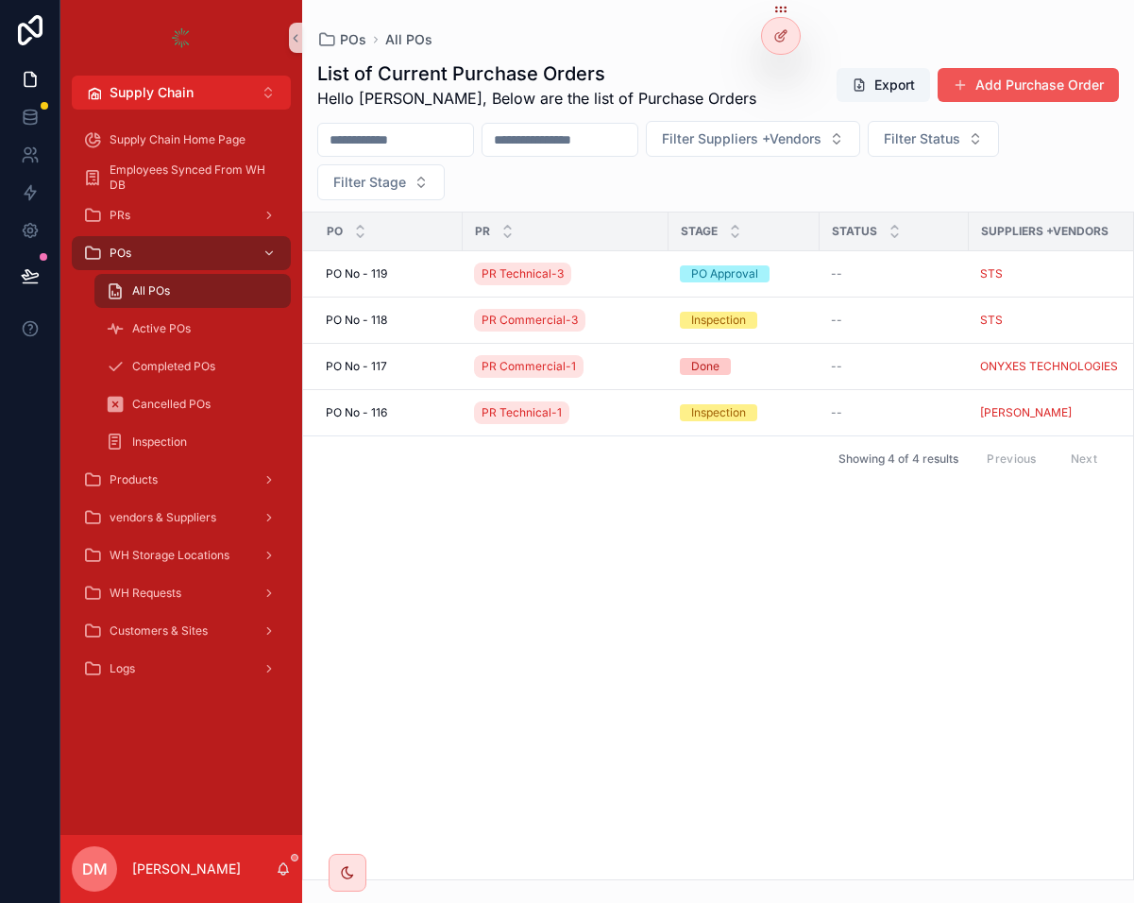
click at [1070, 96] on button "Add Purchase Order" at bounding box center [1028, 85] width 181 height 34
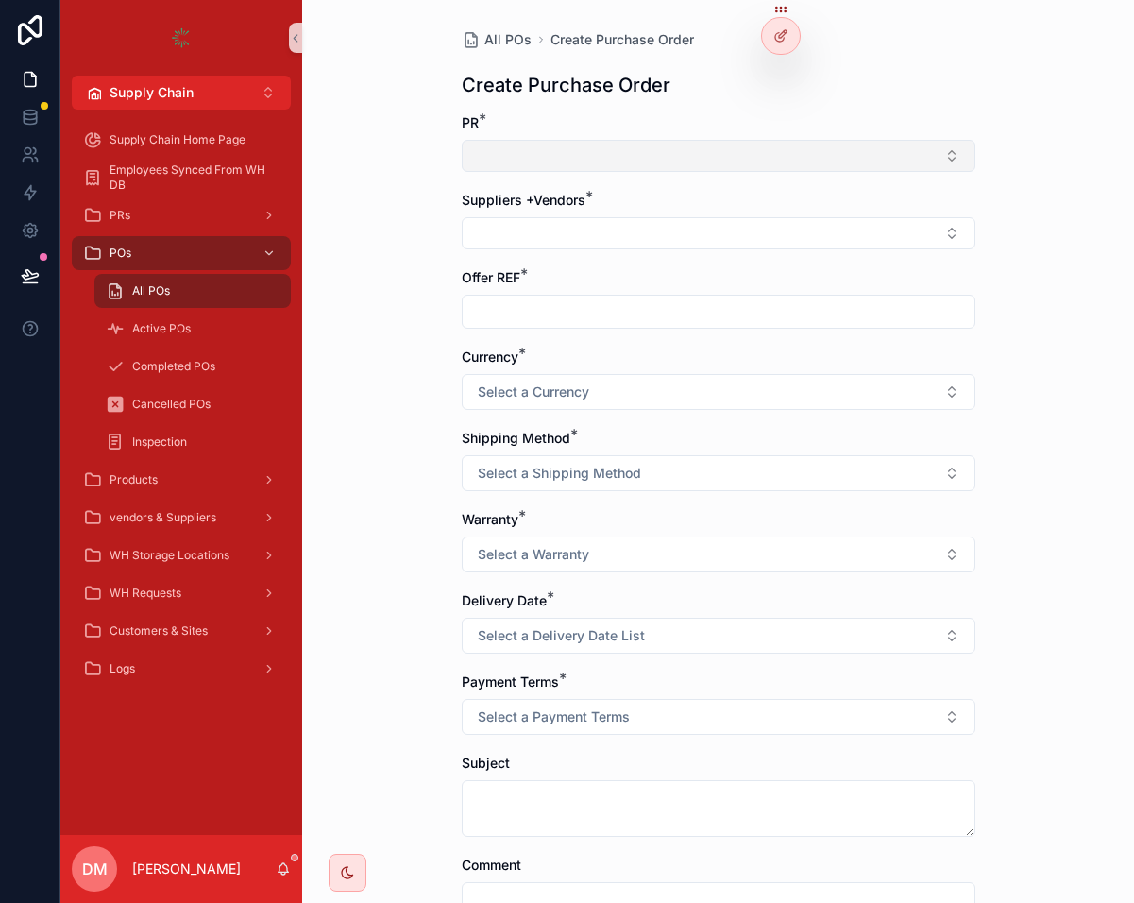
click at [731, 142] on button "Select Button" at bounding box center [719, 156] width 514 height 32
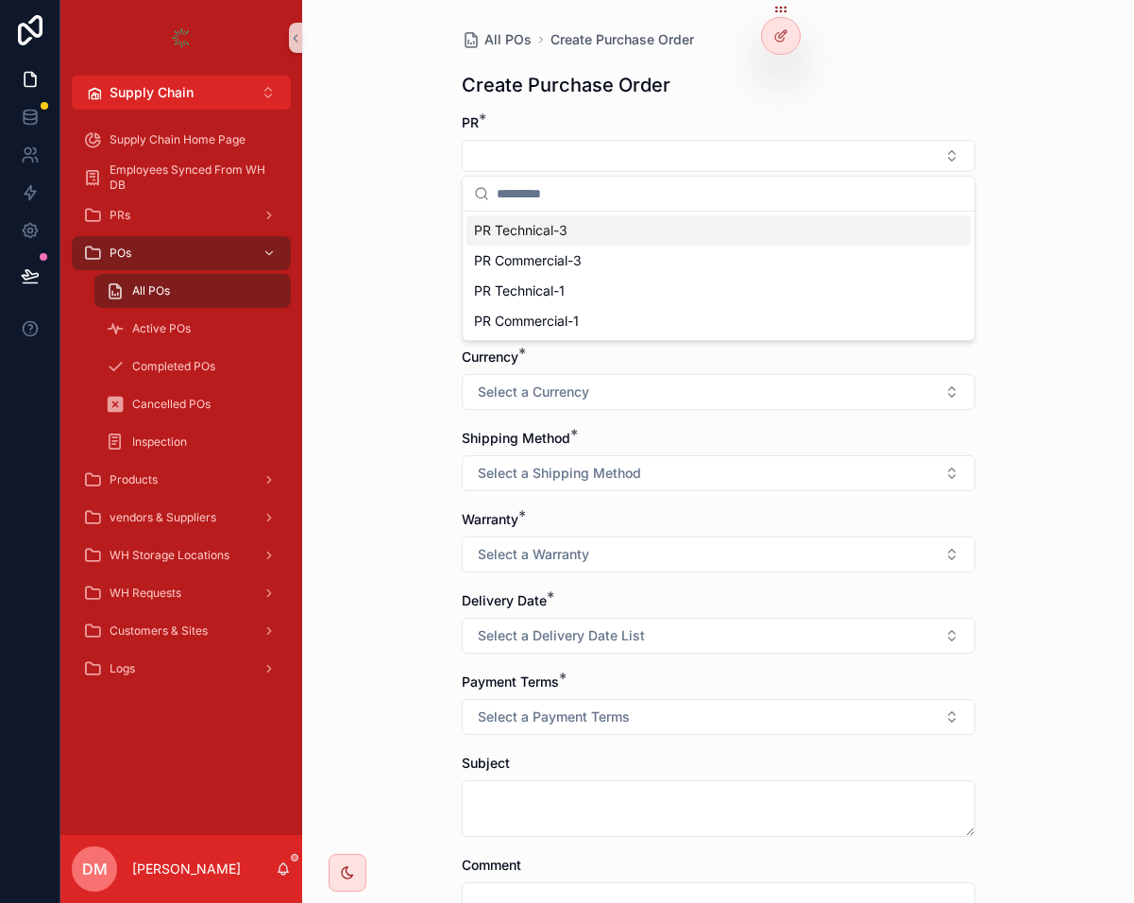
click at [319, 140] on div "All POs Create Purchase Order Create Purchase Order PR * Suppliers +Vendors * O…" at bounding box center [718, 451] width 832 height 903
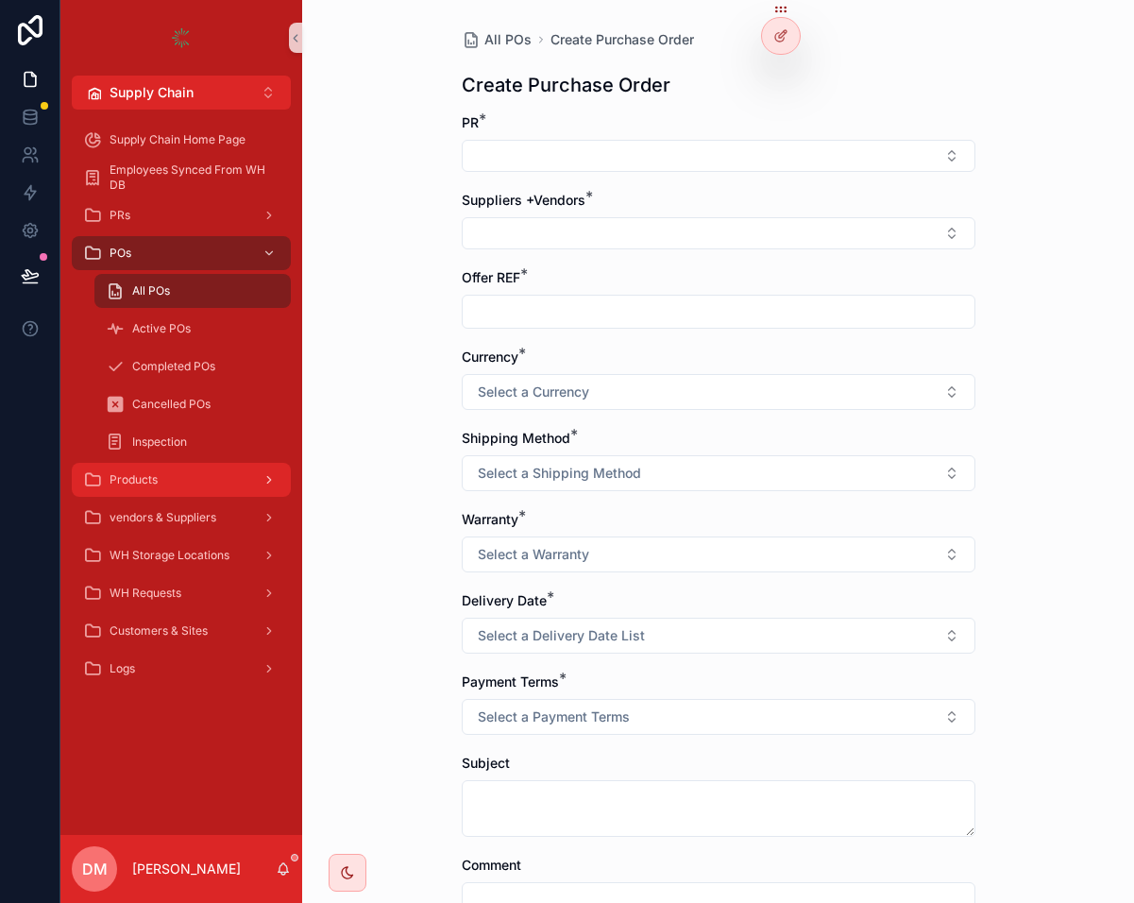
click at [190, 496] on link "Products" at bounding box center [181, 480] width 219 height 34
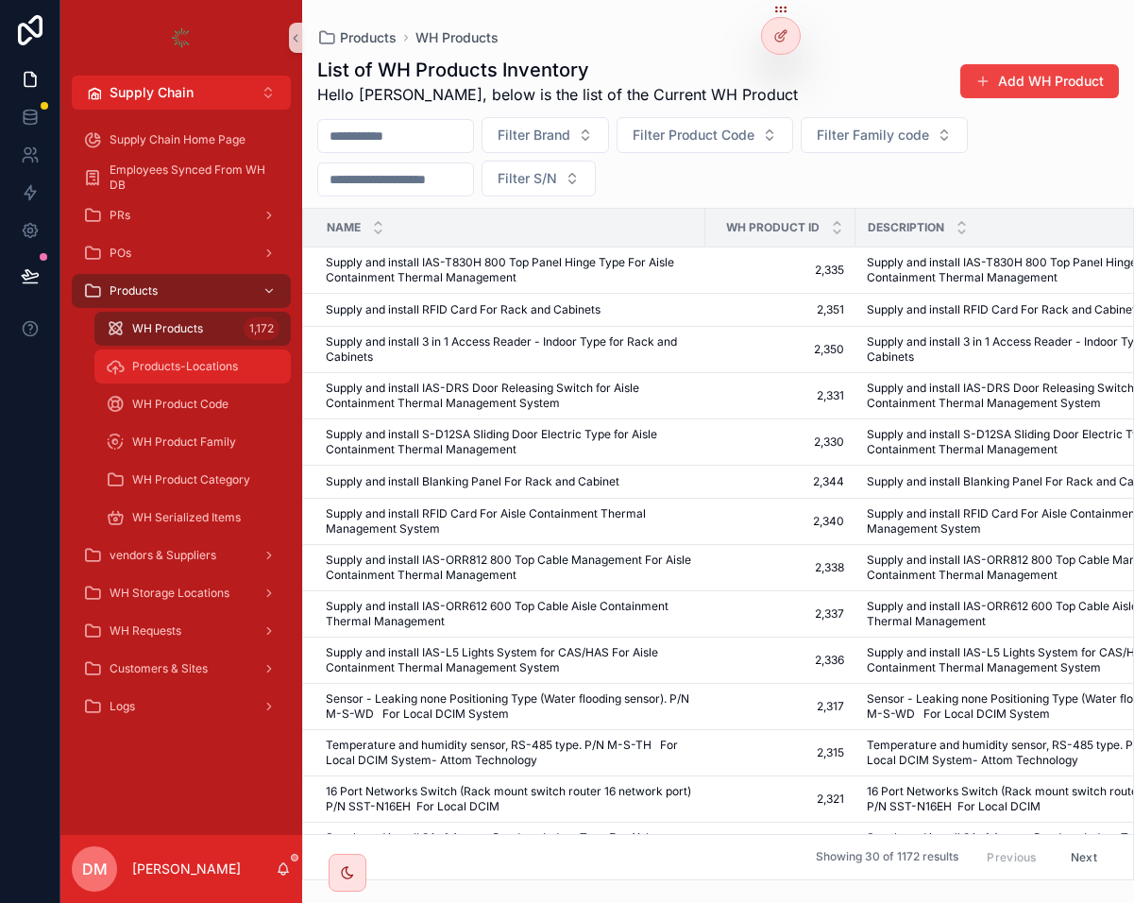
click at [229, 380] on div "Products-Locations" at bounding box center [193, 366] width 174 height 30
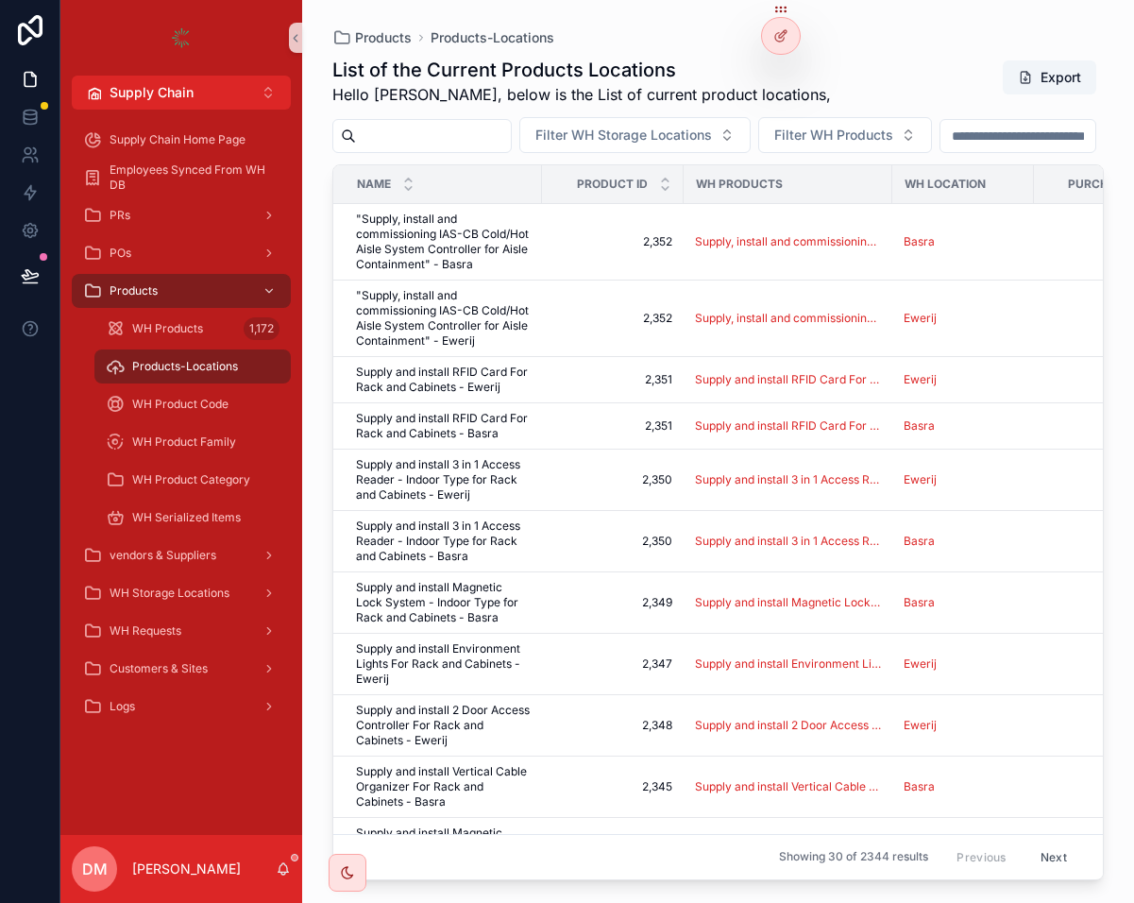
click at [444, 130] on input "scrollable content" at bounding box center [433, 136] width 155 height 26
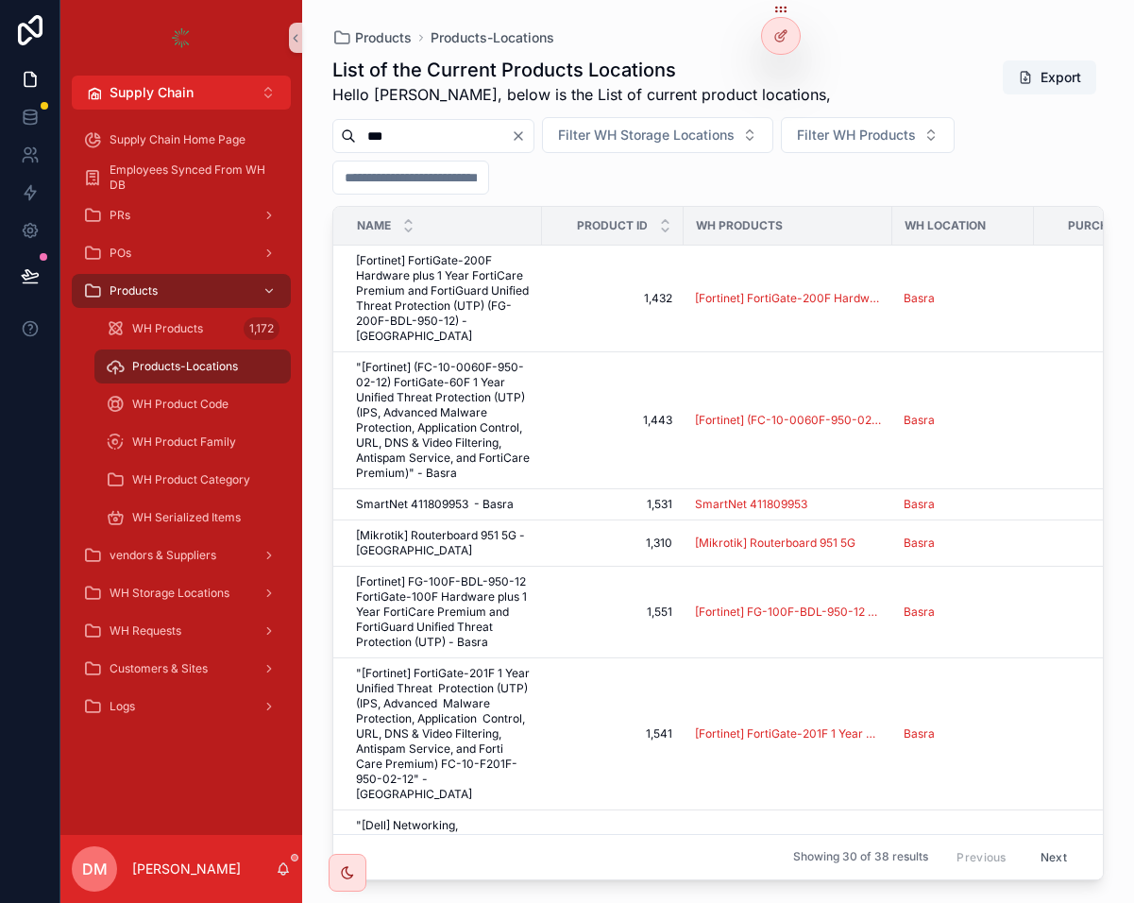
type input "***"
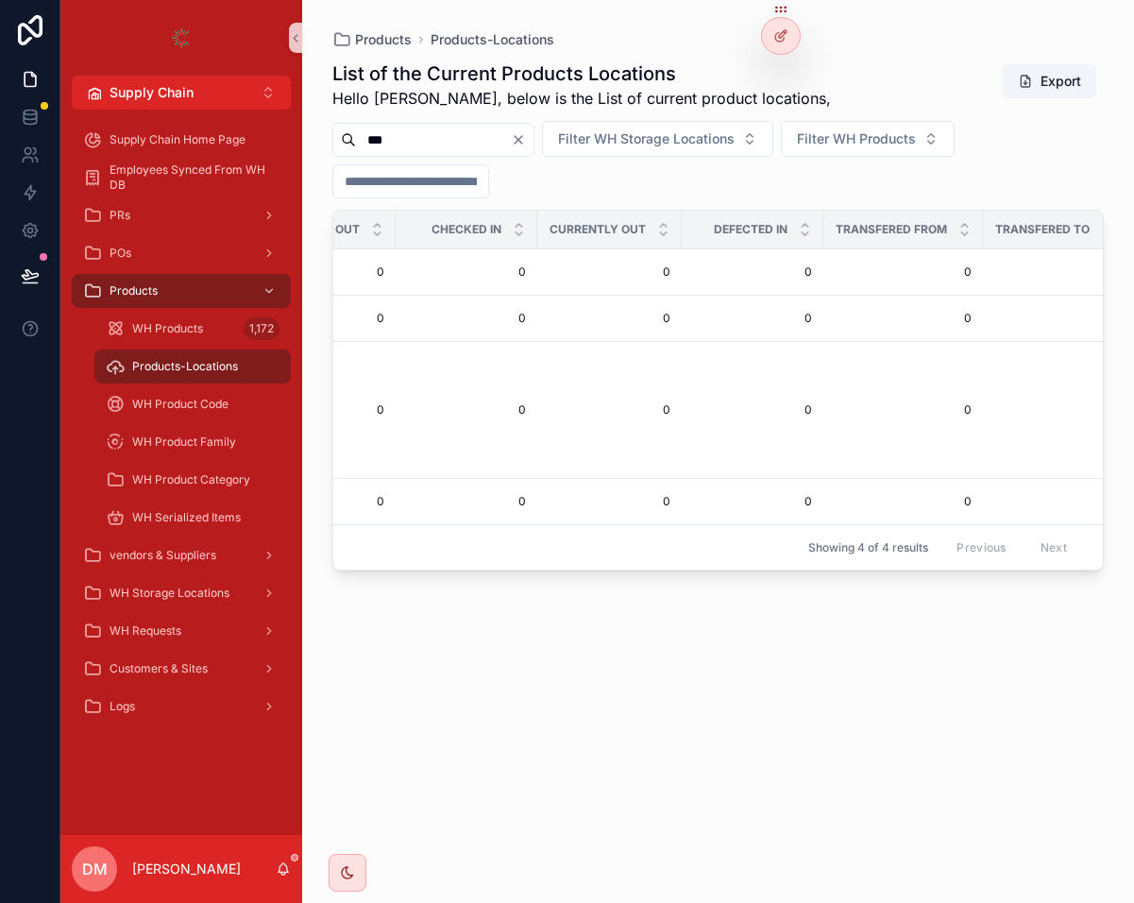
scroll to position [0, 1504]
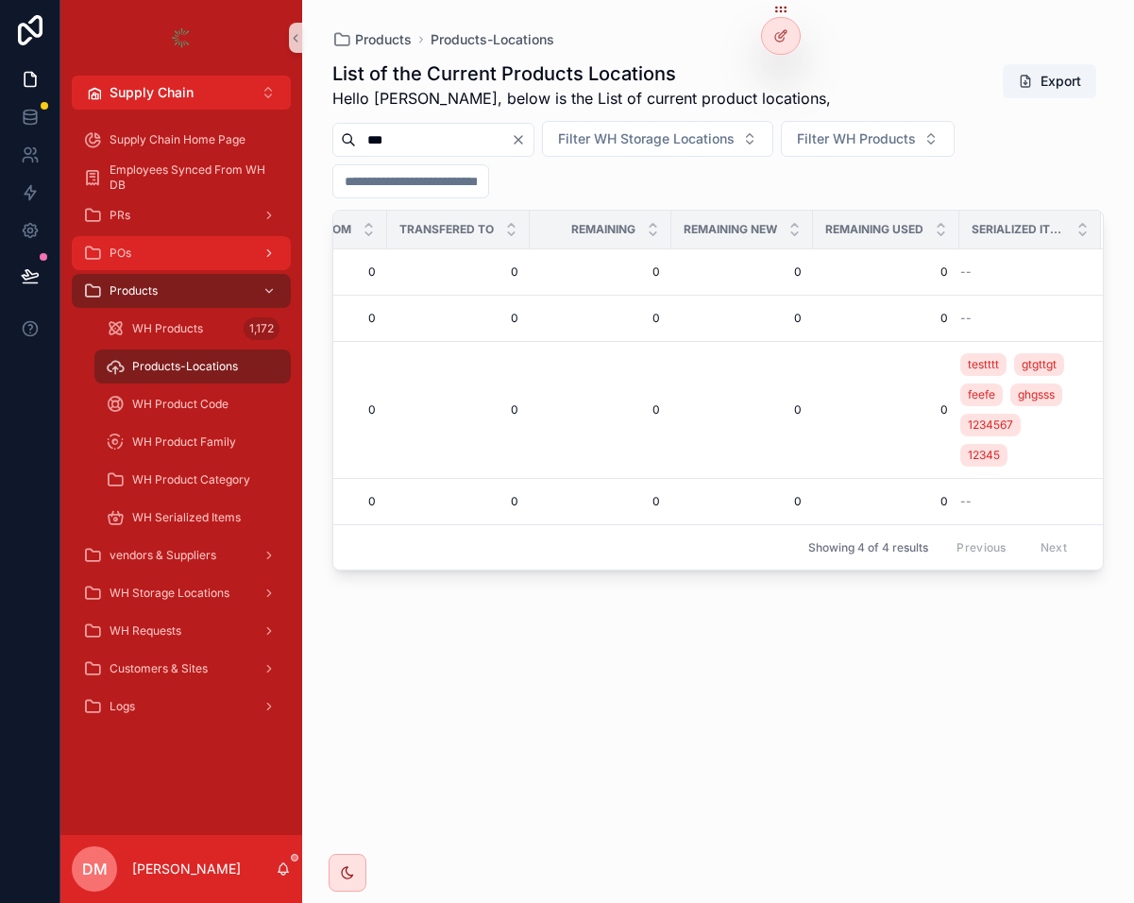
click at [184, 260] on div "POs" at bounding box center [181, 253] width 196 height 30
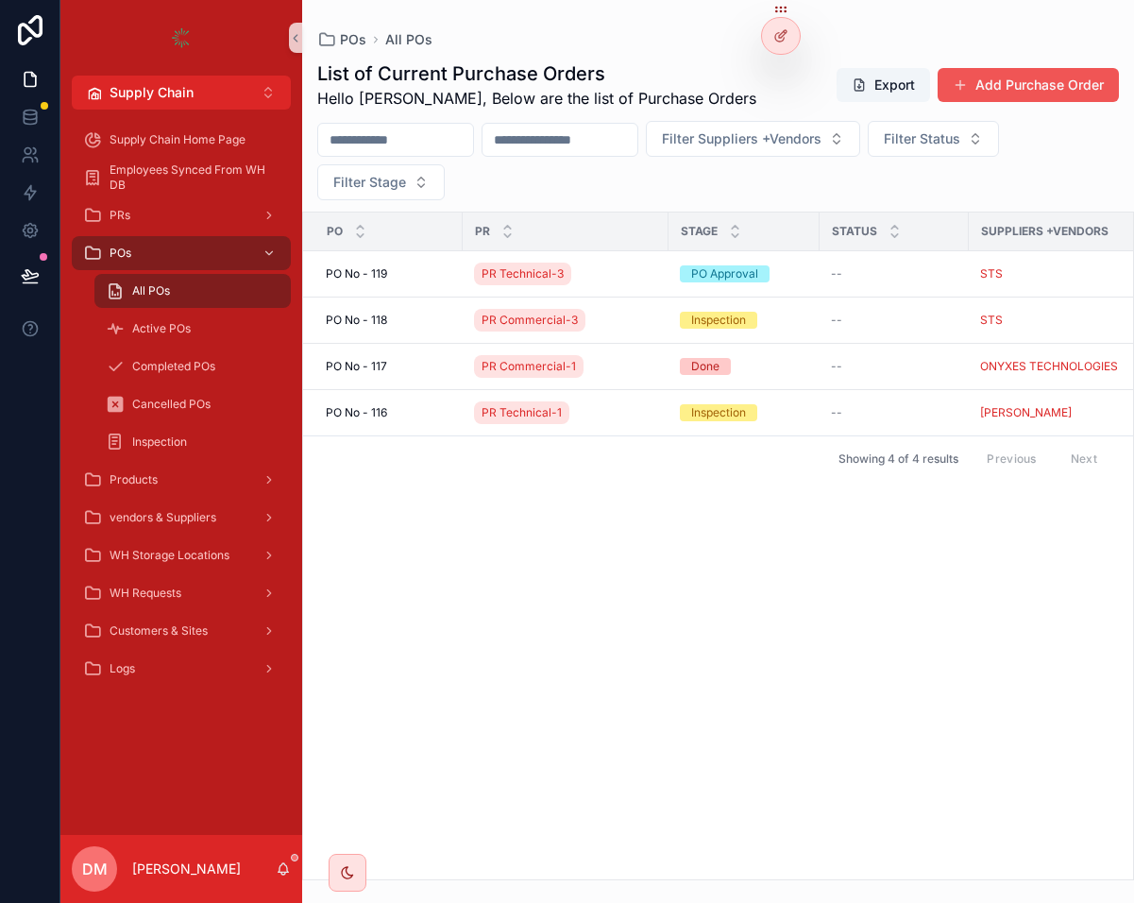
click at [1084, 87] on button "Add Purchase Order" at bounding box center [1028, 85] width 181 height 34
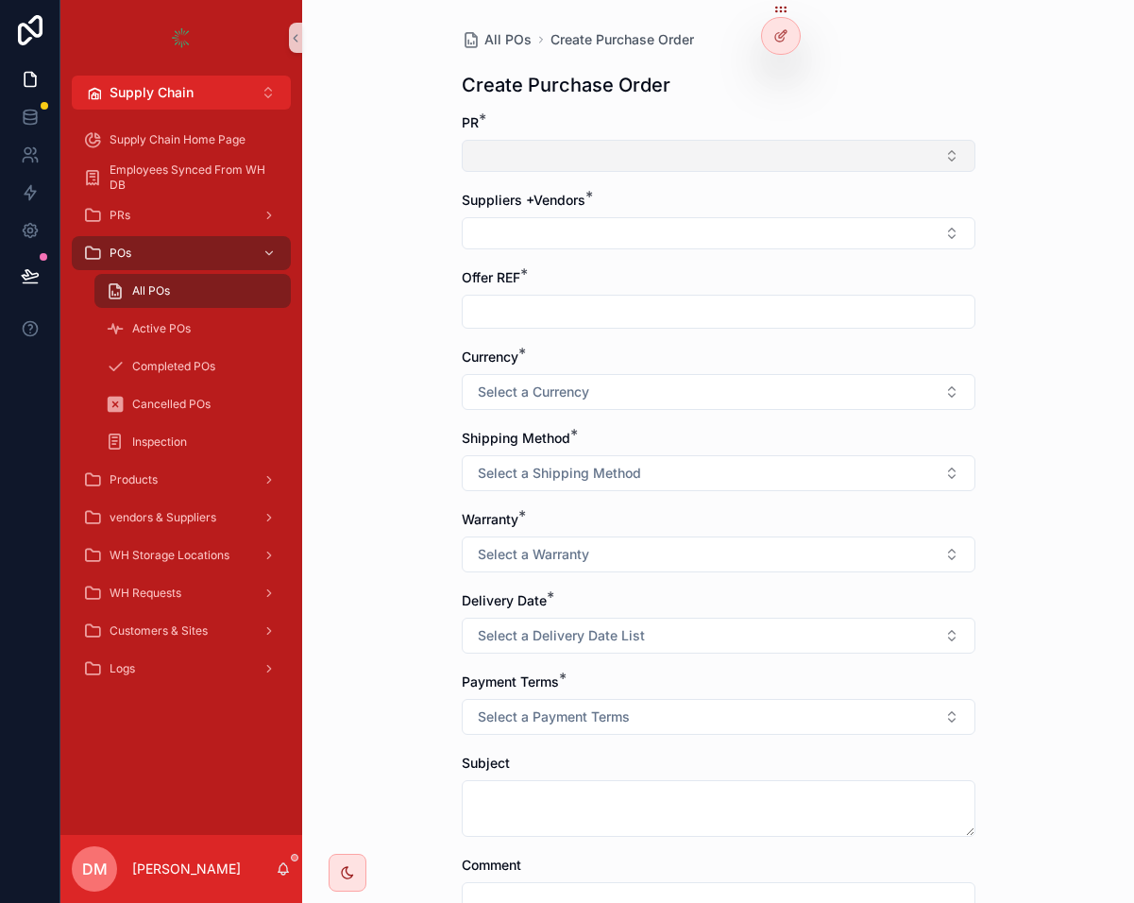
click at [569, 157] on button "Select Button" at bounding box center [719, 156] width 514 height 32
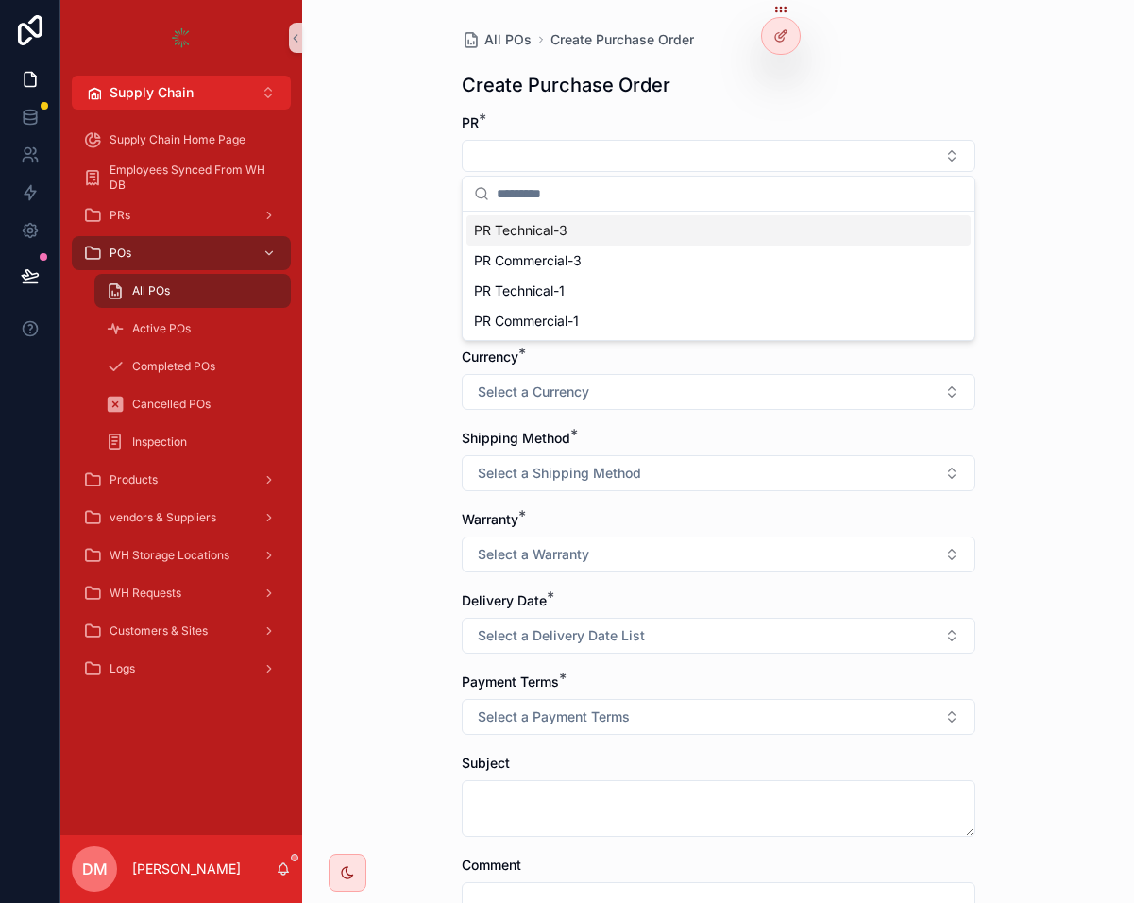
click at [614, 239] on div "PR Technical-3" at bounding box center [719, 230] width 504 height 30
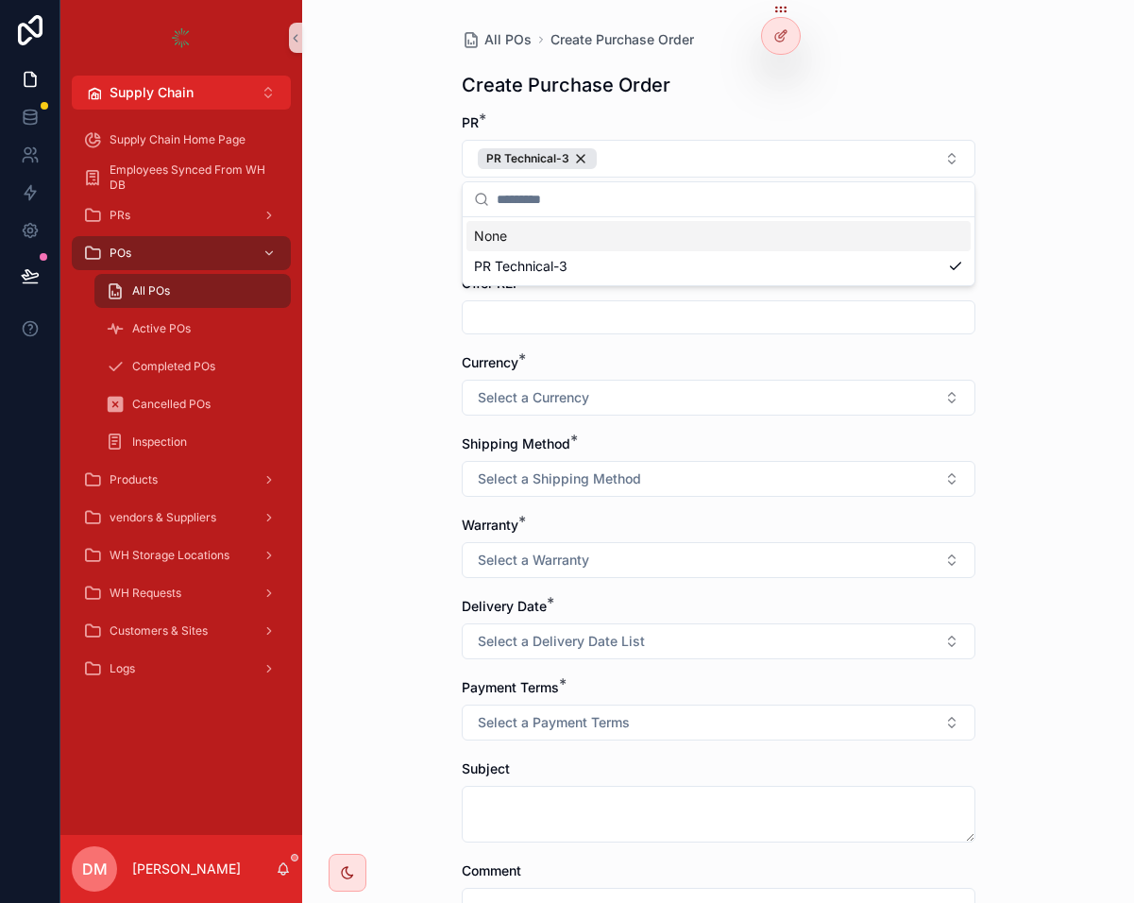
click at [369, 187] on div "All POs Create Purchase Order Create Purchase Order PR * PR Technical-3 Supplie…" at bounding box center [718, 451] width 832 height 903
click at [552, 230] on button "Select Button" at bounding box center [719, 239] width 514 height 32
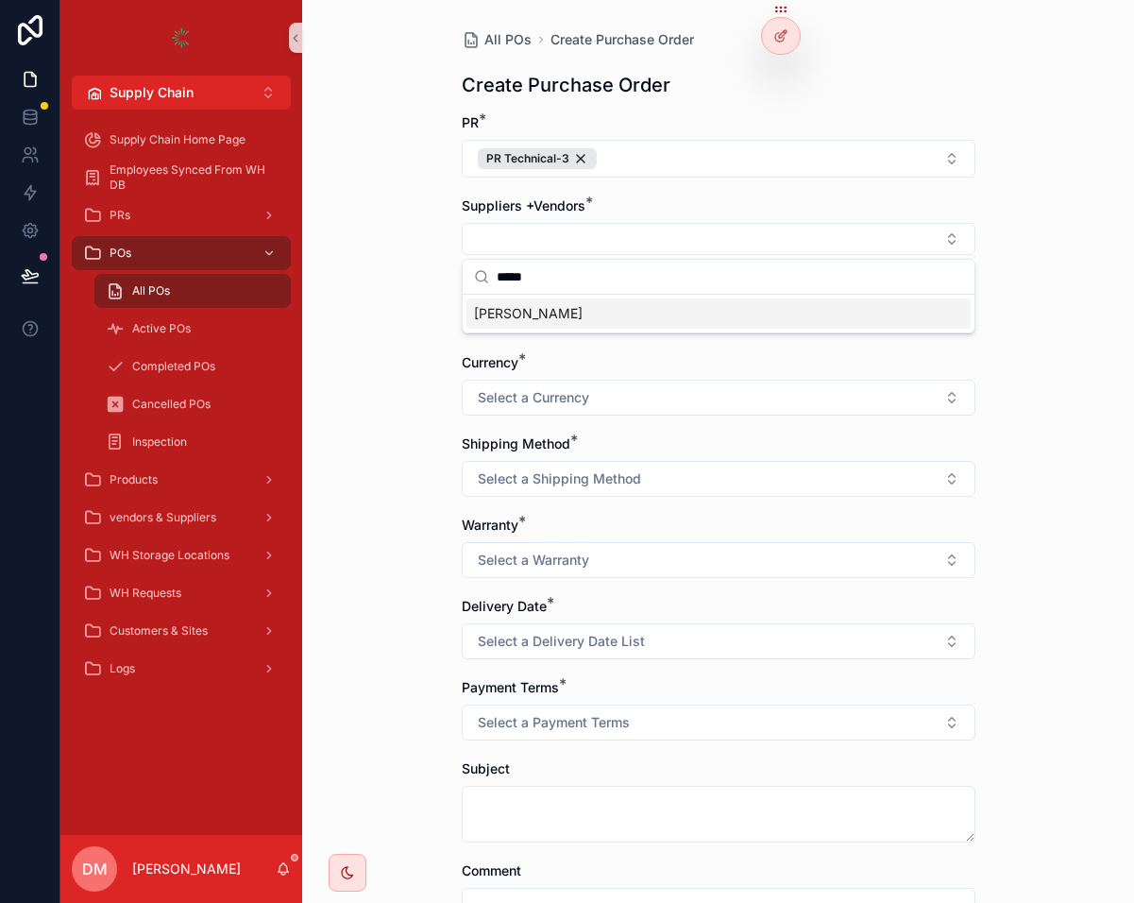
type input "*****"
click at [756, 315] on div "[PERSON_NAME]" at bounding box center [719, 313] width 504 height 30
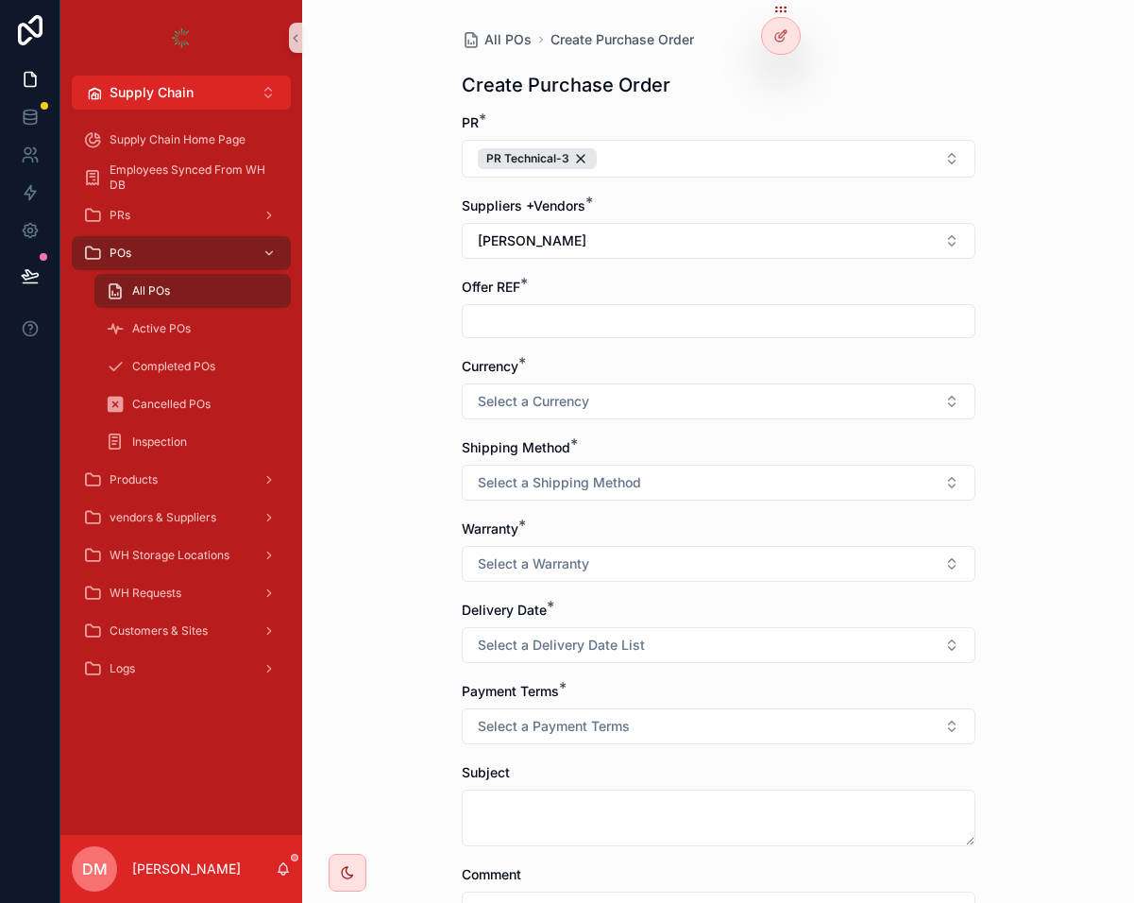
click at [564, 312] on input "scrollable content" at bounding box center [719, 321] width 512 height 26
type input "***"
click at [548, 404] on span "Select a Currency" at bounding box center [533, 401] width 111 height 19
click at [542, 504] on div "IQD" at bounding box center [719, 505] width 504 height 28
click at [552, 463] on div "Shipping Method * Select a Shipping Method" at bounding box center [719, 469] width 514 height 62
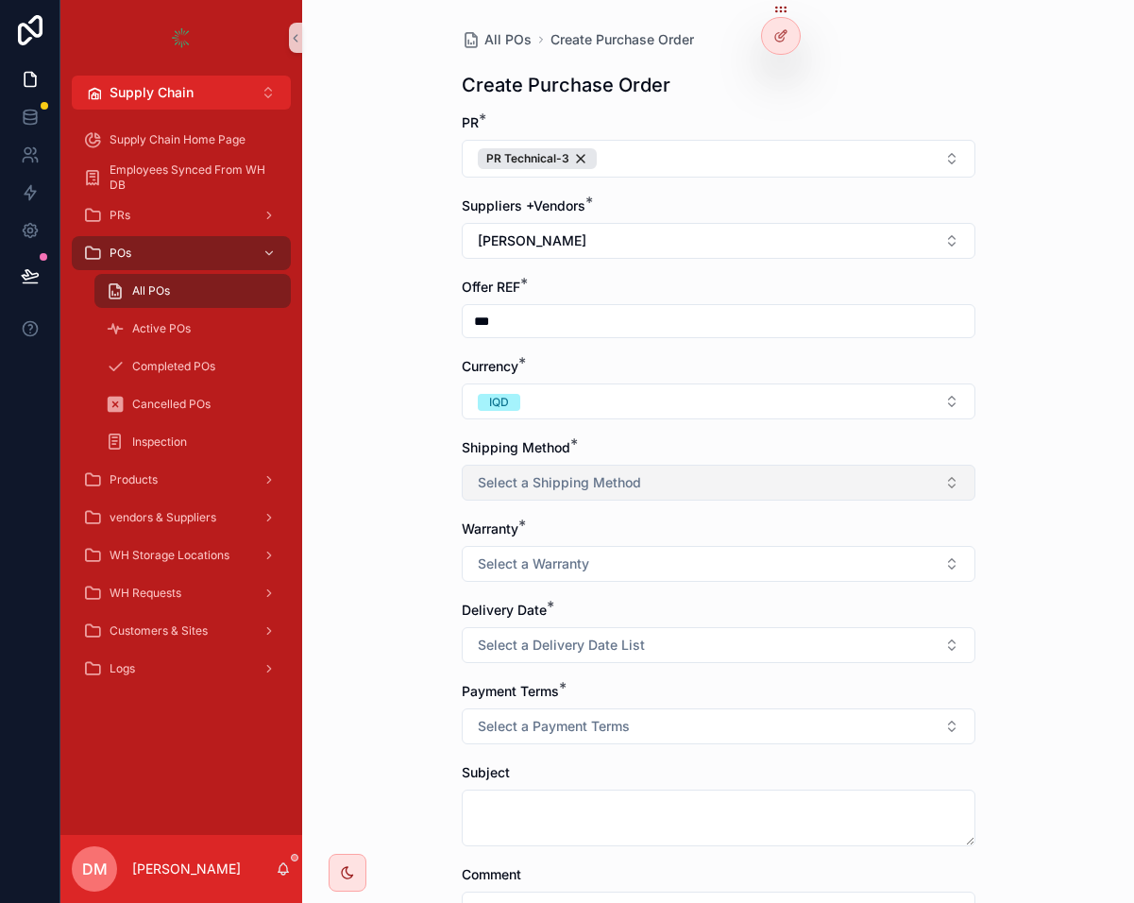
click at [543, 484] on span "Select a Shipping Method" at bounding box center [559, 482] width 163 height 19
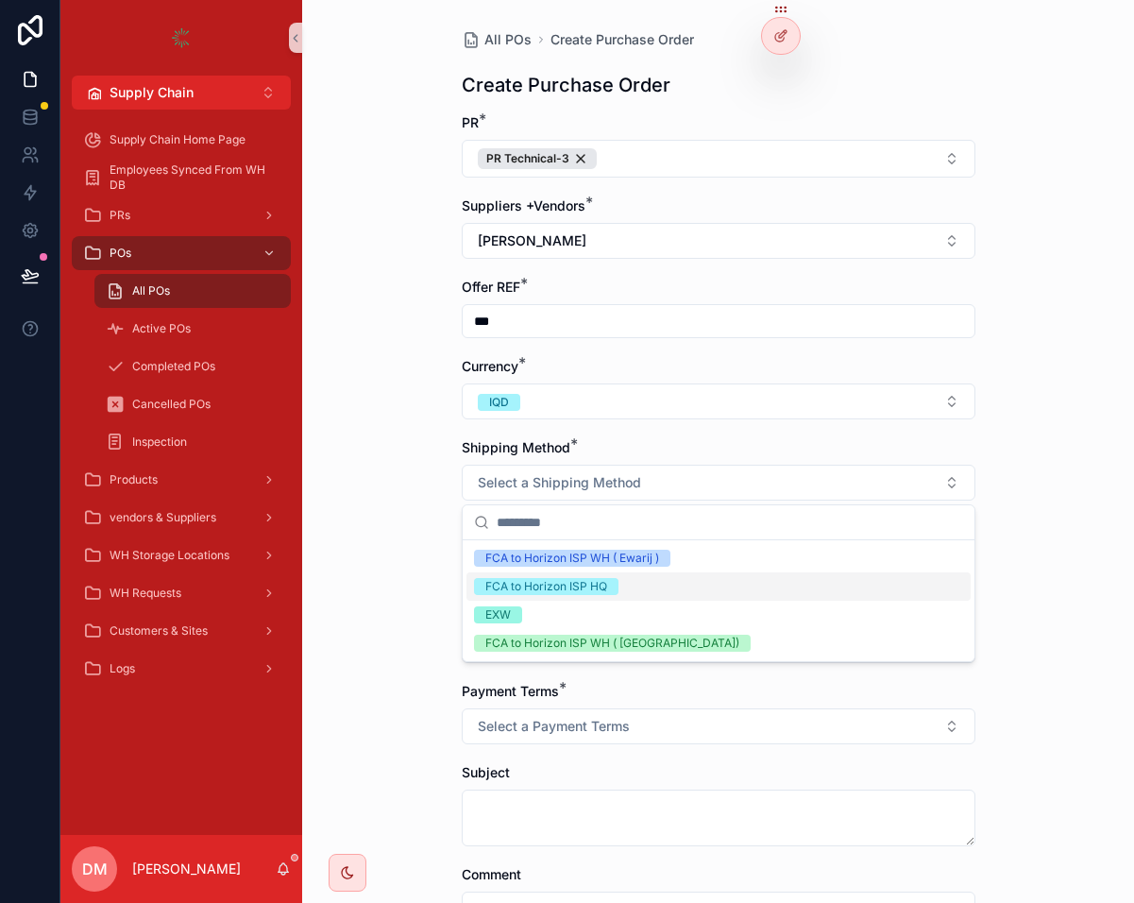
click at [584, 600] on div "FCA to Horizon ISP HQ" at bounding box center [719, 586] width 504 height 28
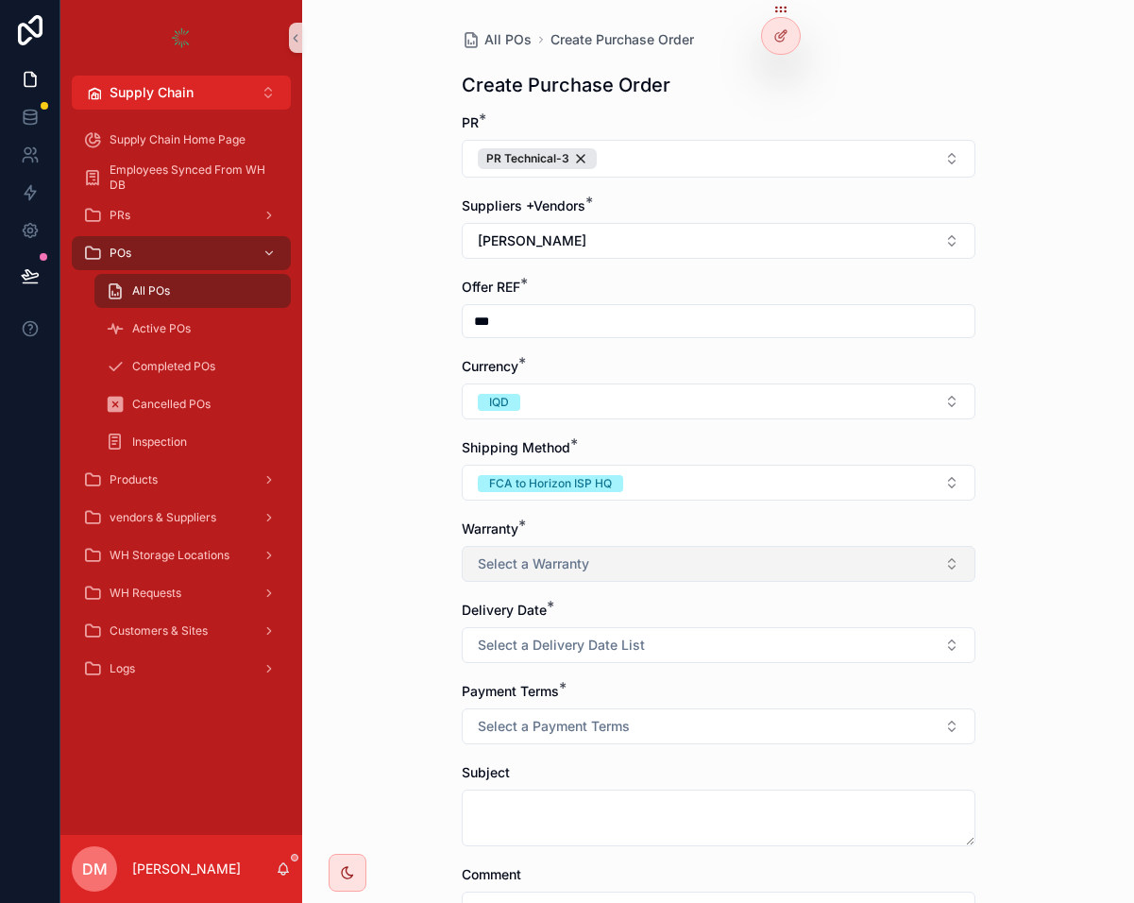
click at [610, 557] on button "Select a Warranty" at bounding box center [719, 564] width 514 height 36
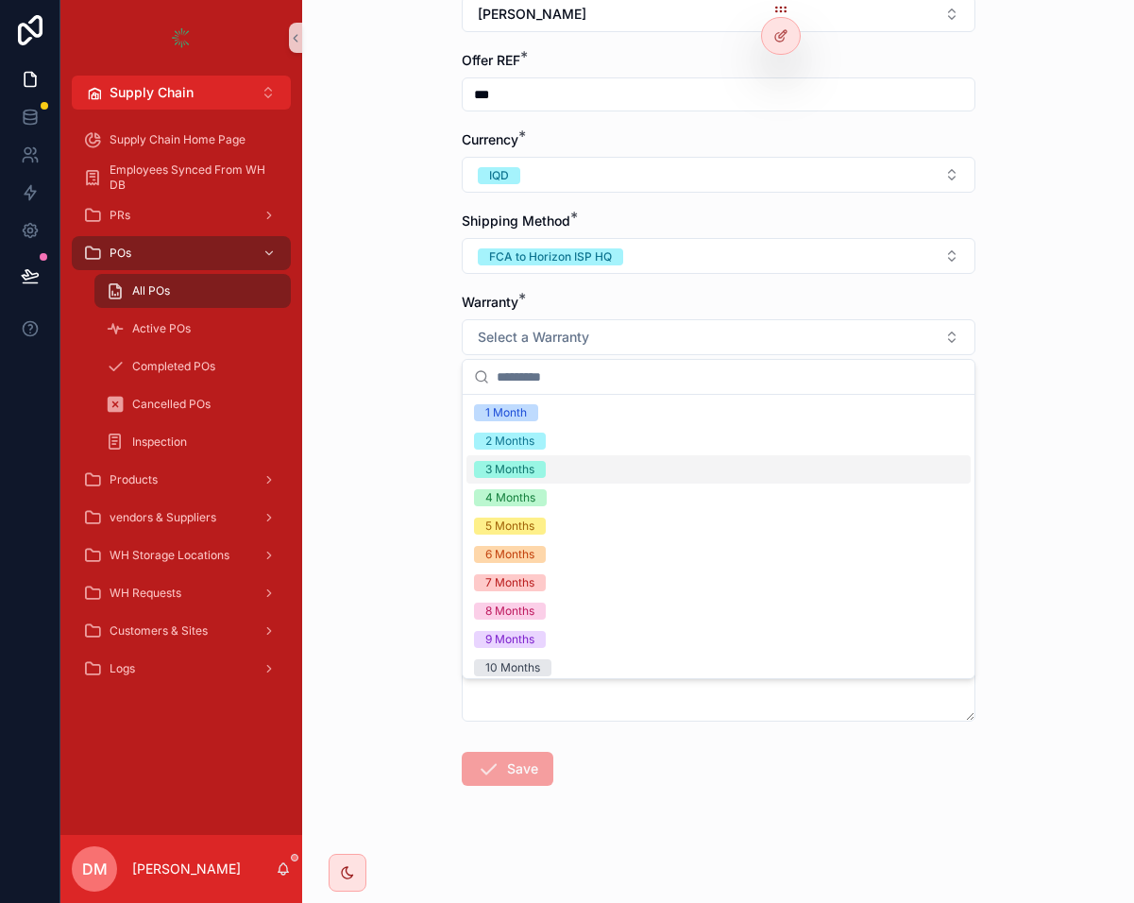
scroll to position [121, 0]
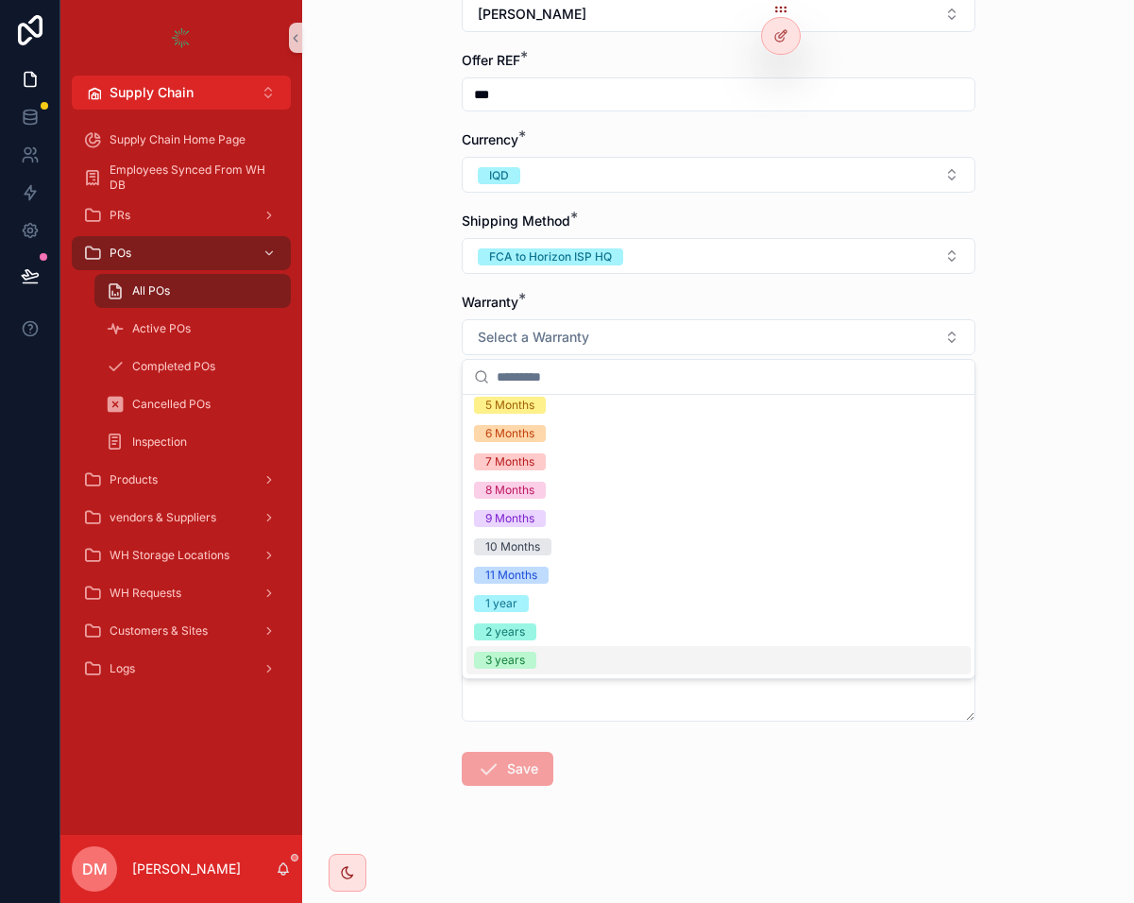
click at [584, 657] on div "3 years" at bounding box center [719, 660] width 504 height 28
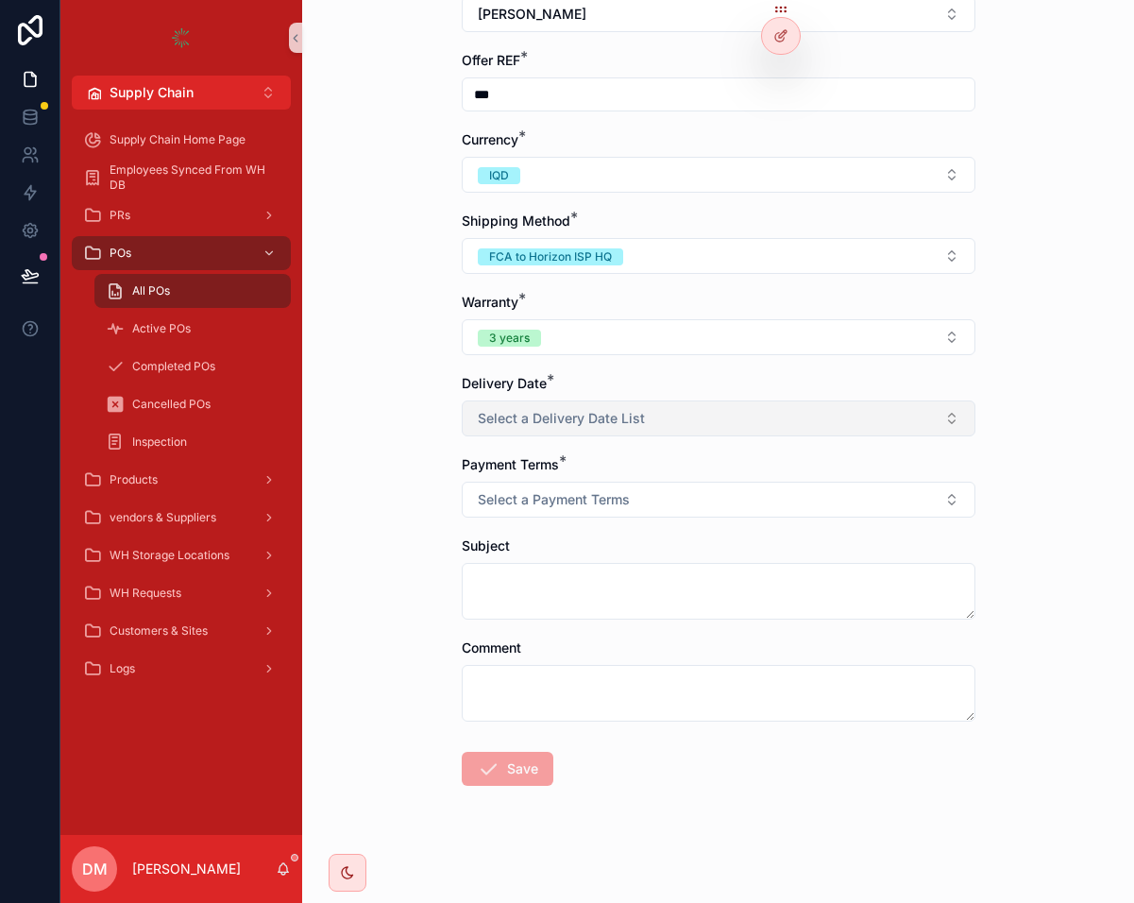
click at [610, 400] on button "Select a Delivery Date List" at bounding box center [719, 418] width 514 height 36
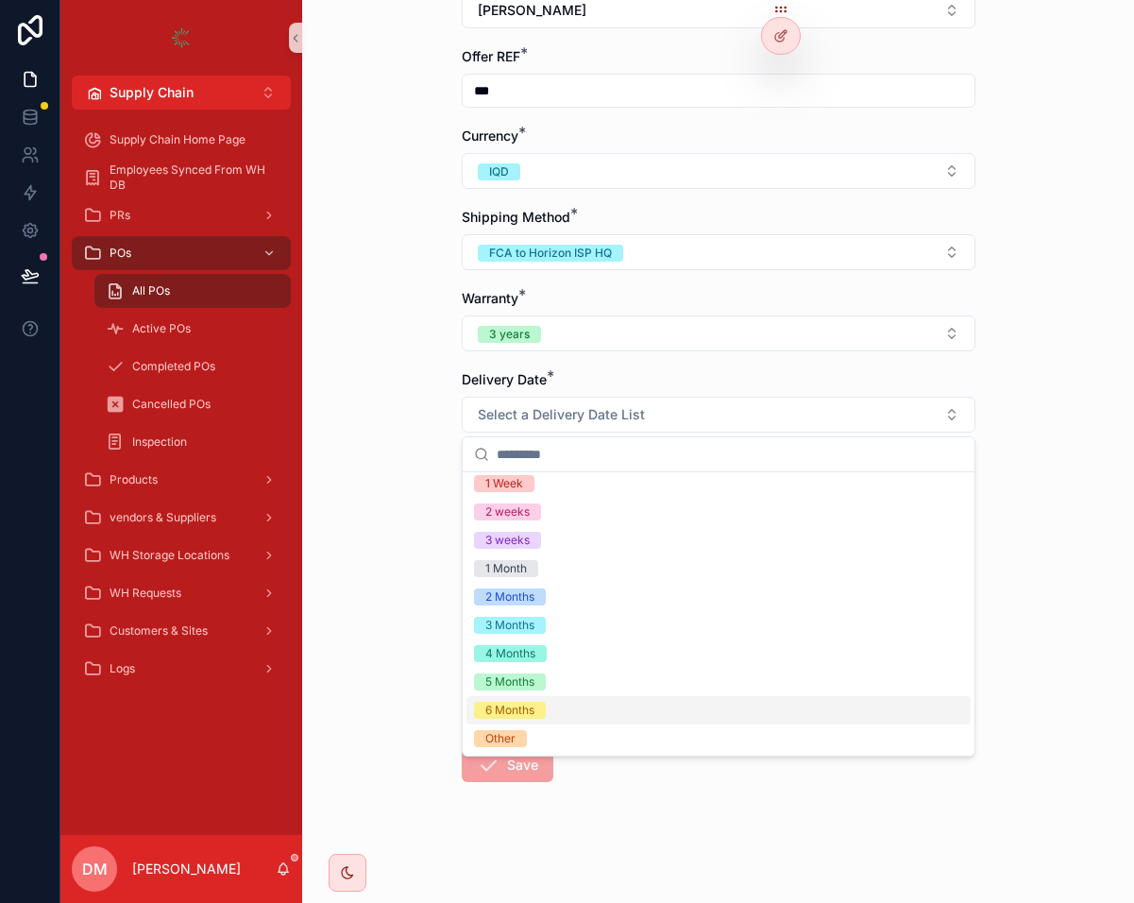
scroll to position [178, 0]
click at [563, 706] on div "6 Months" at bounding box center [719, 709] width 504 height 28
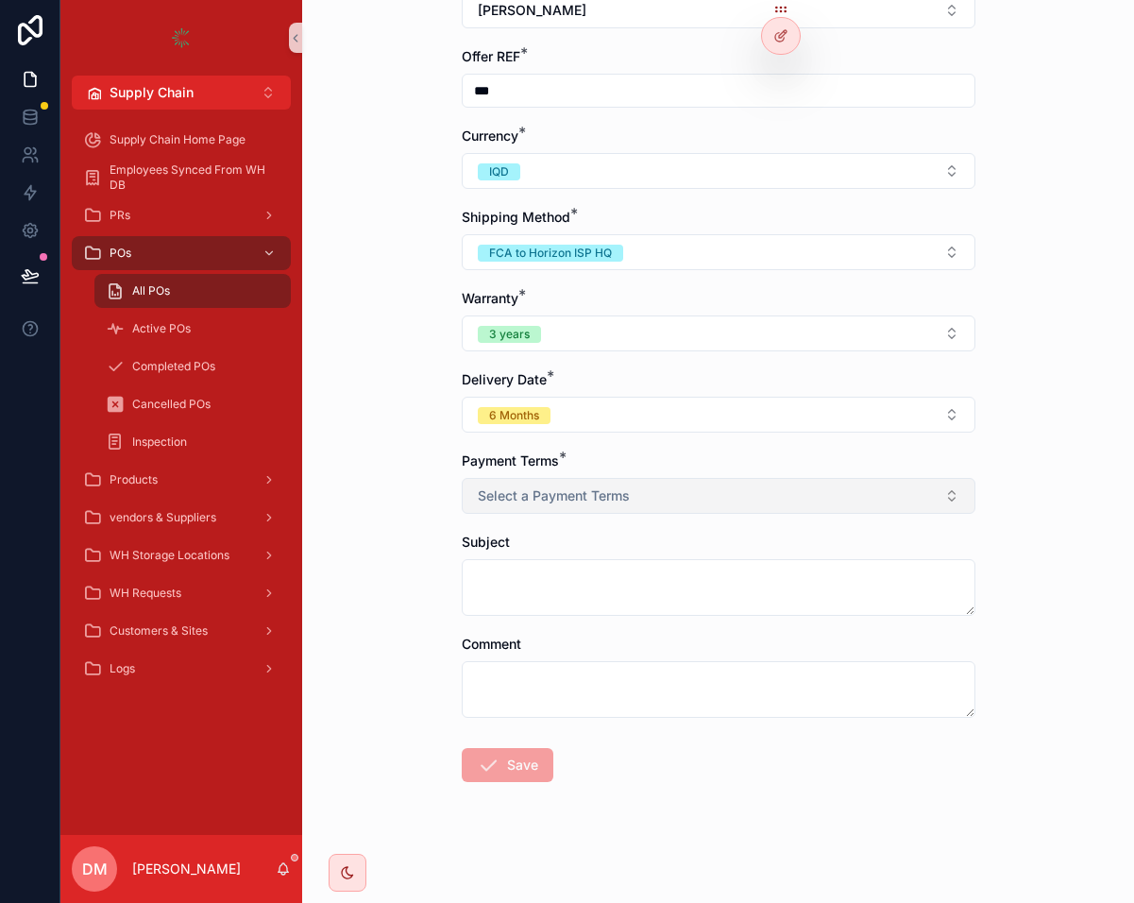
click at [612, 489] on span "Select a Payment Terms" at bounding box center [554, 495] width 152 height 19
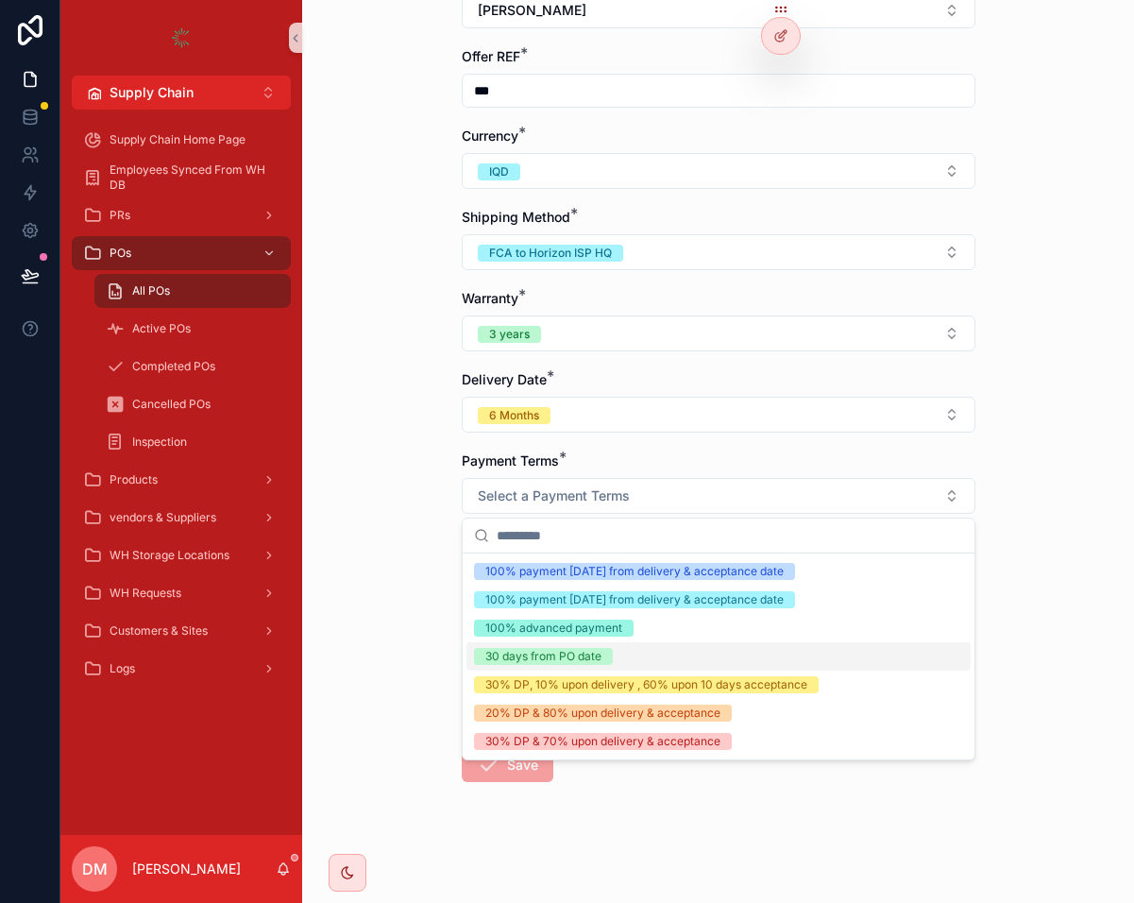
click at [632, 655] on div "30 days from PO date" at bounding box center [719, 656] width 504 height 28
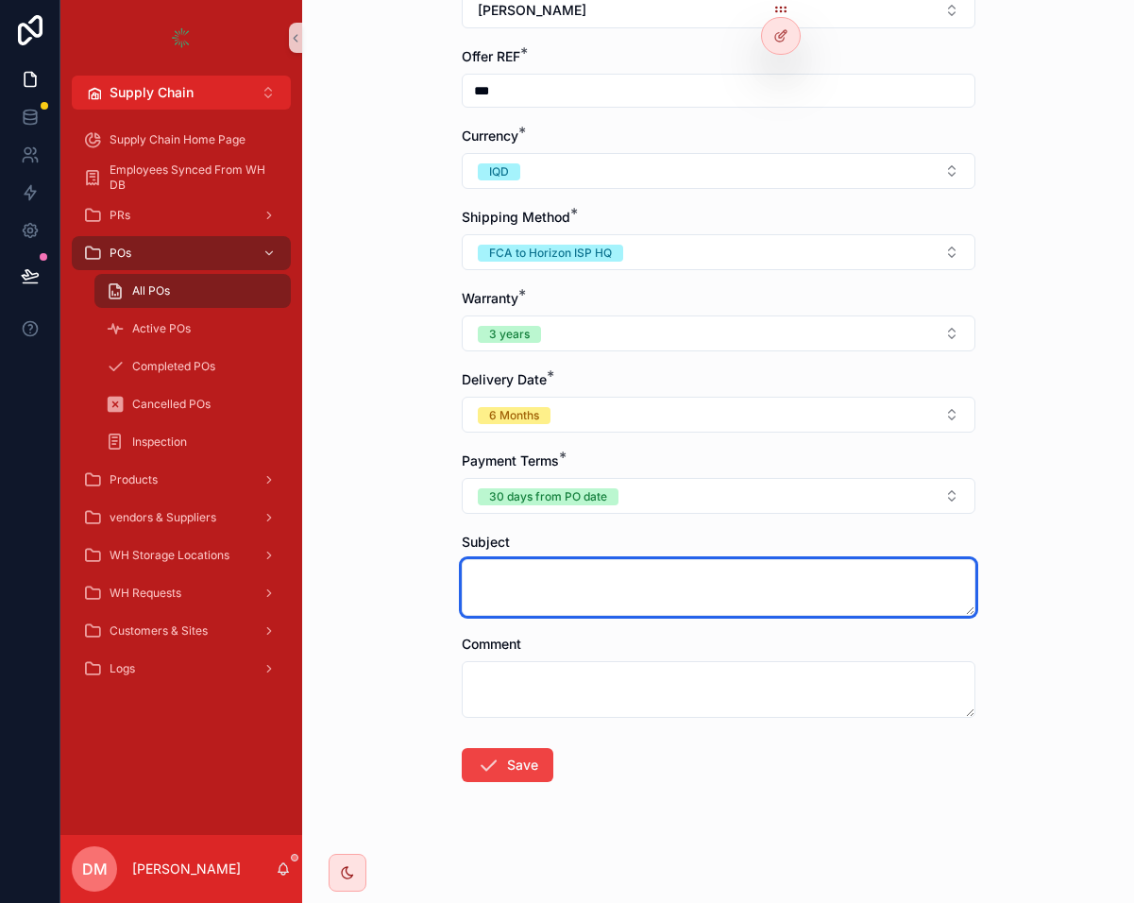
click at [672, 577] on textarea "scrollable content" at bounding box center [719, 587] width 514 height 57
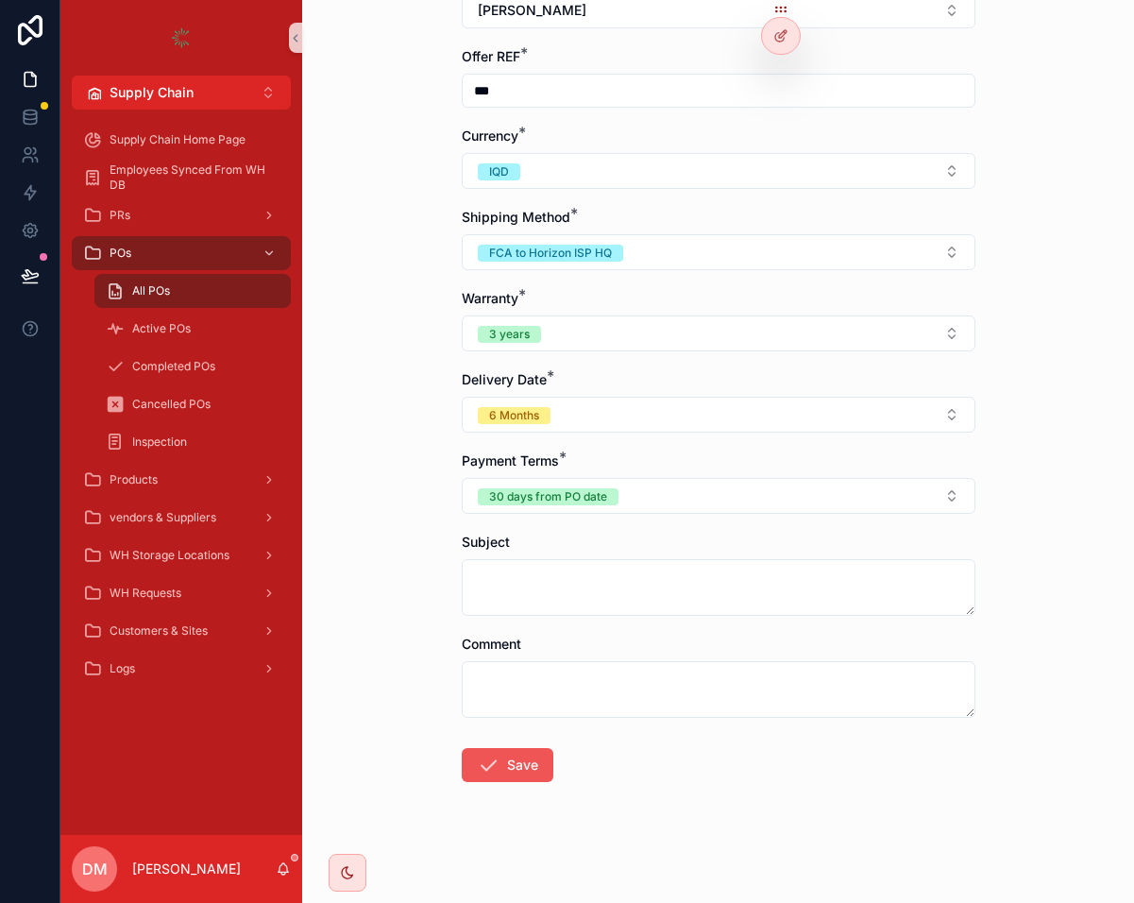
click at [542, 754] on button "Save" at bounding box center [508, 765] width 92 height 34
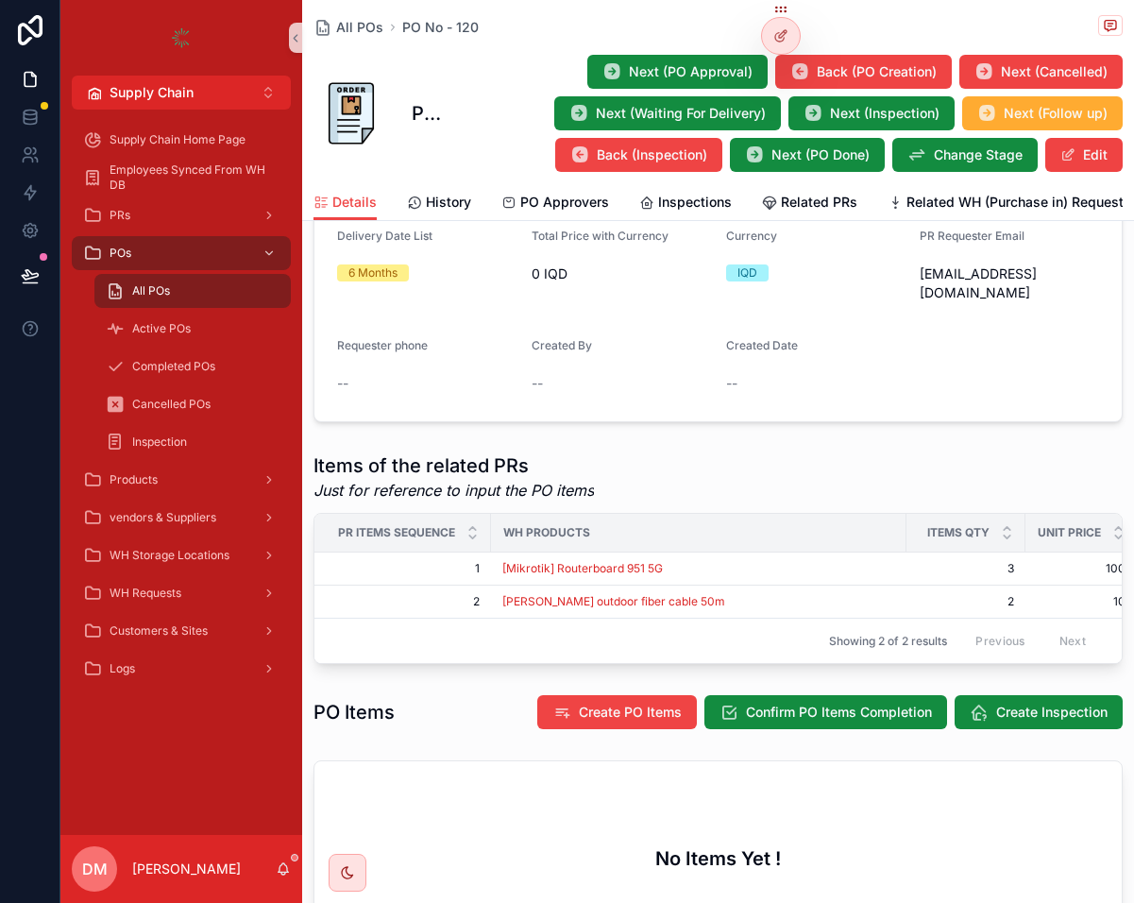
scroll to position [680, 0]
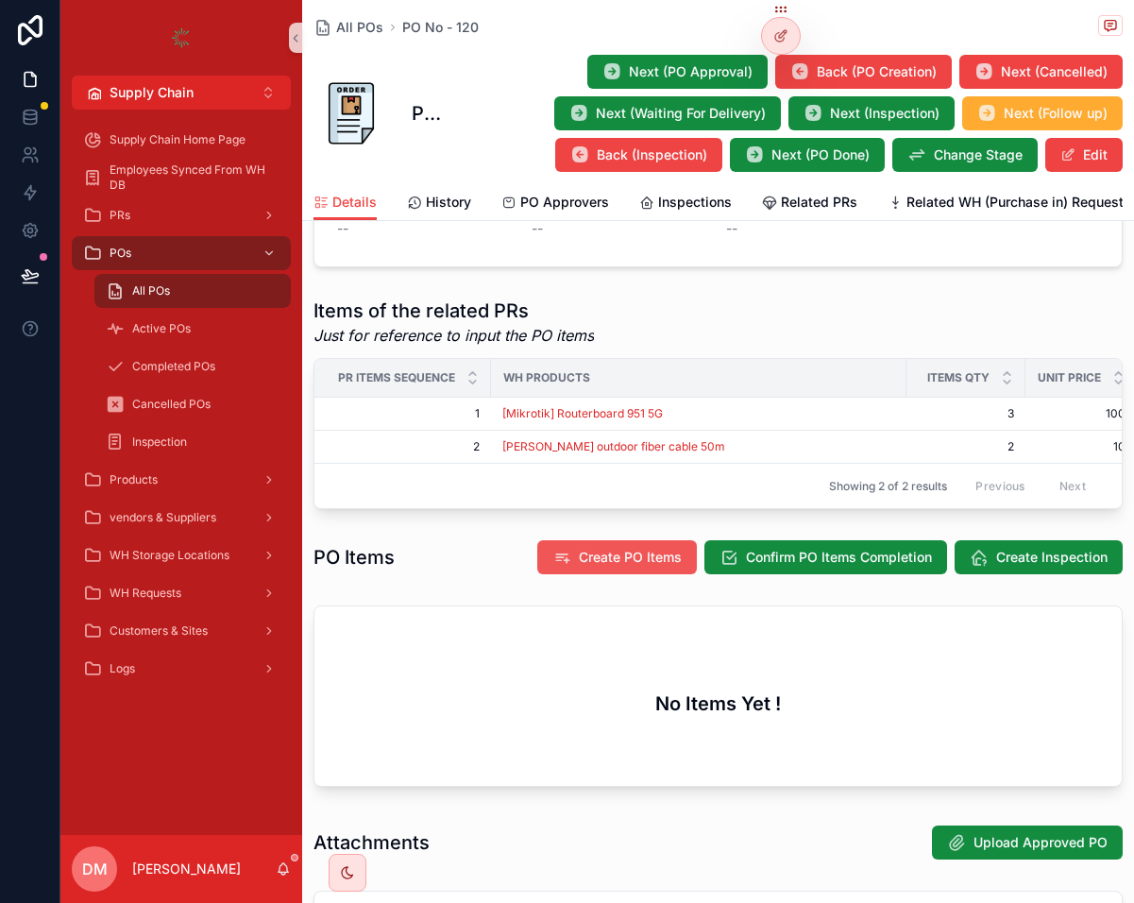
click at [601, 548] on span "Create PO Items" at bounding box center [630, 557] width 103 height 19
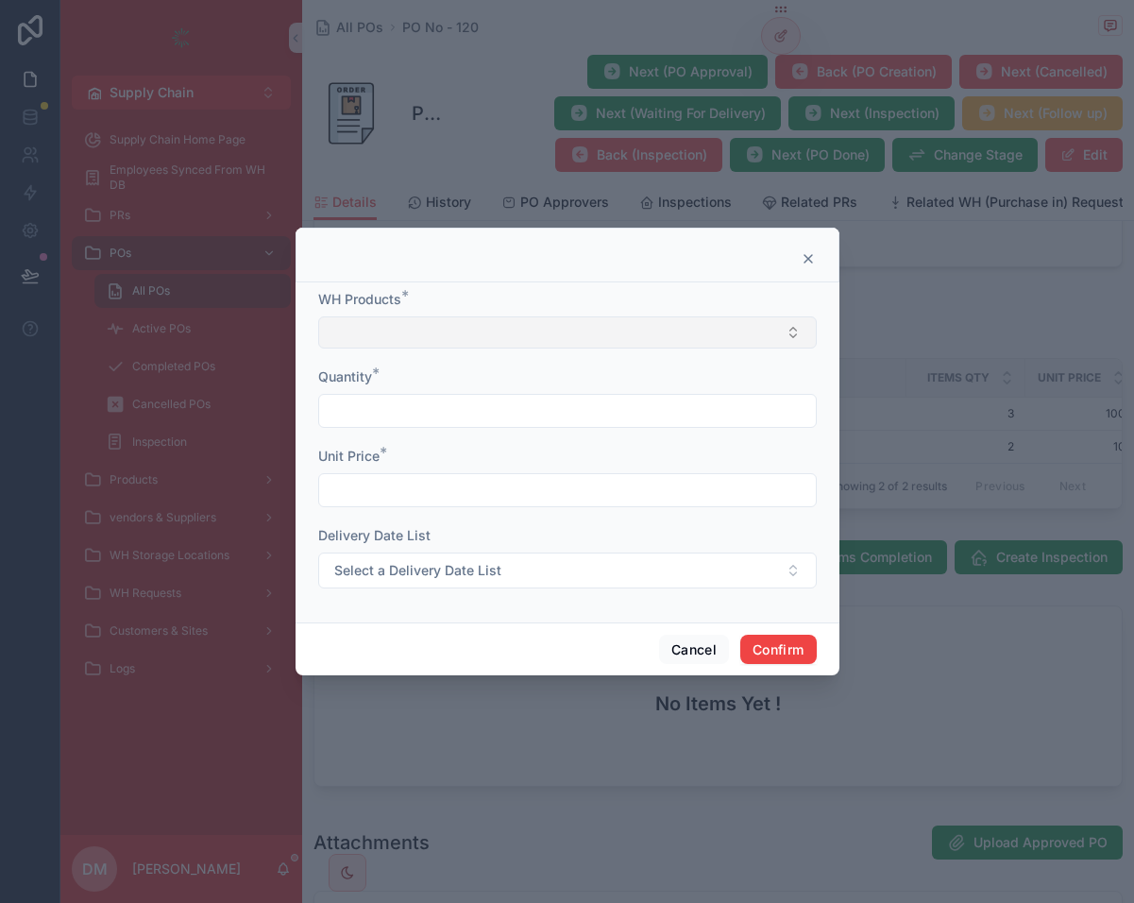
click at [533, 330] on button "Select Button" at bounding box center [567, 332] width 499 height 32
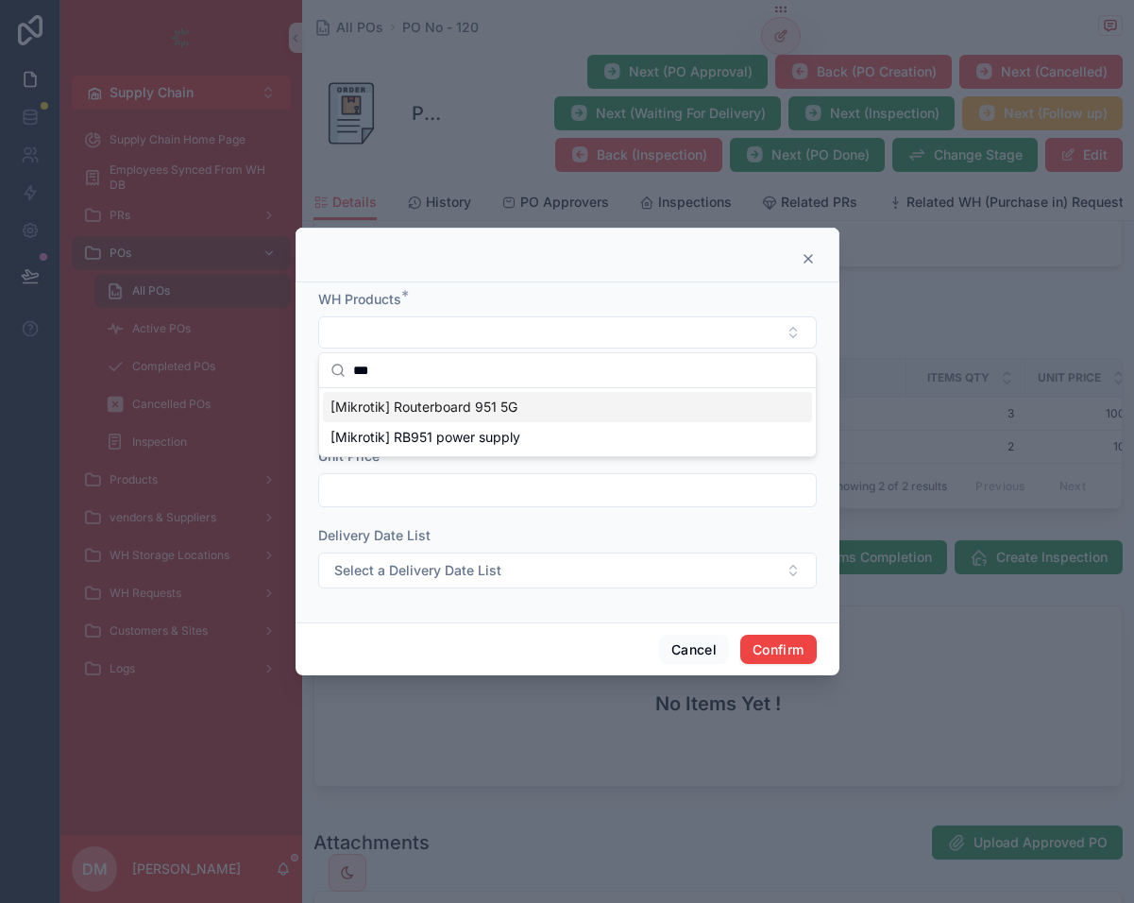
type input "***"
drag, startPoint x: 530, startPoint y: 415, endPoint x: 484, endPoint y: 415, distance: 45.3
click at [520, 415] on div "[Mikrotik] Routerboard 951 5G" at bounding box center [567, 407] width 489 height 30
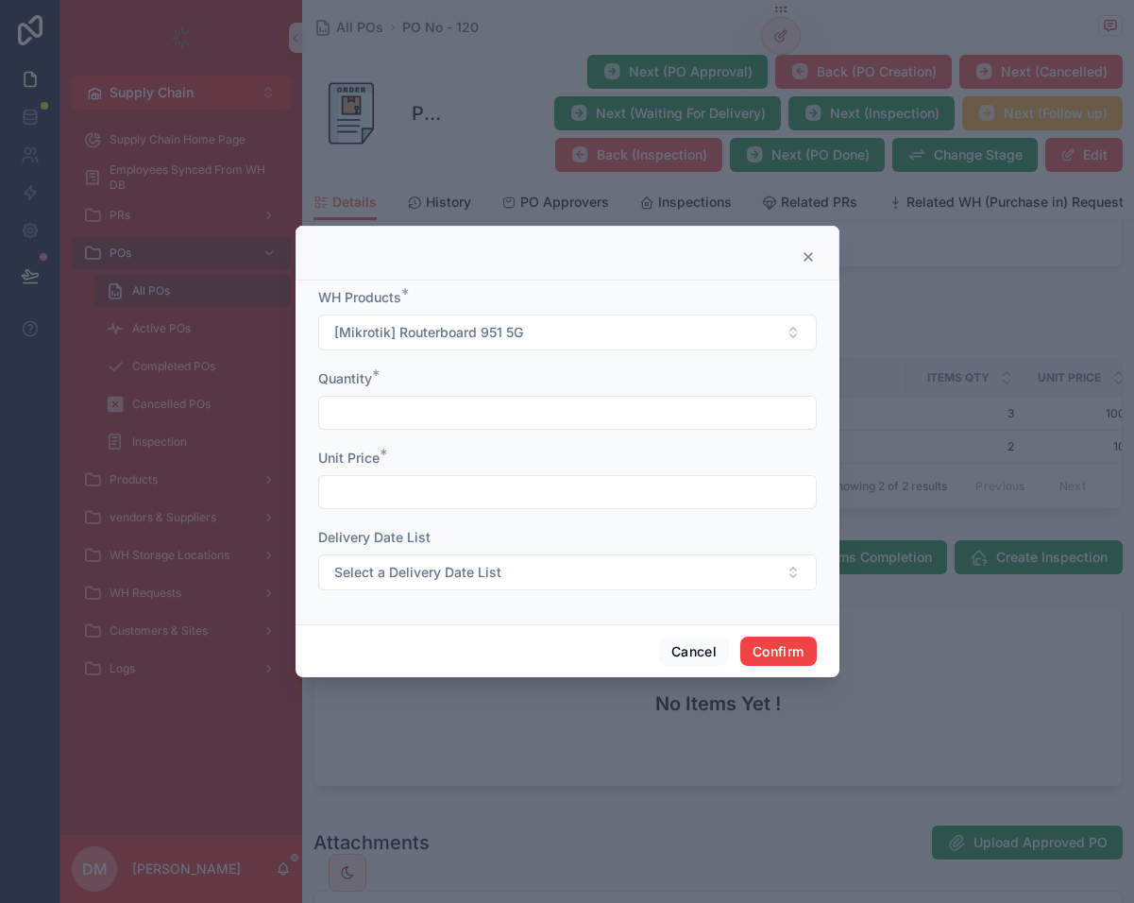
click at [416, 421] on input "text" at bounding box center [567, 412] width 497 height 26
type input "**"
click at [417, 491] on input "text" at bounding box center [567, 492] width 497 height 26
type input "*****"
drag, startPoint x: 518, startPoint y: 590, endPoint x: 514, endPoint y: 574, distance: 16.5
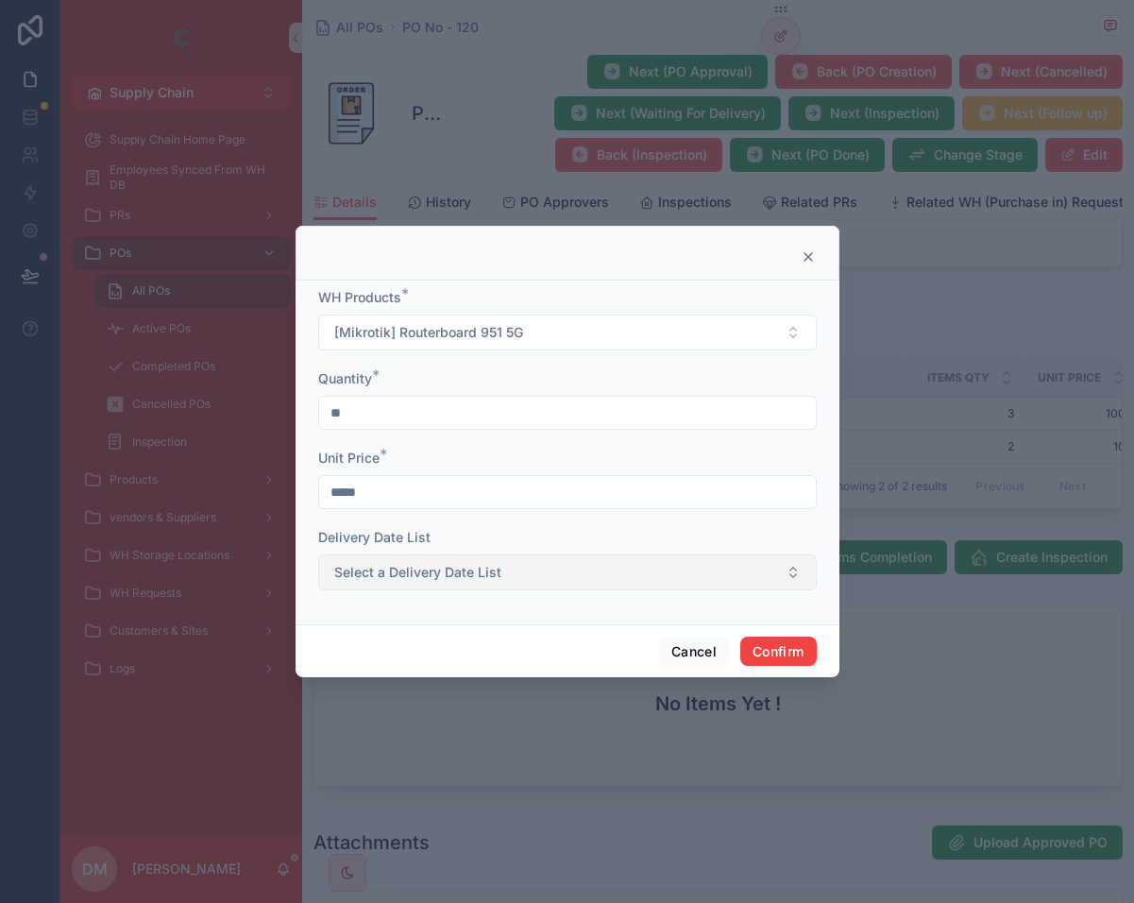
click at [518, 588] on form "WH Products * [Mikrotik] Routerboard 951 5G Quantity * ** Unit Price * ***** De…" at bounding box center [567, 448] width 499 height 321
click at [514, 574] on button "Select a Delivery Date List" at bounding box center [567, 572] width 499 height 36
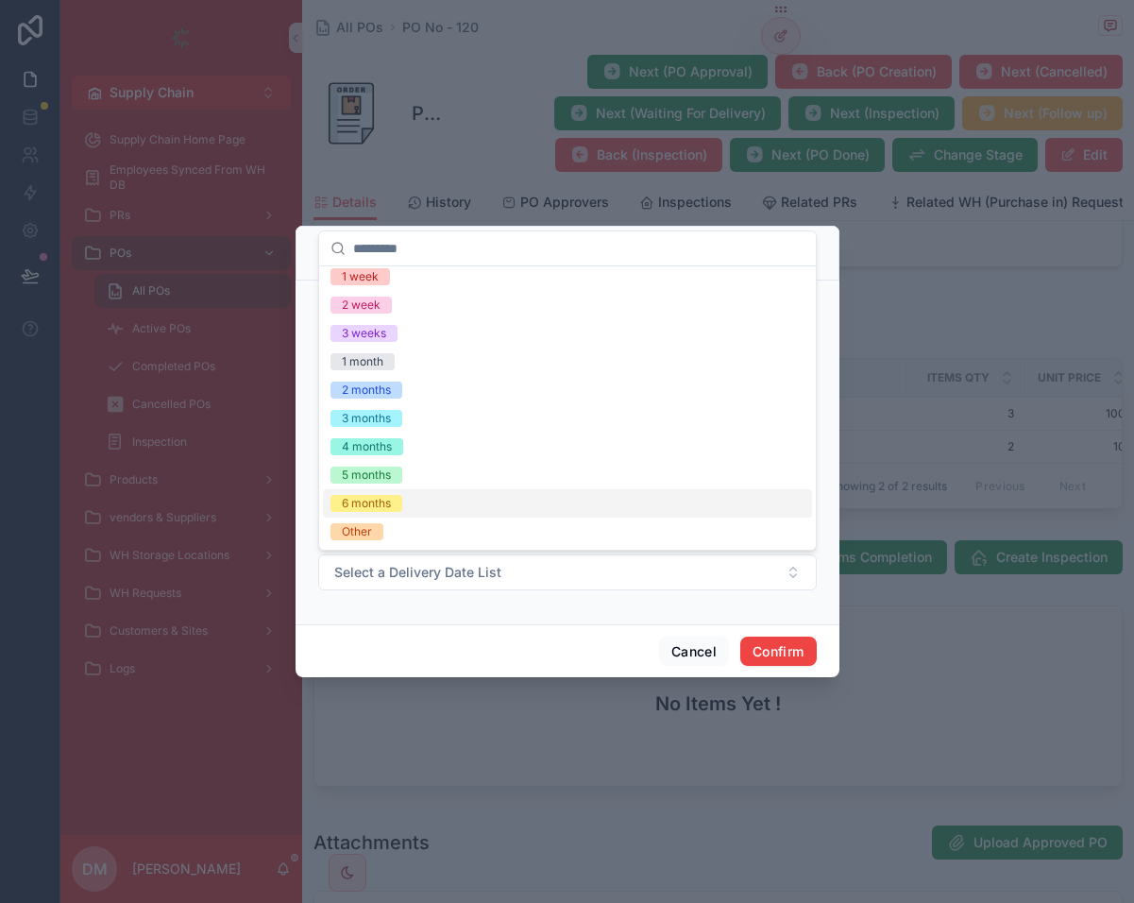
click at [534, 505] on div "6 months" at bounding box center [567, 503] width 489 height 28
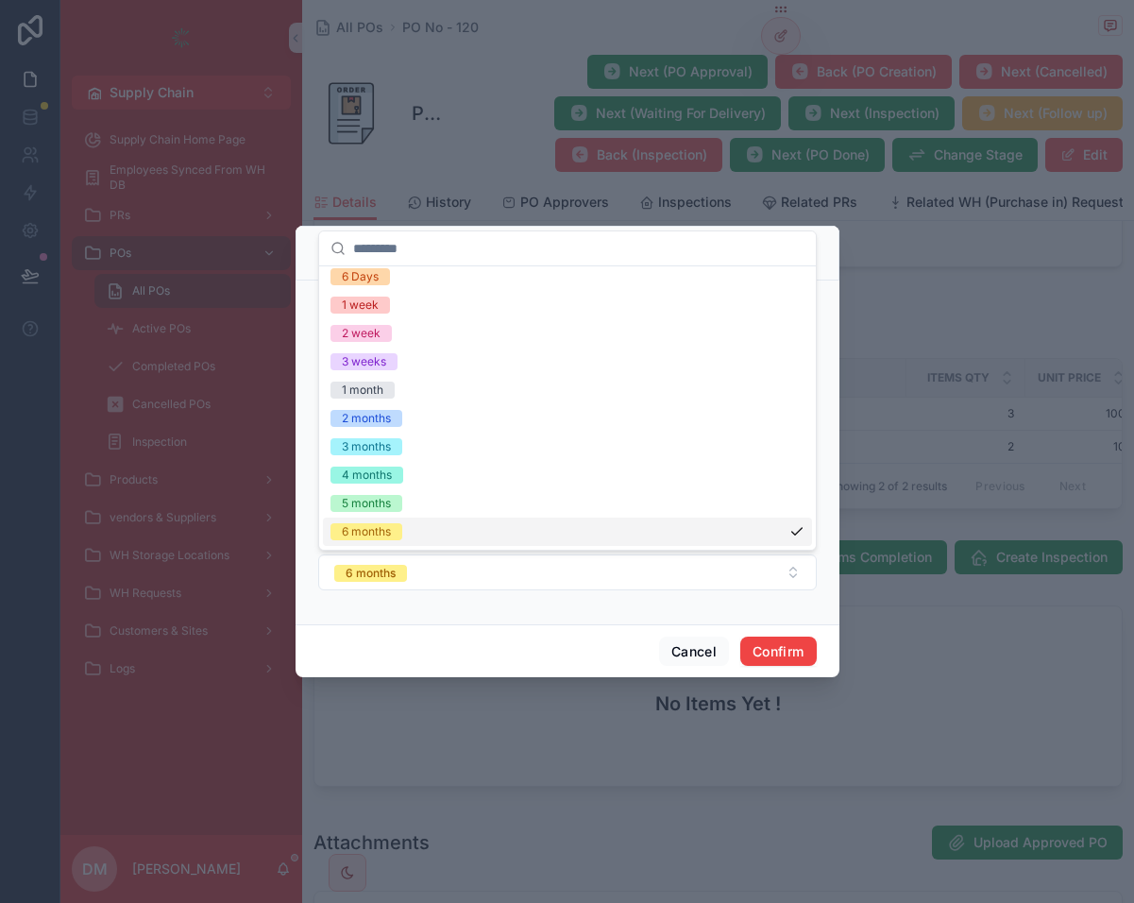
scroll to position [0, 0]
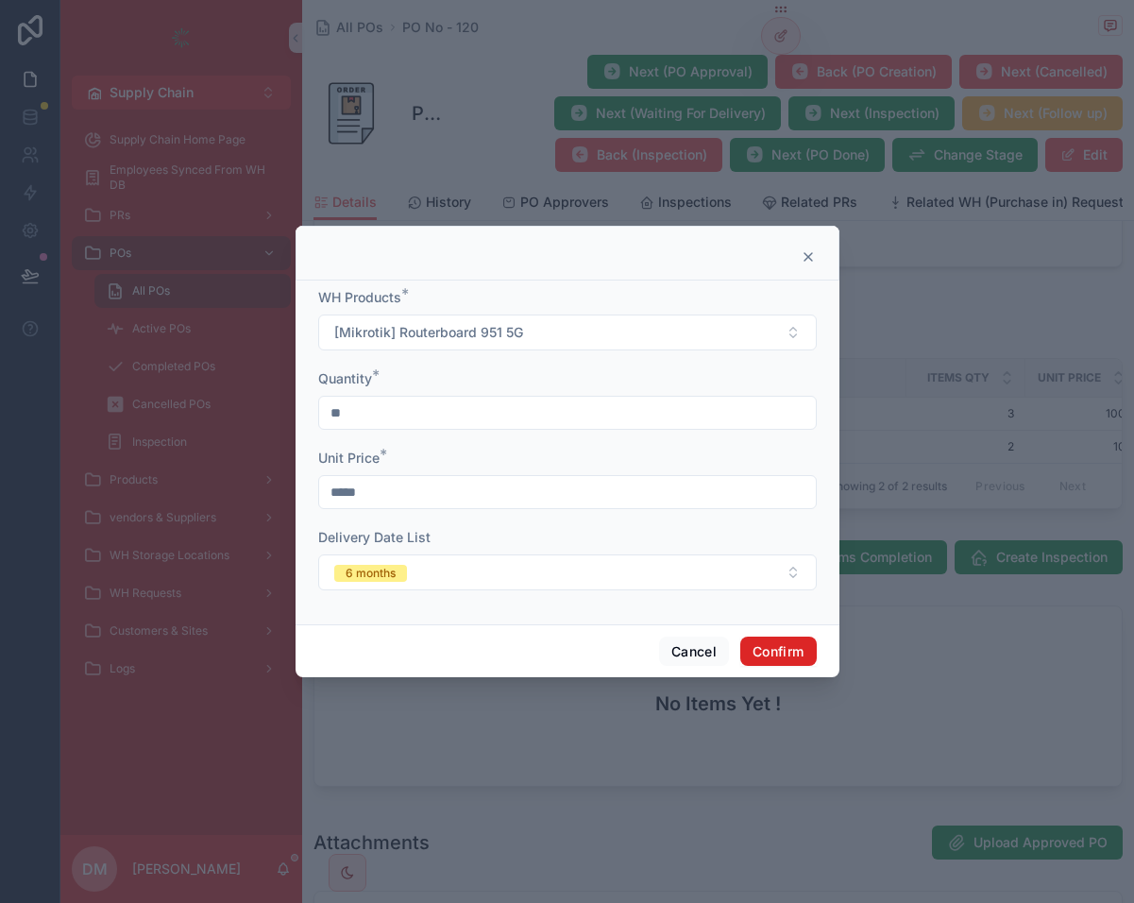
click at [765, 645] on button "Confirm" at bounding box center [778, 651] width 76 height 30
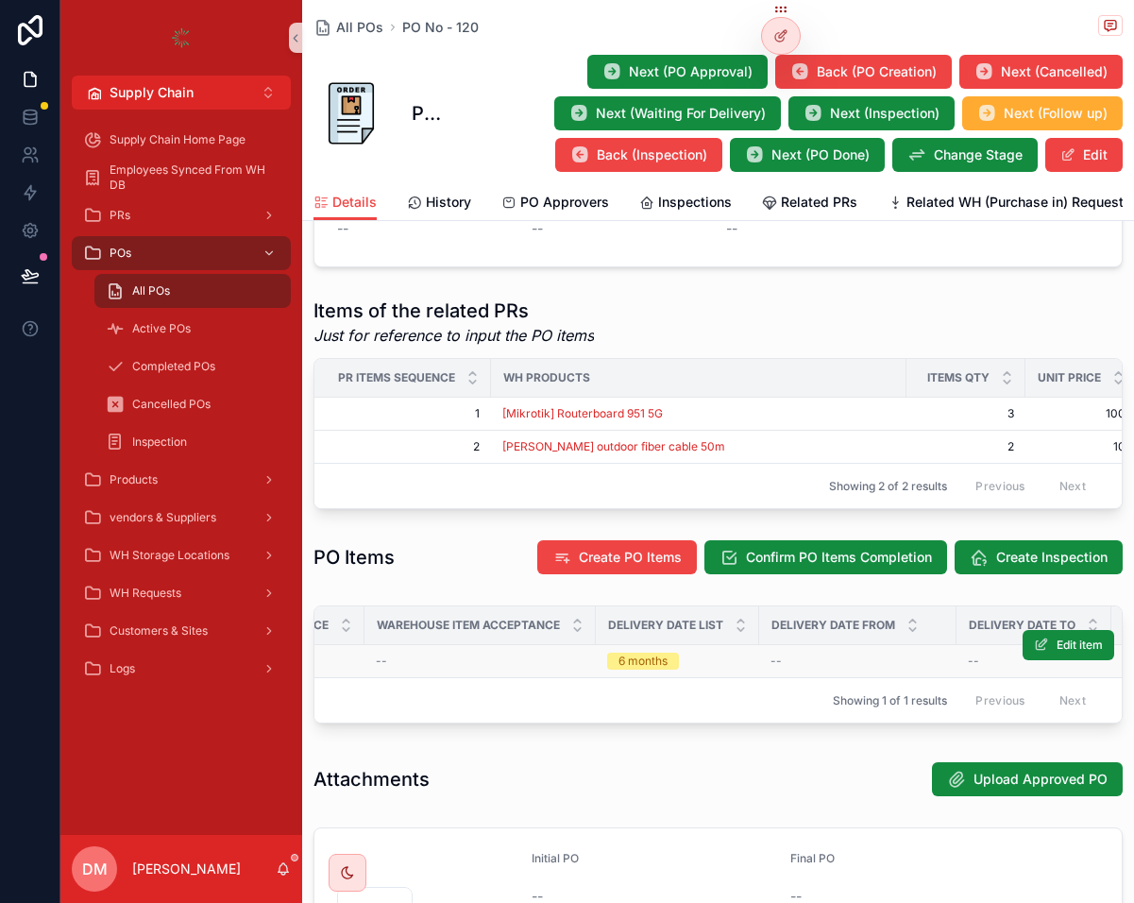
scroll to position [0, 1436]
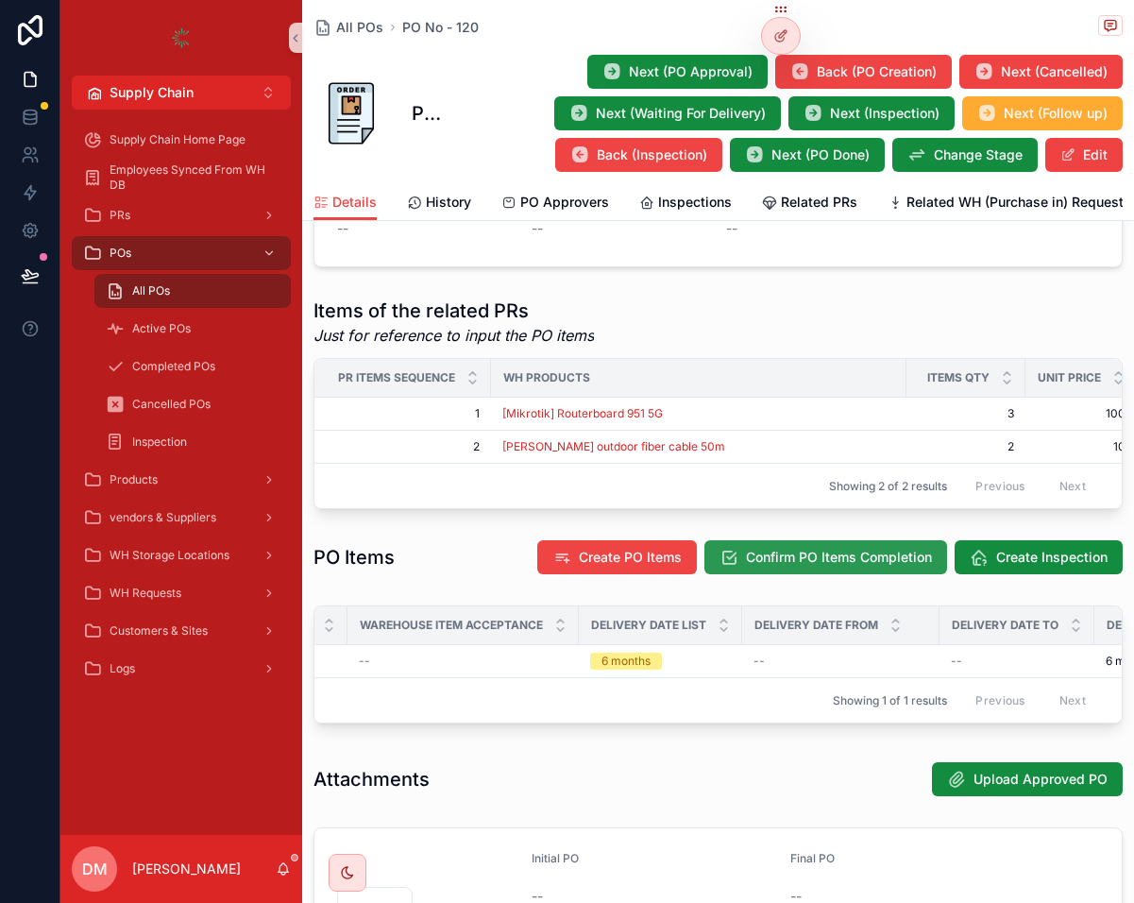
click at [867, 554] on button "Confirm PO Items Completion" at bounding box center [825, 557] width 243 height 34
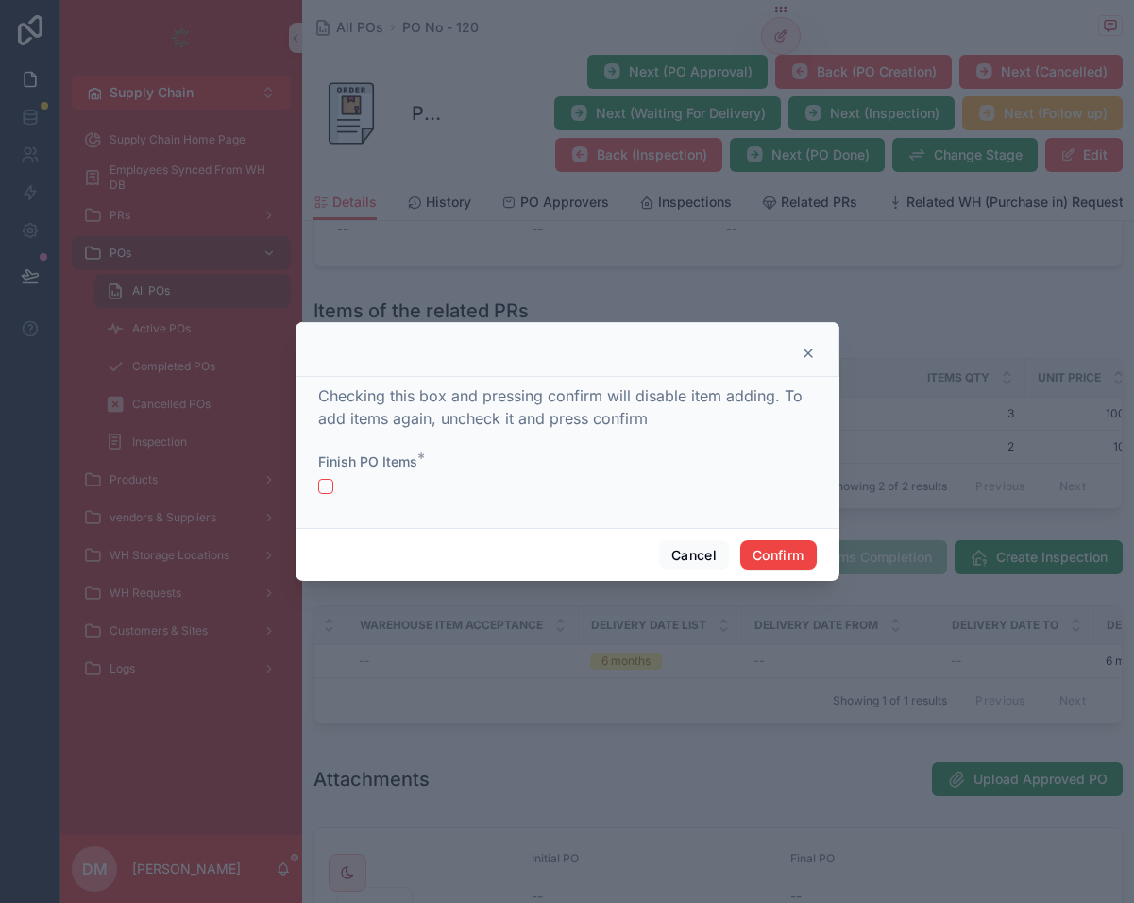
click at [348, 496] on form "Finish PO Items *" at bounding box center [567, 482] width 499 height 60
drag, startPoint x: 333, startPoint y: 496, endPoint x: 325, endPoint y: 484, distance: 14.2
click at [325, 484] on form "Finish PO Items *" at bounding box center [567, 482] width 499 height 60
click at [325, 484] on button "button" at bounding box center [325, 486] width 15 height 15
click at [799, 551] on button "Confirm" at bounding box center [778, 555] width 76 height 30
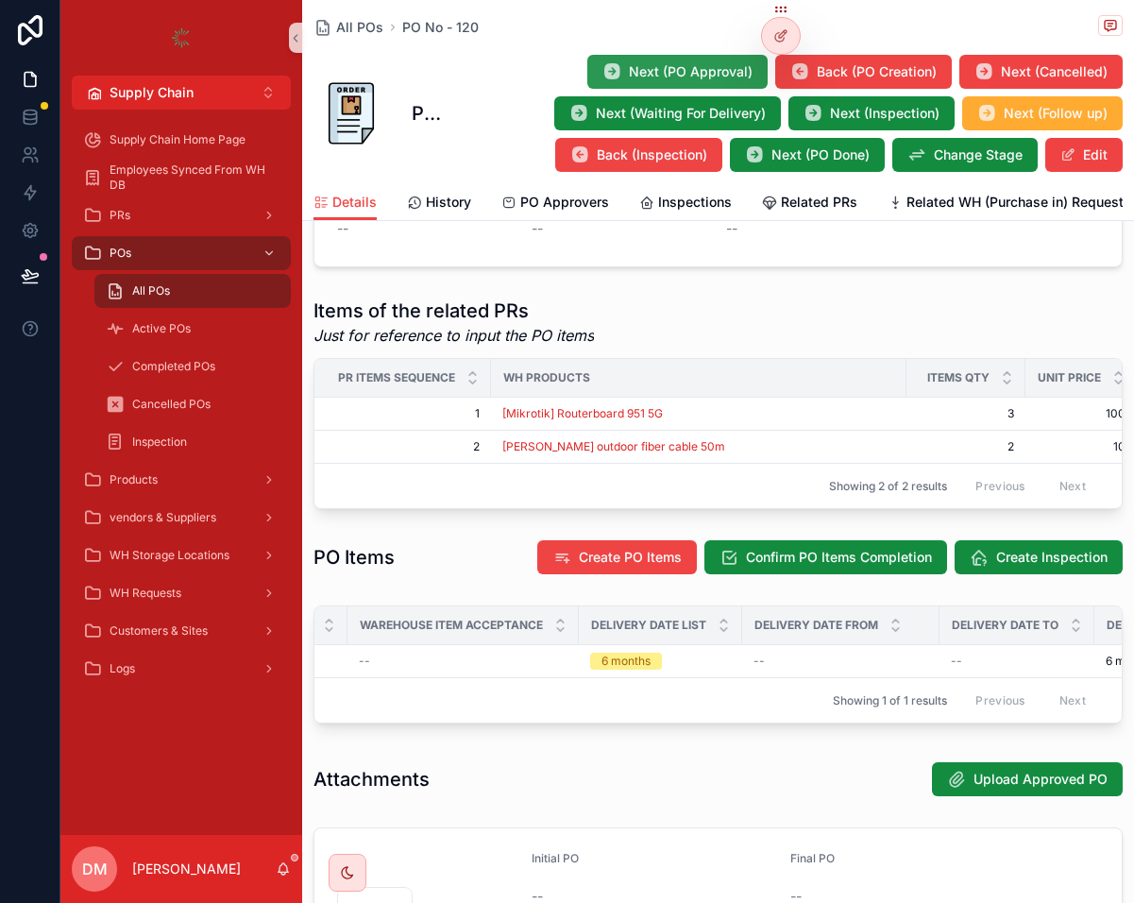
click at [644, 59] on button "Next (PO Approval)" at bounding box center [677, 72] width 180 height 34
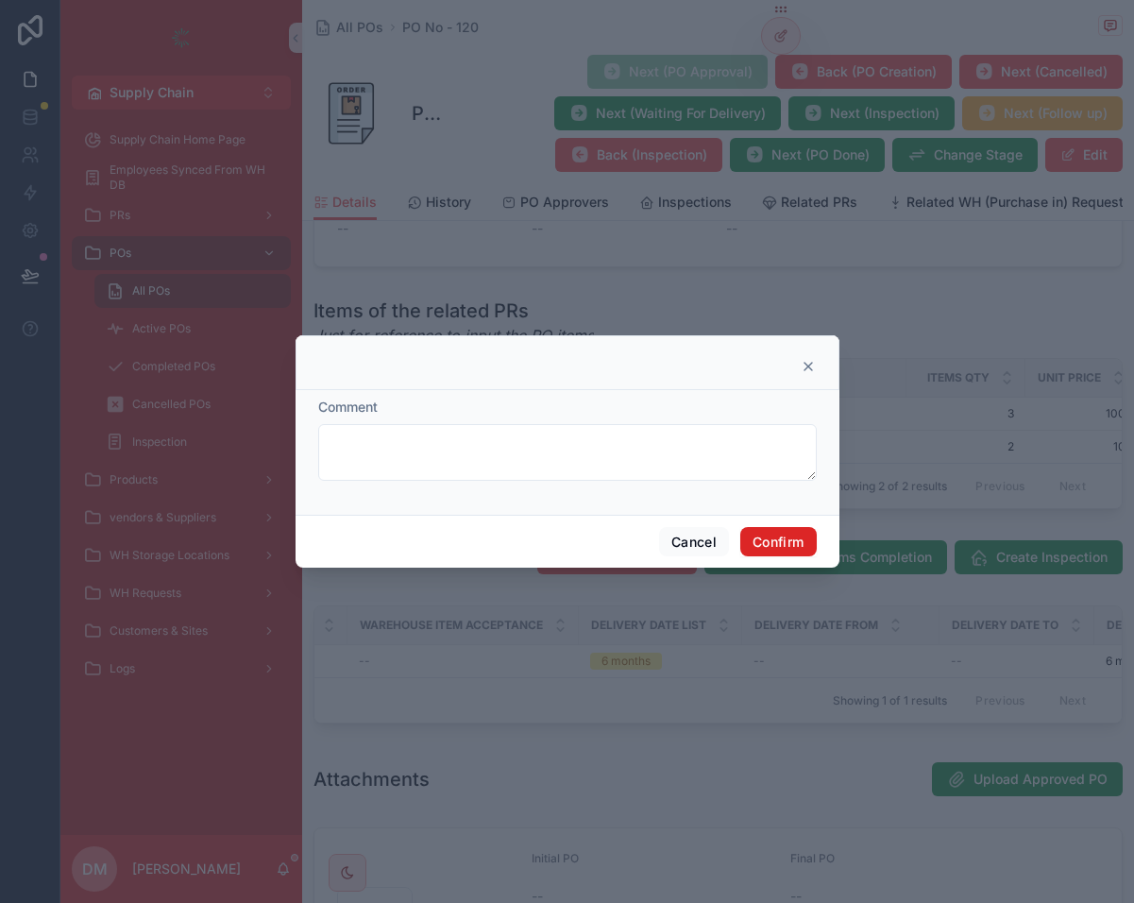
click at [791, 539] on button "Confirm" at bounding box center [778, 542] width 76 height 30
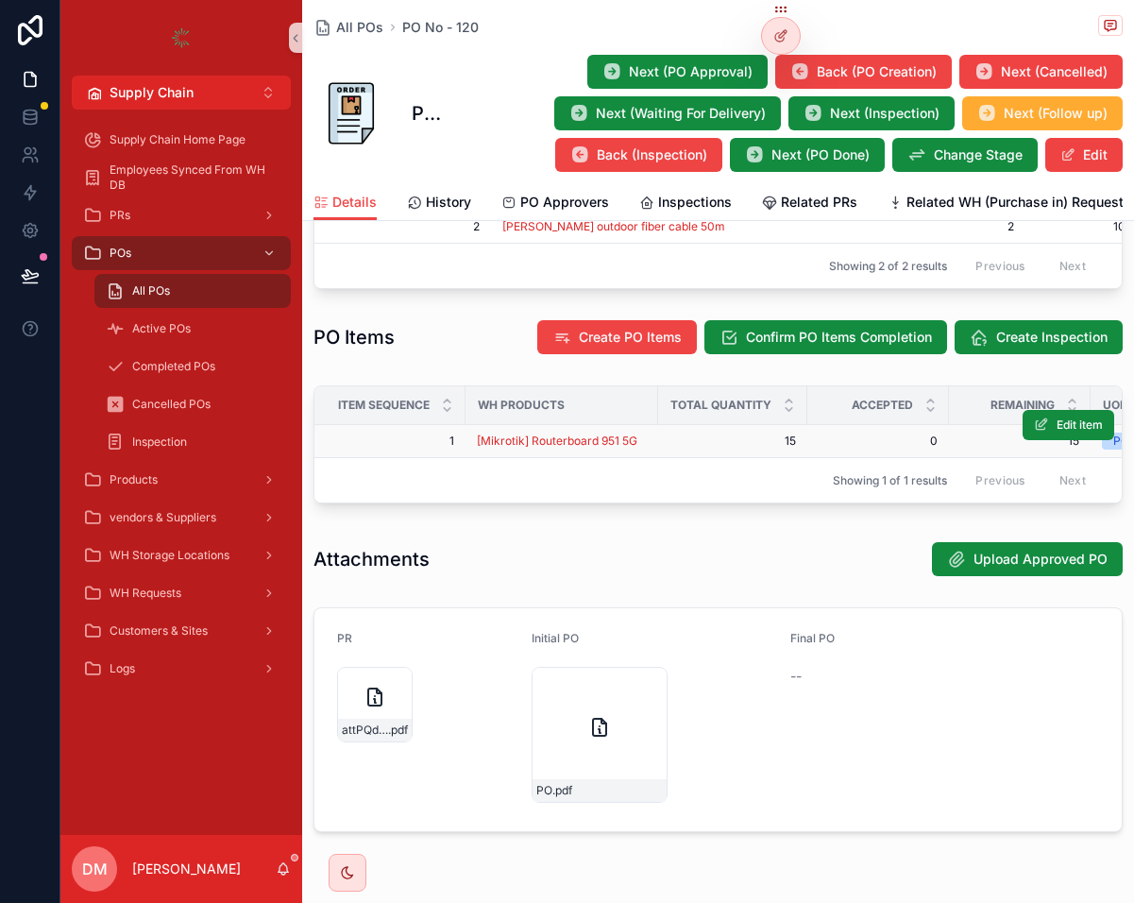
scroll to position [899, 0]
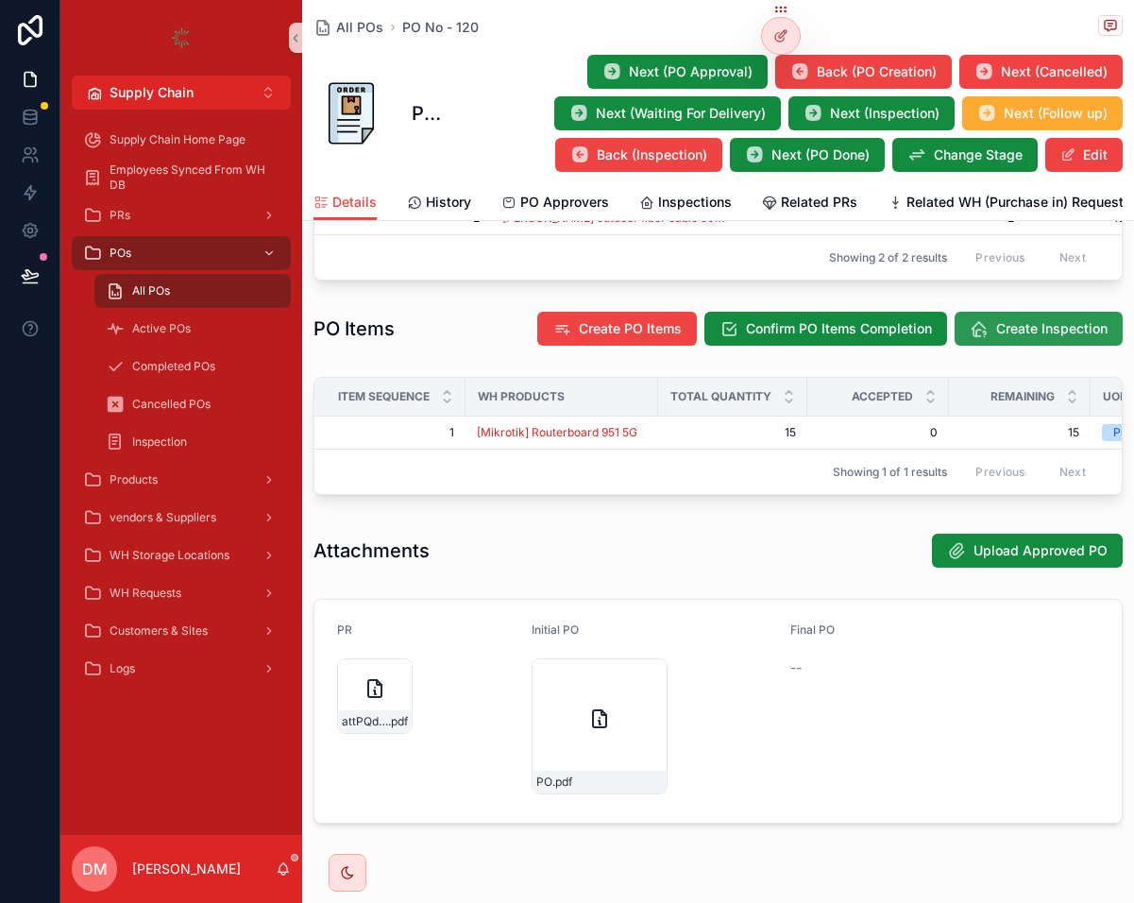
click at [1056, 319] on span "Create Inspection" at bounding box center [1051, 328] width 111 height 19
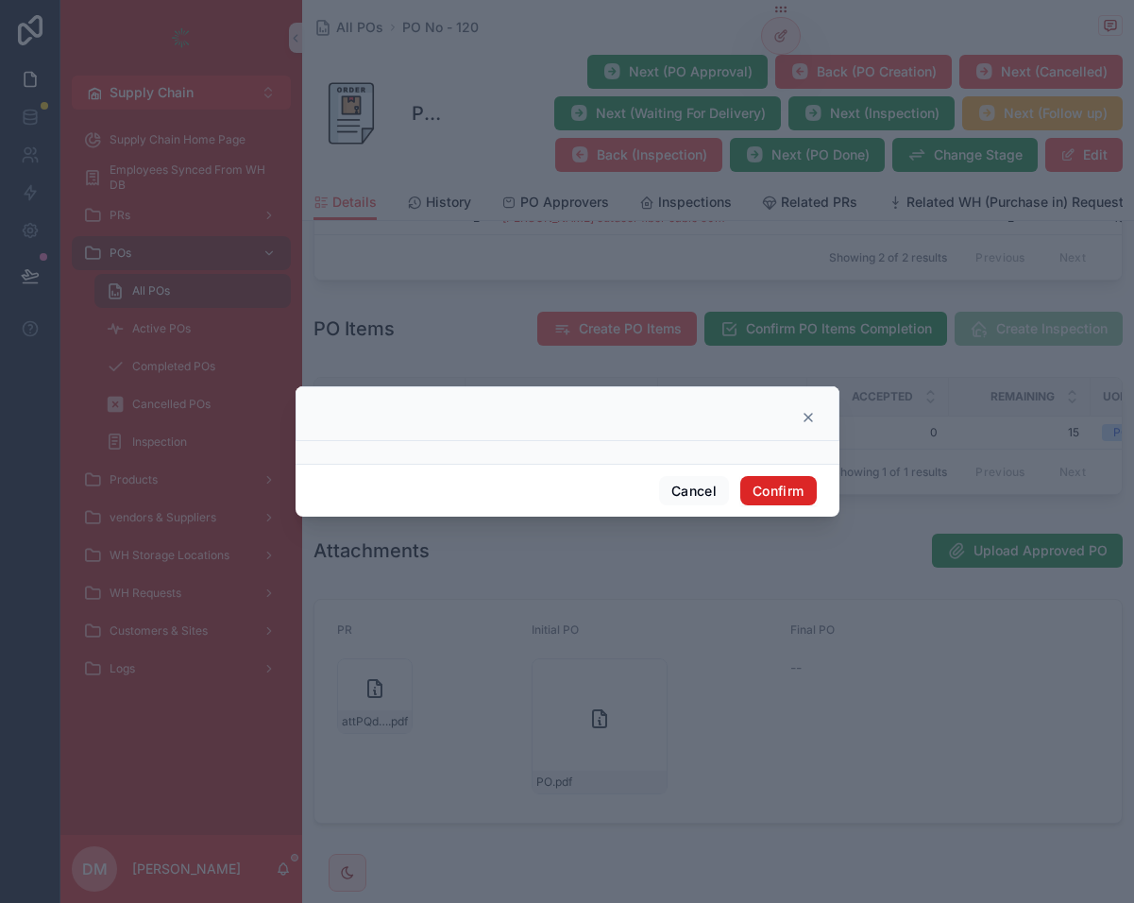
click at [760, 493] on button "Confirm" at bounding box center [778, 491] width 76 height 30
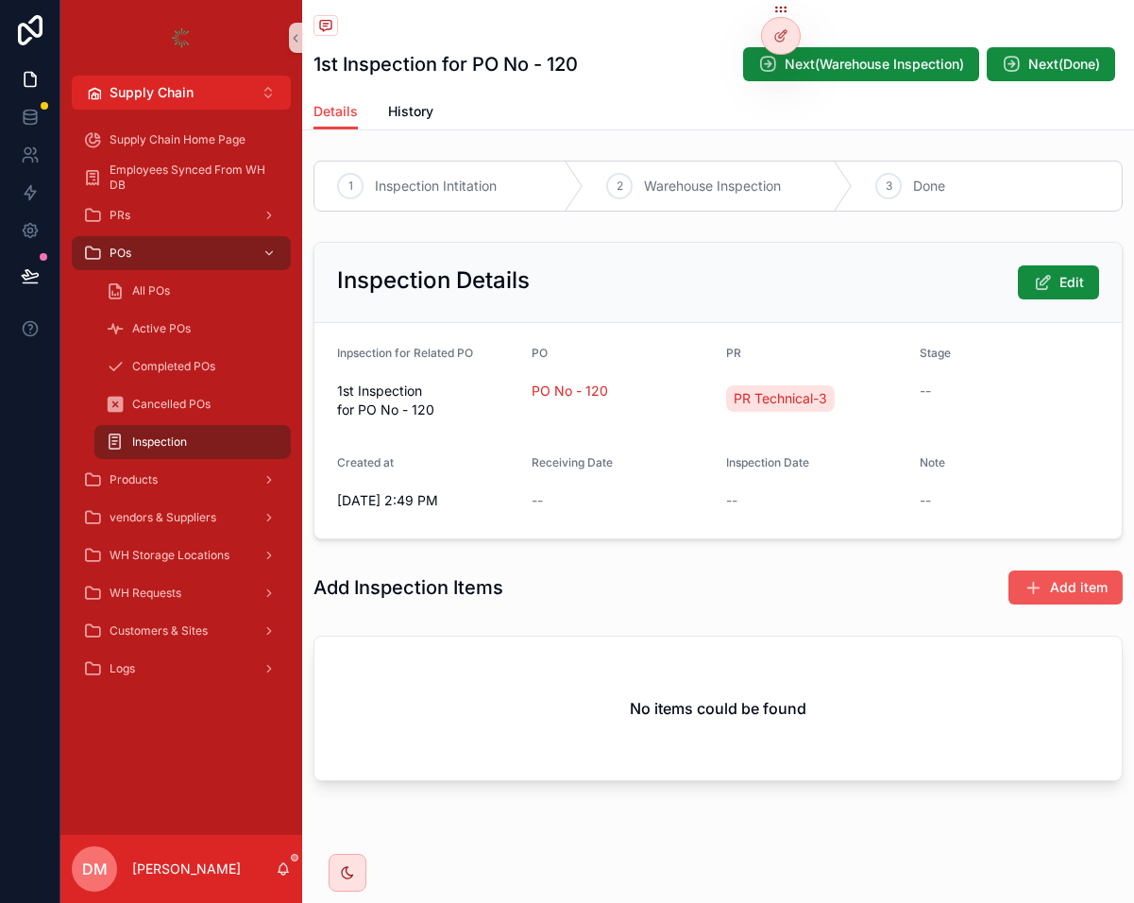
scroll to position [14, 0]
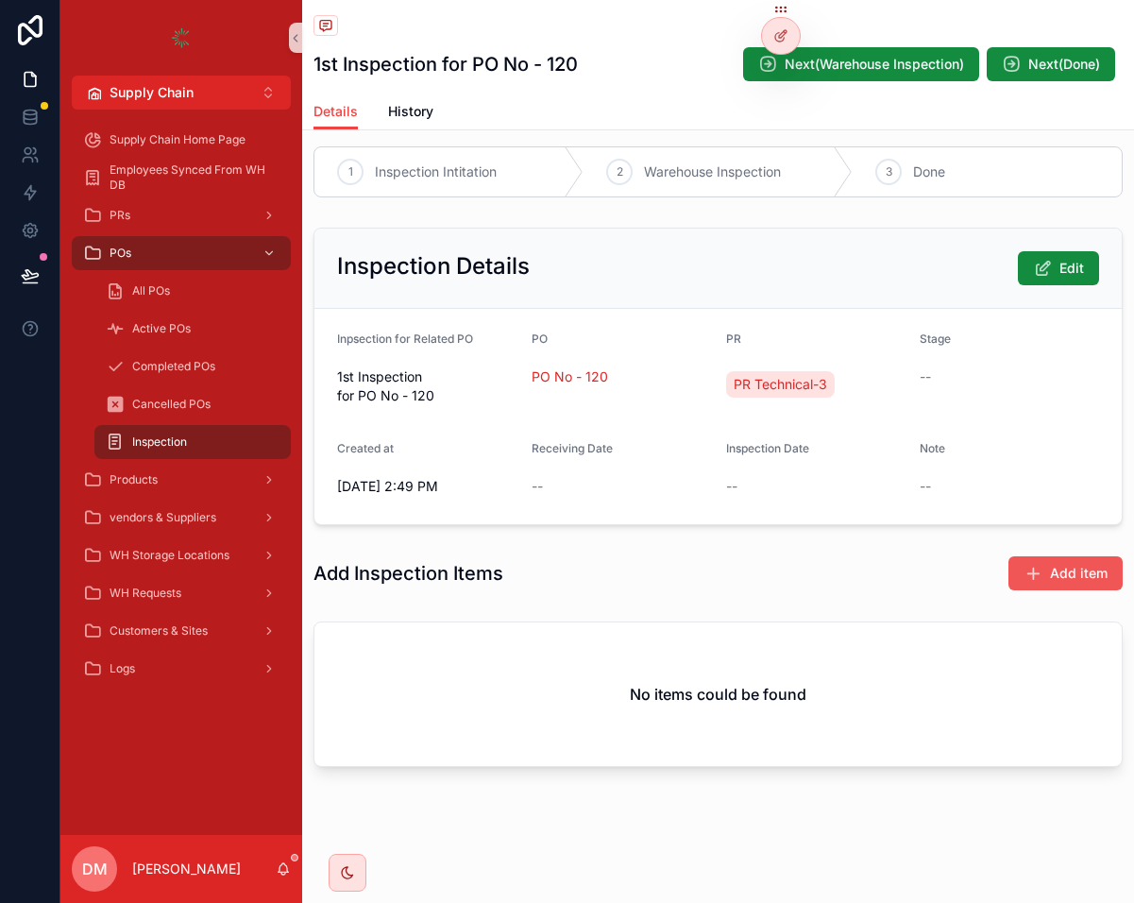
click at [1070, 571] on span "Add item" at bounding box center [1079, 573] width 58 height 19
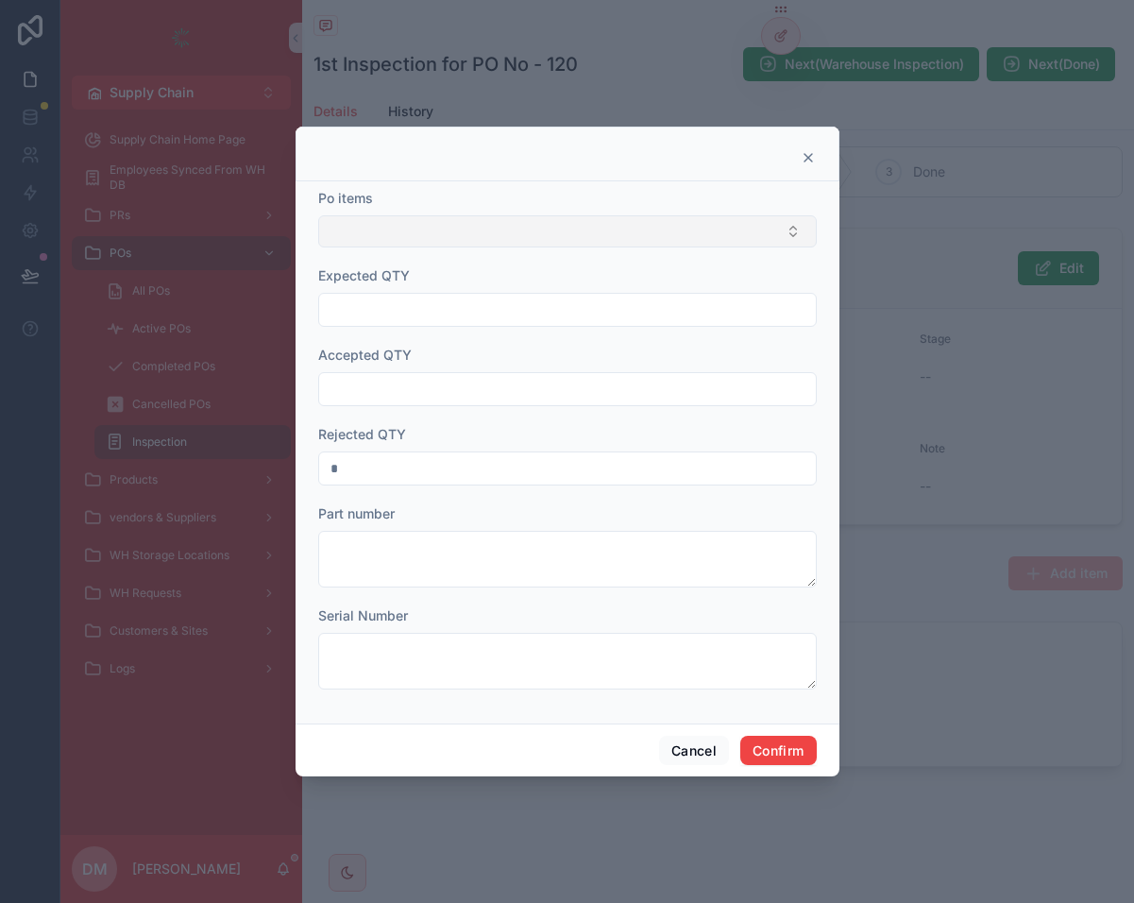
click at [506, 236] on button "Select Button" at bounding box center [567, 231] width 499 height 32
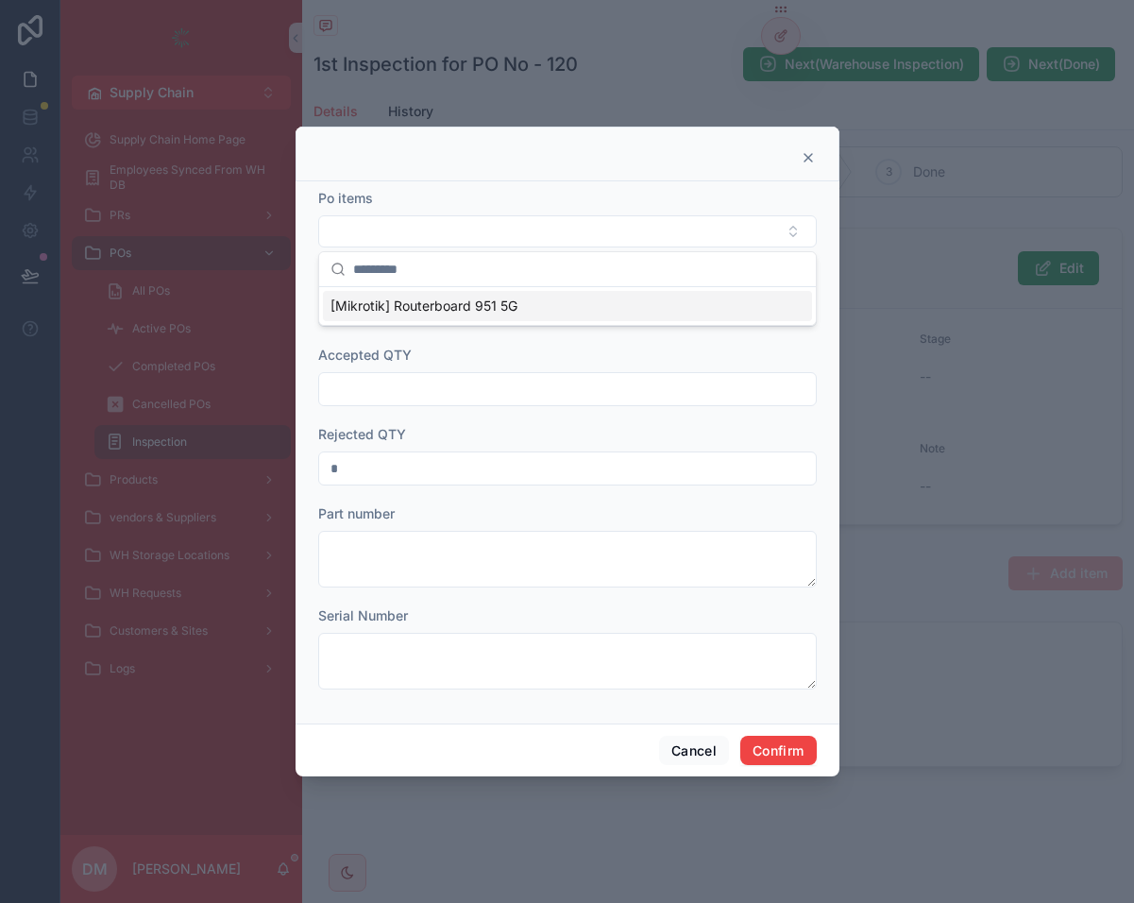
click at [501, 300] on span "[Mikrotik] Routerboard 951 5G" at bounding box center [424, 306] width 187 height 19
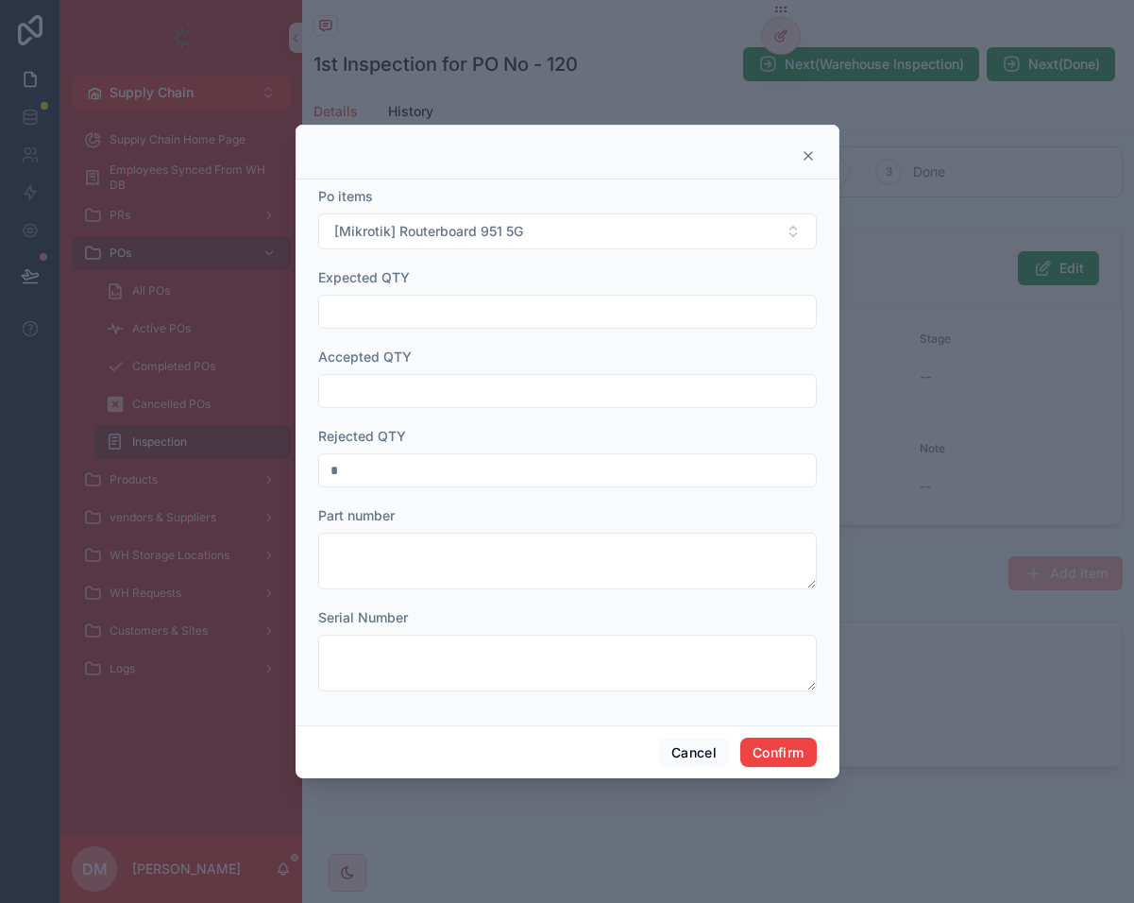
click at [392, 303] on input "text" at bounding box center [567, 311] width 497 height 26
type input "**"
click at [384, 397] on input "text" at bounding box center [567, 391] width 497 height 26
type input "**"
click at [399, 462] on input "*" at bounding box center [567, 470] width 497 height 26
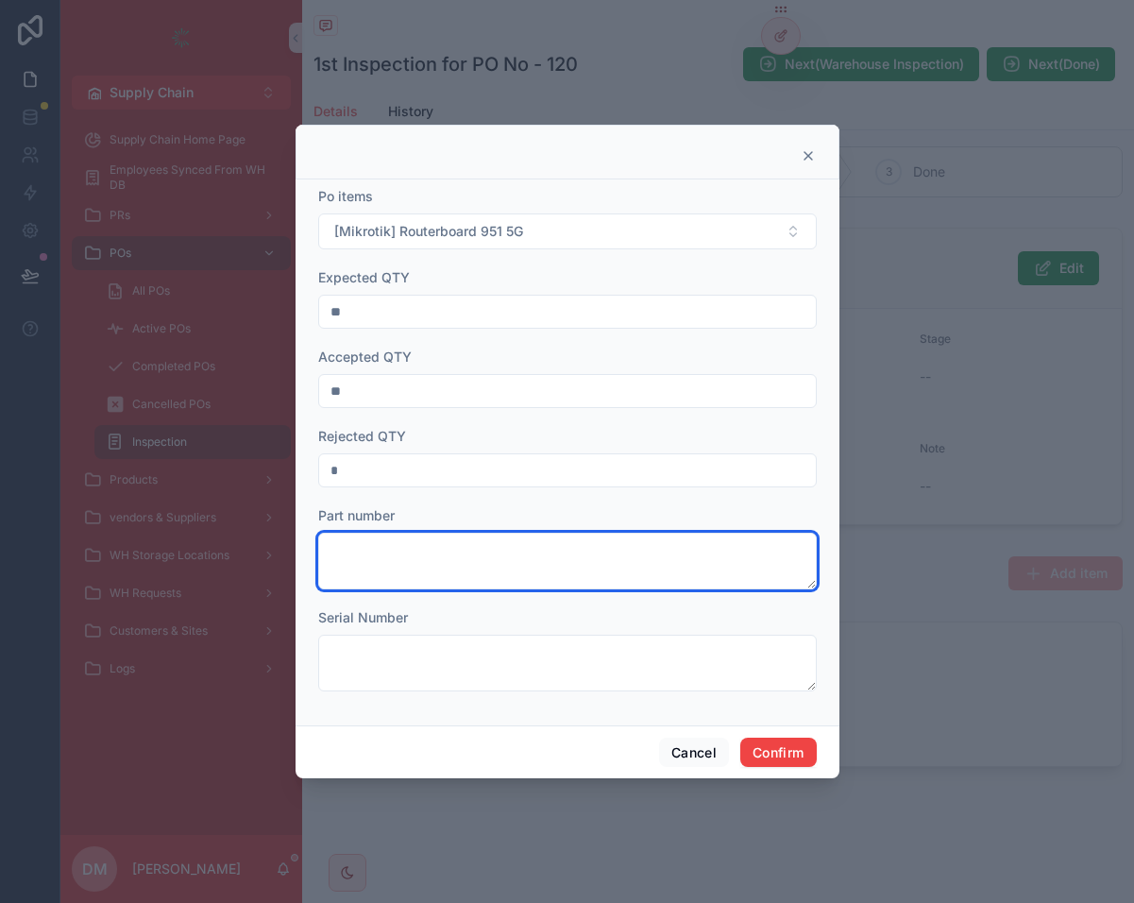
click at [538, 569] on textarea at bounding box center [567, 561] width 499 height 57
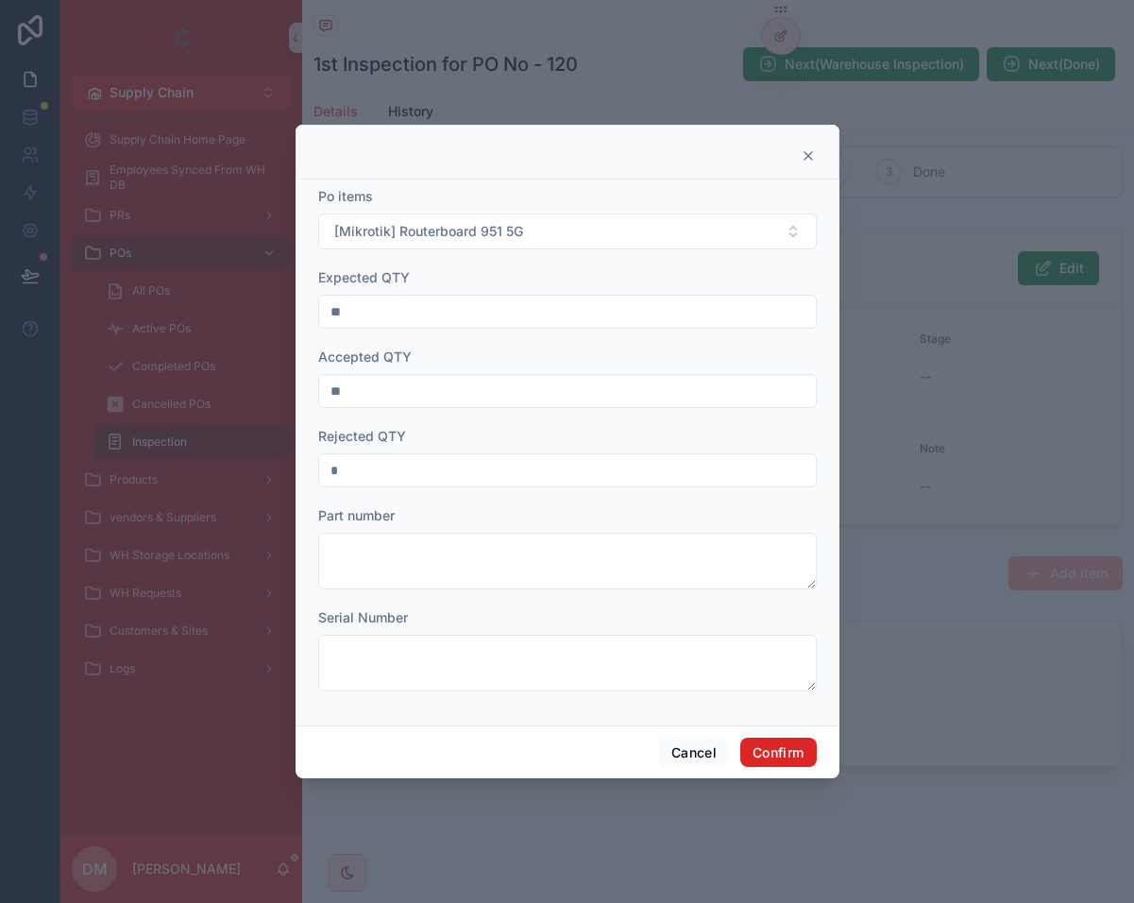
click at [806, 753] on button "Confirm" at bounding box center [778, 753] width 76 height 30
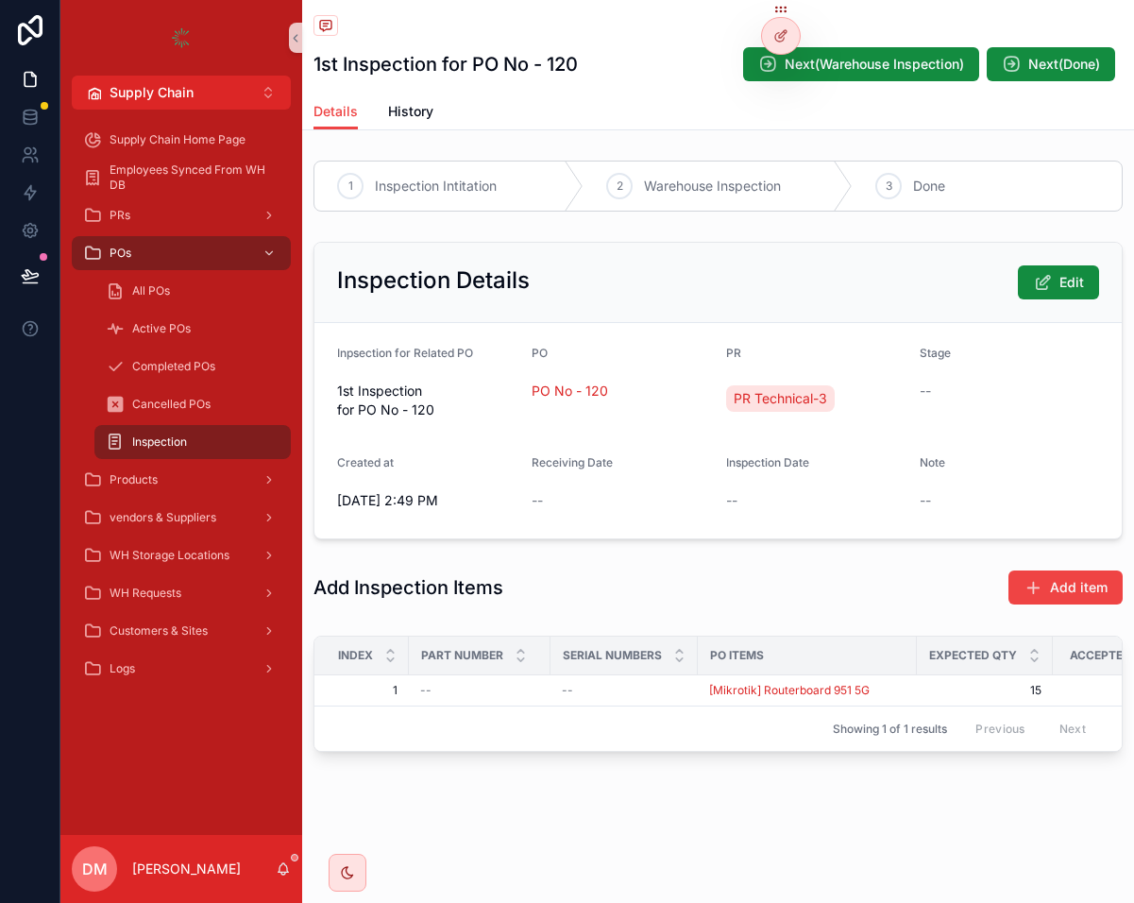
scroll to position [0, 0]
click at [1084, 65] on span "Next(Done)" at bounding box center [1064, 64] width 72 height 19
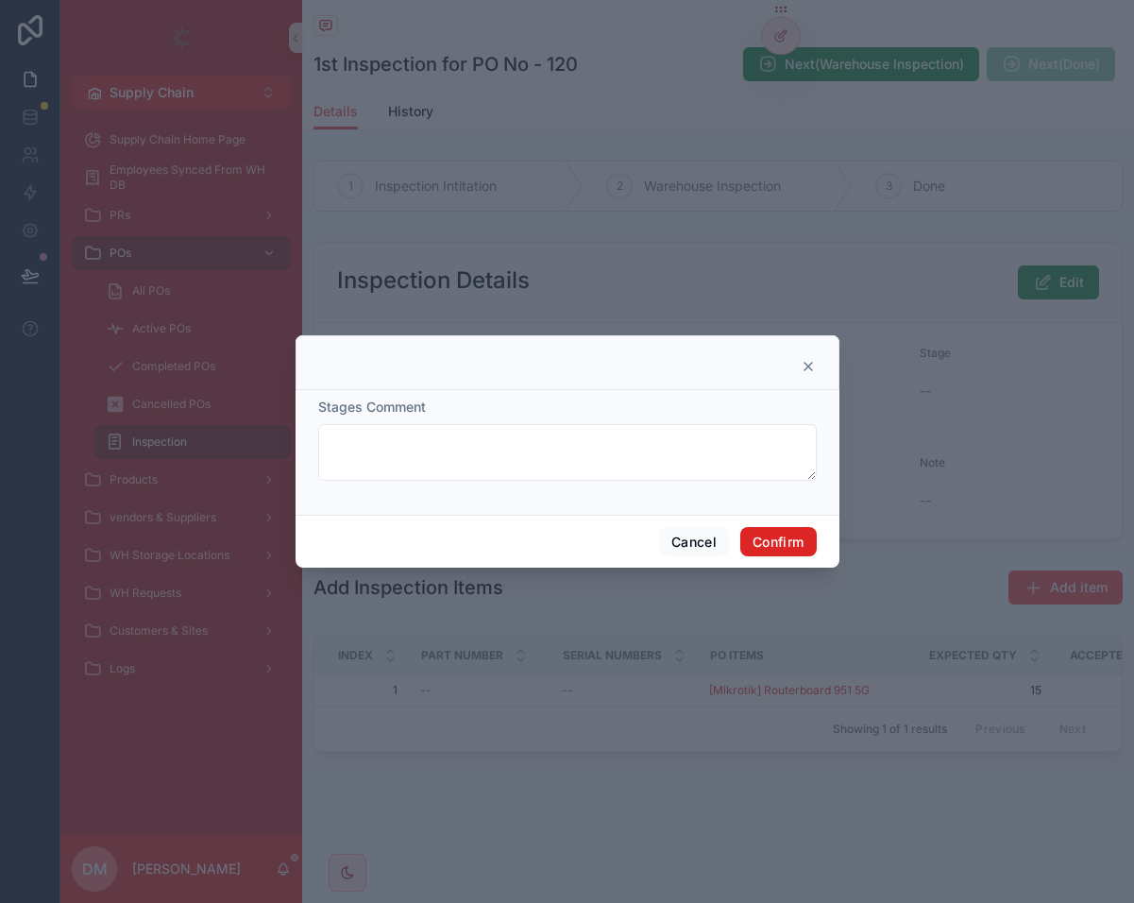
click at [774, 554] on button "Confirm" at bounding box center [778, 542] width 76 height 30
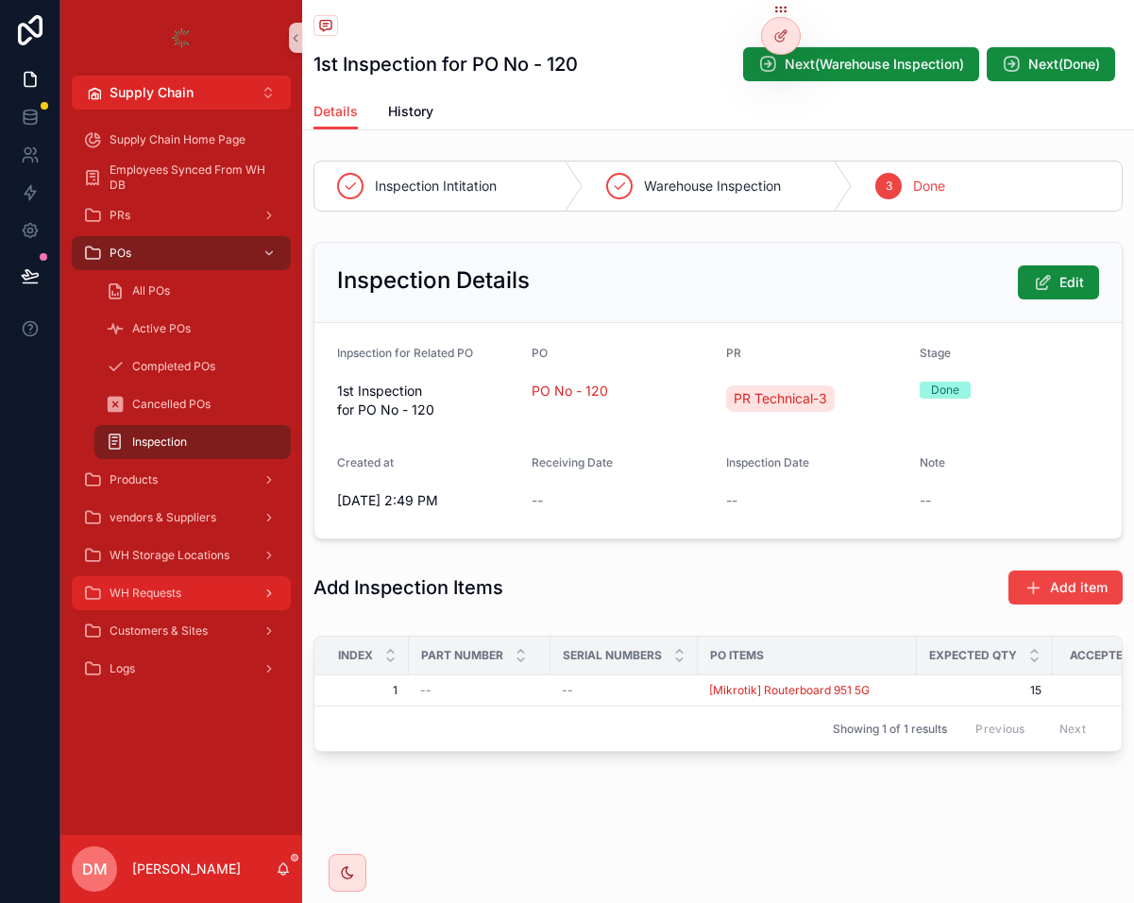
click at [248, 590] on div "WH Requests" at bounding box center [181, 593] width 196 height 30
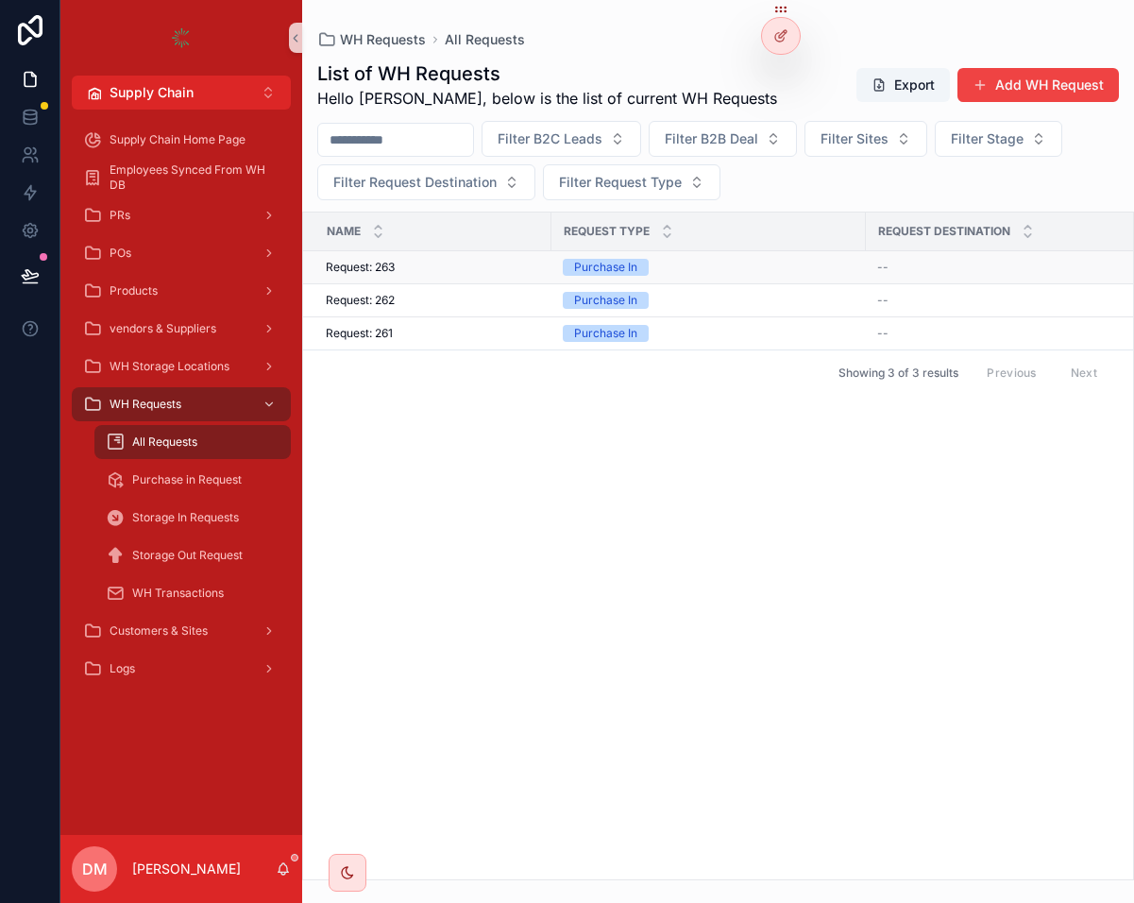
click at [465, 262] on div "Request: 263 Request: 263" at bounding box center [433, 267] width 214 height 15
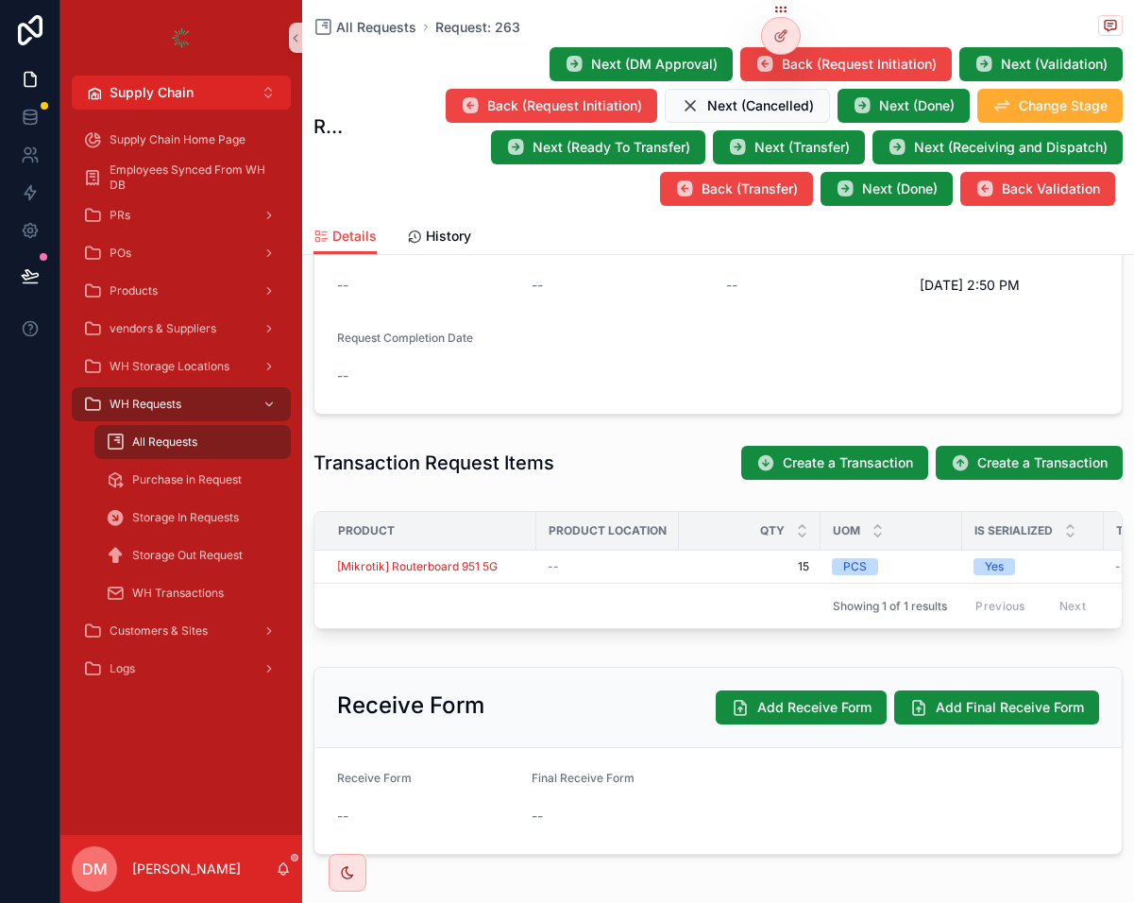
scroll to position [617, 0]
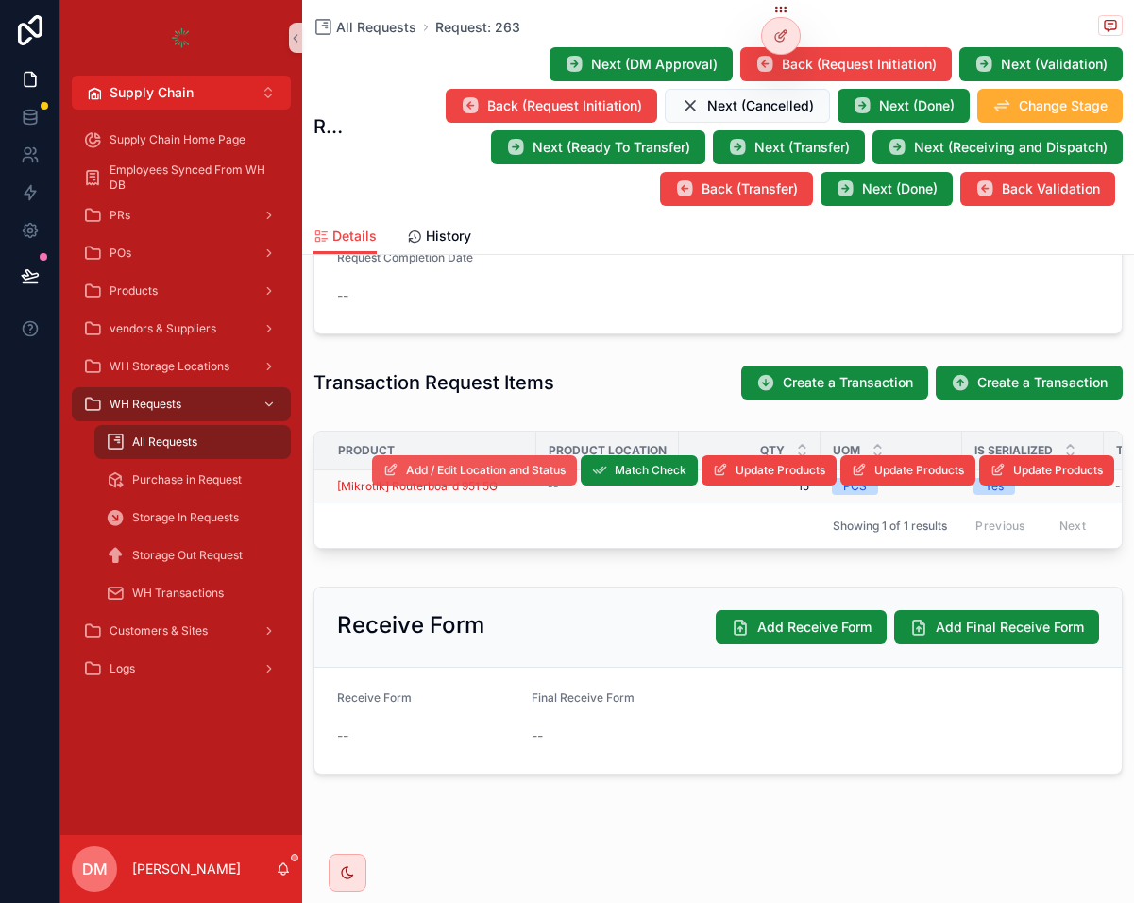
click at [540, 477] on span "Add / Edit Location and Status" at bounding box center [486, 470] width 160 height 15
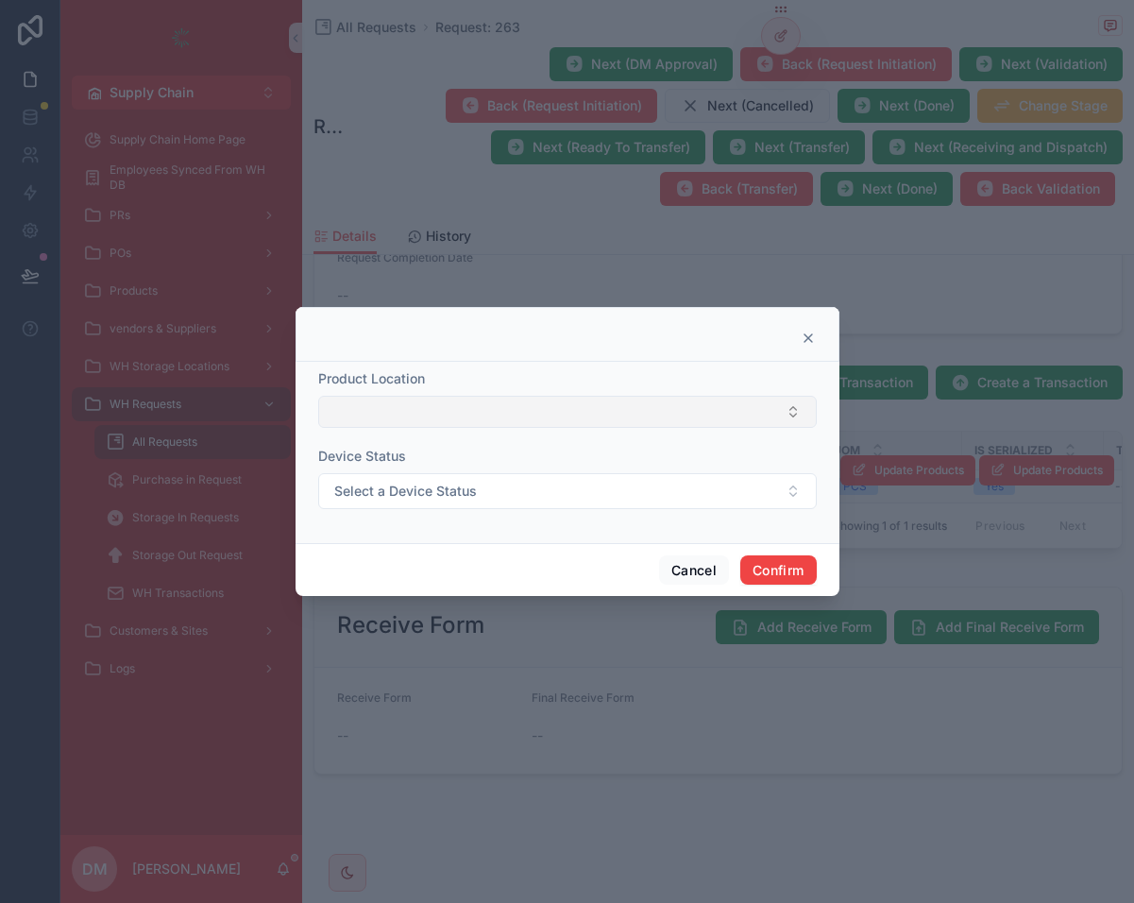
click at [487, 418] on button "Select Button" at bounding box center [567, 412] width 499 height 32
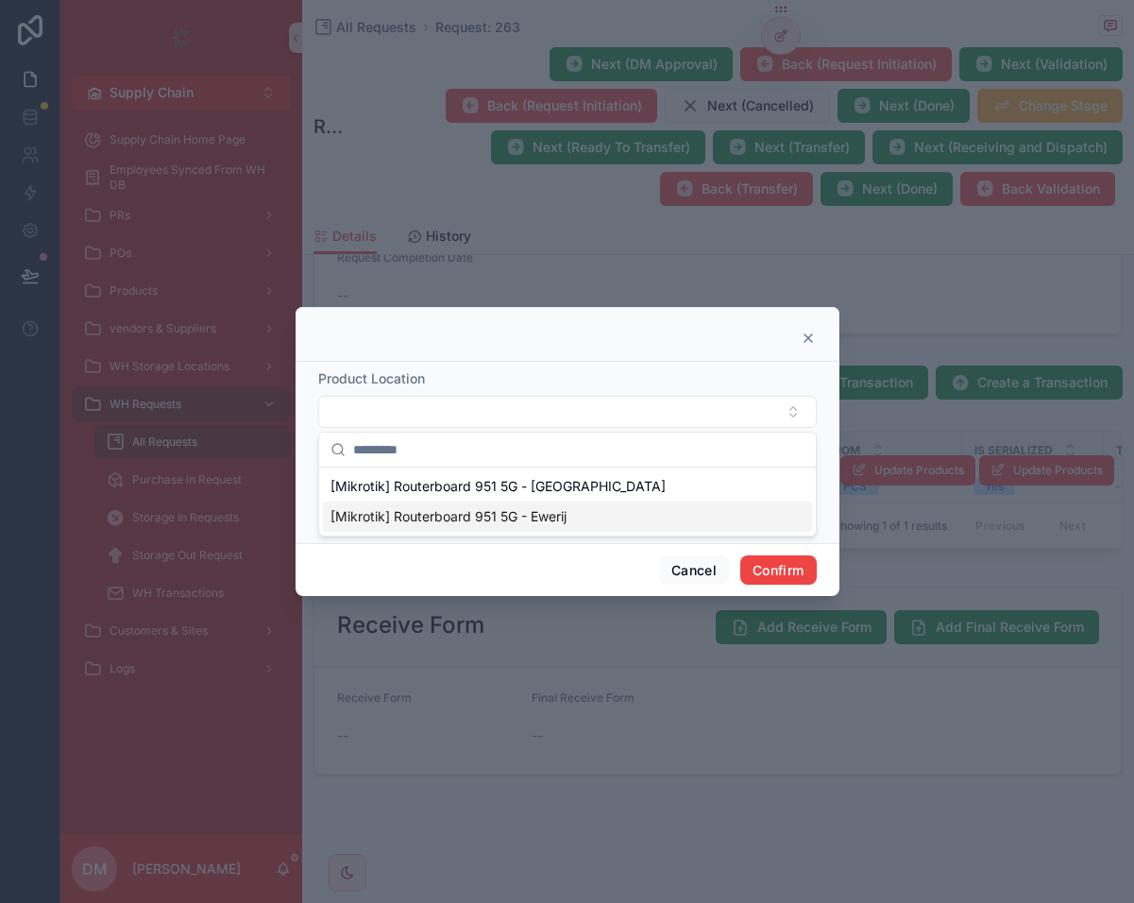
click at [506, 518] on span "[Mikrotik] Routerboard 951 5G - Ewerij" at bounding box center [449, 516] width 236 height 19
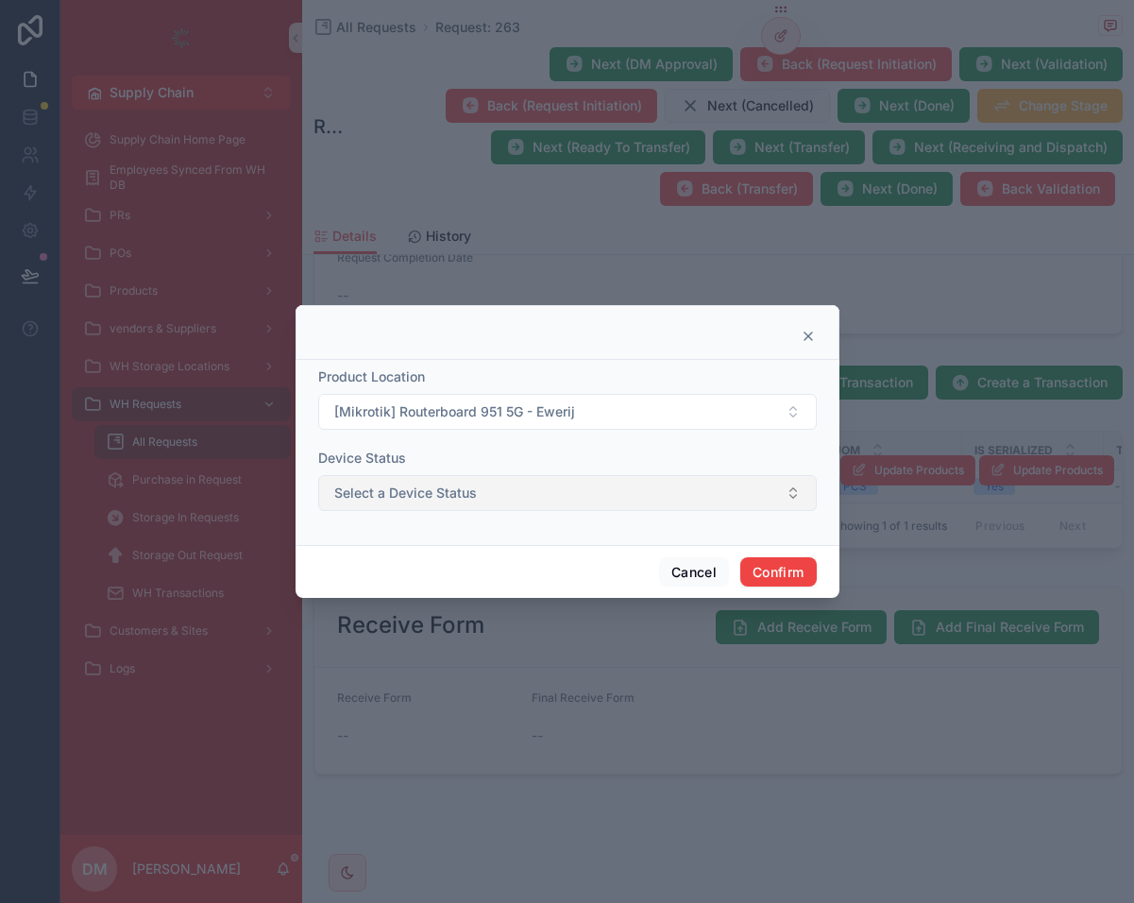
click at [504, 498] on button "Select a Device Status" at bounding box center [567, 493] width 499 height 36
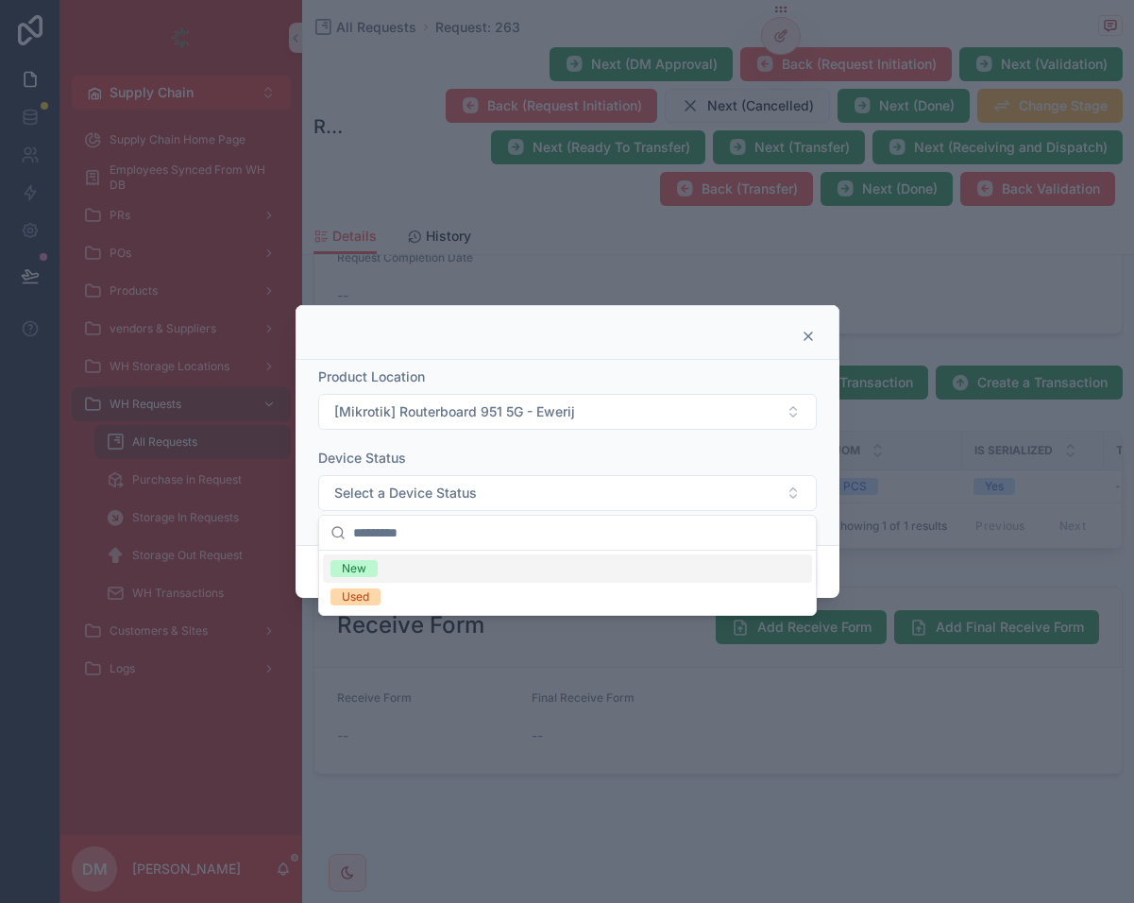
click at [382, 571] on div "New" at bounding box center [567, 568] width 489 height 28
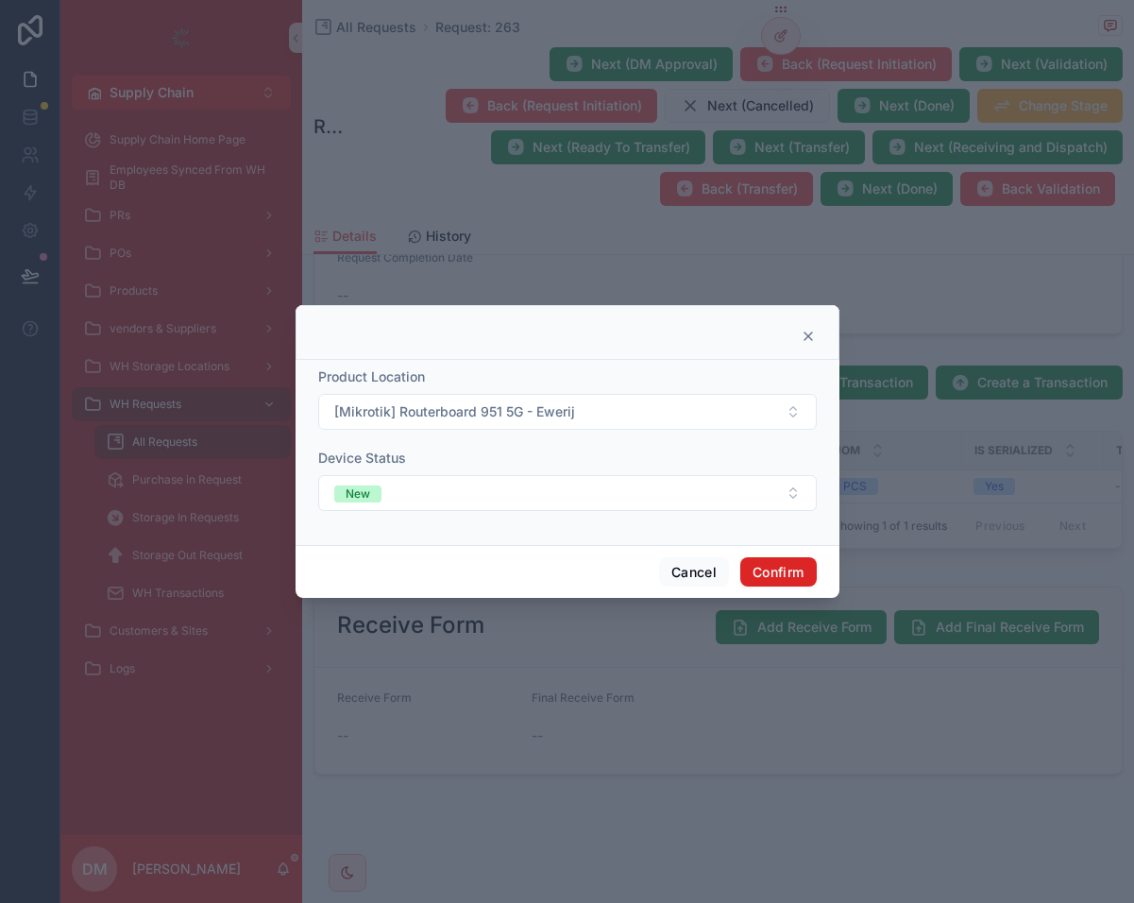
click at [807, 569] on button "Confirm" at bounding box center [778, 572] width 76 height 30
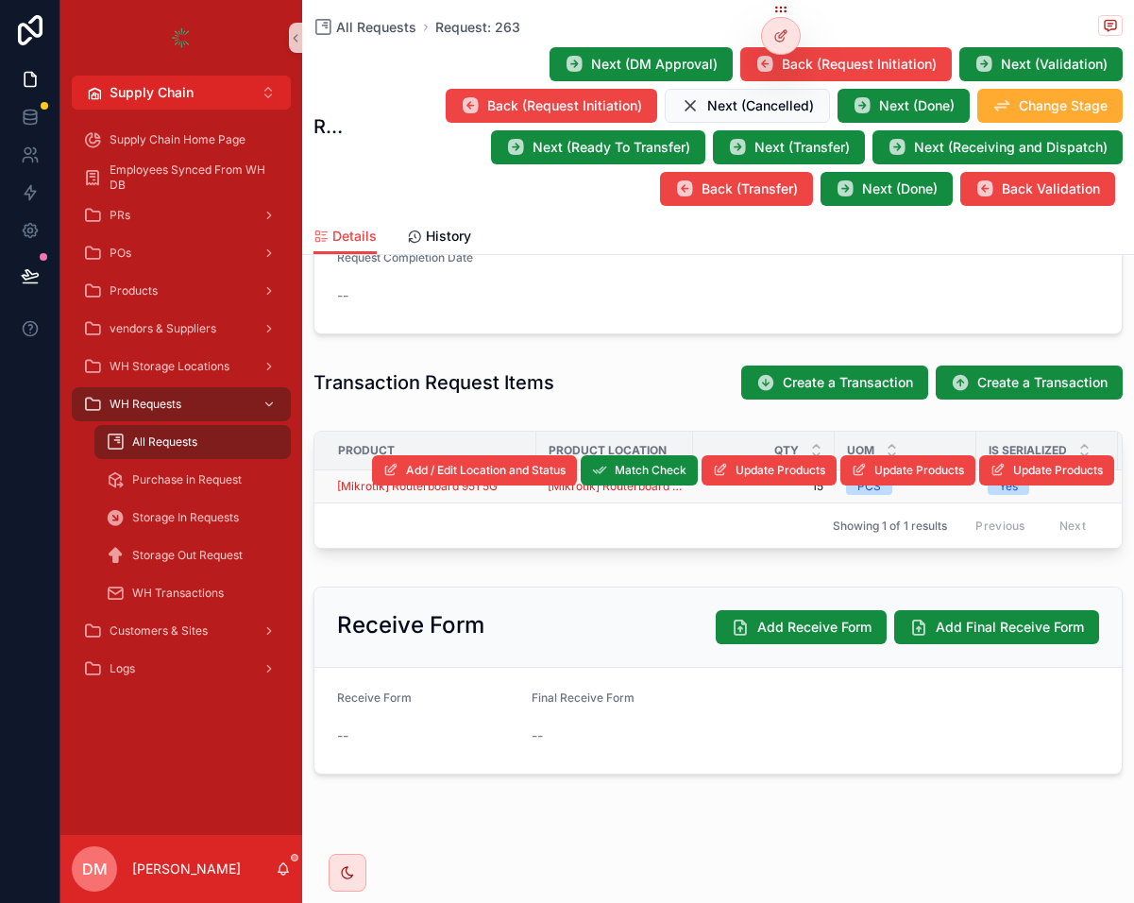
click at [517, 489] on div "[Mikrotik] Routerboard 951 5G" at bounding box center [431, 486] width 188 height 15
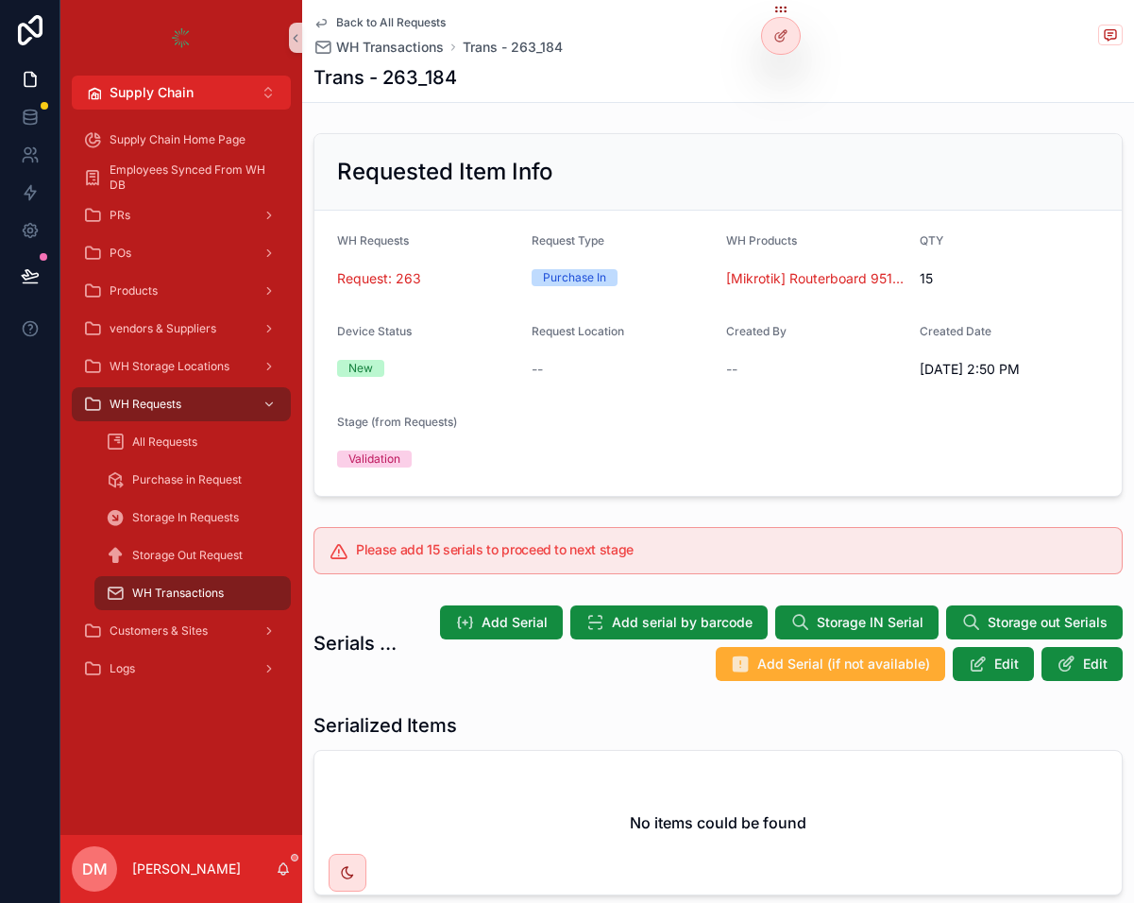
scroll to position [121, 0]
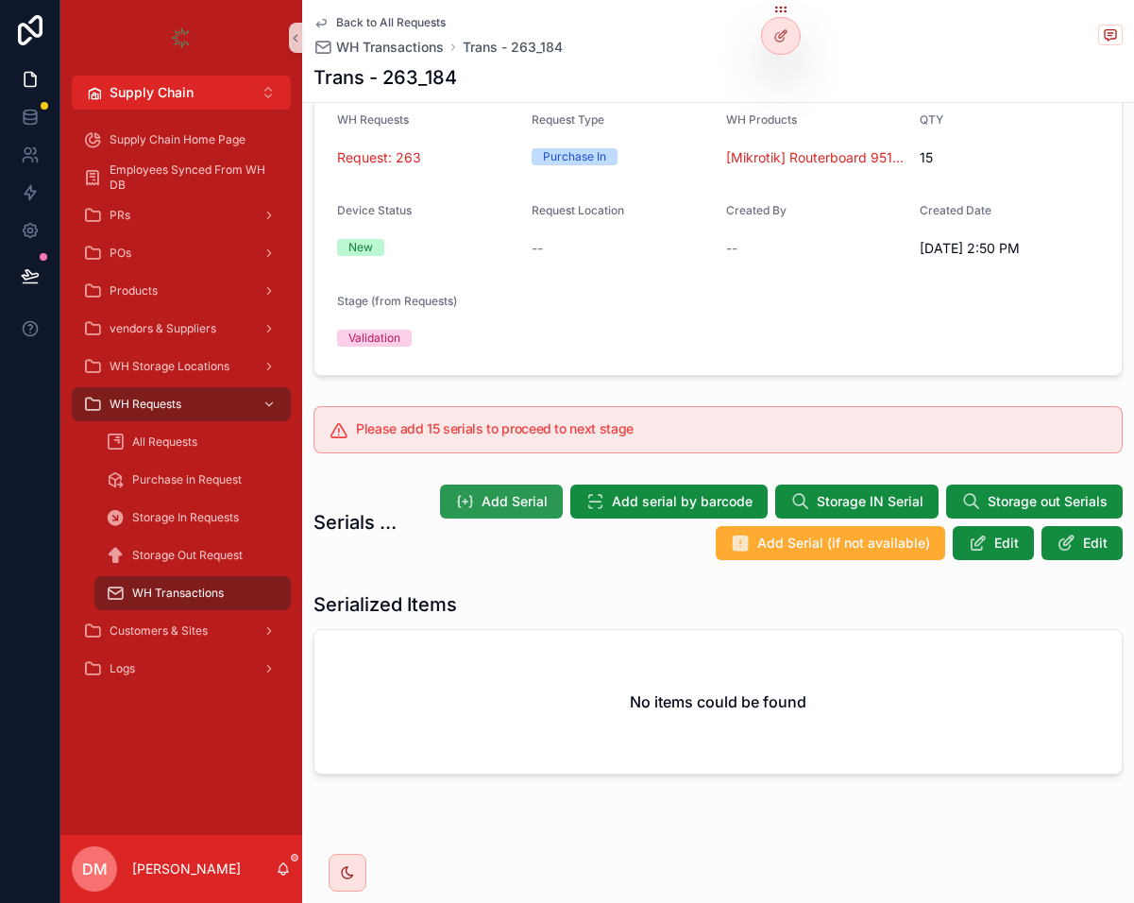
click at [464, 496] on icon "scrollable content" at bounding box center [464, 501] width 19 height 19
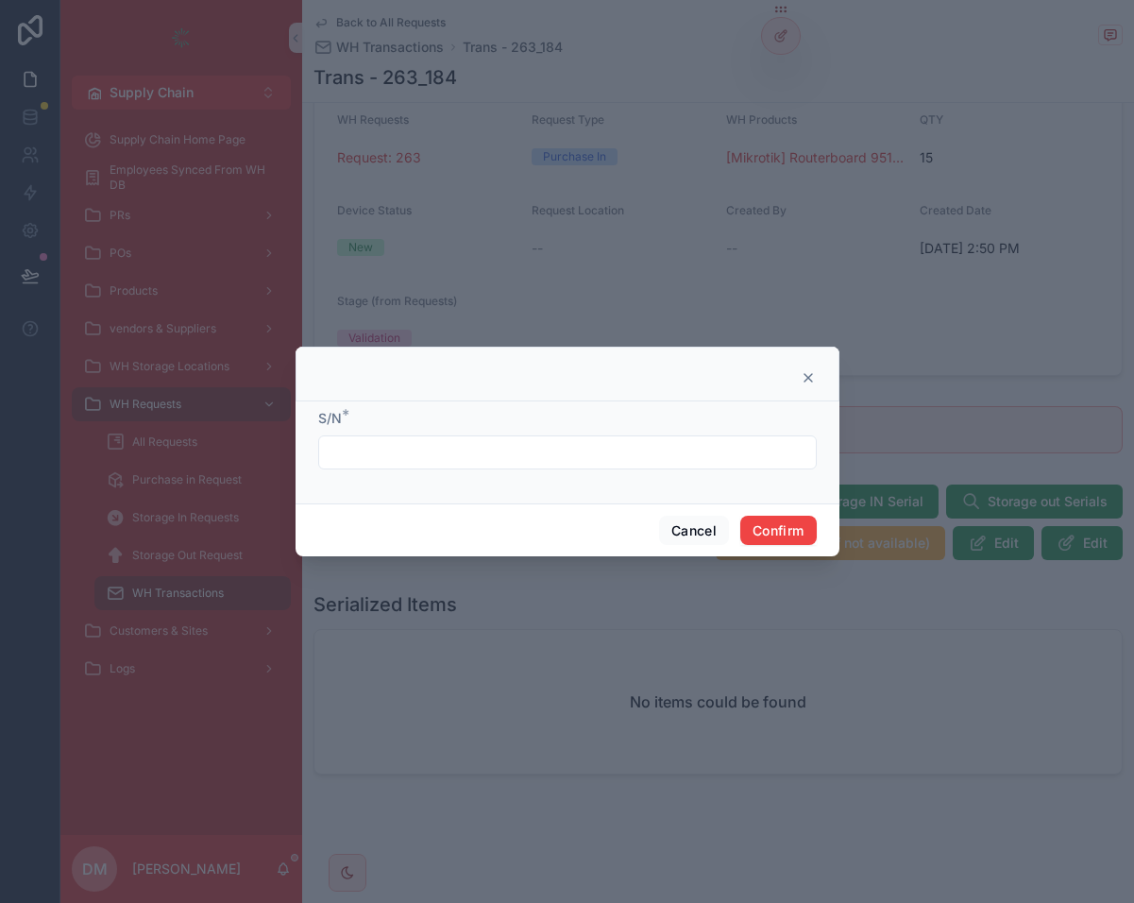
click at [483, 433] on div "S/N *" at bounding box center [567, 439] width 499 height 60
click at [480, 461] on input "text" at bounding box center [567, 452] width 497 height 26
type input "*"
click at [776, 526] on button "Confirm" at bounding box center [778, 531] width 76 height 30
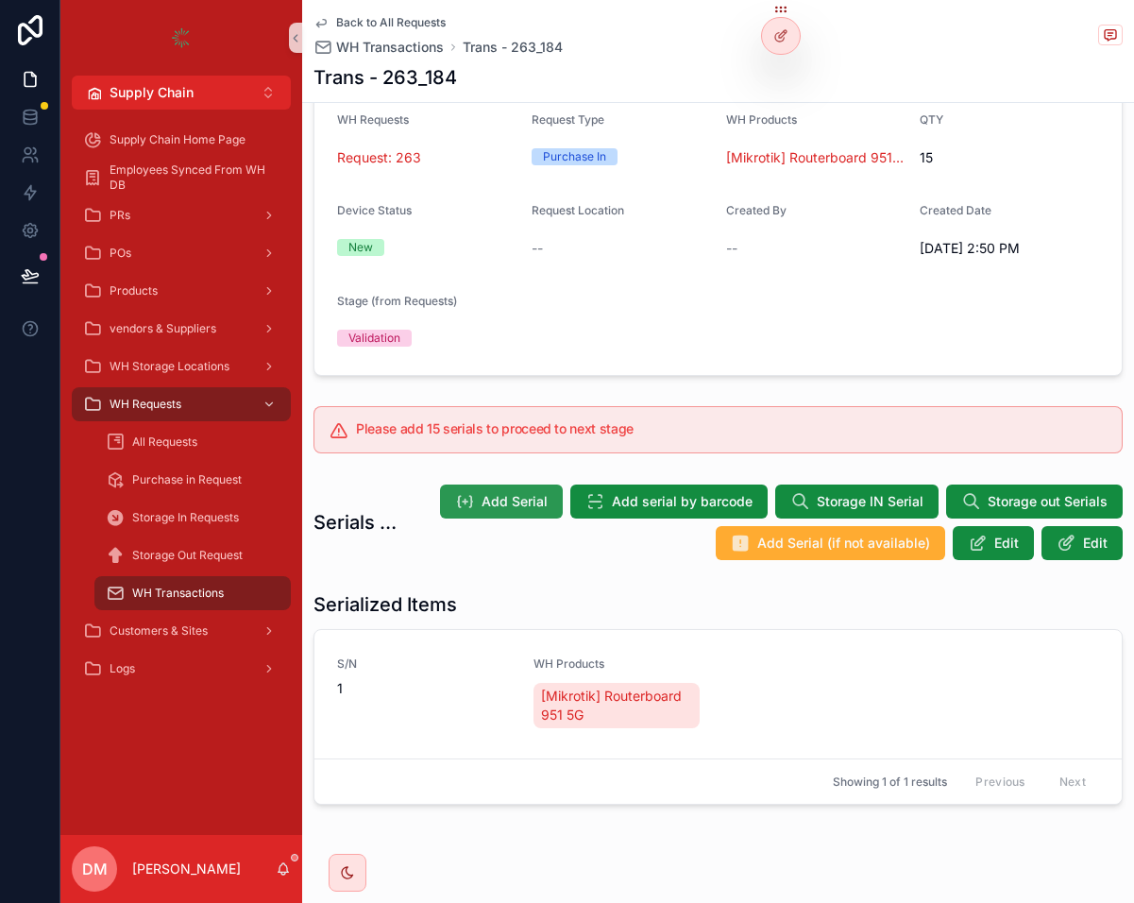
click at [501, 501] on span "Add Serial" at bounding box center [515, 501] width 66 height 19
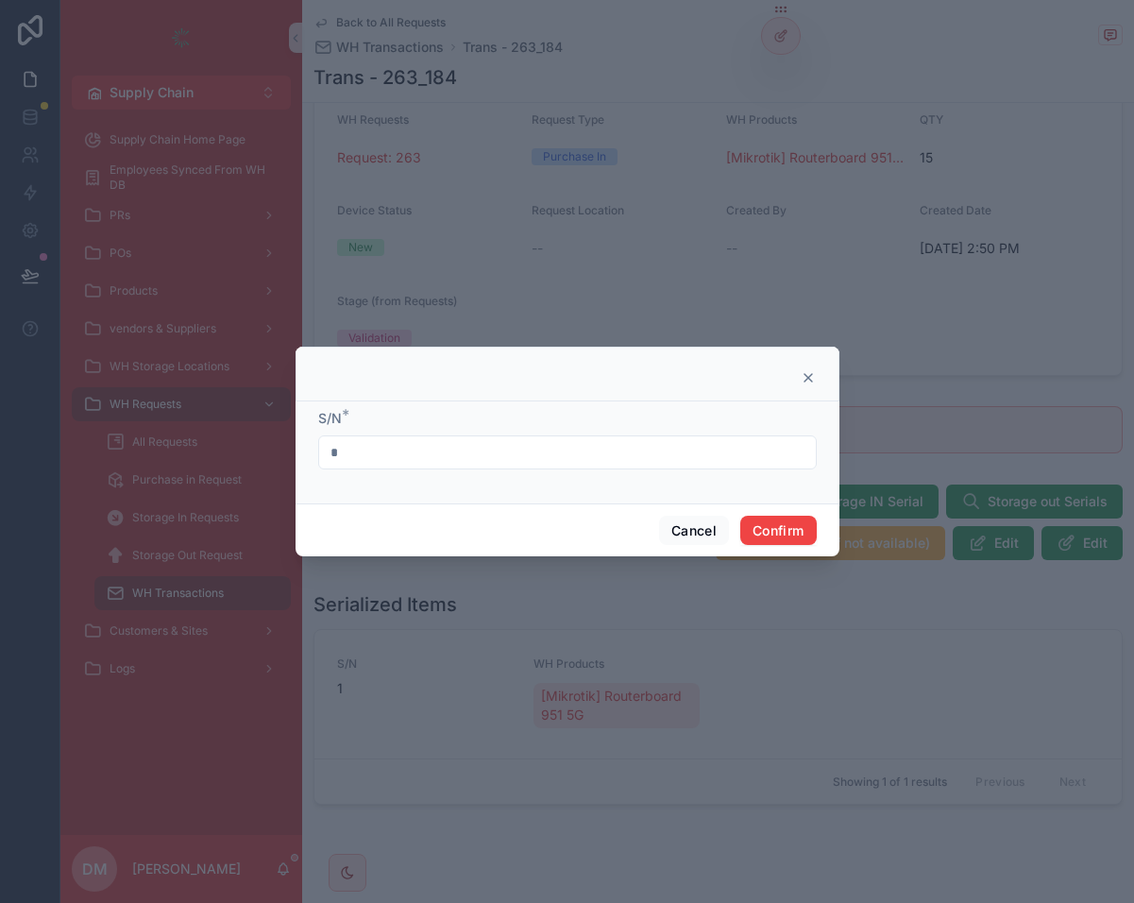
click at [489, 465] on input "*" at bounding box center [567, 452] width 497 height 26
type input "*"
click at [755, 521] on button "Confirm" at bounding box center [778, 531] width 76 height 30
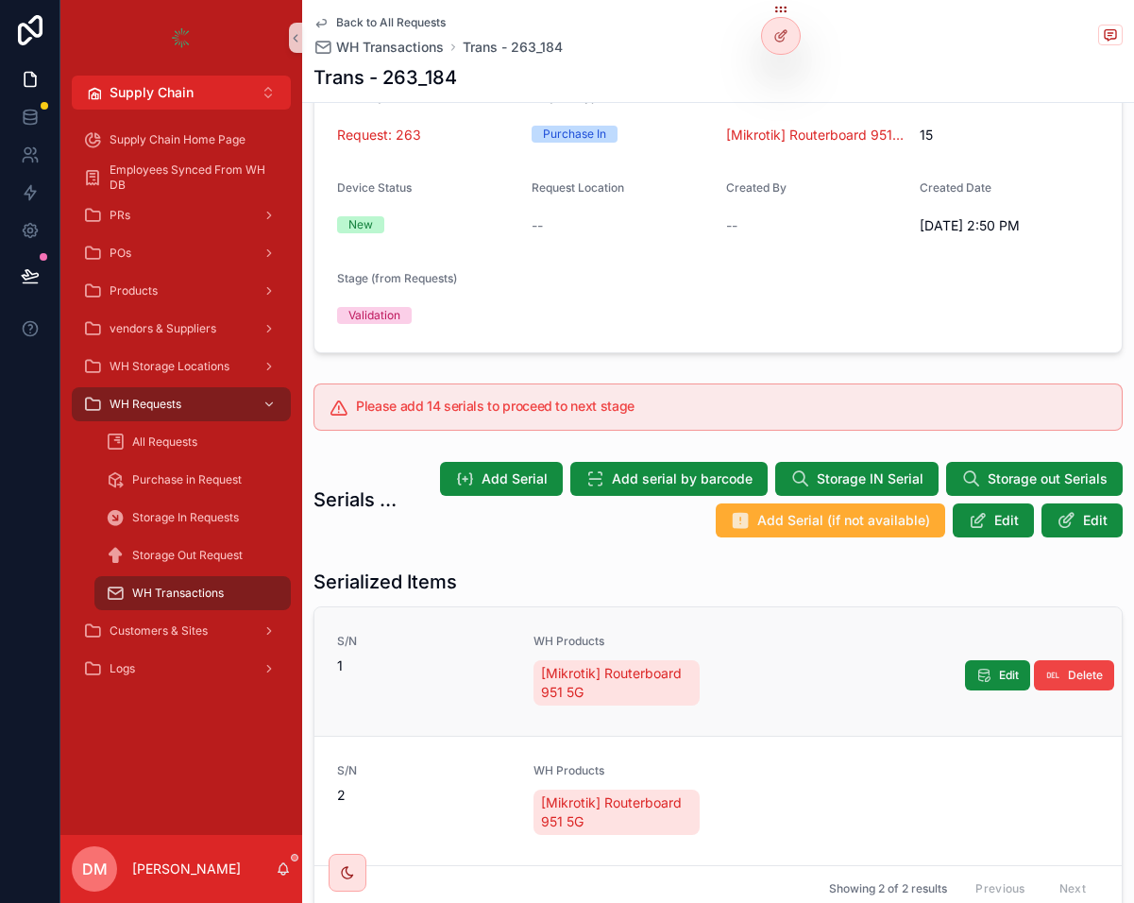
scroll to position [151, 0]
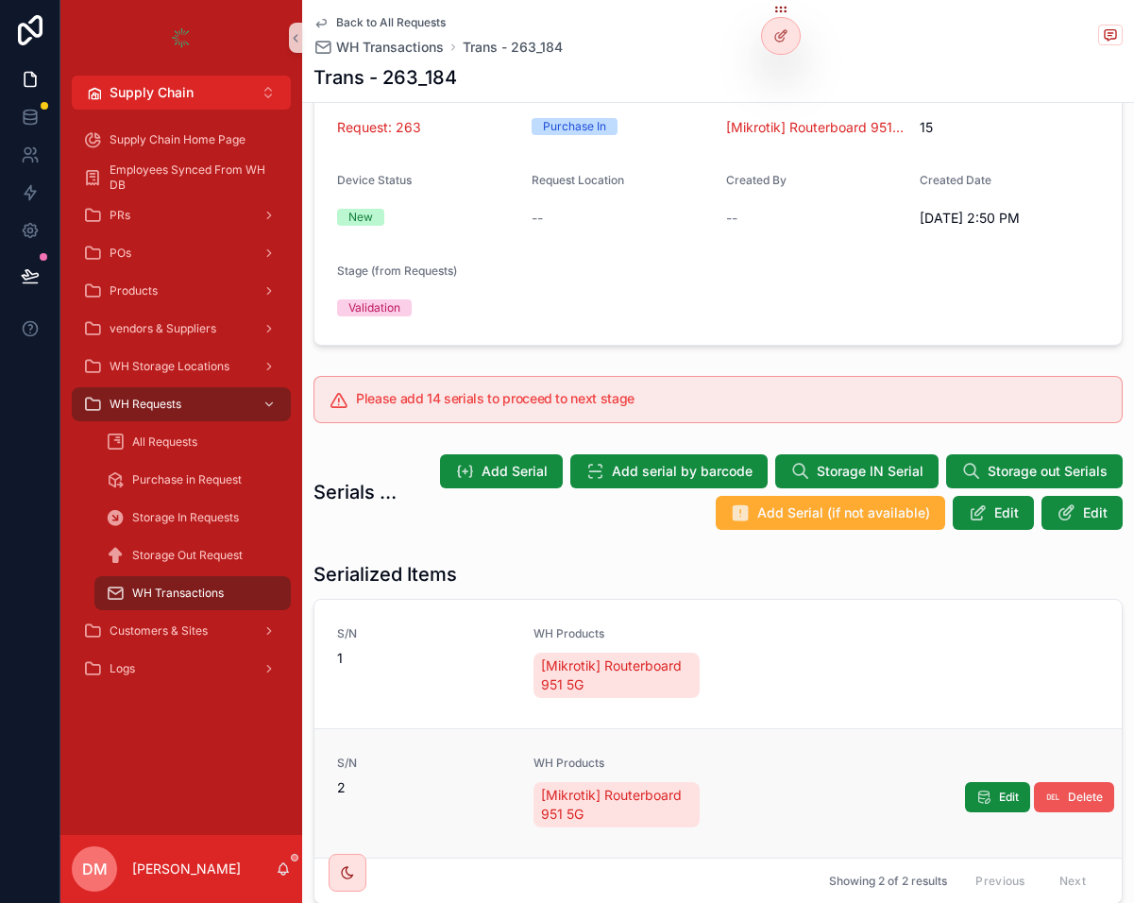
click at [1076, 754] on button "Delete" at bounding box center [1074, 797] width 80 height 30
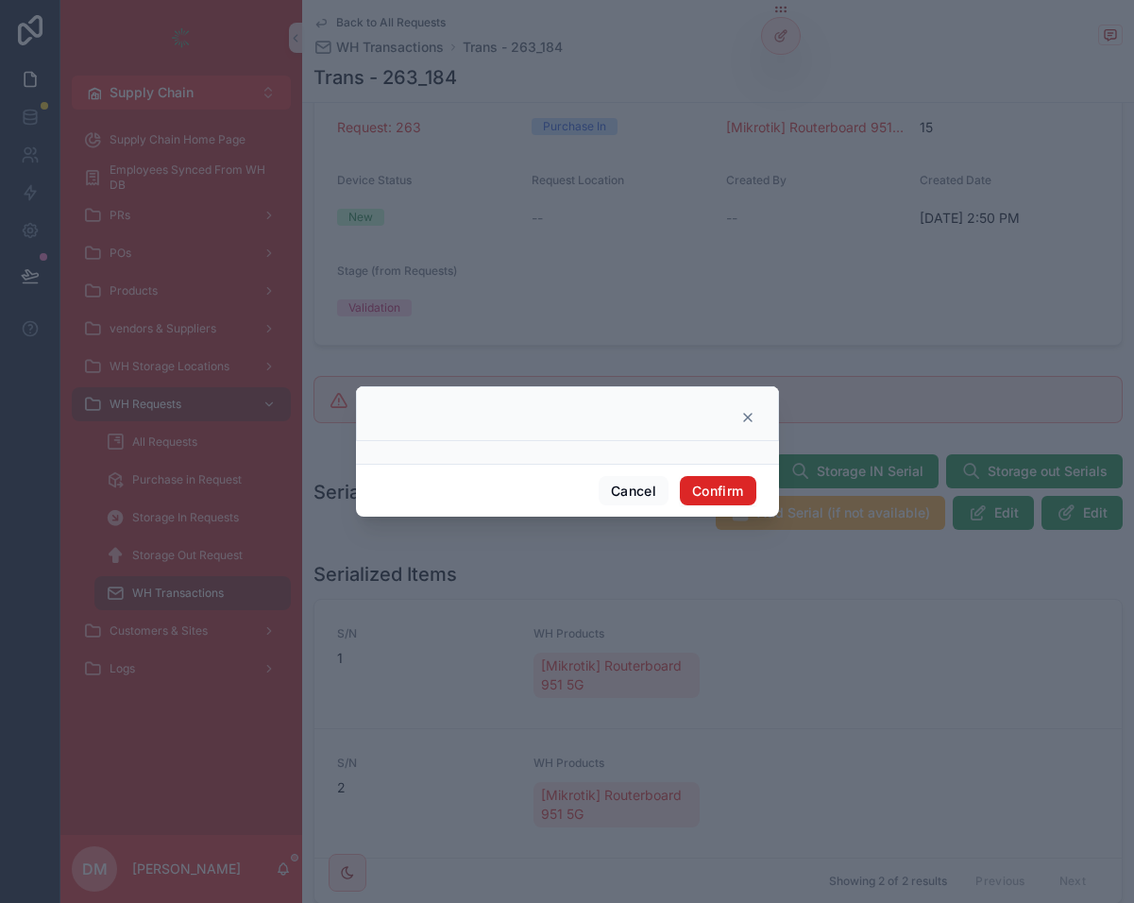
click at [722, 498] on button "Confirm" at bounding box center [718, 491] width 76 height 30
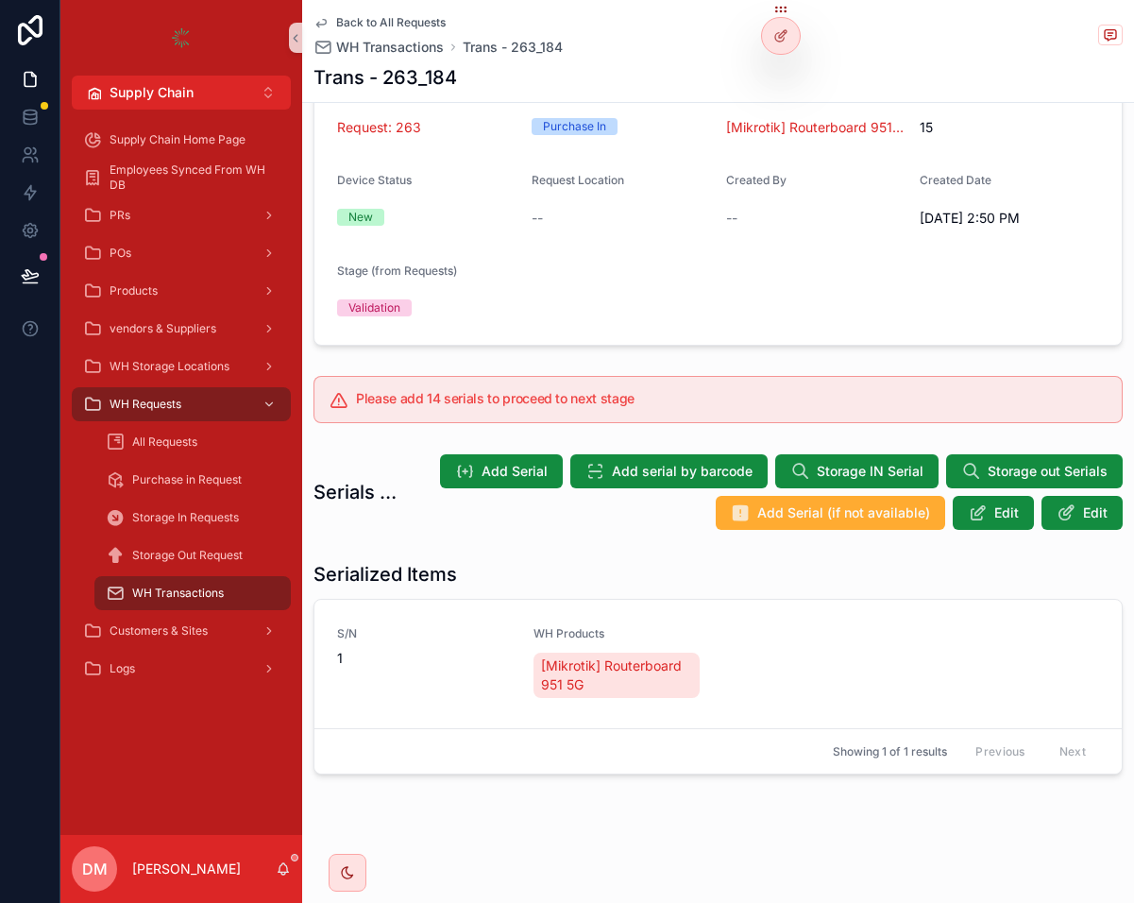
drag, startPoint x: 1087, startPoint y: 667, endPoint x: 1029, endPoint y: 656, distance: 58.5
click at [0, 0] on span "Delete" at bounding box center [0, 0] width 0 height 0
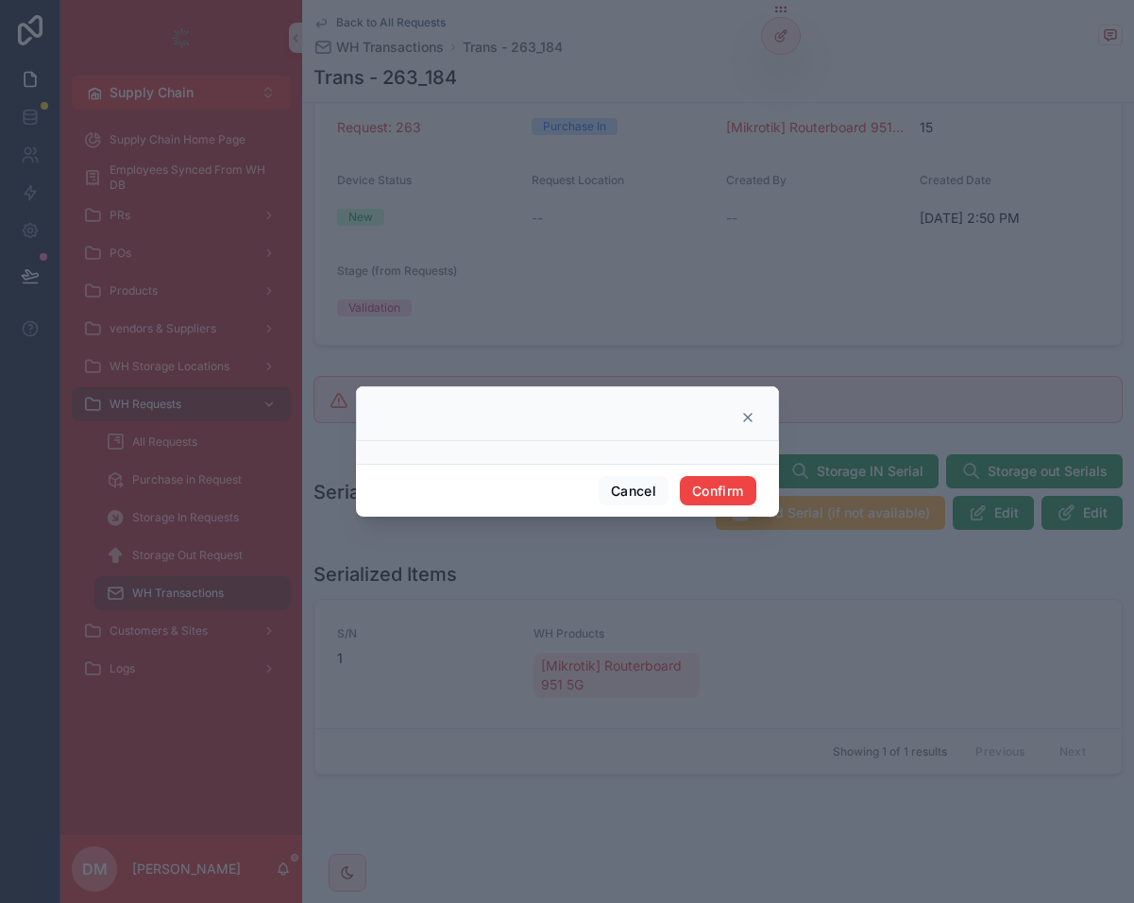
click at [706, 466] on div "Cancel Confirm" at bounding box center [567, 491] width 423 height 54
click at [713, 487] on button "Confirm" at bounding box center [718, 491] width 76 height 30
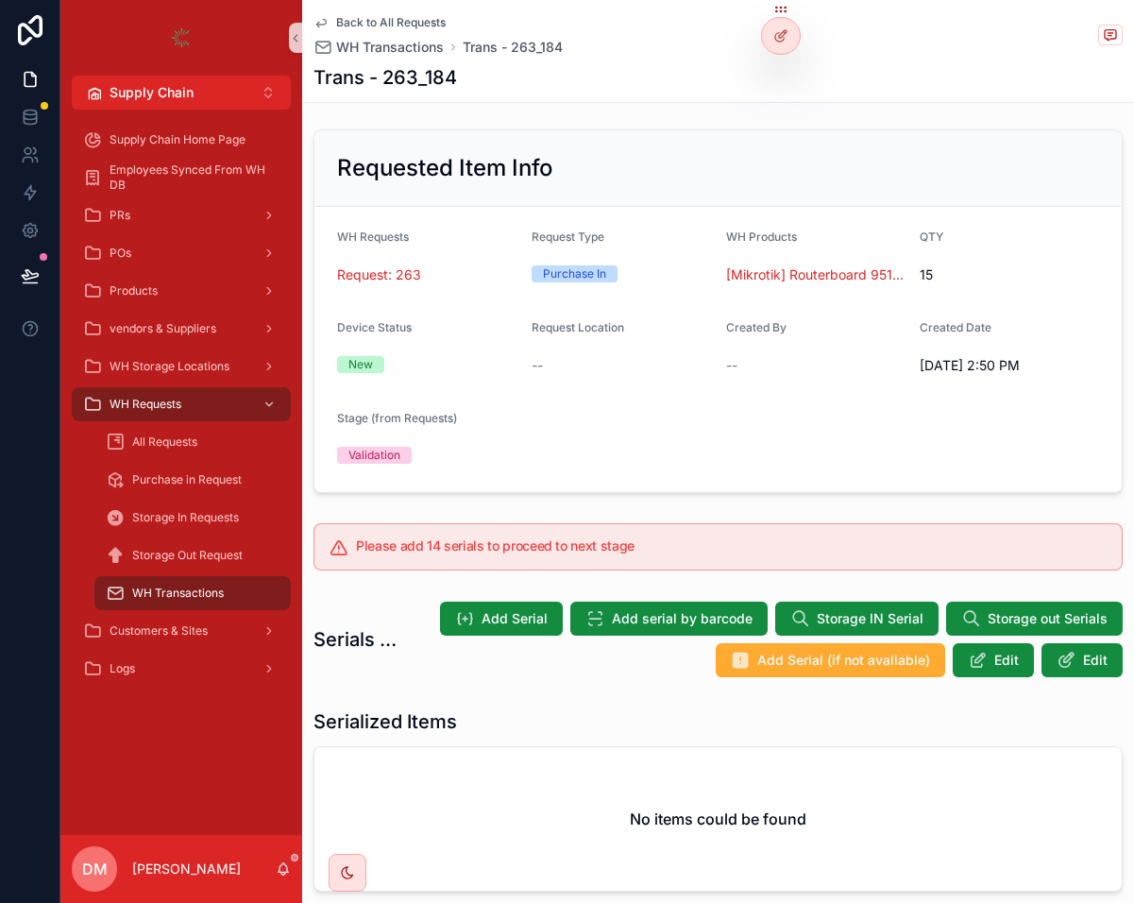
scroll to position [0, 0]
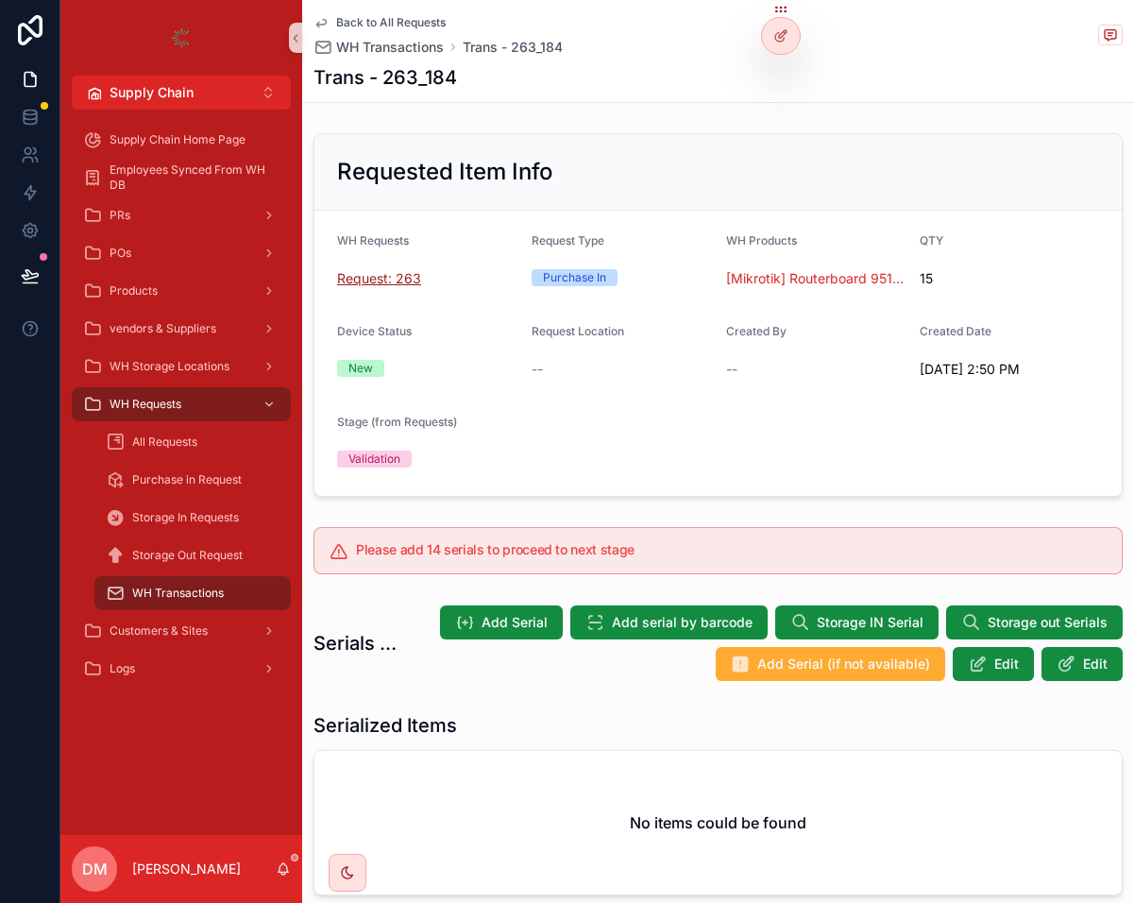
click at [394, 275] on span "Request: 263" at bounding box center [379, 278] width 84 height 19
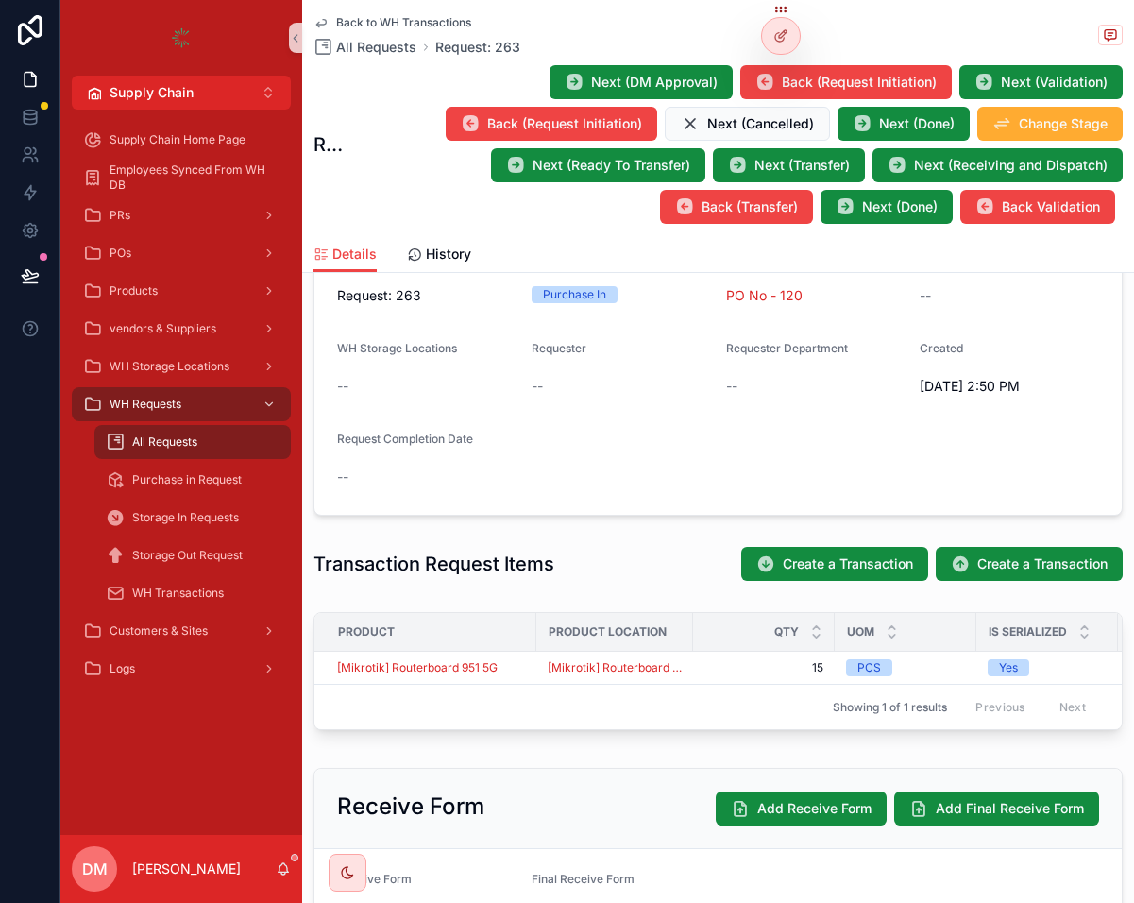
scroll to position [635, 0]
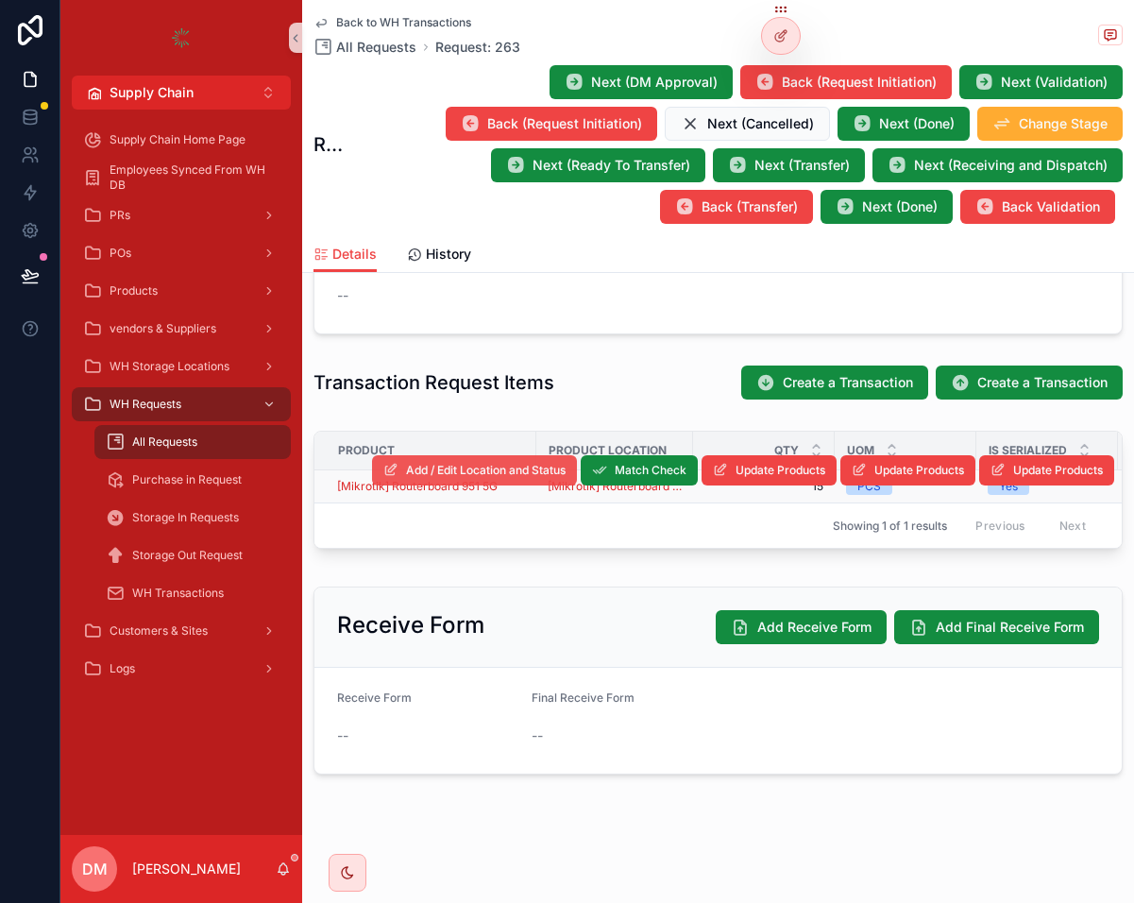
click at [518, 471] on span "Add / Edit Location and Status" at bounding box center [486, 470] width 160 height 15
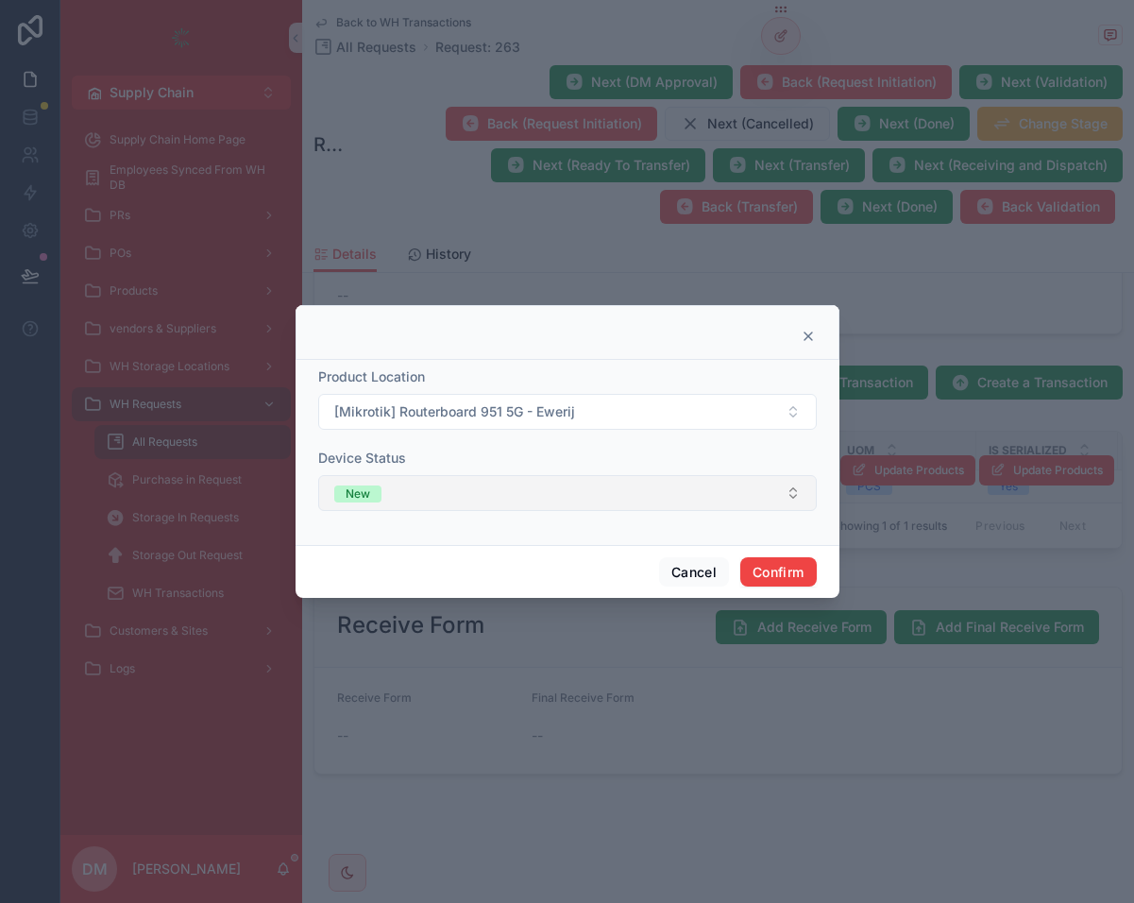
click at [550, 500] on button "New" at bounding box center [567, 493] width 499 height 36
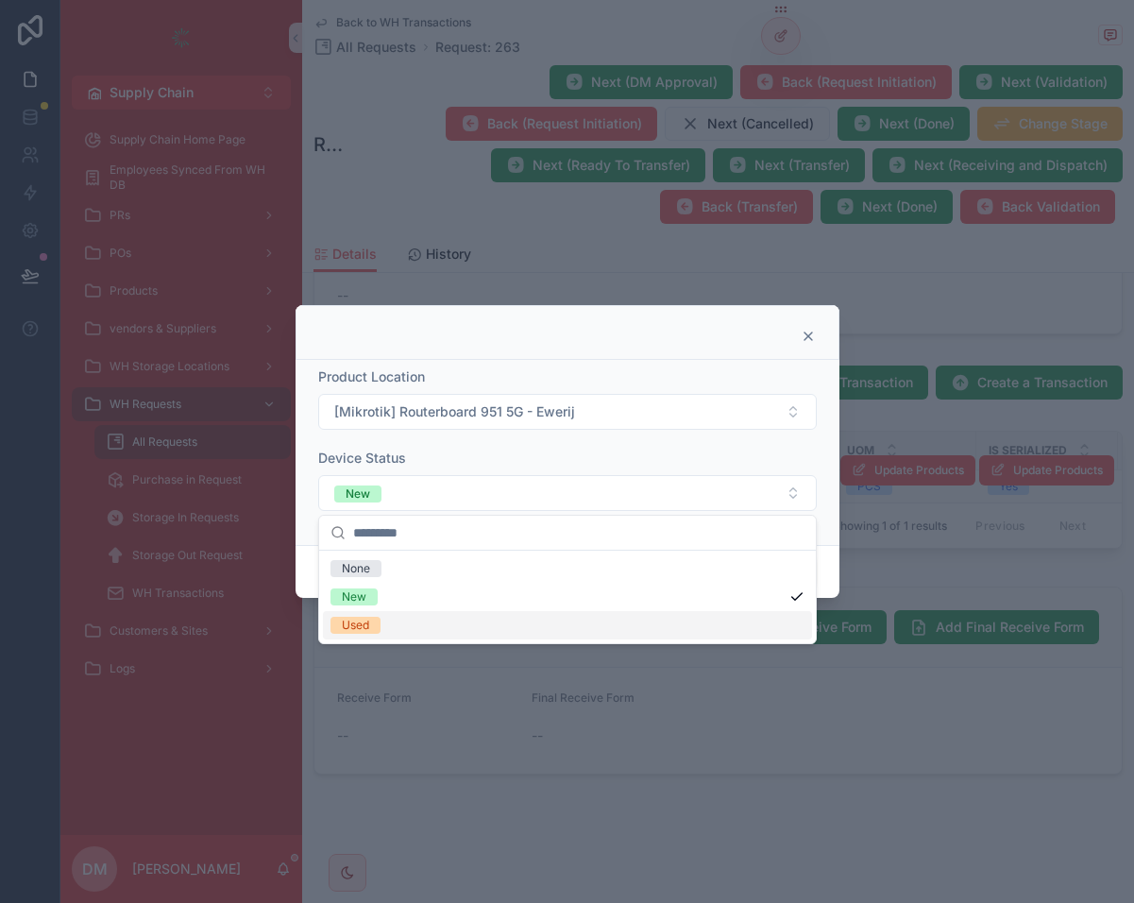
click at [418, 617] on div "Used" at bounding box center [567, 625] width 489 height 28
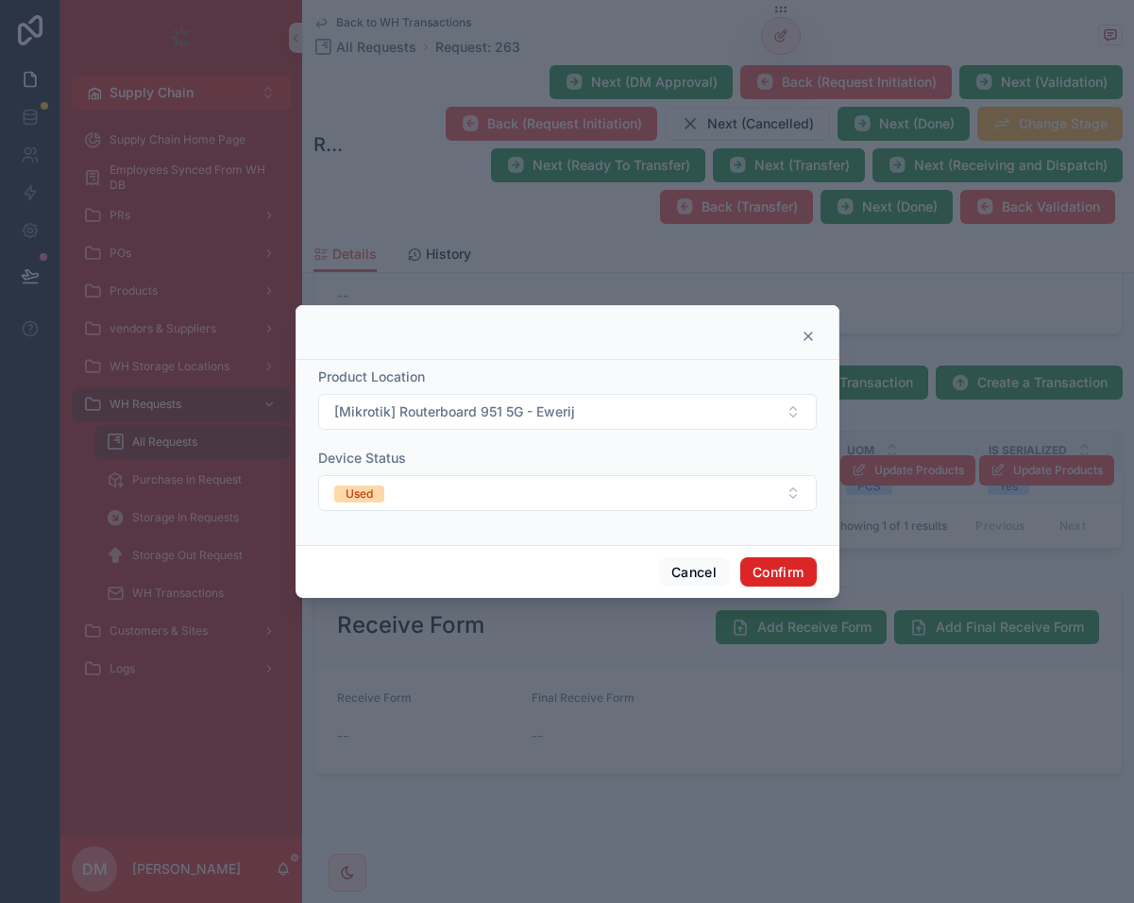
click at [805, 585] on button "Confirm" at bounding box center [778, 572] width 76 height 30
